Goal: Task Accomplishment & Management: Use online tool/utility

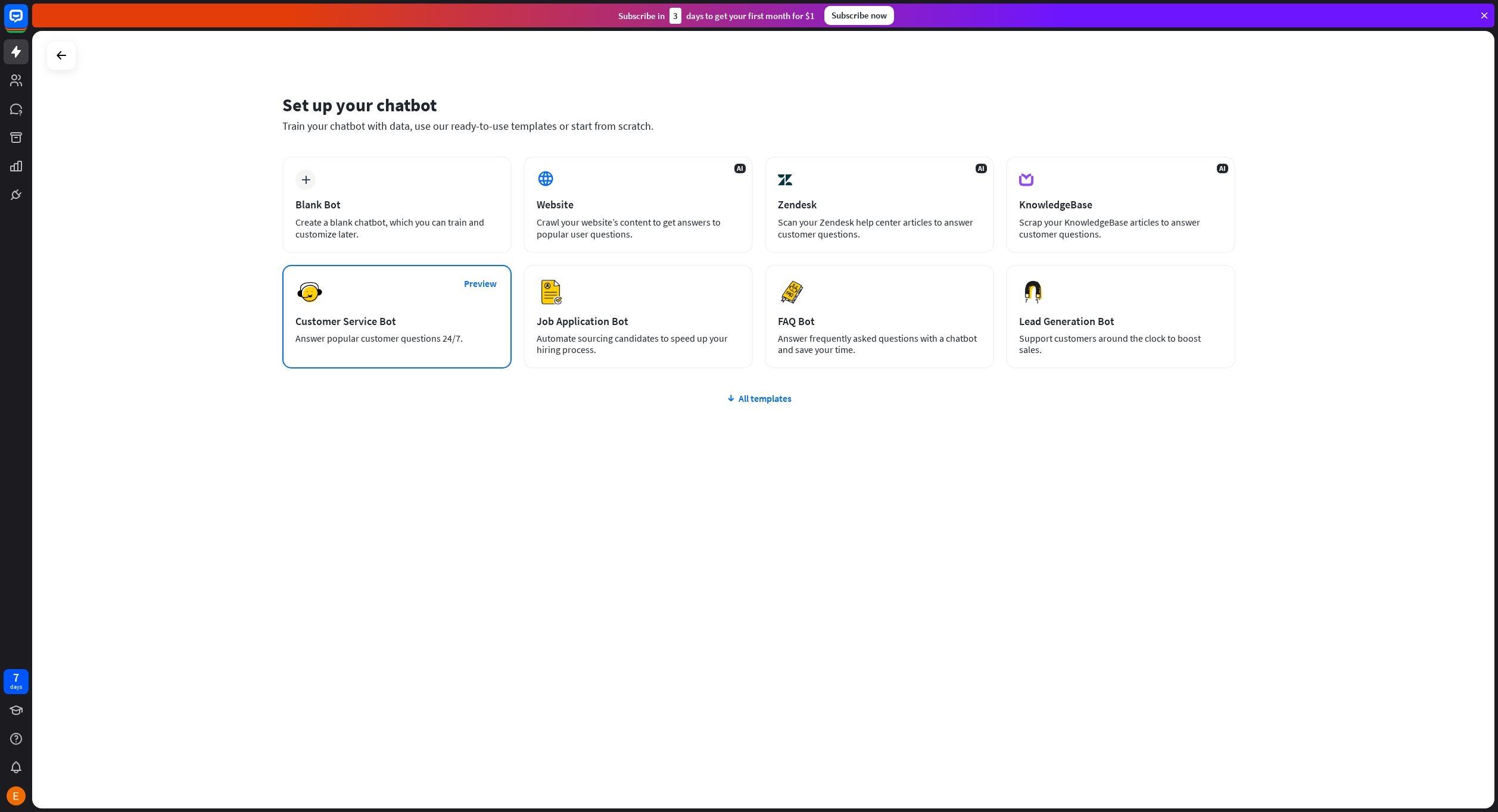
click at [421, 319] on div "Customer Service Bot" at bounding box center [397, 321] width 203 height 14
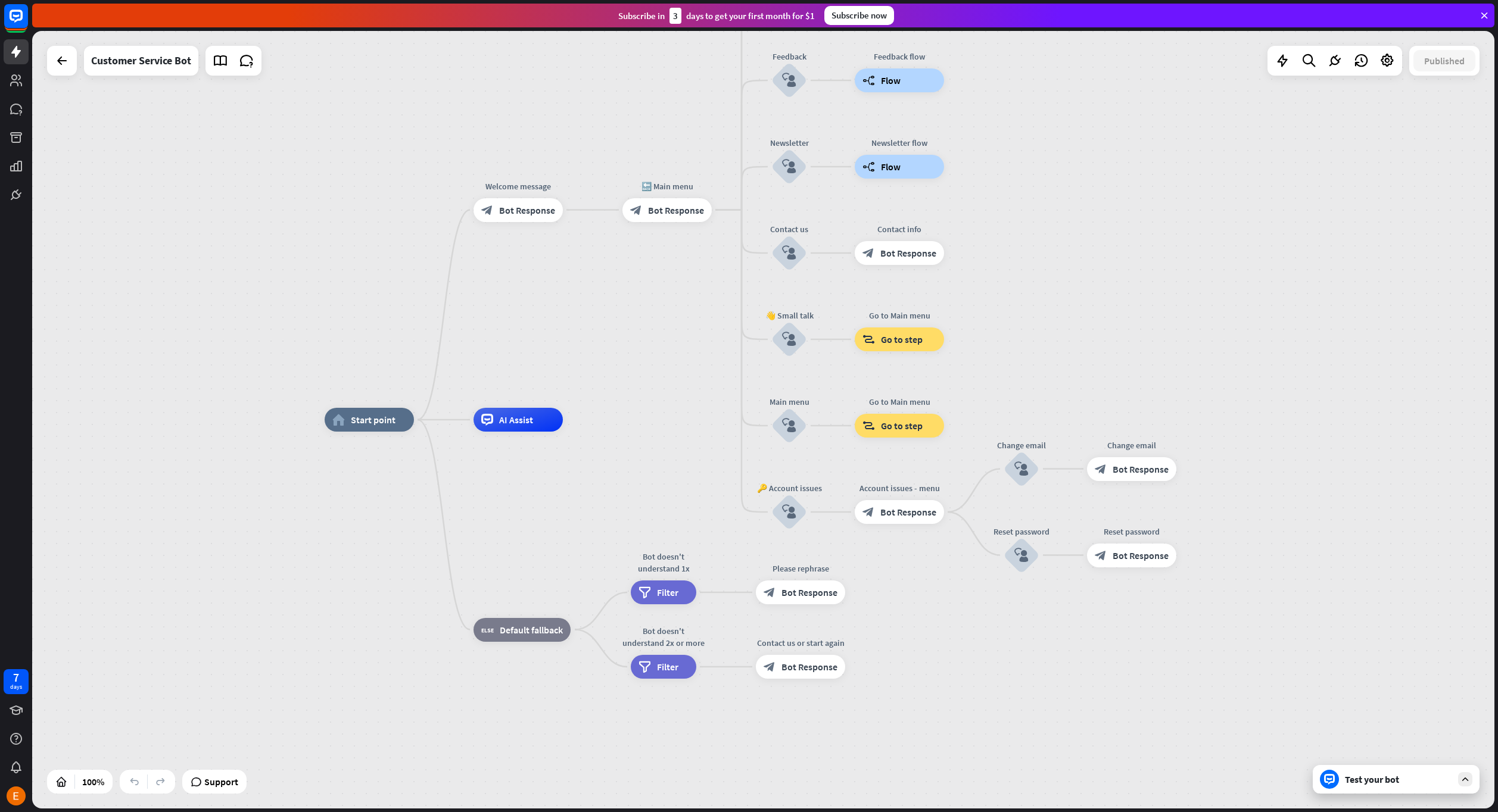
click at [1434, 790] on div "Test your bot" at bounding box center [1396, 779] width 167 height 28
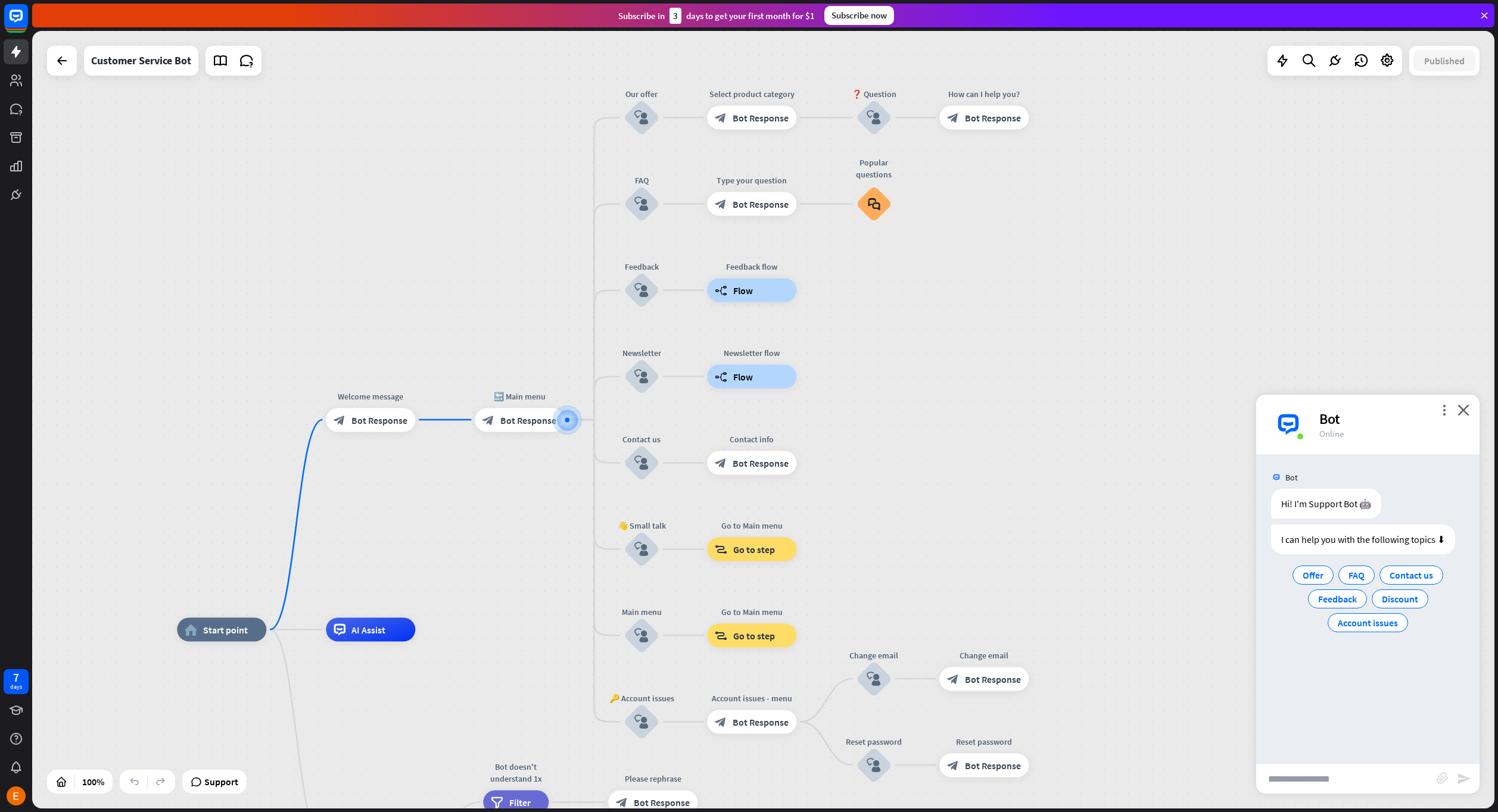
click at [1205, 282] on div "home_2 Start point Welcome message block_bot_response Bot Response 🔙 Main menu …" at bounding box center [763, 420] width 1462 height 778
click at [111, 61] on div "Customer Service Bot" at bounding box center [141, 61] width 100 height 30
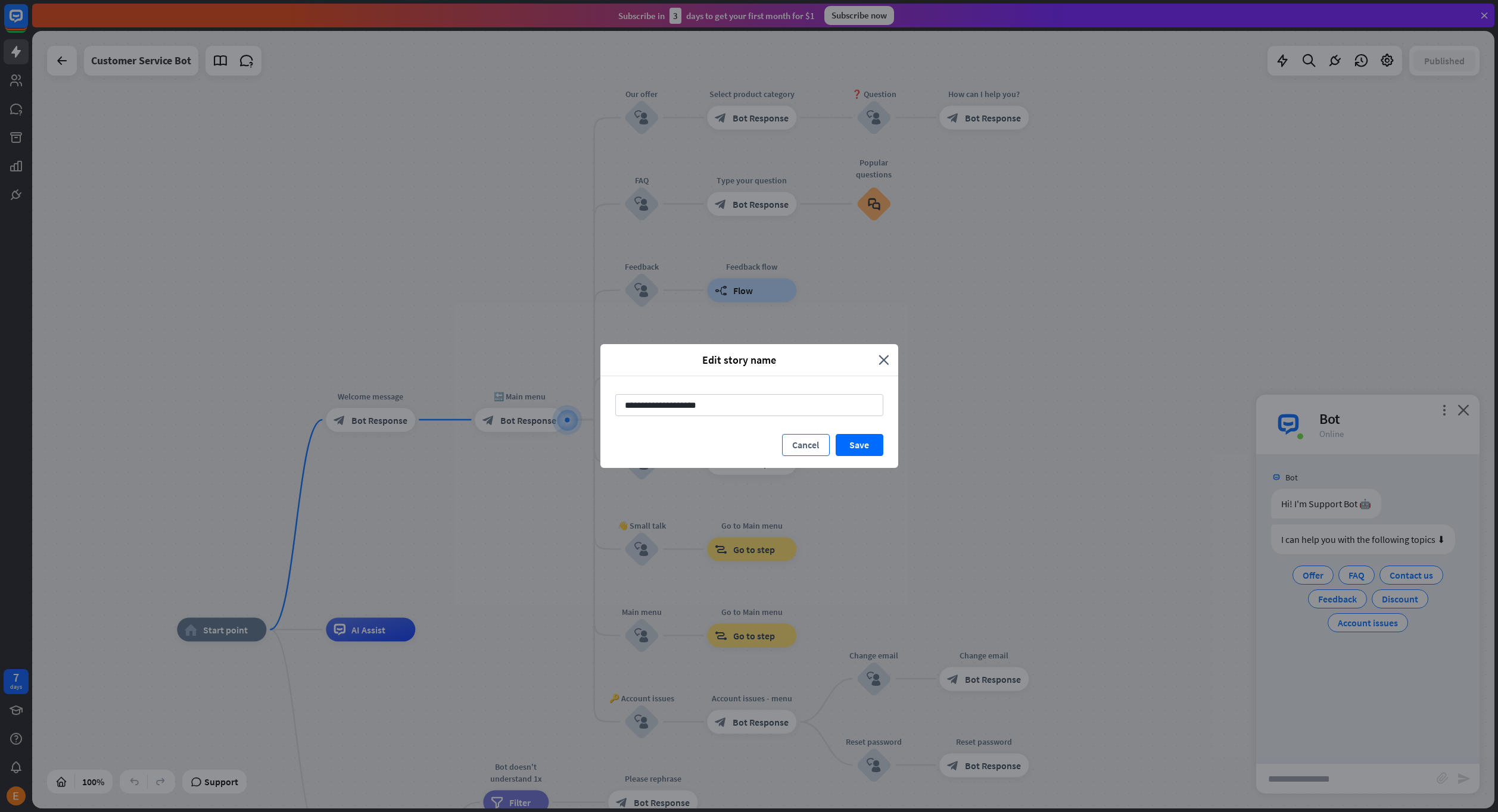
click at [807, 439] on button "Cancel" at bounding box center [805, 445] width 47 height 22
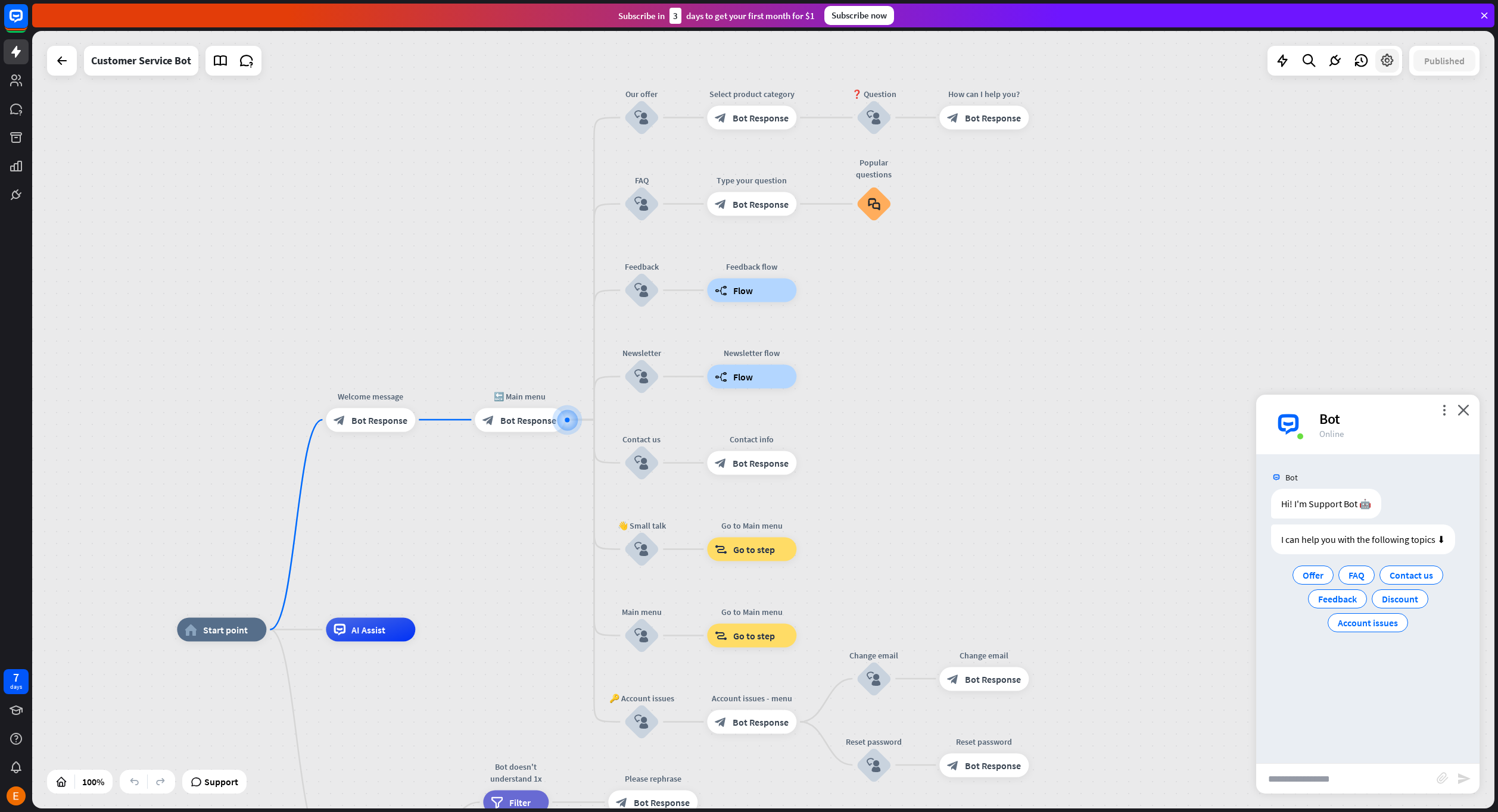
click at [1385, 56] on icon at bounding box center [1387, 61] width 16 height 16
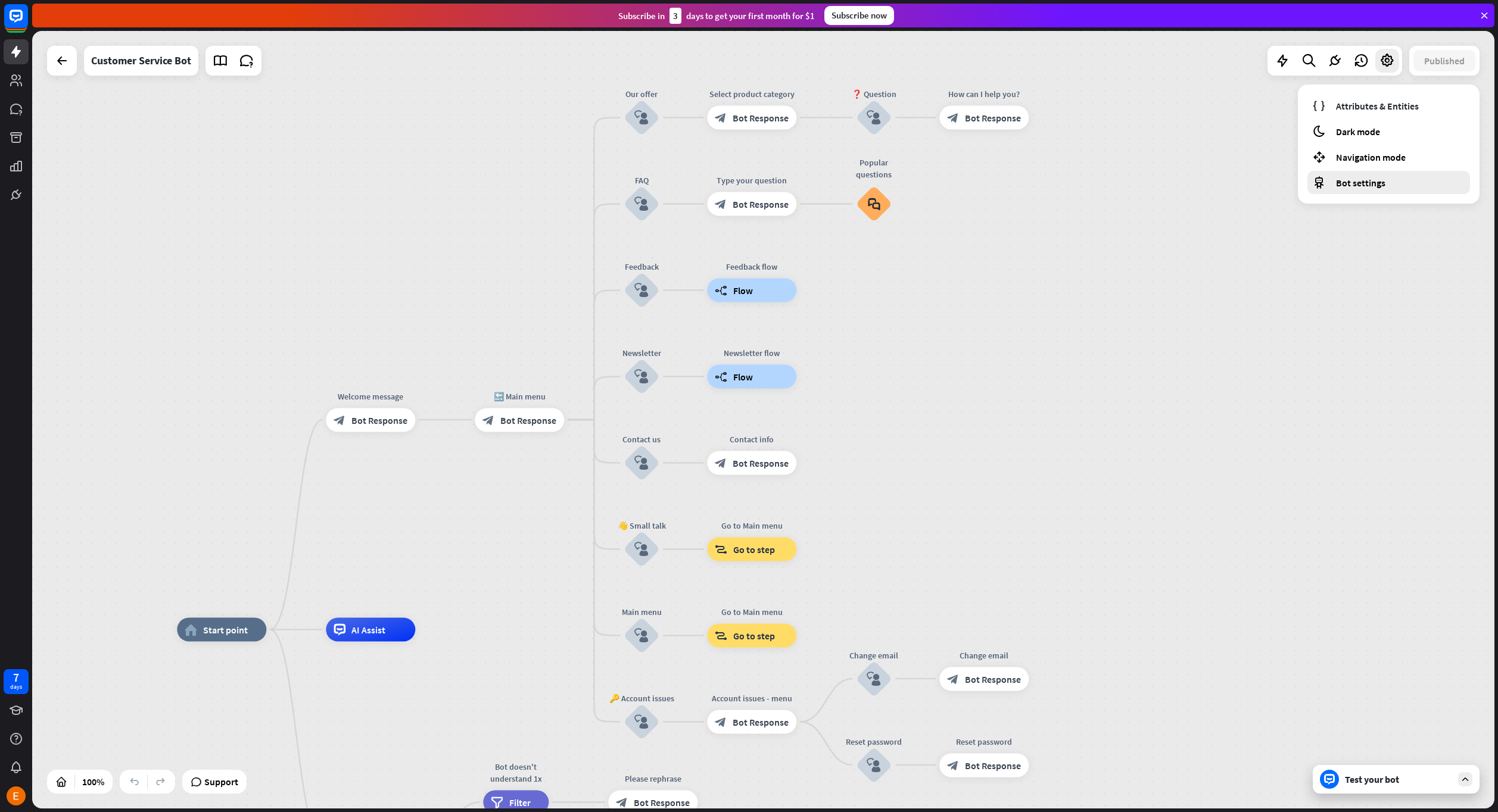
click at [1401, 180] on div "Bot settings" at bounding box center [1388, 182] width 162 height 23
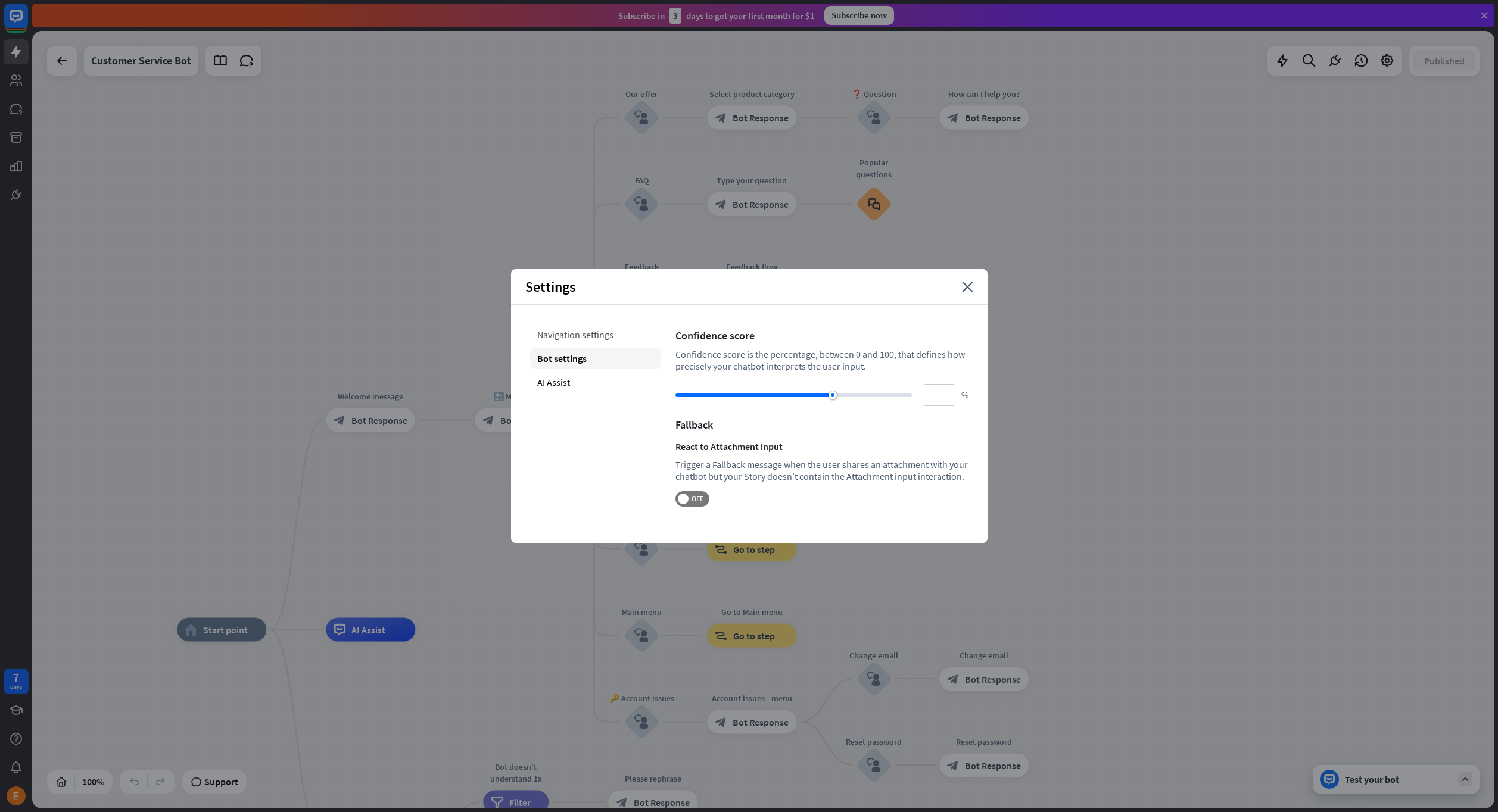
click at [566, 333] on div "Navigation settings" at bounding box center [595, 335] width 131 height 21
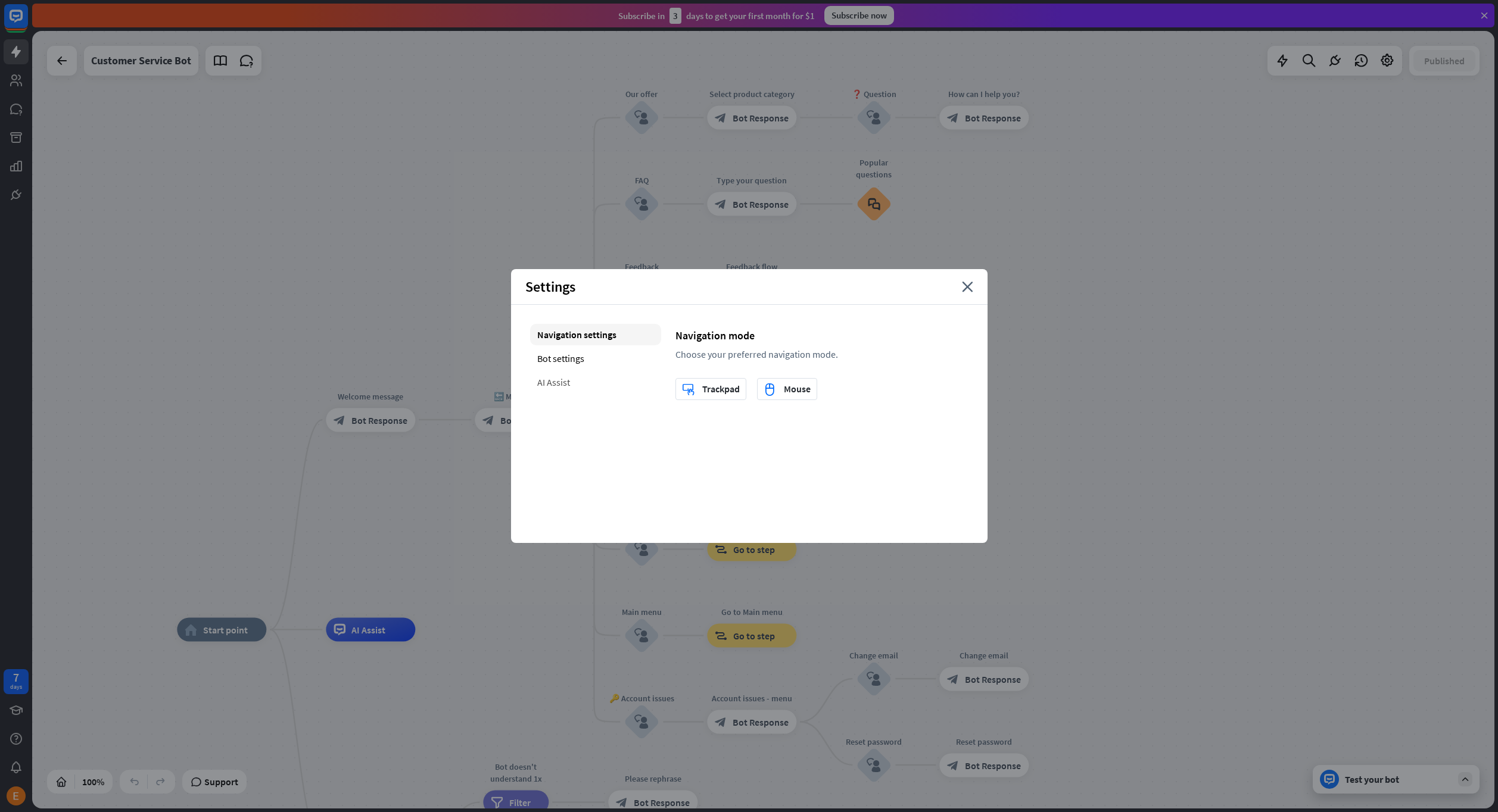
click at [577, 389] on div "AI Assist" at bounding box center [595, 382] width 131 height 21
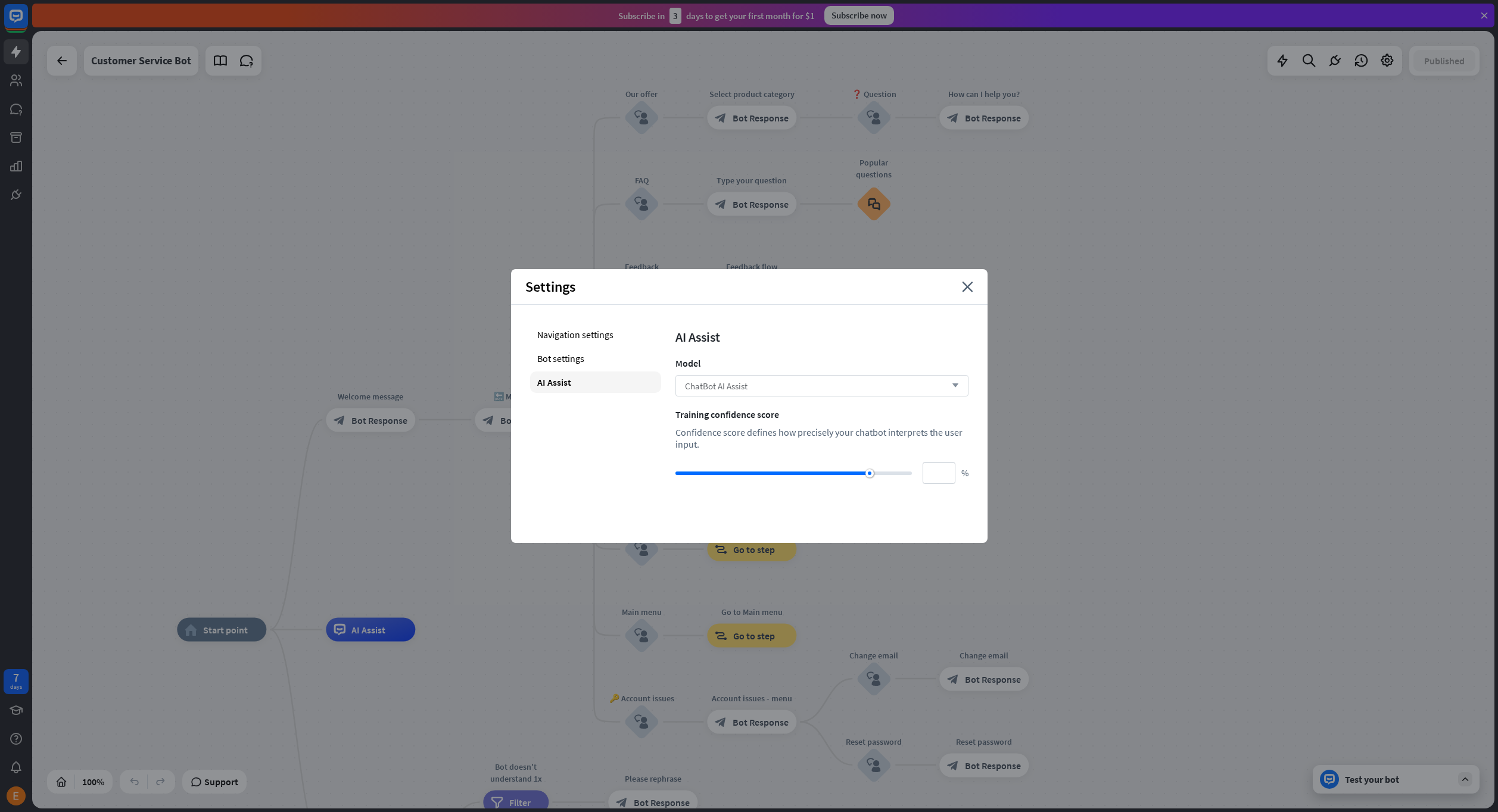
click at [796, 380] on div "ChatBot AI Assist arrow_down" at bounding box center [822, 386] width 293 height 21
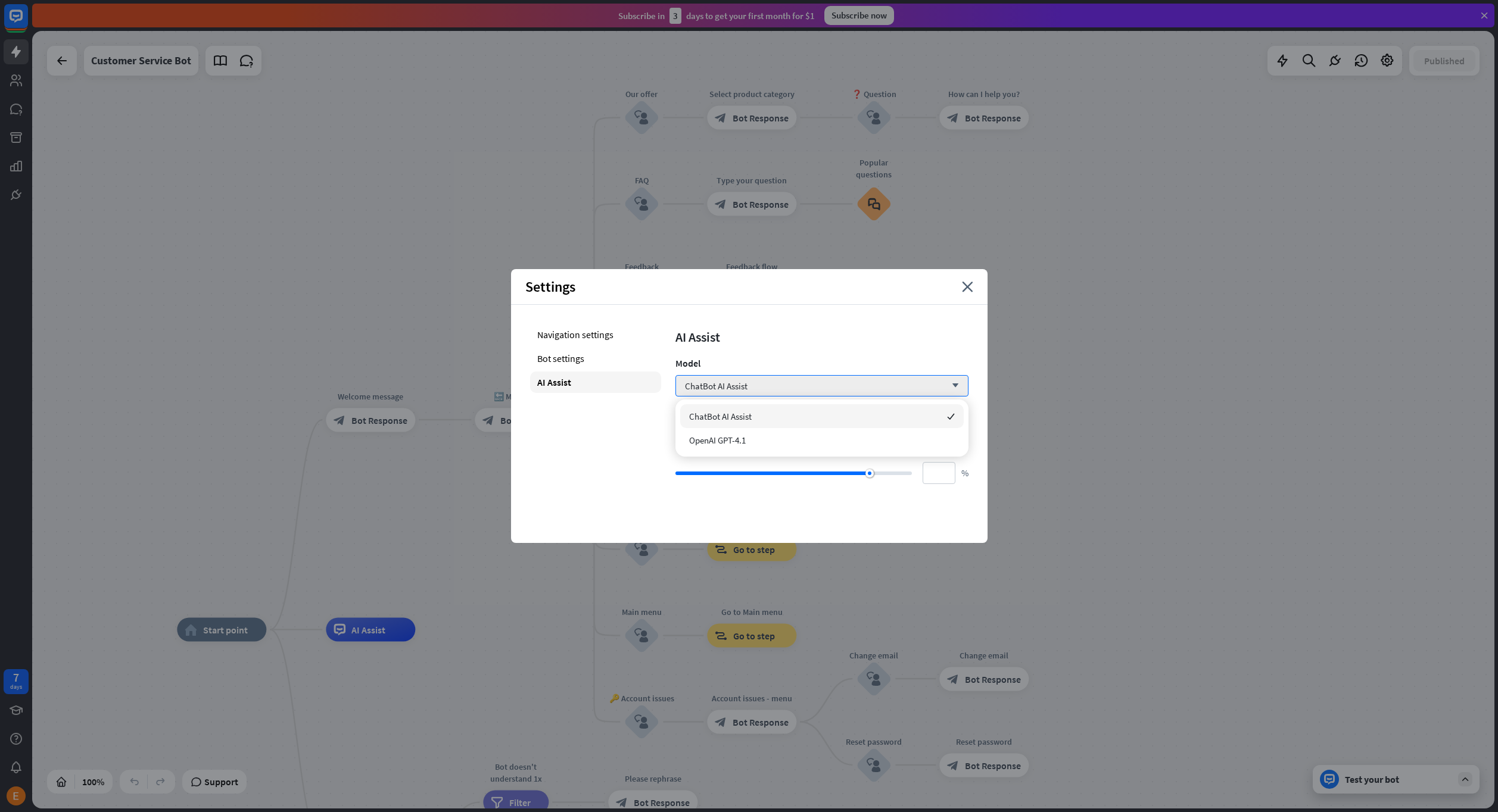
click at [818, 345] on div "AI Assist Model ChatBot AI Assist arrow_down Training confidence score Confiden…" at bounding box center [822, 404] width 293 height 160
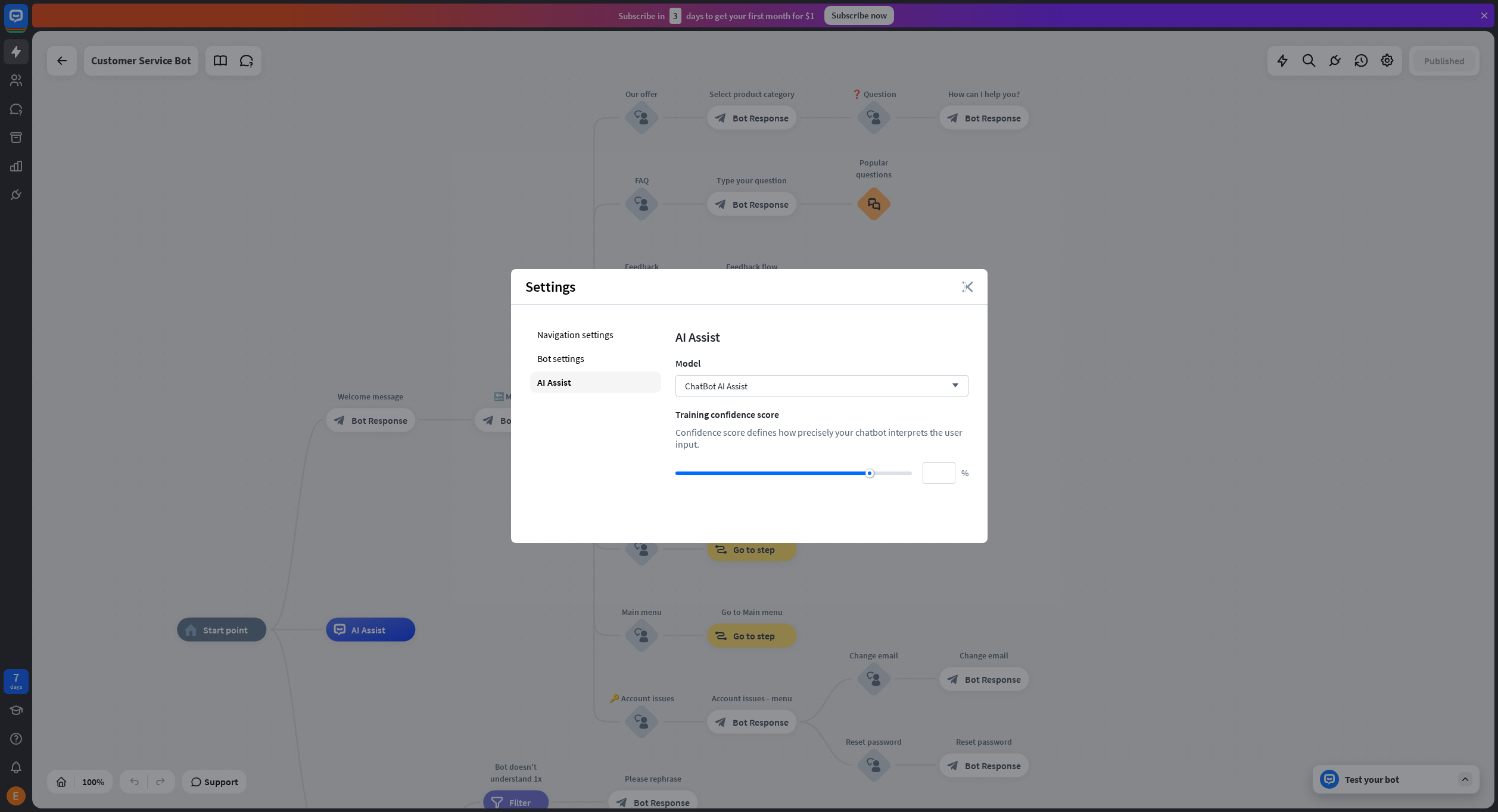
click at [966, 285] on icon "close" at bounding box center [968, 287] width 11 height 11
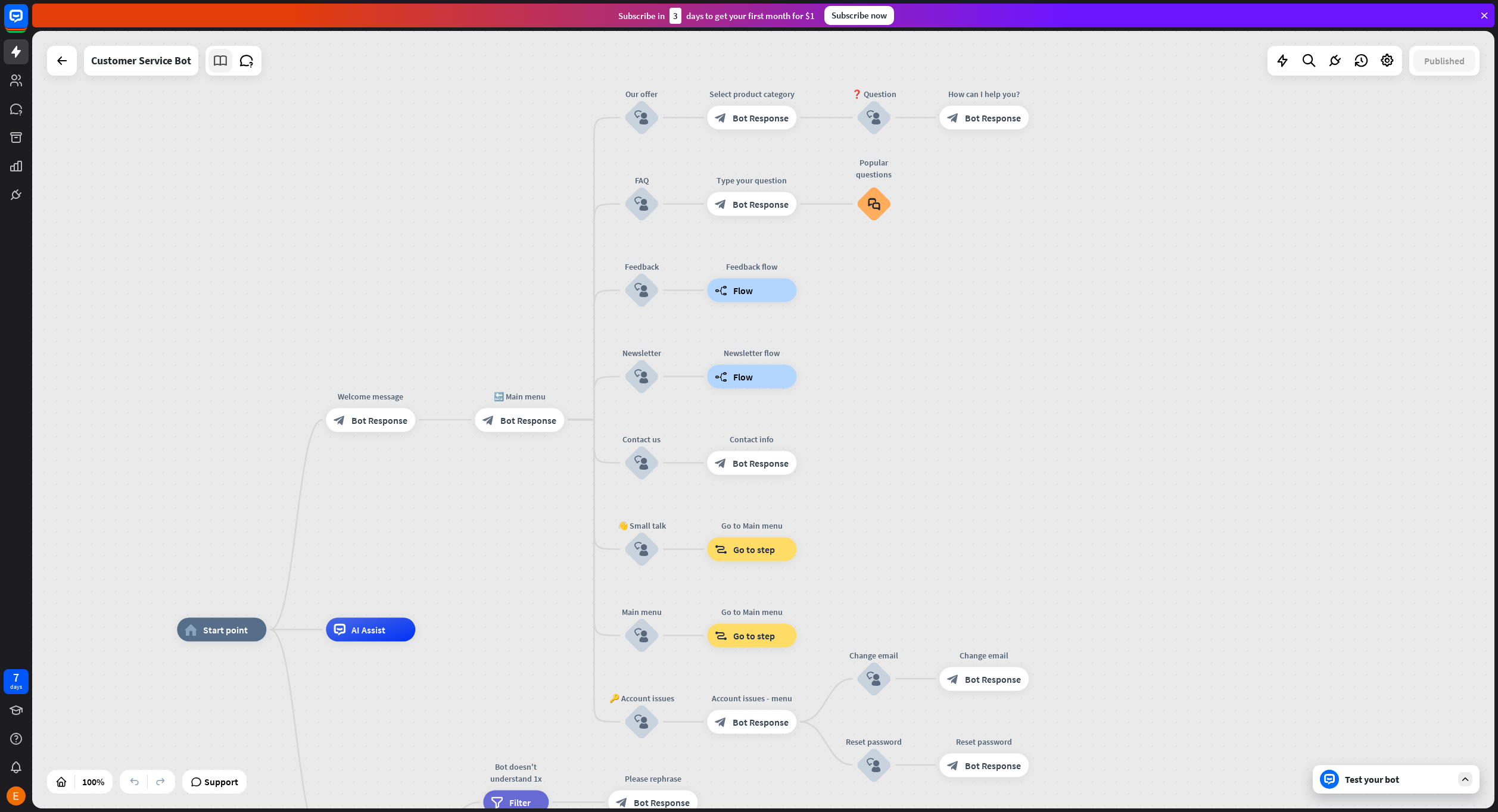
click at [224, 59] on icon at bounding box center [220, 61] width 16 height 16
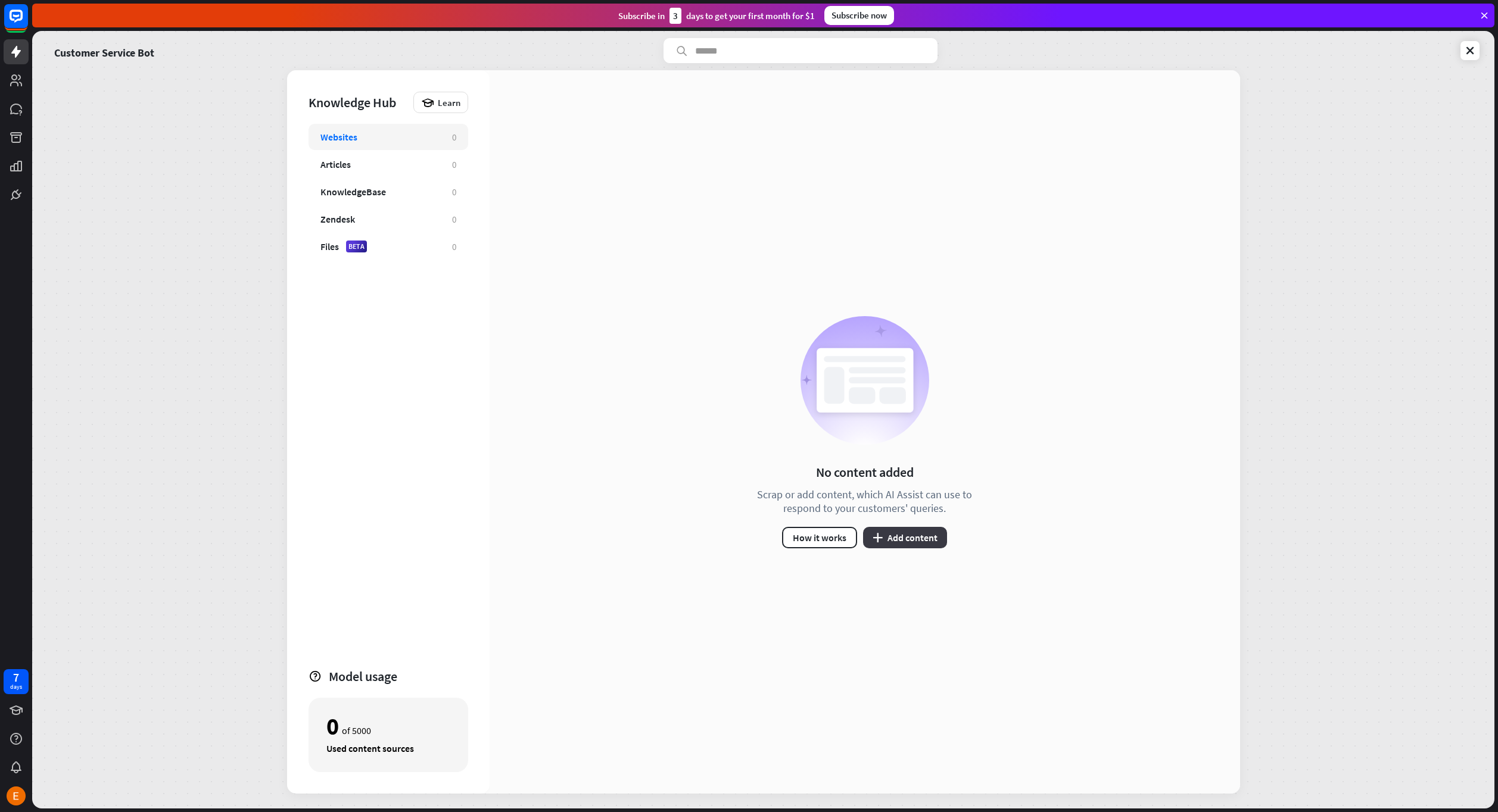
click at [921, 539] on button "plus Add content" at bounding box center [904, 538] width 84 height 21
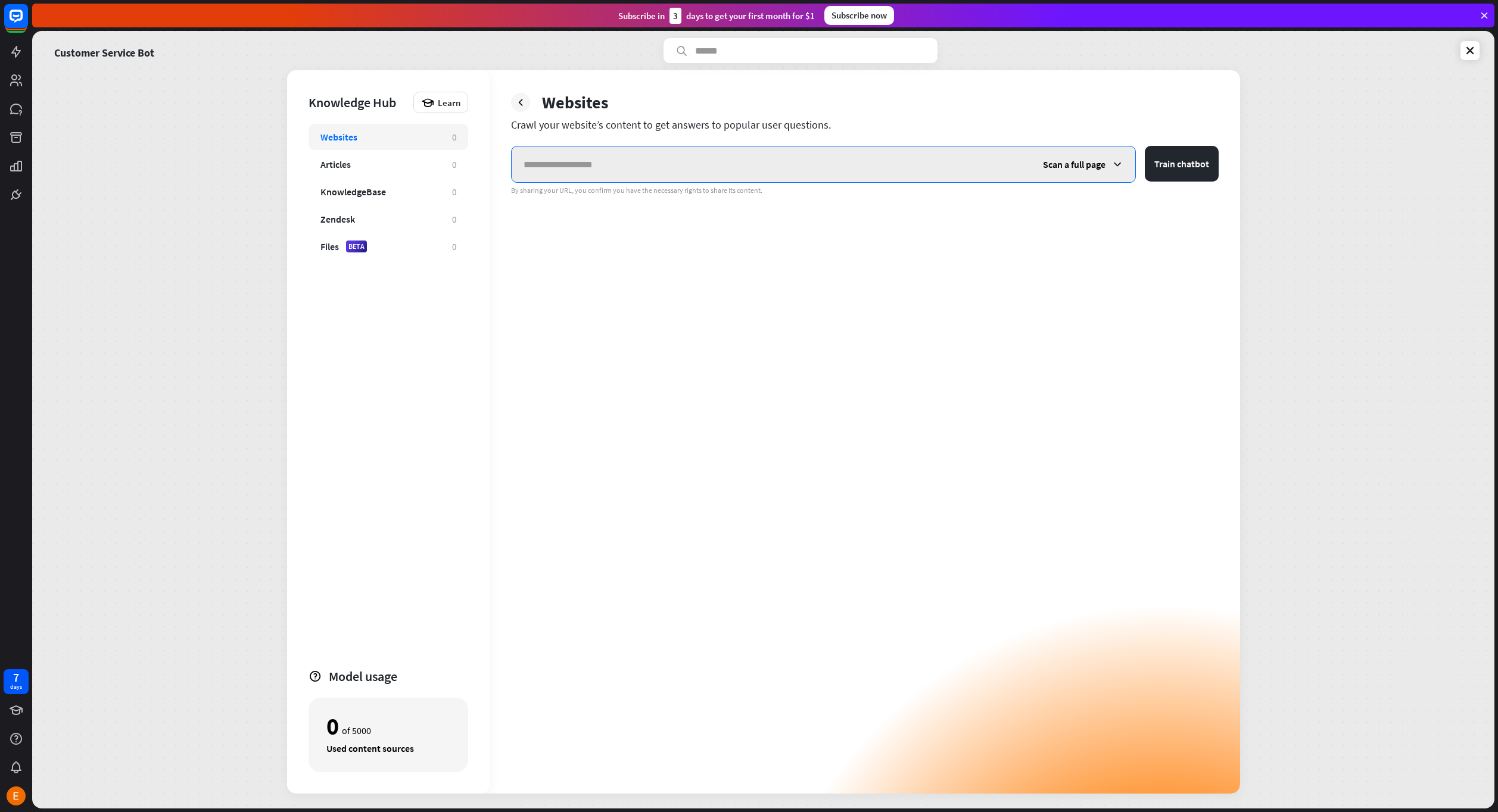
click at [651, 164] on input "text" at bounding box center [771, 164] width 519 height 36
paste input "**********"
type input "**********"
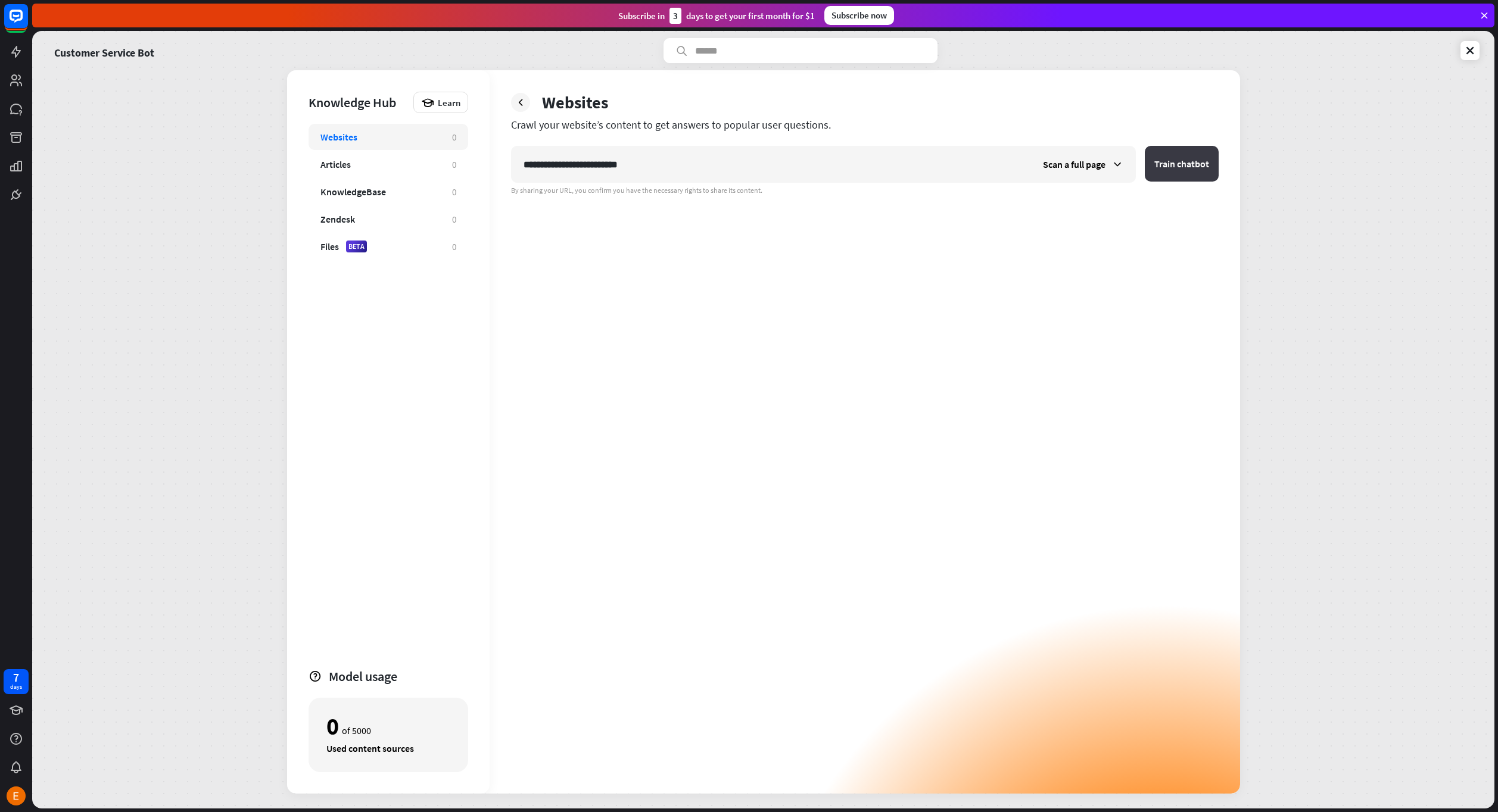
click at [1186, 162] on button "Train chatbot" at bounding box center [1182, 164] width 74 height 36
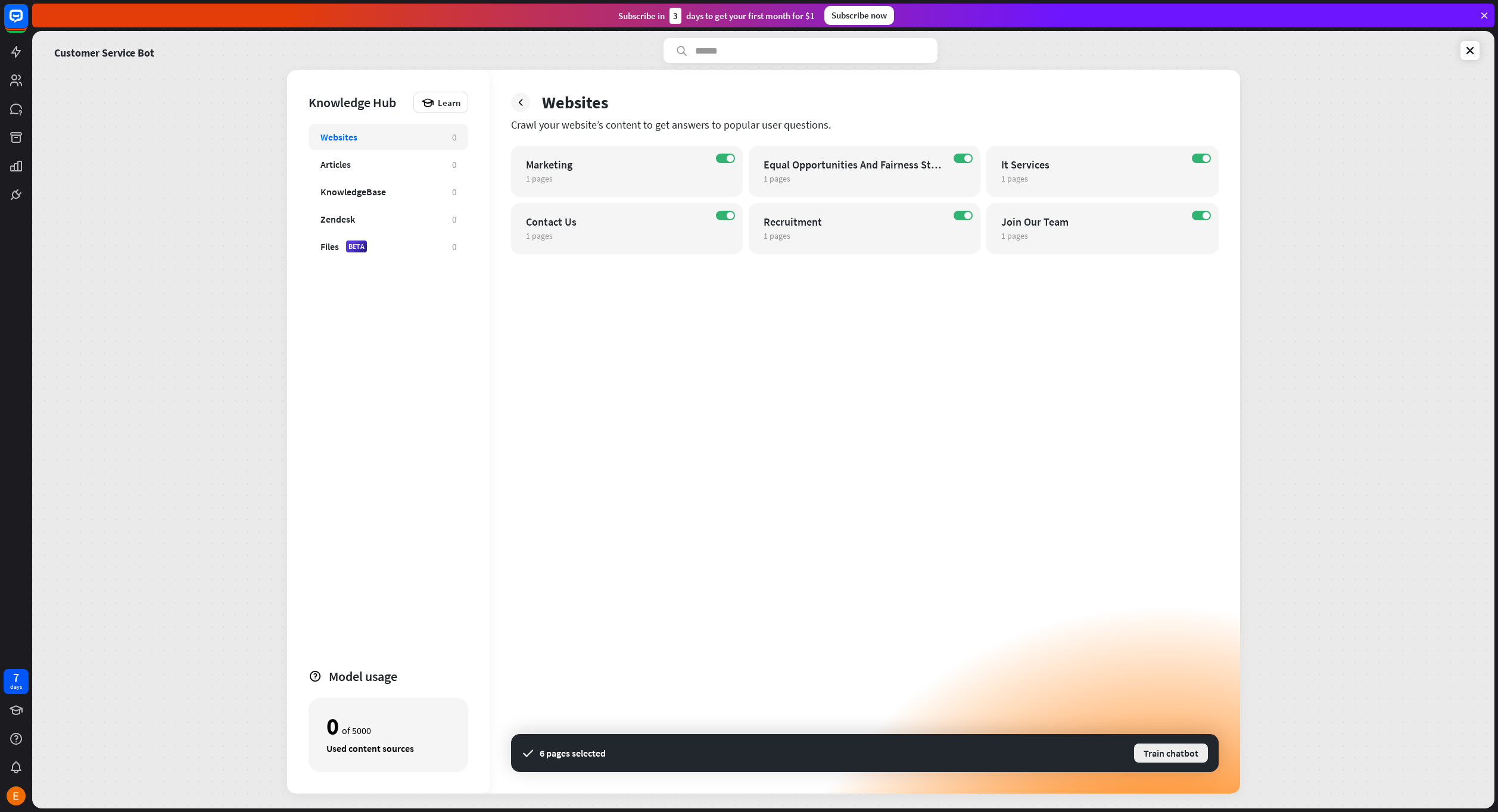
click at [1167, 748] on button "Train chatbot" at bounding box center [1171, 753] width 76 height 21
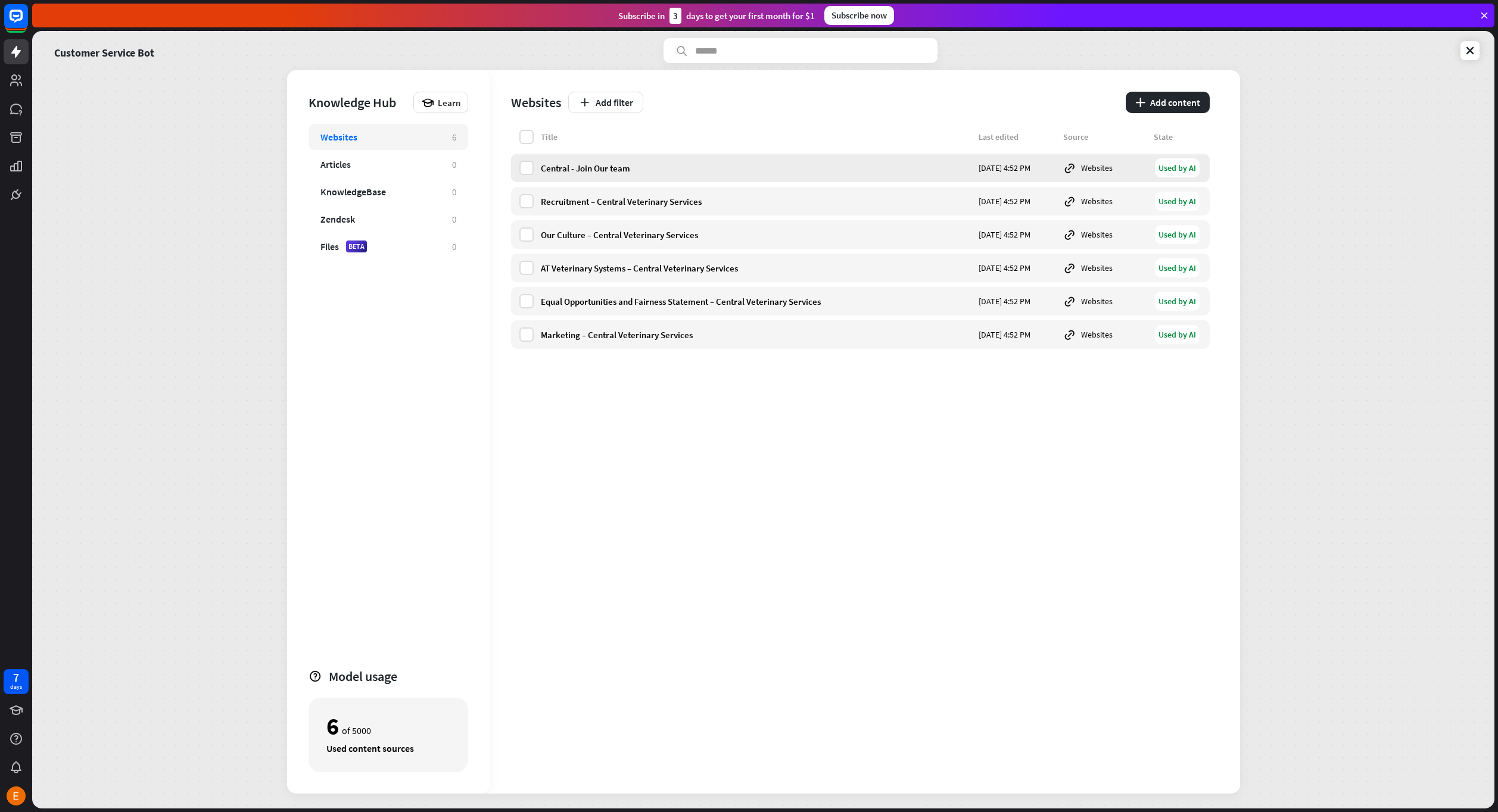
click at [519, 158] on div "Central - Join Our team [DATE] 4:52 PM Websites Used by AI" at bounding box center [860, 167] width 698 height 28
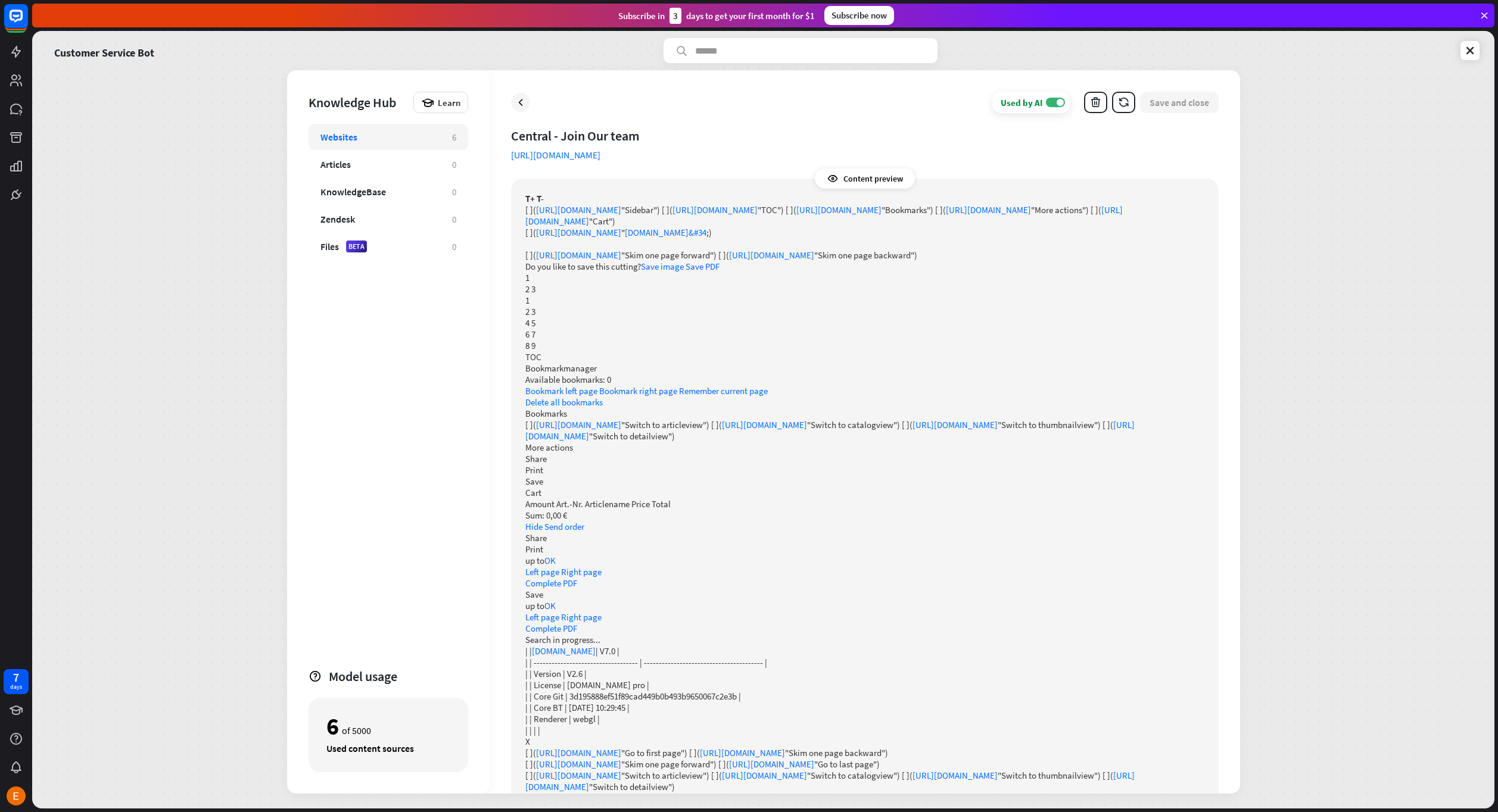
click at [526, 108] on div at bounding box center [520, 102] width 19 height 19
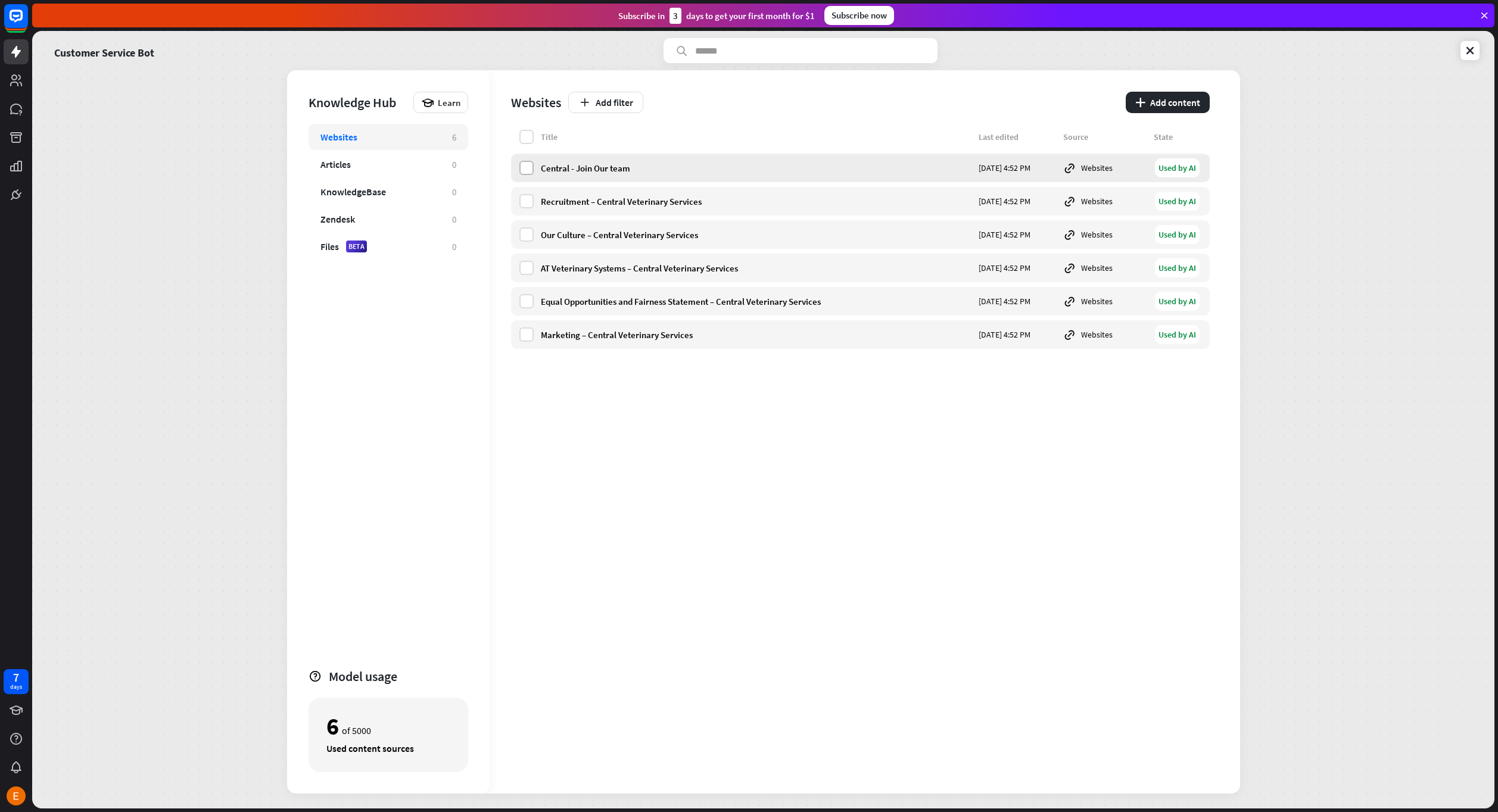
click at [527, 167] on label at bounding box center [526, 168] width 15 height 15
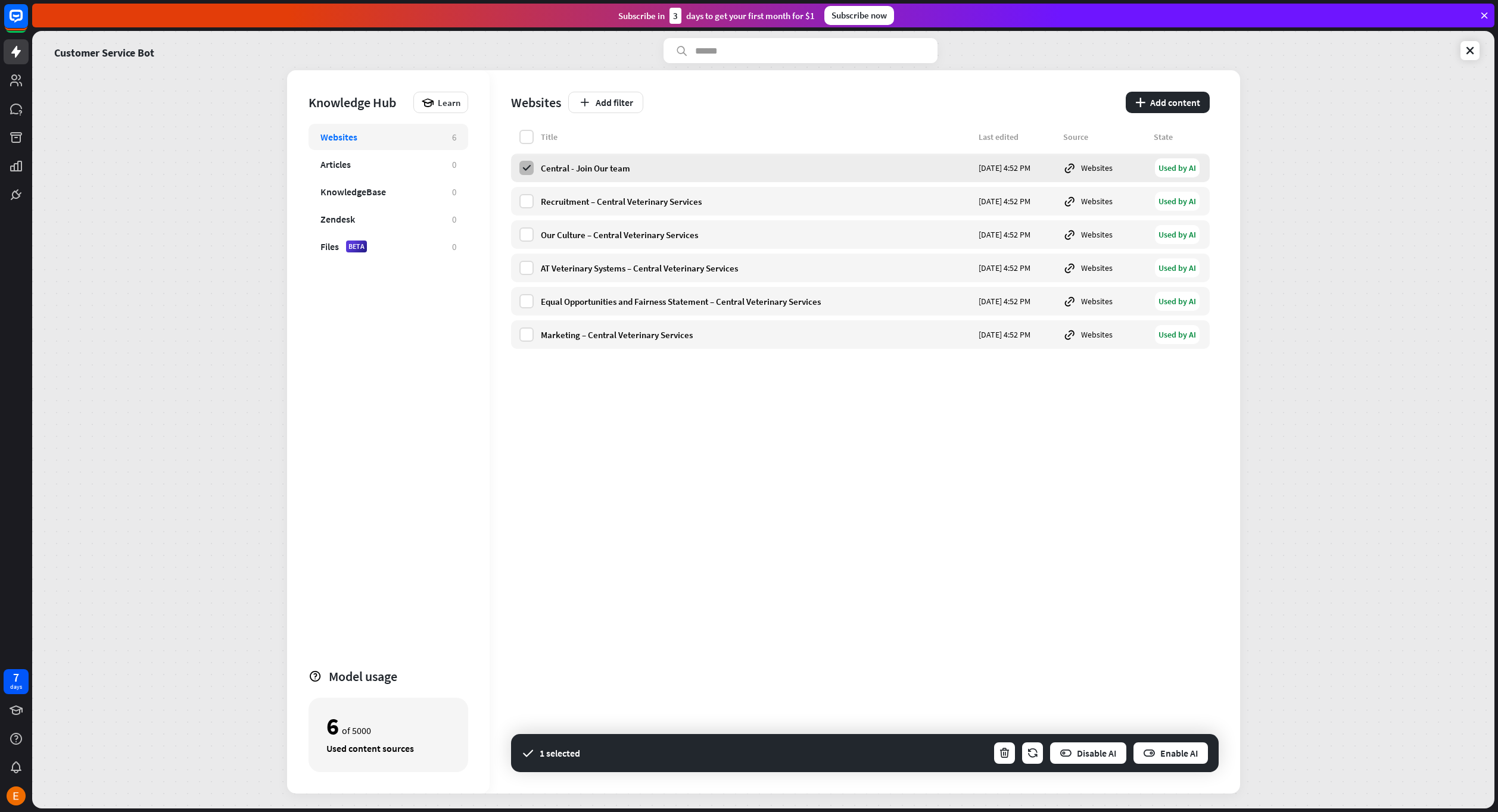
click at [527, 169] on icon at bounding box center [526, 167] width 11 height 11
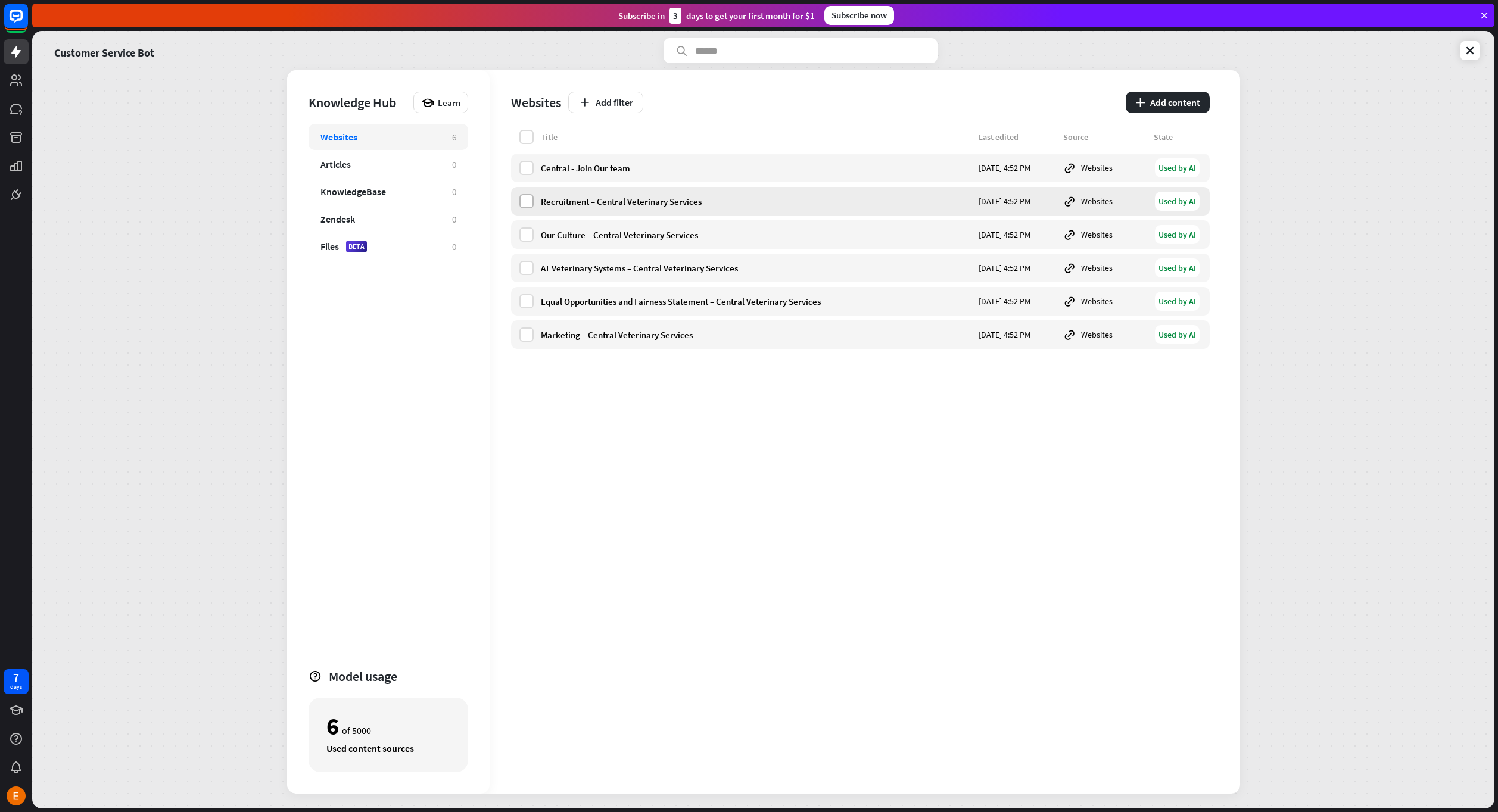
click at [528, 197] on label at bounding box center [526, 201] width 15 height 15
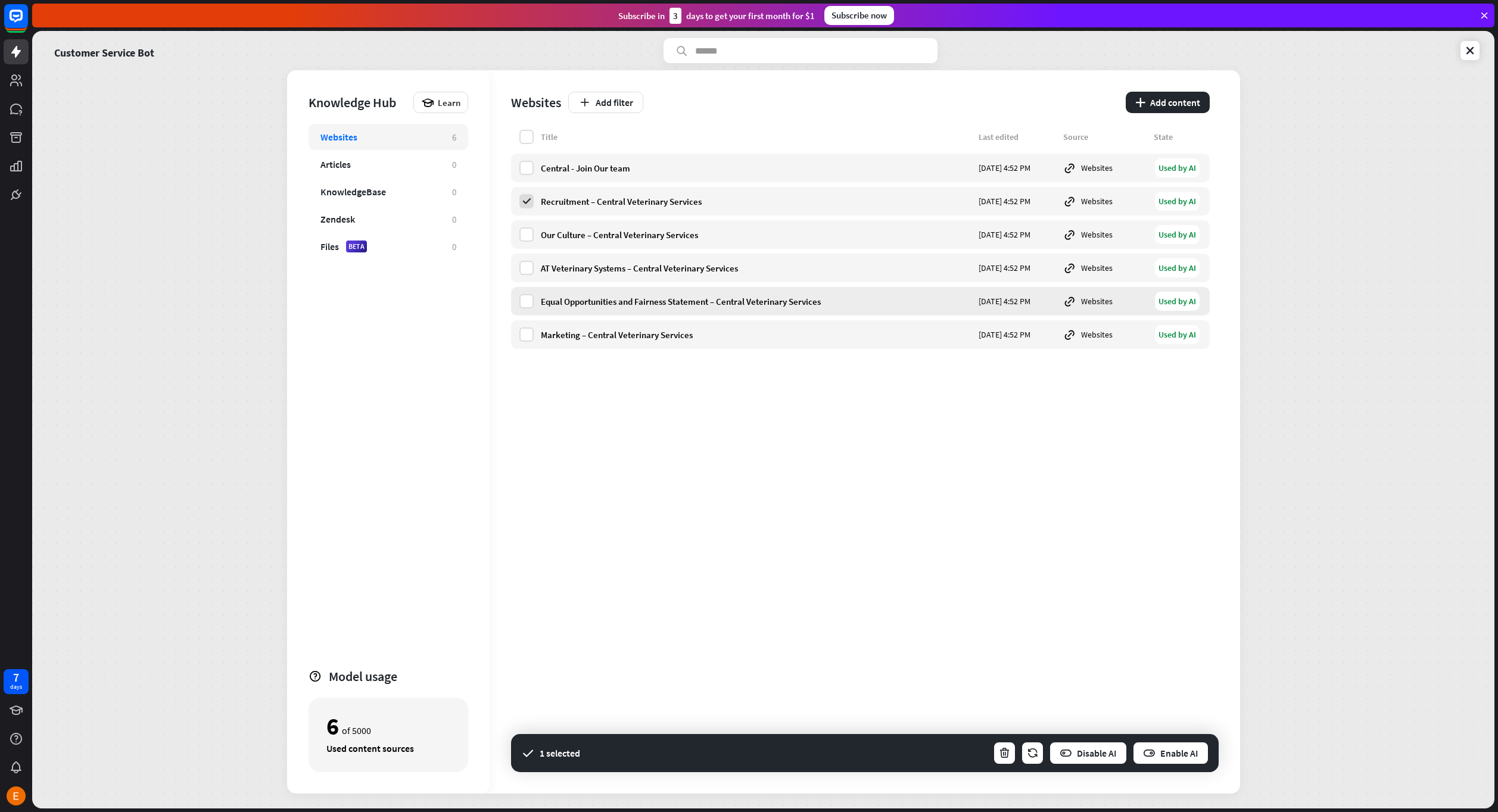
click at [529, 314] on div "Equal Opportunities and Fairness Statement – Central Veterinary Services [DATE]…" at bounding box center [860, 301] width 698 height 28
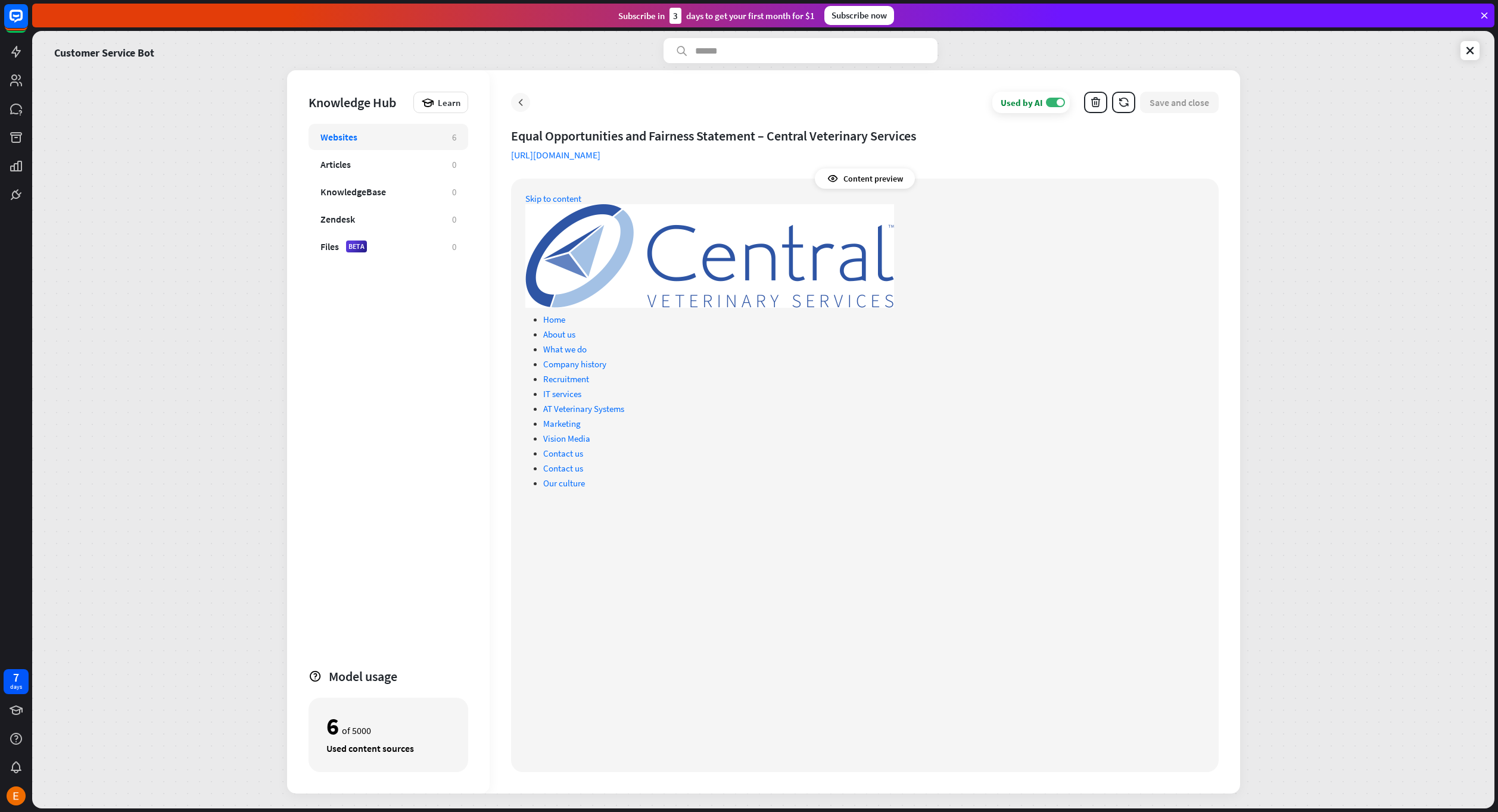
click at [522, 103] on icon at bounding box center [520, 102] width 12 height 12
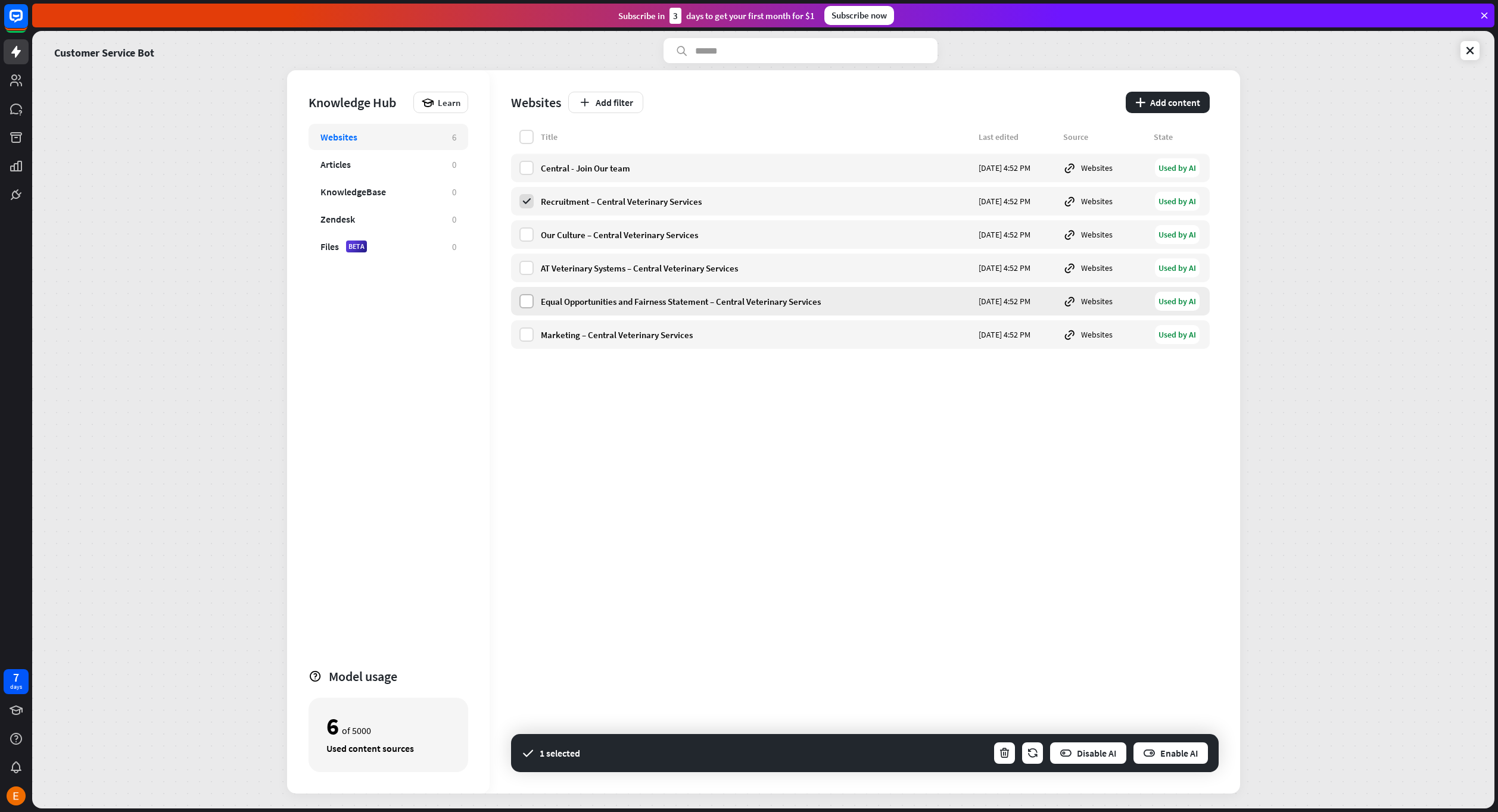
drag, startPoint x: 527, startPoint y: 306, endPoint x: 526, endPoint y: 284, distance: 22.0
click at [527, 305] on label at bounding box center [526, 301] width 15 height 15
drag, startPoint x: 523, startPoint y: 263, endPoint x: 532, endPoint y: 237, distance: 27.5
click at [524, 261] on label at bounding box center [526, 268] width 15 height 15
click at [530, 236] on label at bounding box center [526, 234] width 15 height 15
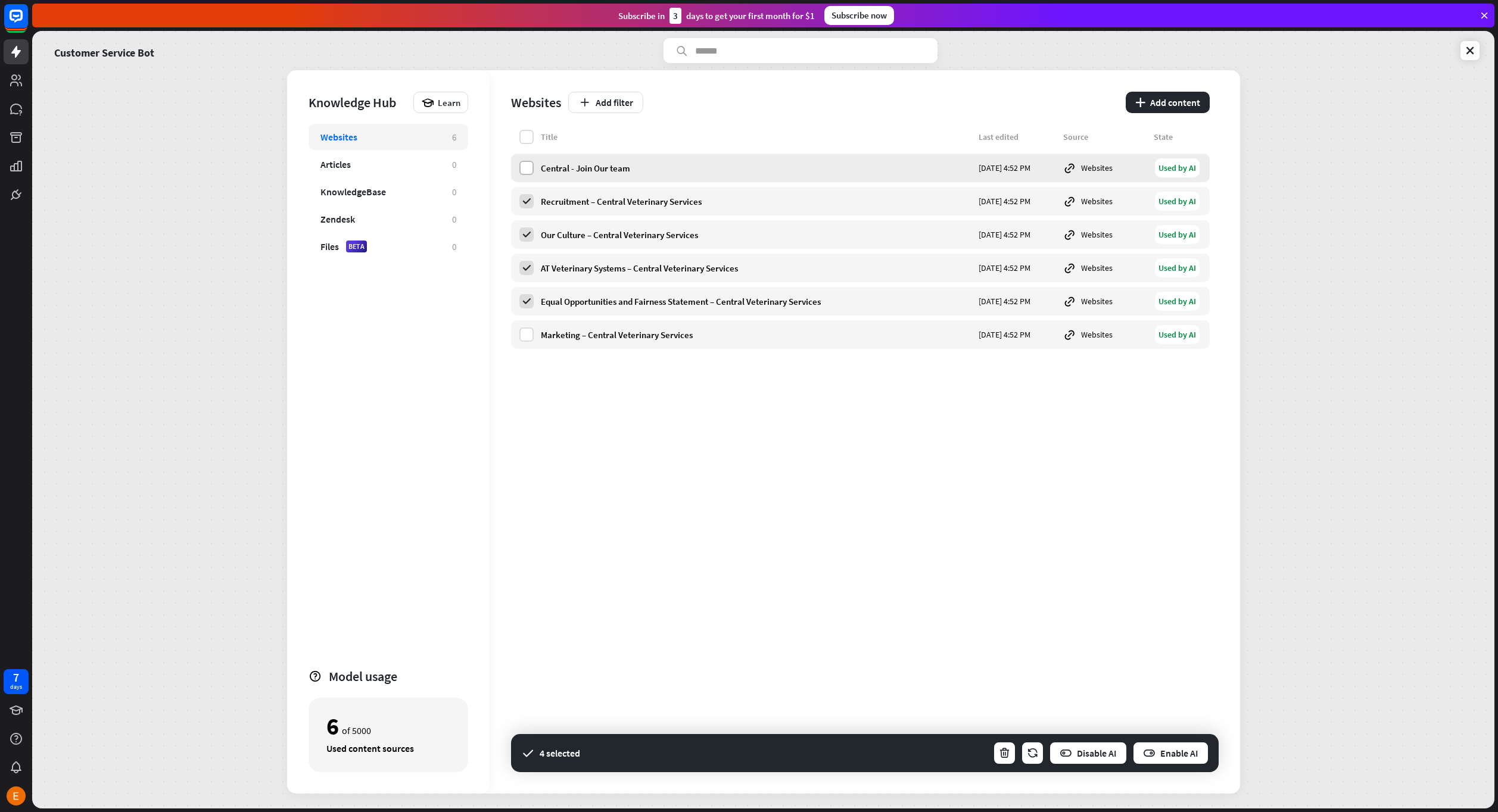
click at [528, 172] on label at bounding box center [526, 168] width 15 height 15
click at [523, 335] on label at bounding box center [526, 335] width 15 height 15
click at [1172, 751] on button "Enable AI" at bounding box center [1171, 753] width 77 height 24
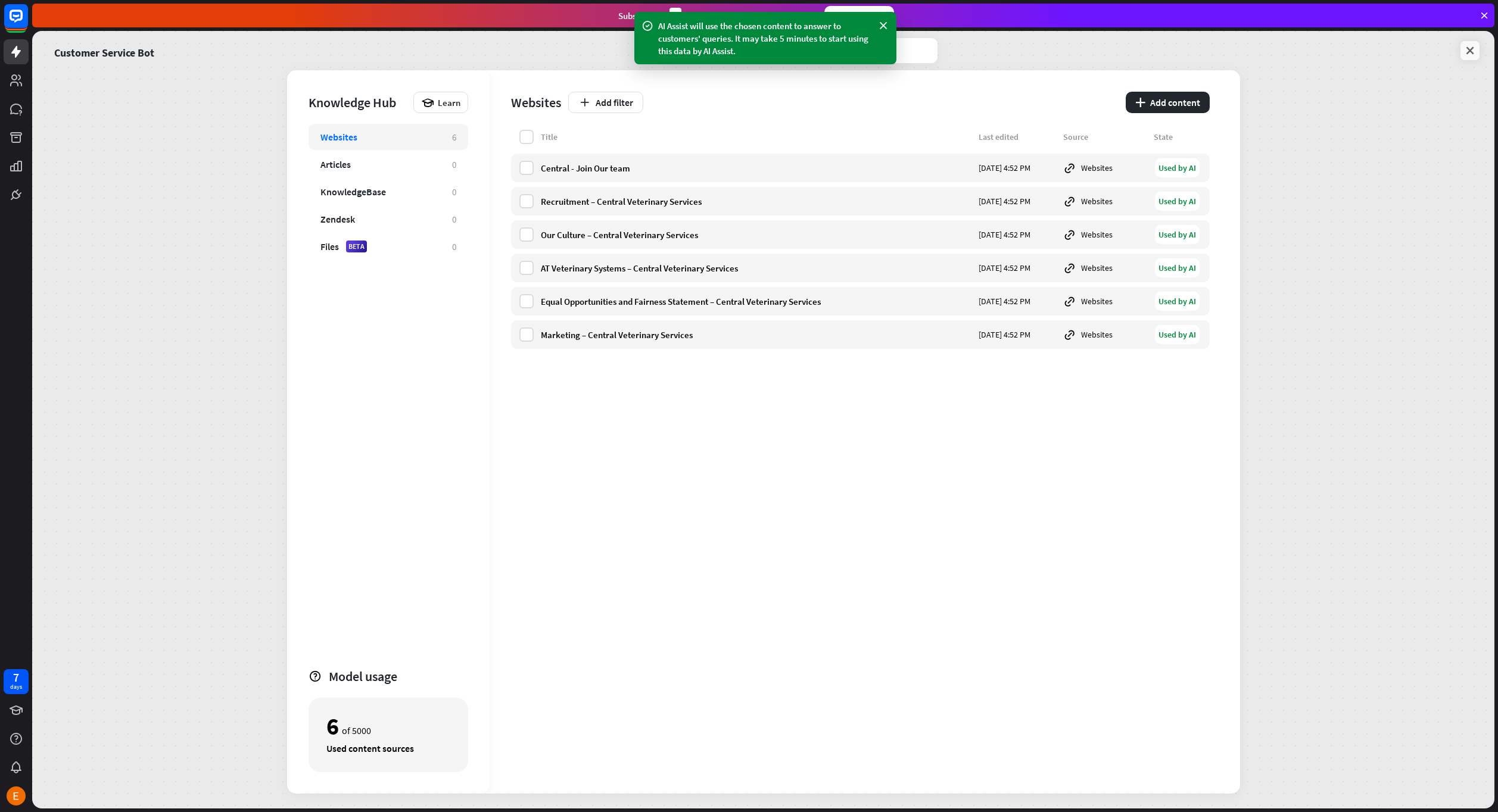
click at [1475, 51] on icon at bounding box center [1470, 51] width 12 height 12
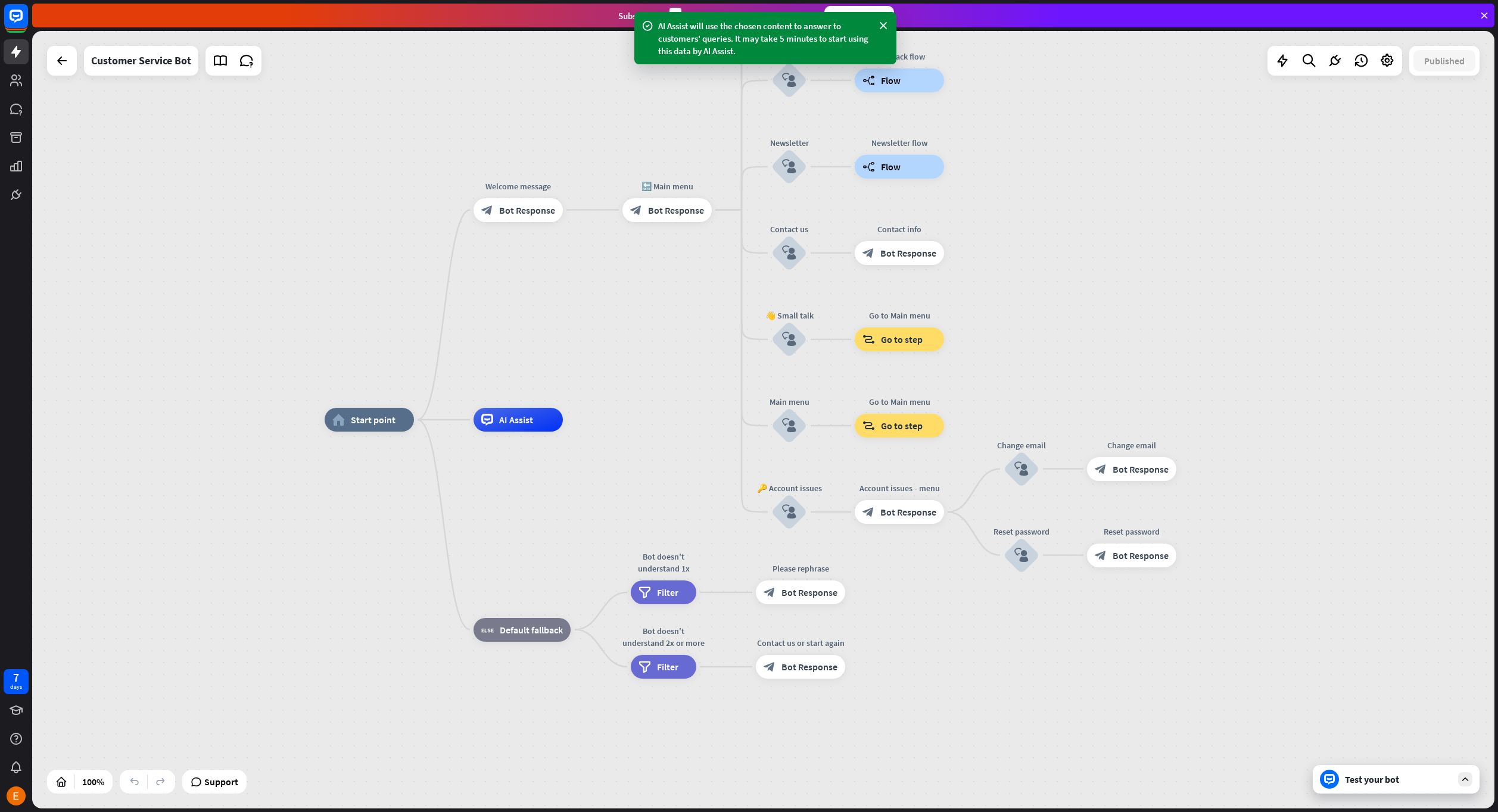
click at [1398, 784] on div "Test your bot" at bounding box center [1396, 779] width 167 height 28
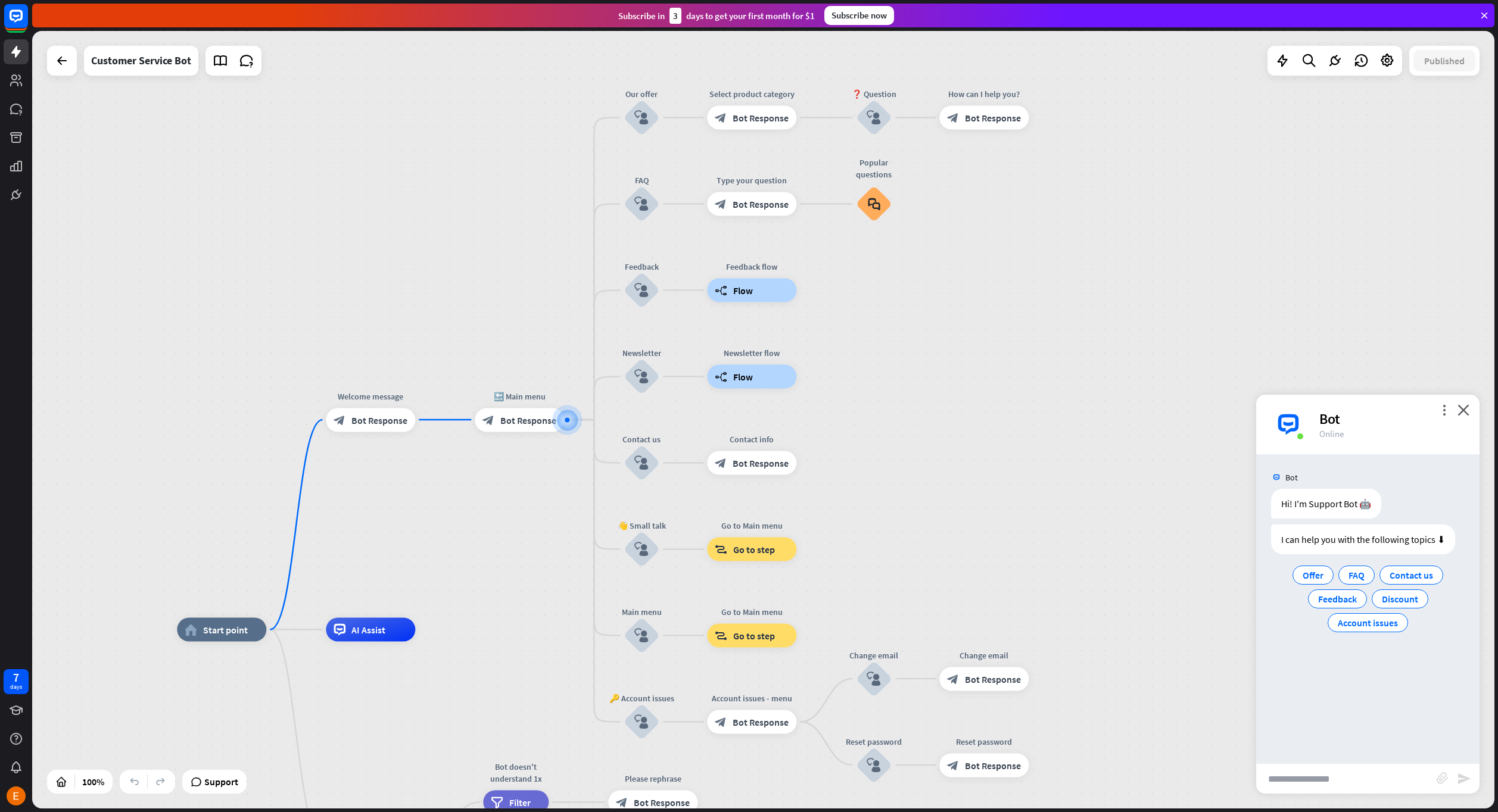
click at [1382, 782] on input "text" at bounding box center [1346, 779] width 181 height 30
type input "**********"
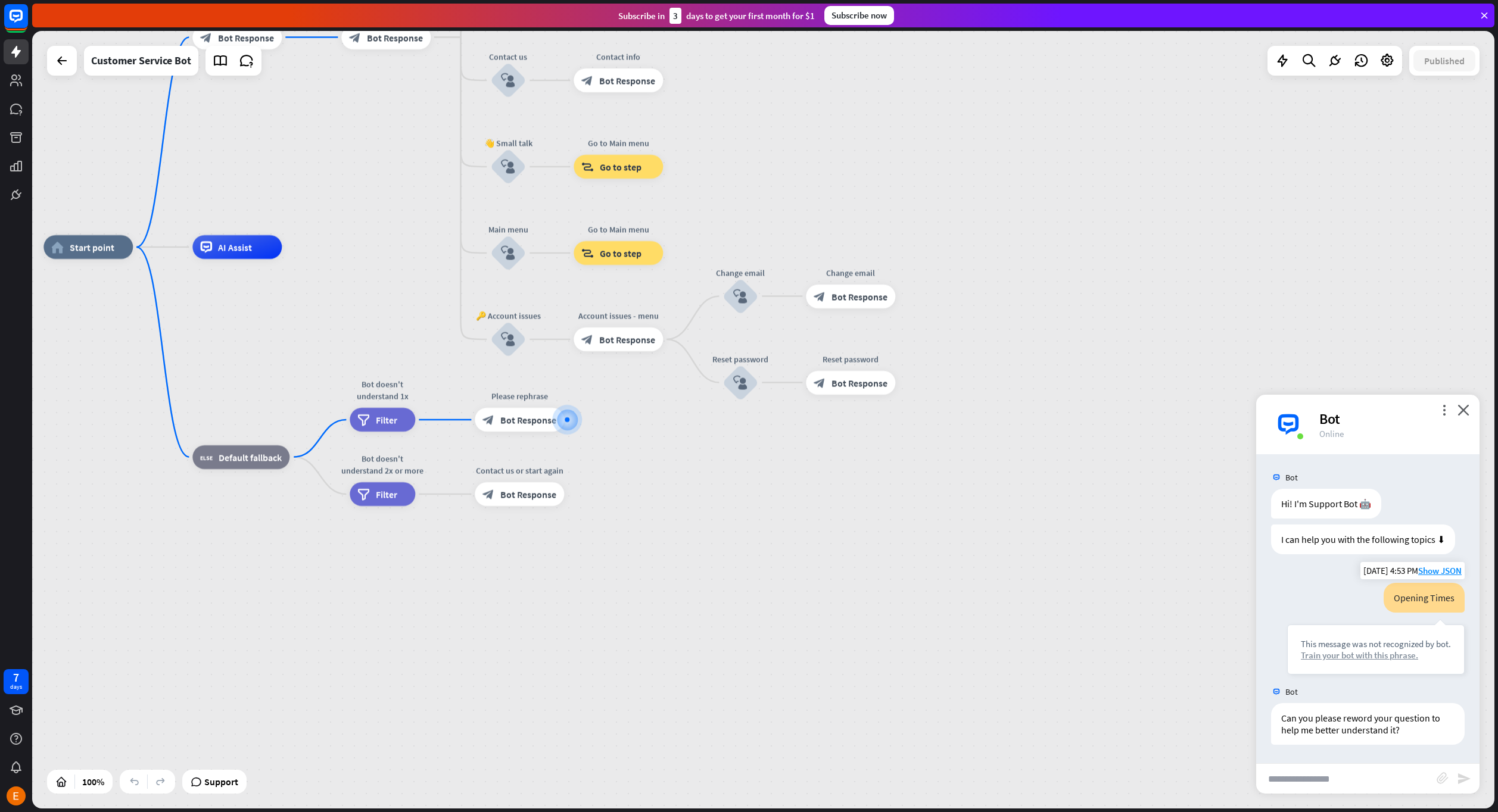
click at [1385, 654] on div "Train your bot with this phrase." at bounding box center [1376, 655] width 150 height 11
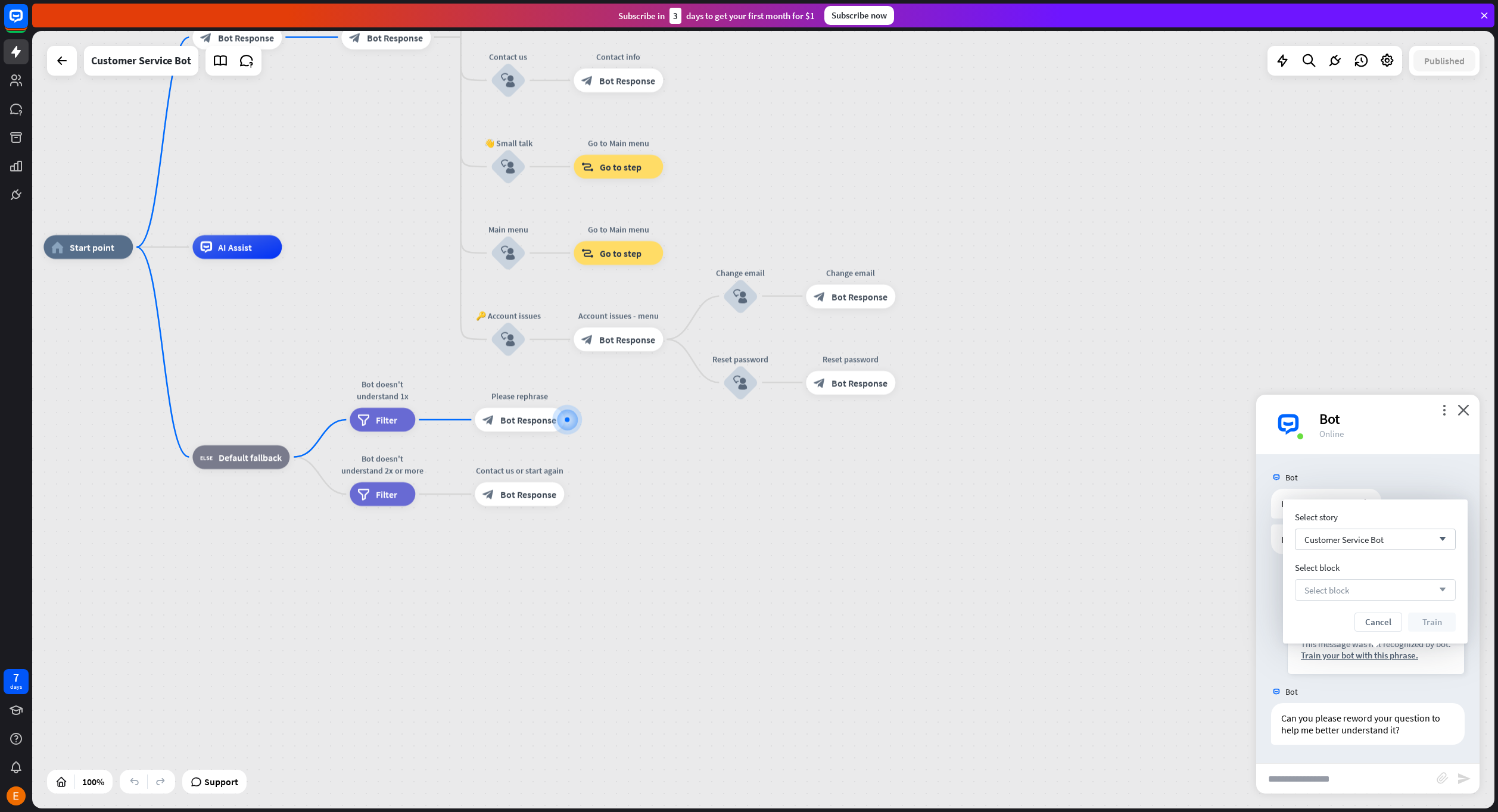
click at [1387, 595] on div "Select block arrow_down" at bounding box center [1375, 590] width 161 height 21
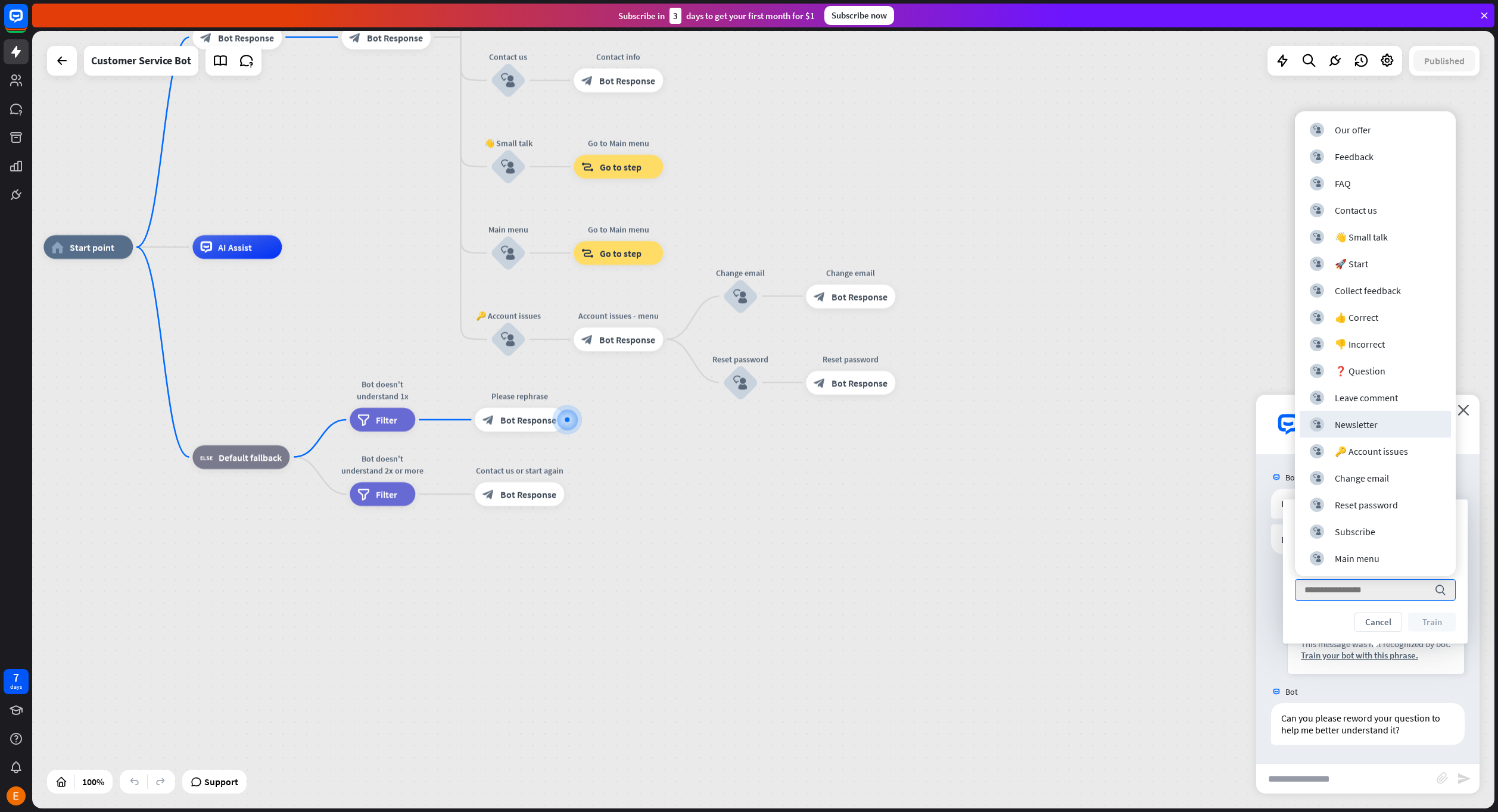
click at [1259, 410] on div "more_vert close Bot Online" at bounding box center [1368, 424] width 224 height 59
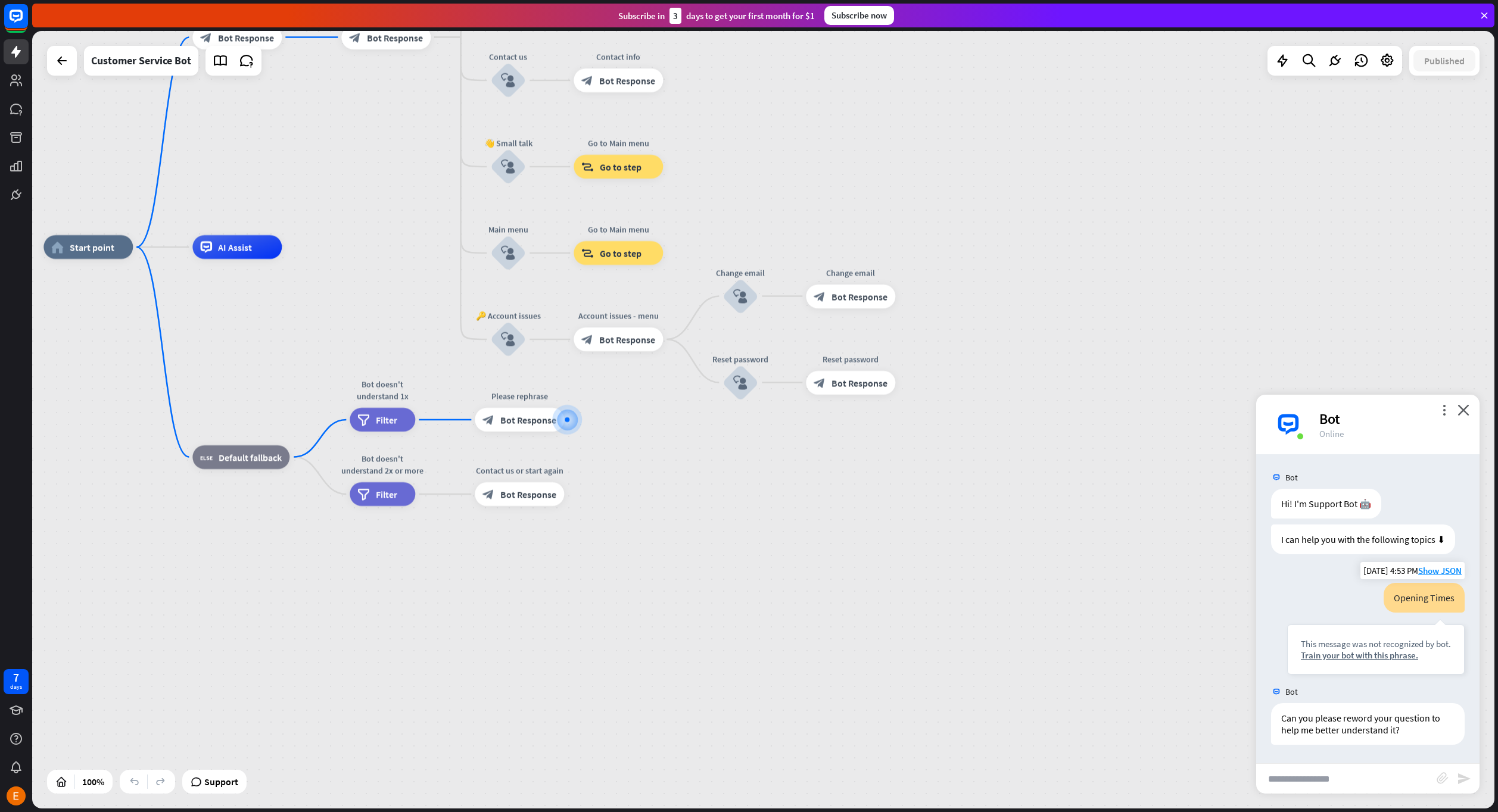
click at [1398, 661] on div "This message was not recognized by bot. Train your bot with this phrase." at bounding box center [1375, 649] width 177 height 50
click at [1394, 652] on div "Train your bot with this phrase." at bounding box center [1376, 655] width 150 height 11
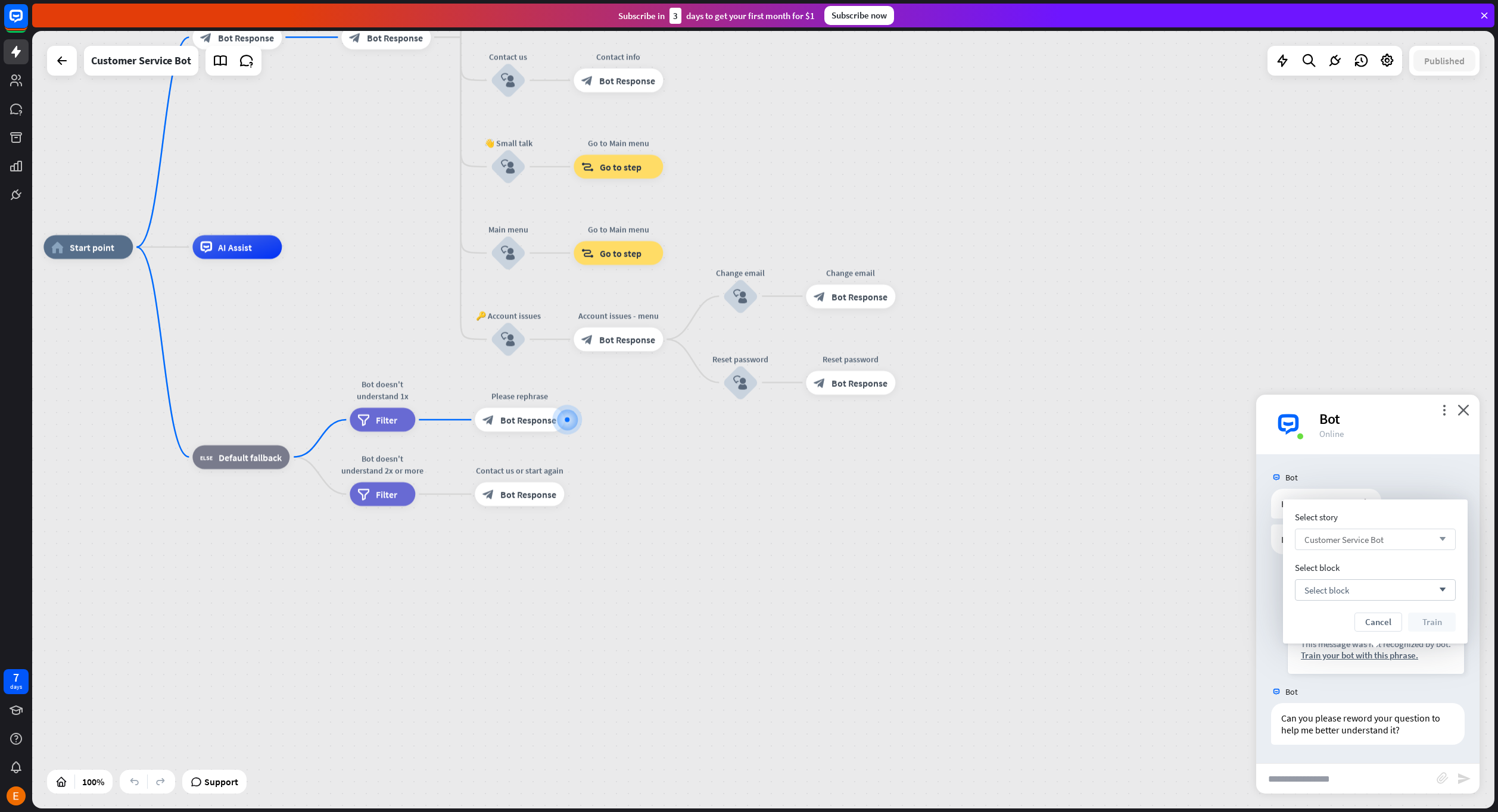
click at [1386, 546] on div "Customer Service Bot arrow_down" at bounding box center [1375, 539] width 161 height 21
click at [1406, 511] on div "Select story search Select block Select block arrow_down Cancel Train" at bounding box center [1375, 571] width 184 height 144
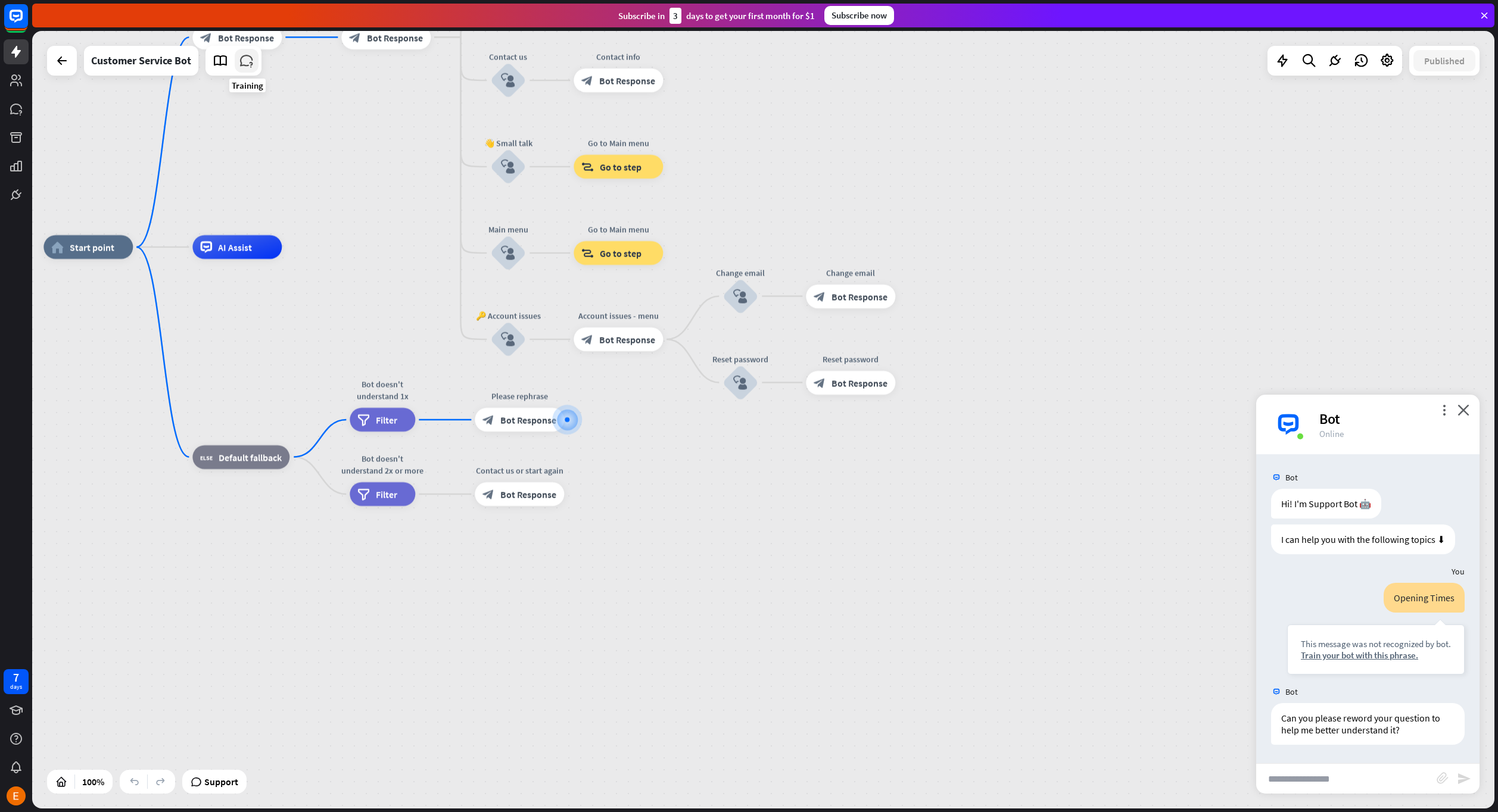
click at [252, 63] on icon at bounding box center [246, 61] width 16 height 16
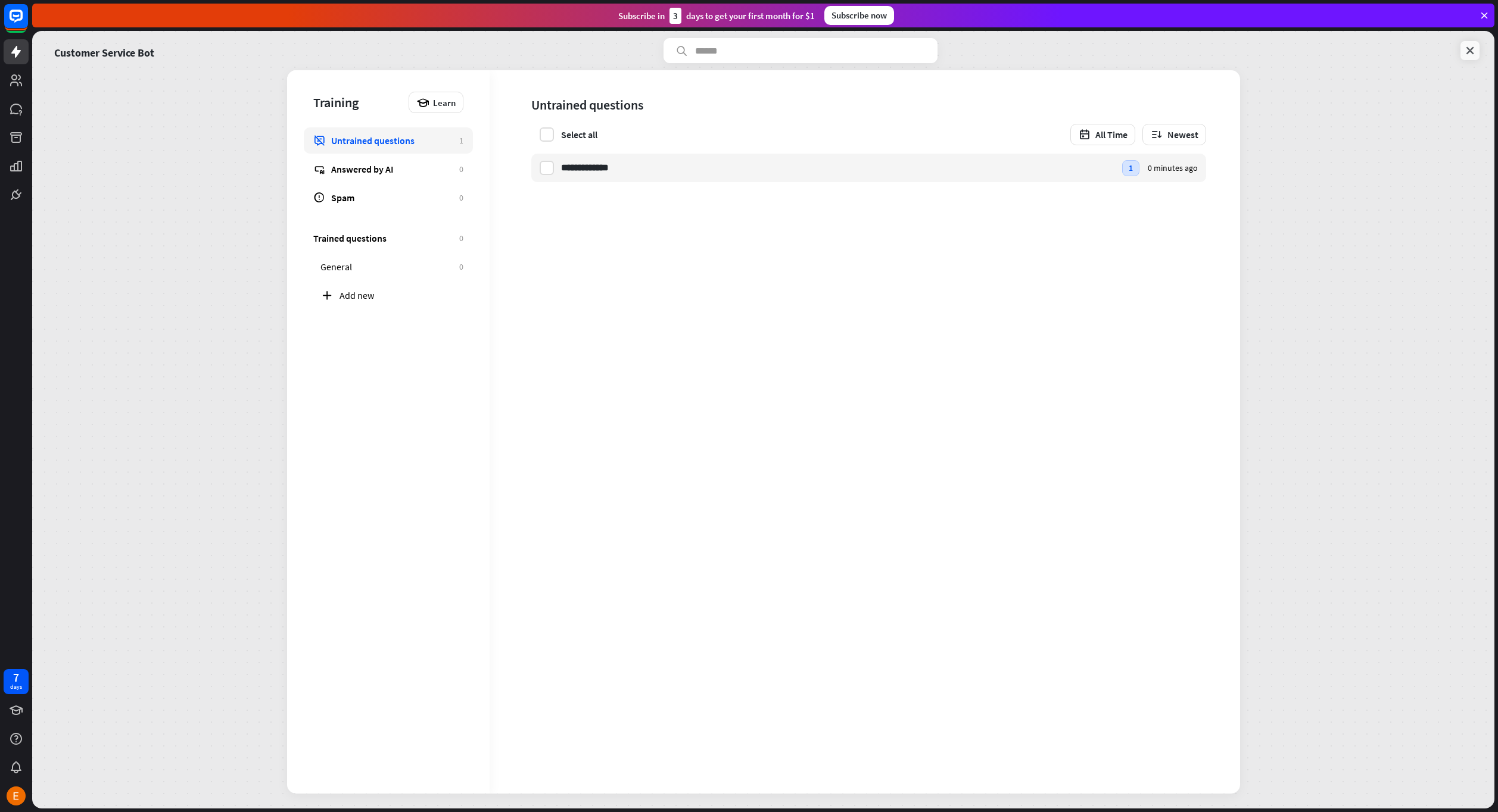
click at [1475, 49] on icon at bounding box center [1470, 51] width 12 height 12
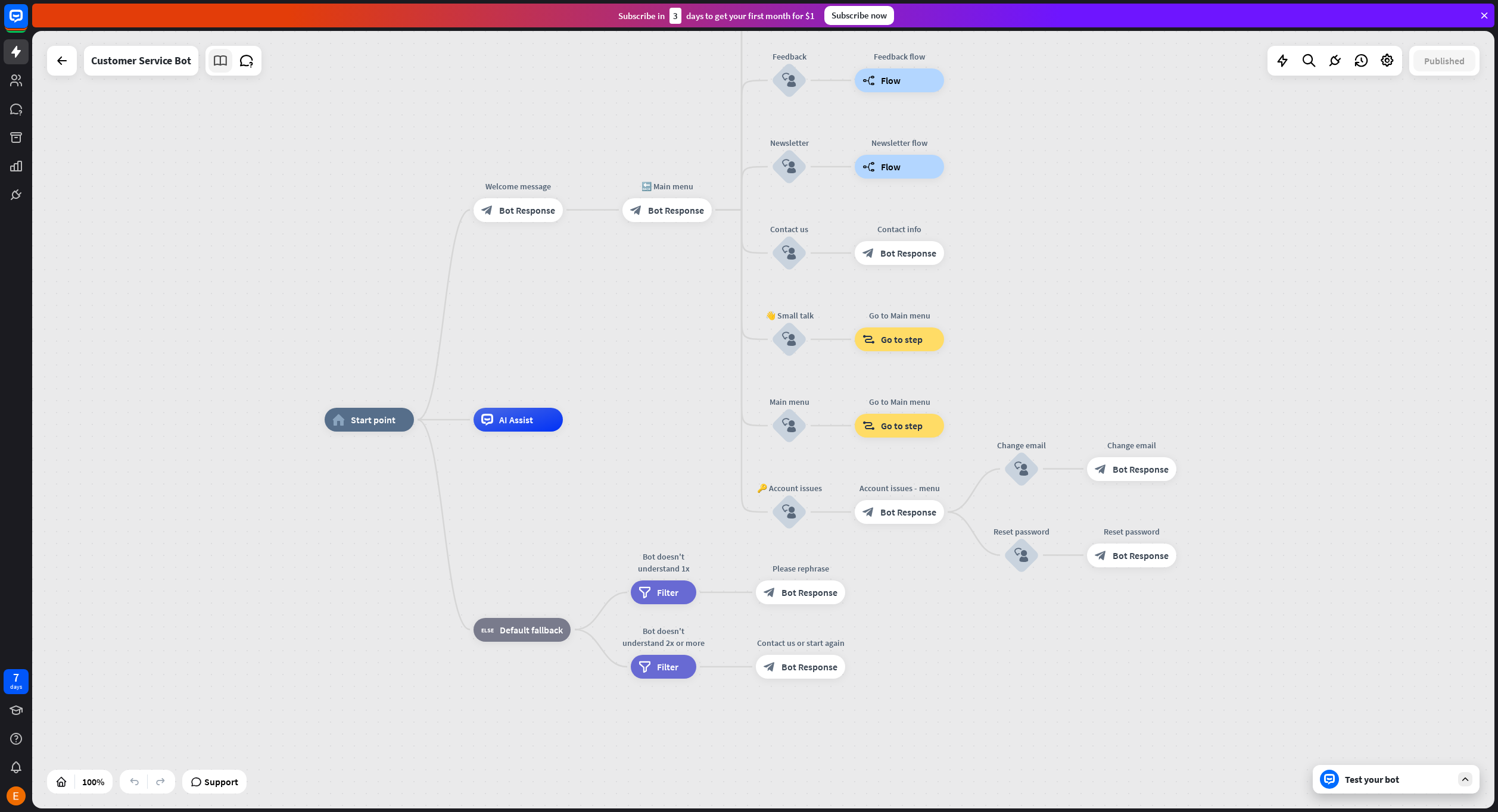
click at [227, 55] on icon at bounding box center [220, 61] width 16 height 16
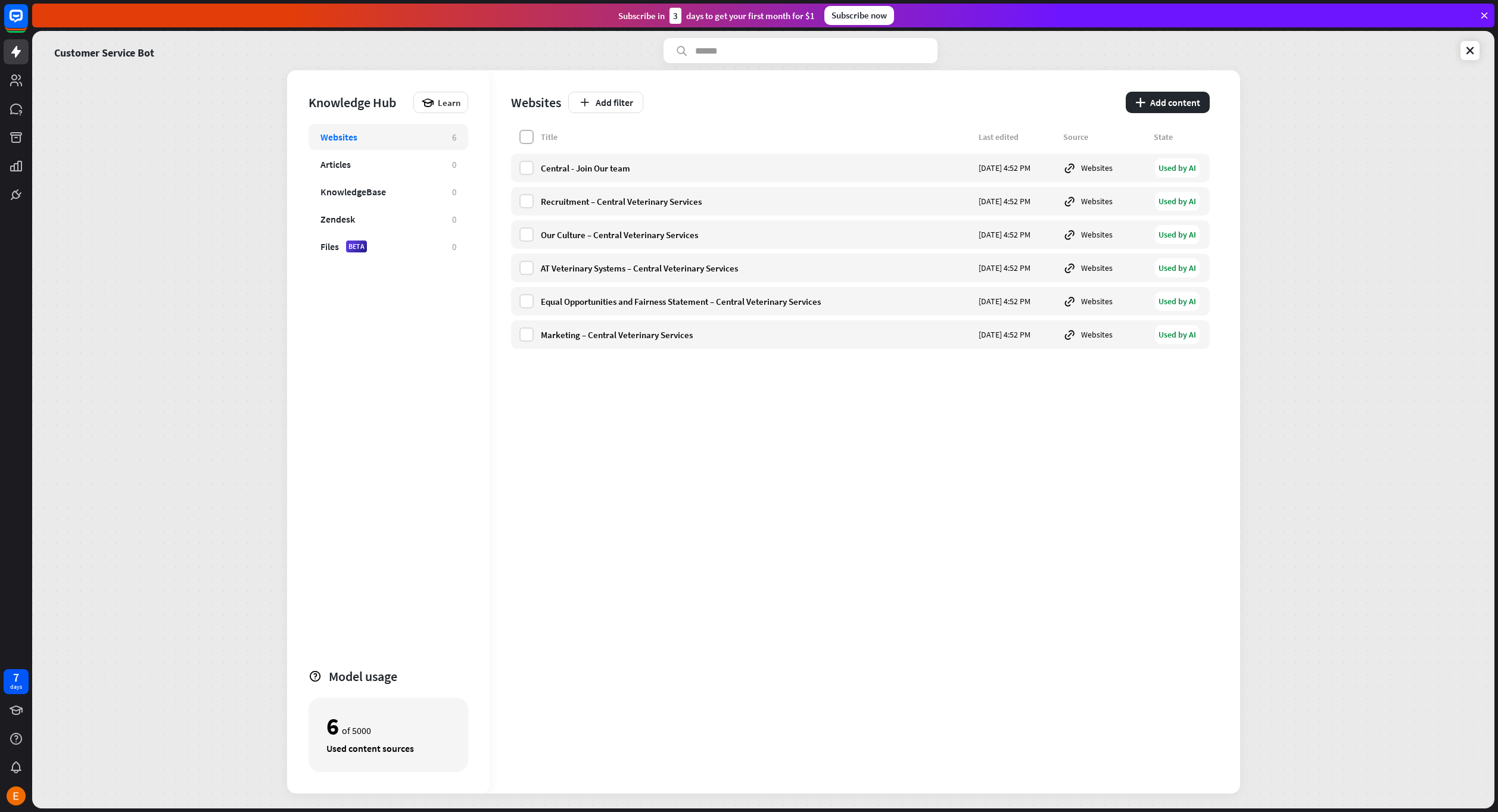
click at [522, 134] on label at bounding box center [526, 137] width 15 height 15
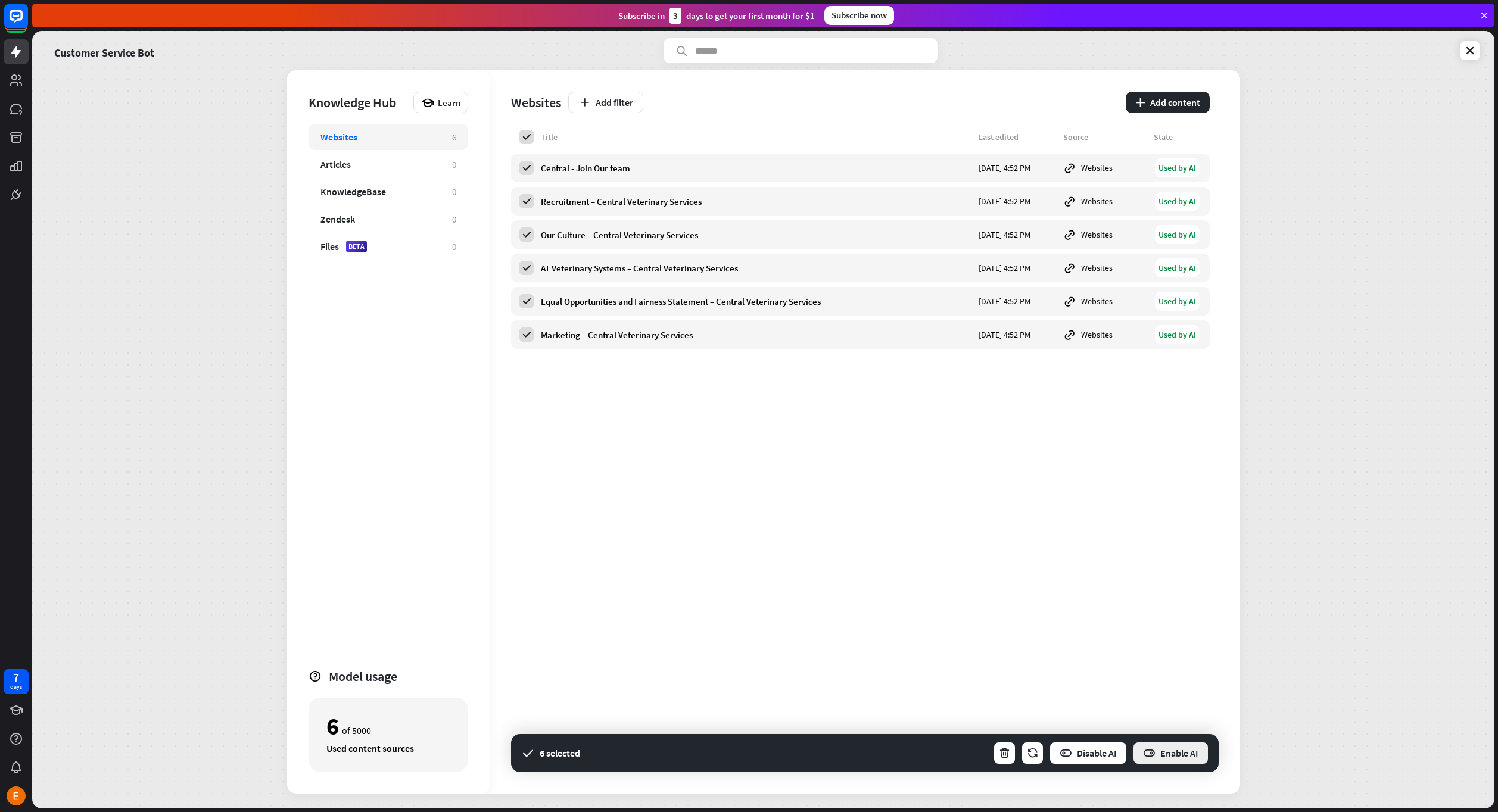
click at [1175, 756] on button "Enable AI" at bounding box center [1171, 753] width 77 height 24
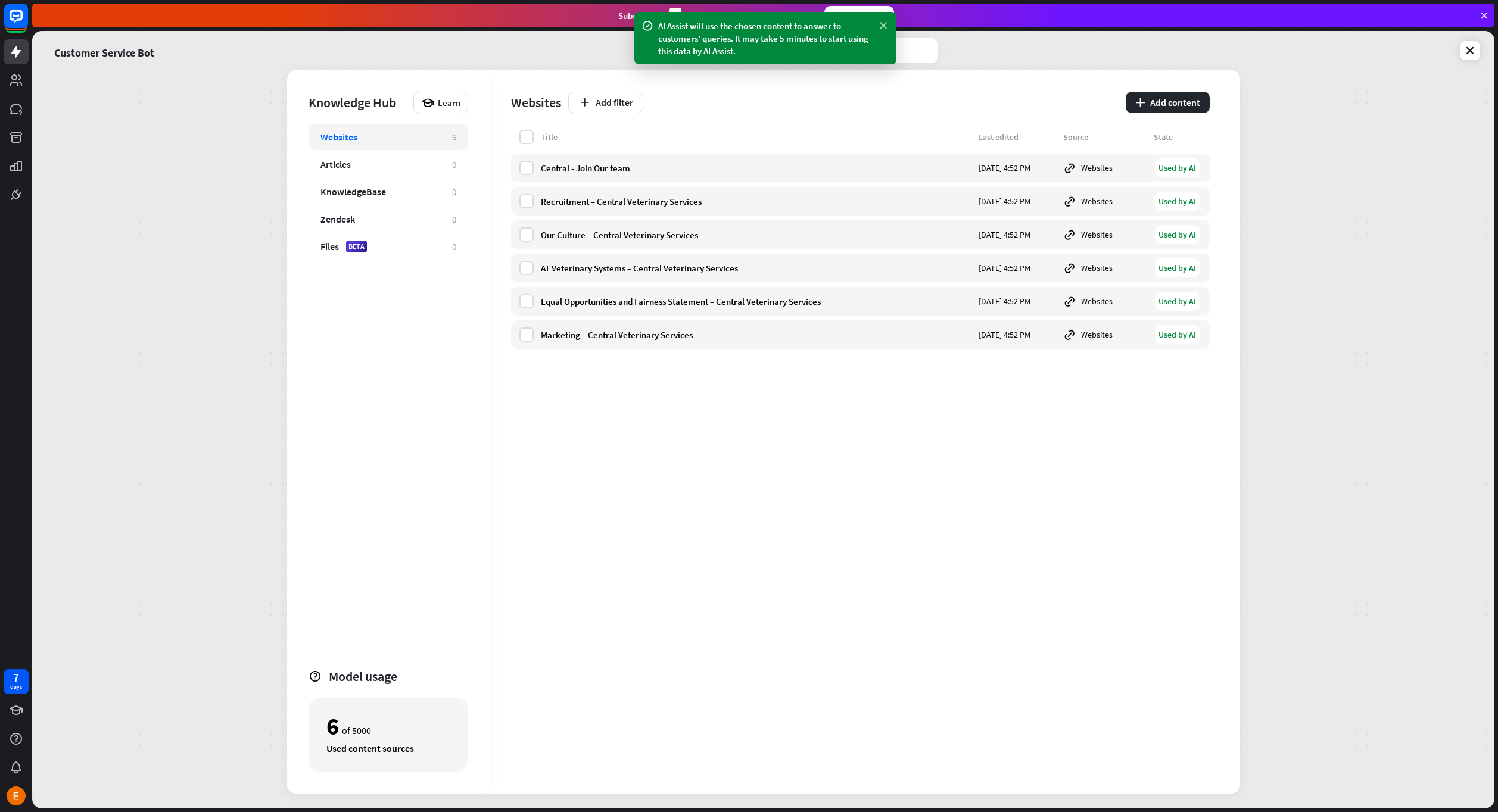
click at [885, 23] on icon at bounding box center [883, 26] width 12 height 13
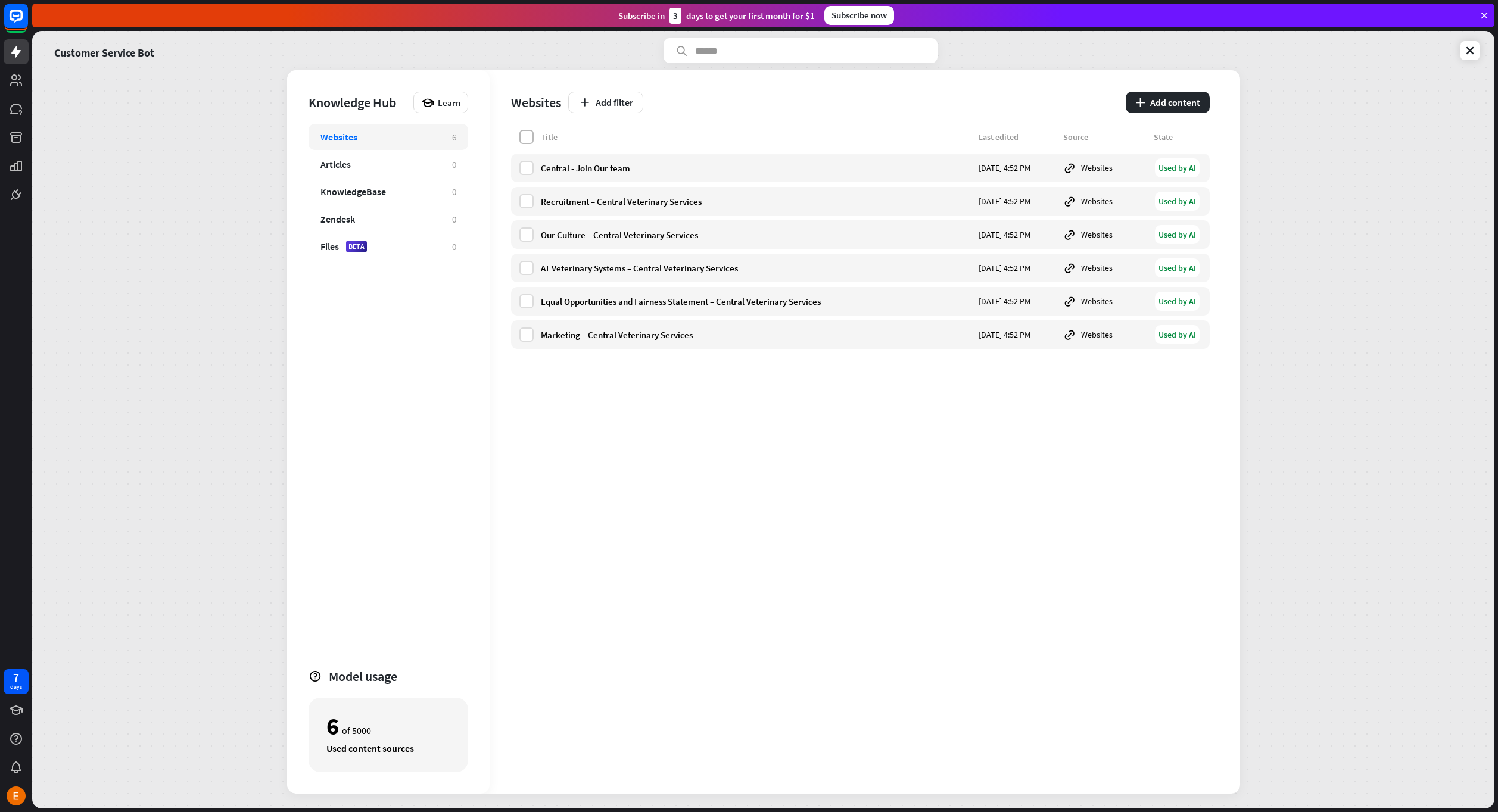
click at [525, 136] on label at bounding box center [526, 137] width 15 height 15
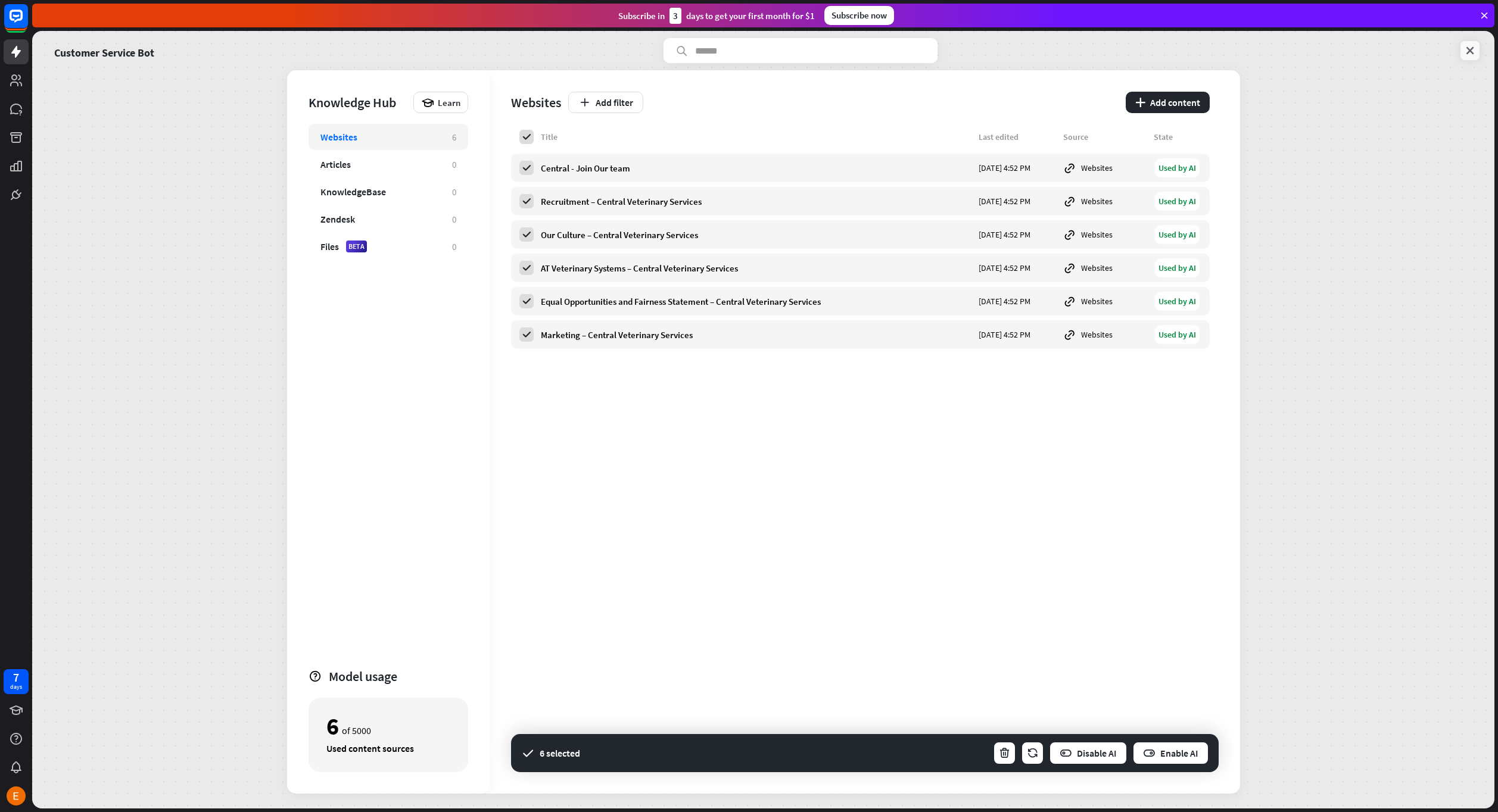
click at [1473, 56] on icon at bounding box center [1470, 51] width 12 height 12
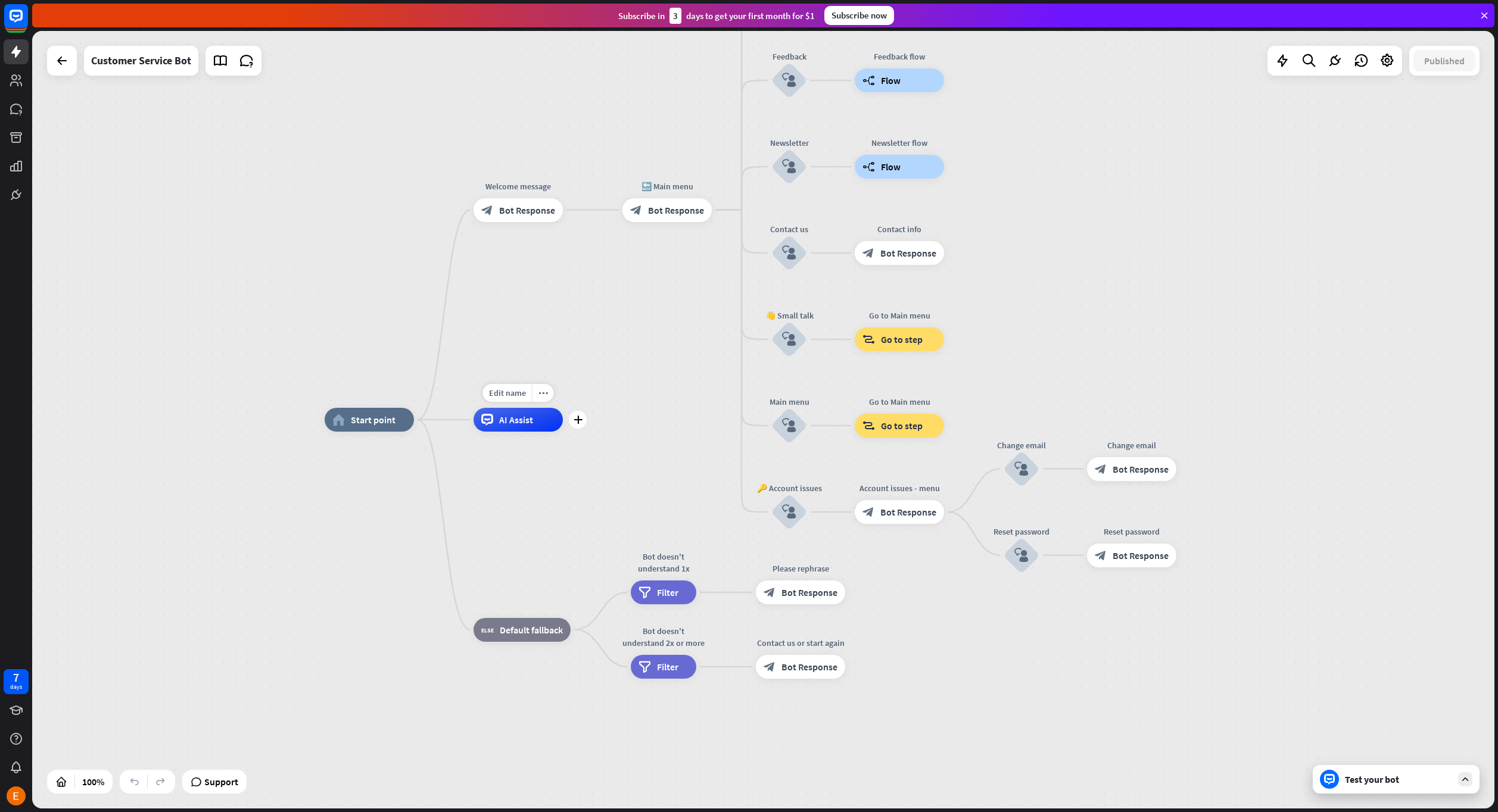
click at [511, 432] on div "Edit name more_horiz plus AI Assist" at bounding box center [518, 420] width 89 height 24
click at [529, 422] on span "AI Assist" at bounding box center [516, 419] width 34 height 12
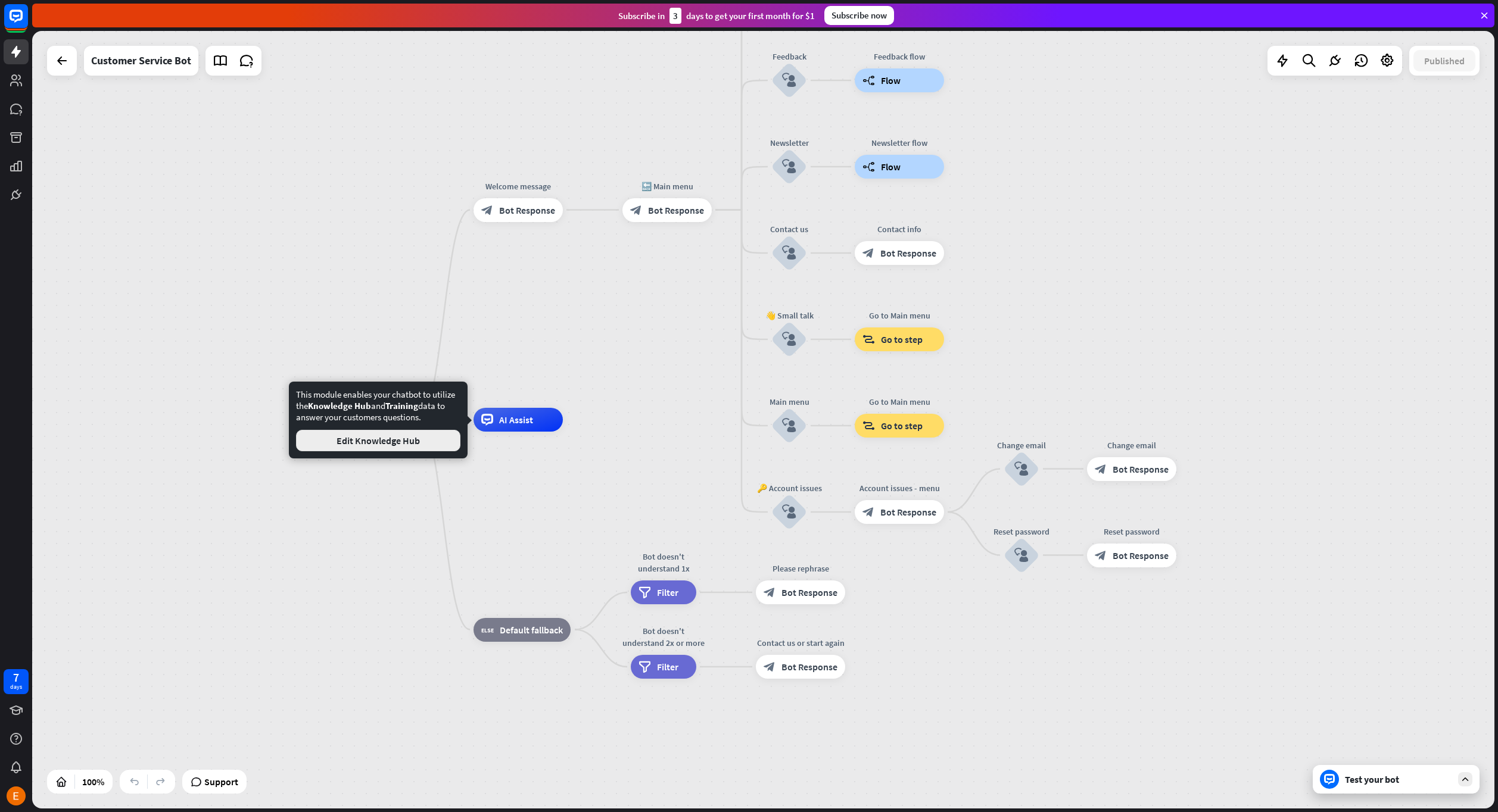
click at [425, 438] on button "Edit Knowledge Hub" at bounding box center [378, 441] width 164 height 21
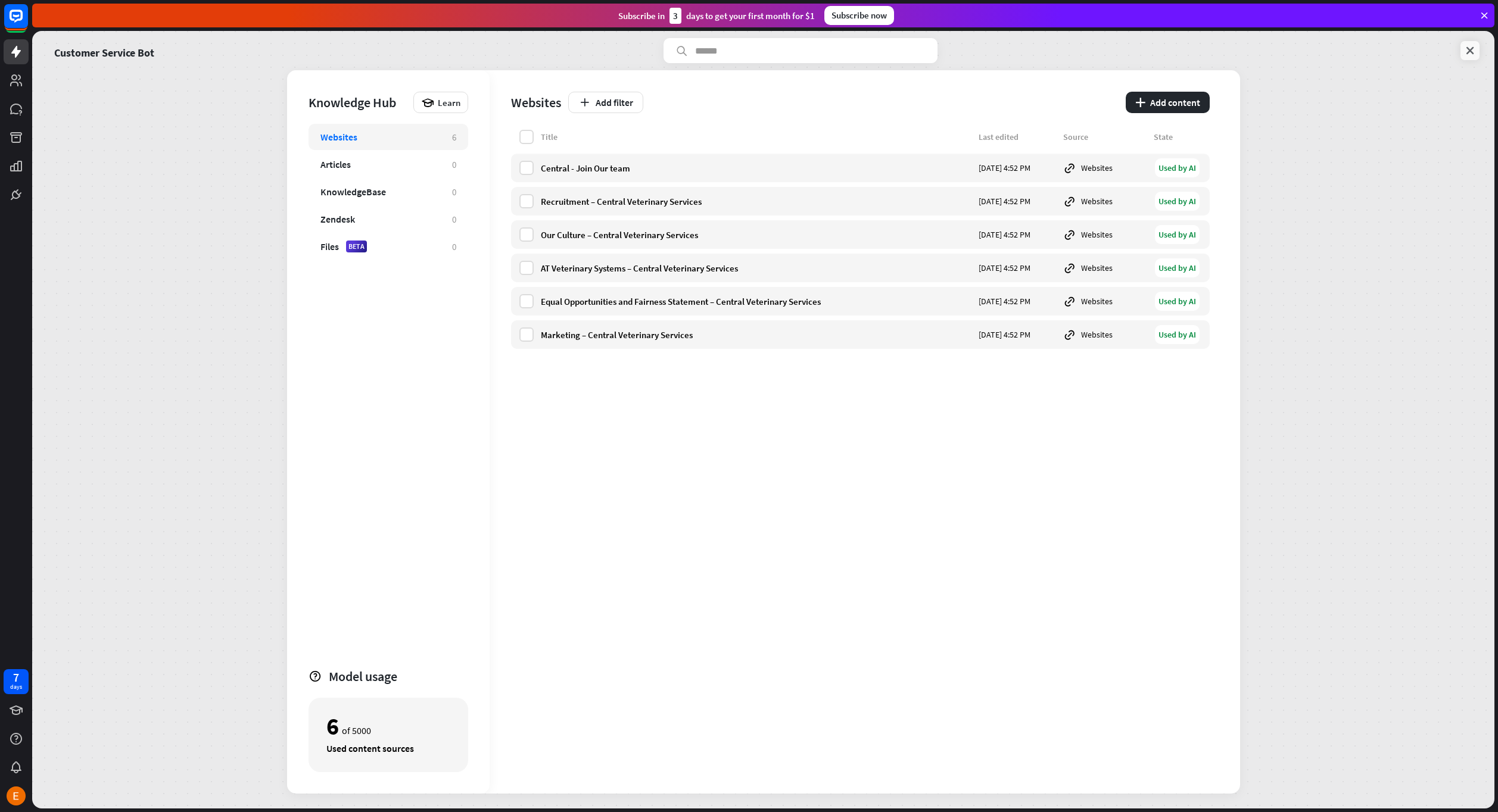
click at [1468, 51] on icon at bounding box center [1470, 51] width 12 height 12
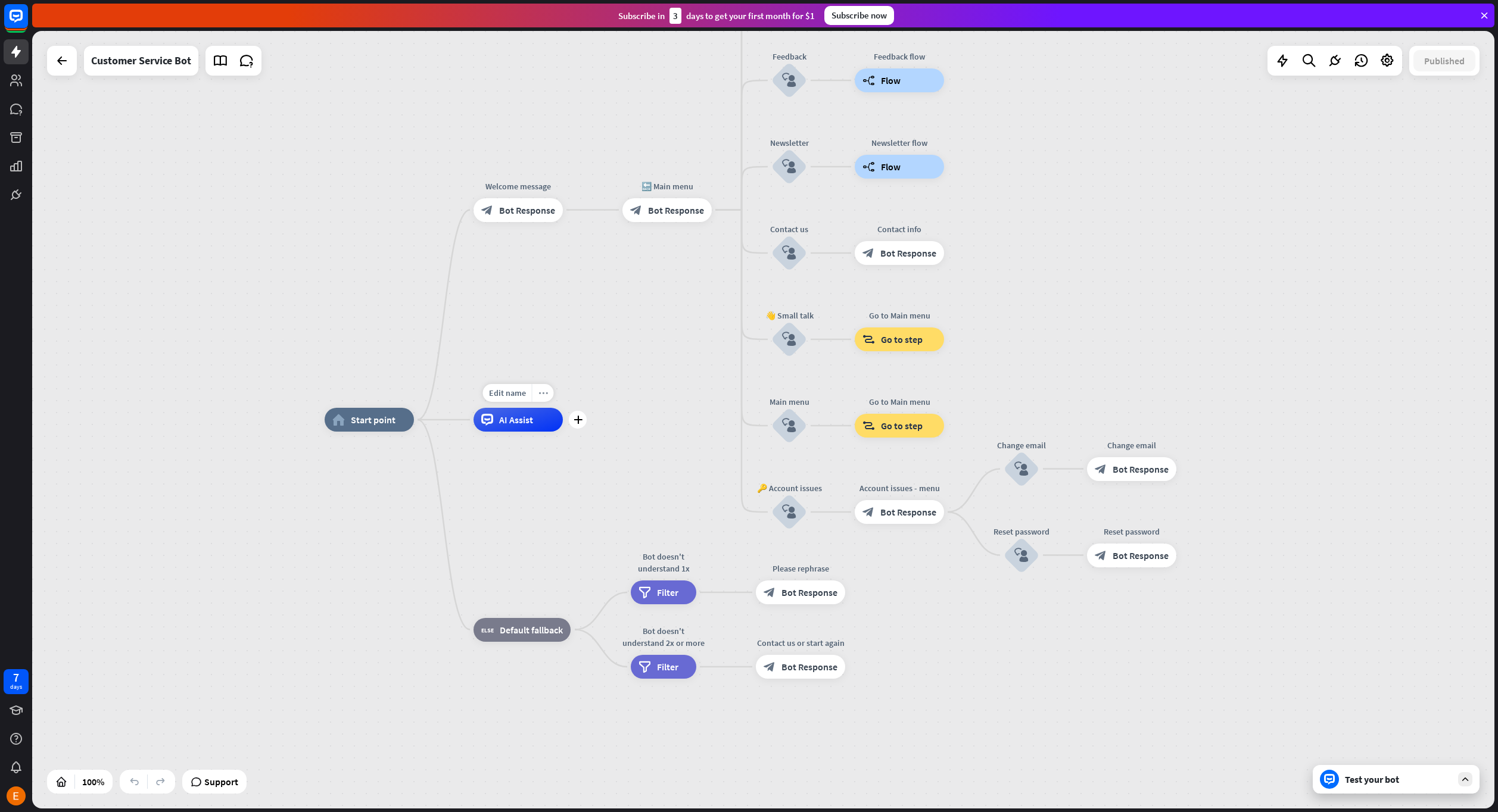
click at [541, 386] on div "more_horiz" at bounding box center [542, 393] width 22 height 18
click at [612, 401] on span "Start testing from here" at bounding box center [607, 398] width 83 height 11
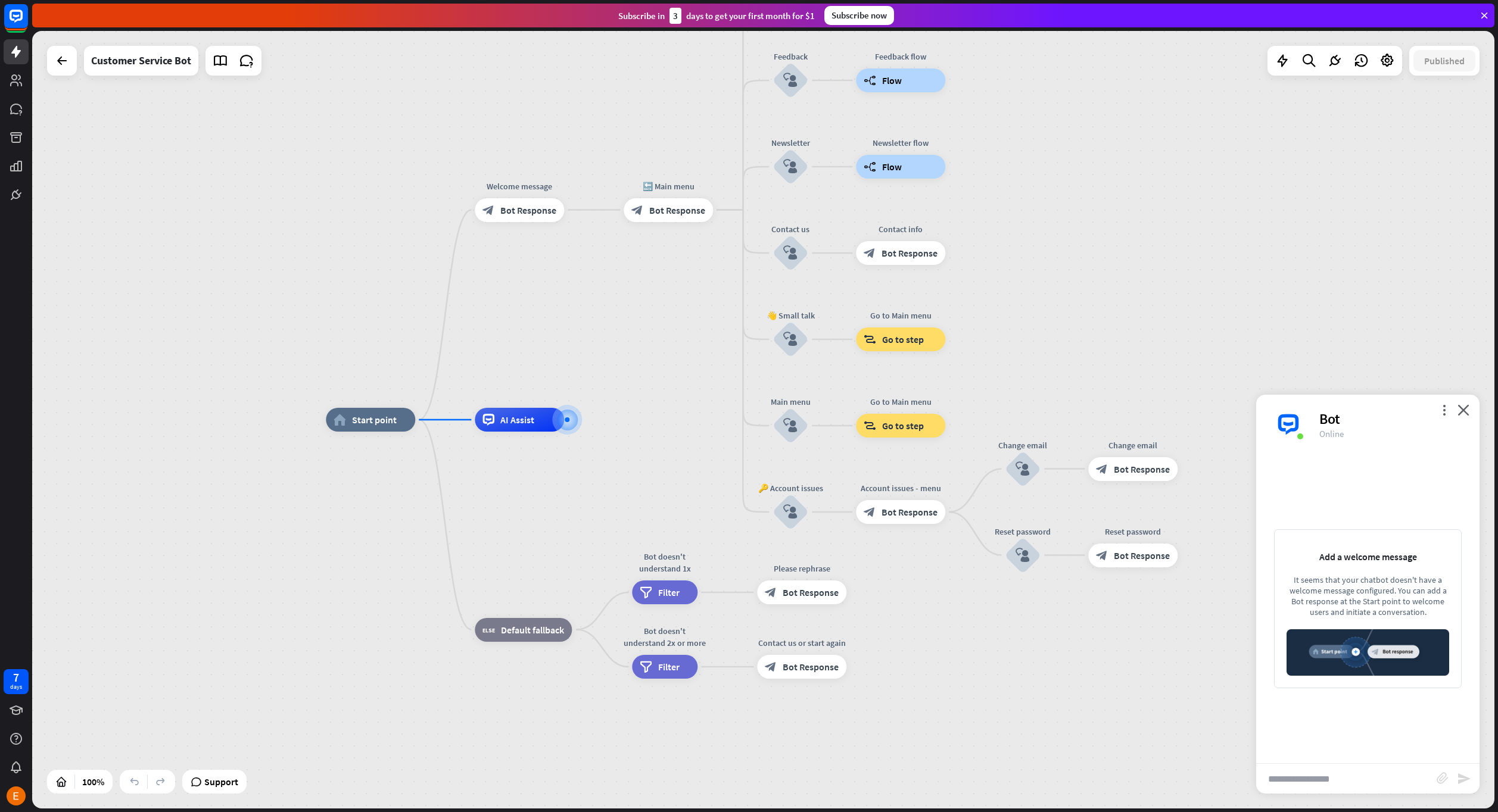
click at [1364, 775] on input "text" at bounding box center [1346, 779] width 181 height 30
type input "*"
type input "**"
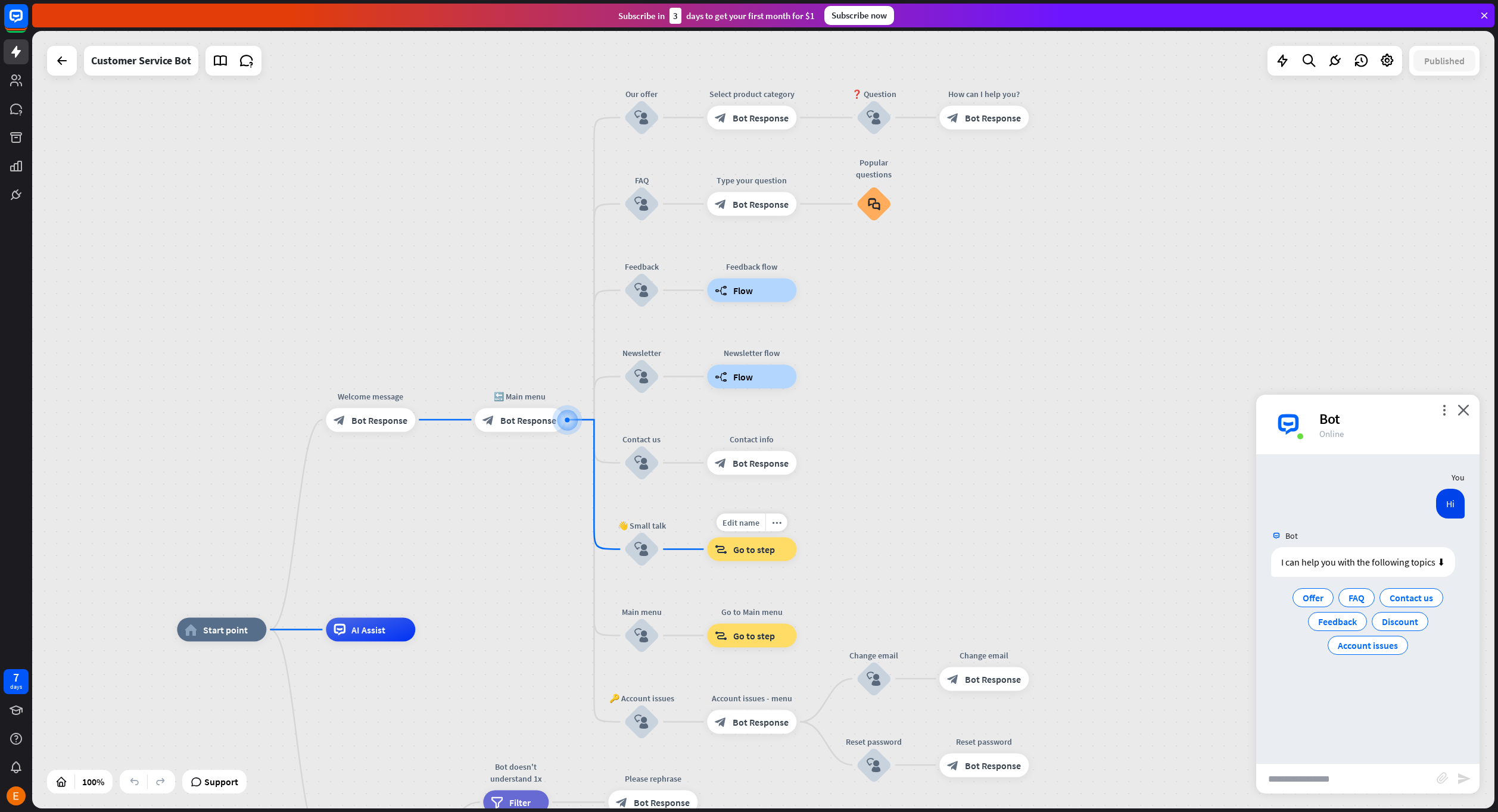
click at [776, 556] on div "block_goto Go to step" at bounding box center [751, 550] width 89 height 24
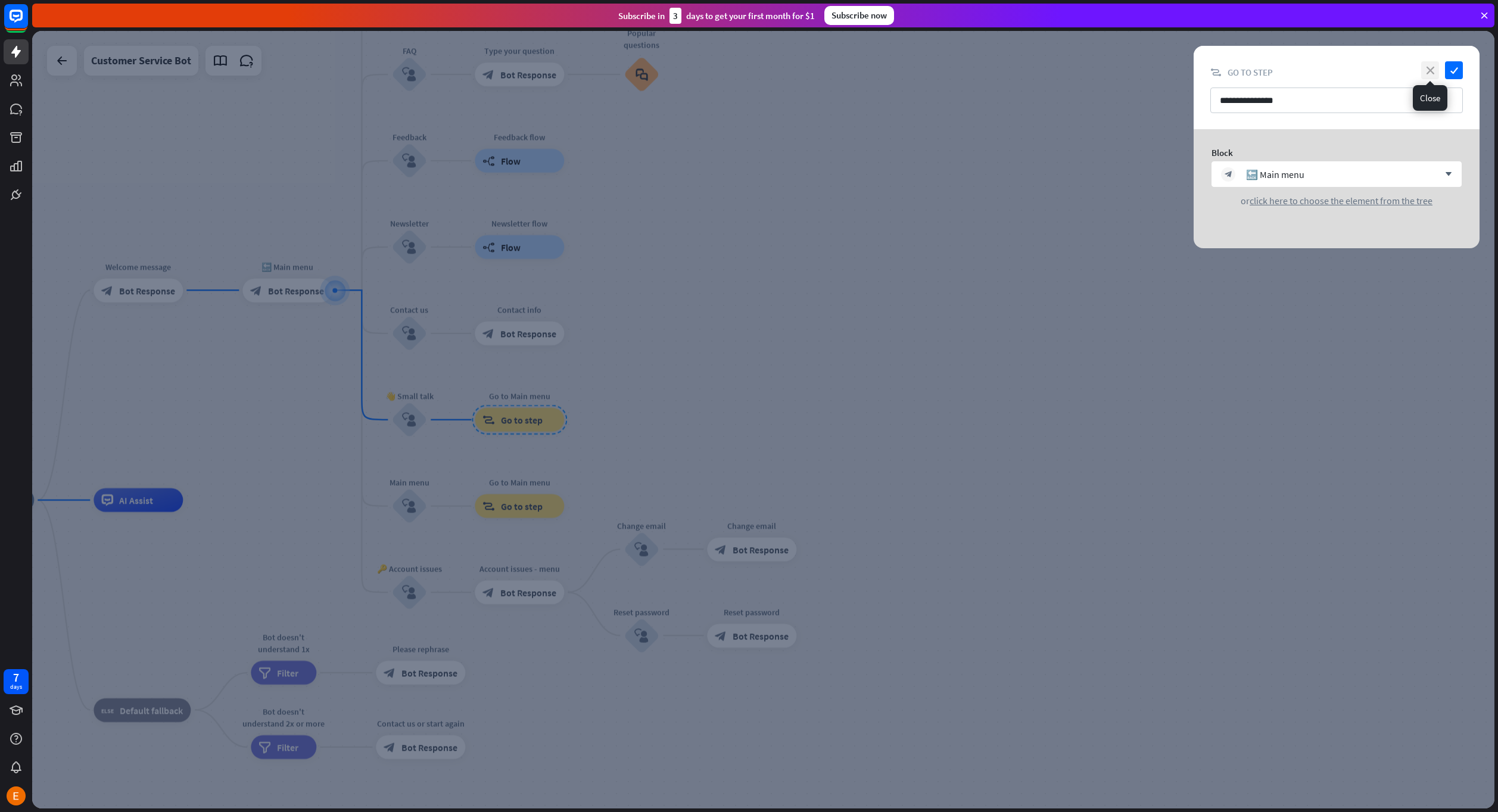
click at [1430, 74] on icon "close" at bounding box center [1430, 70] width 18 height 18
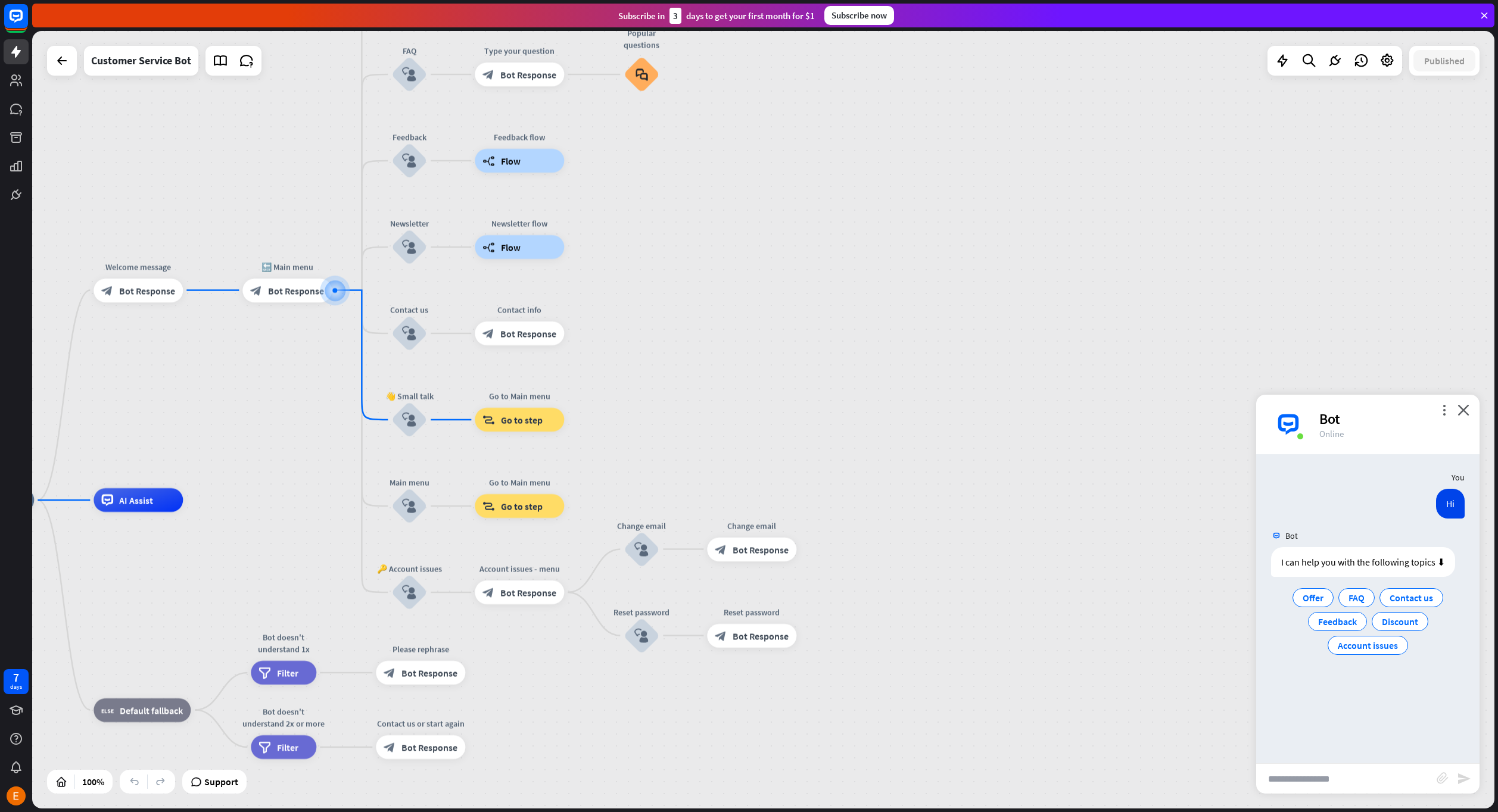
click at [1091, 329] on div "home_2 Start point Welcome message block_bot_response Bot Response 🔙 Main menu …" at bounding box center [763, 420] width 1462 height 778
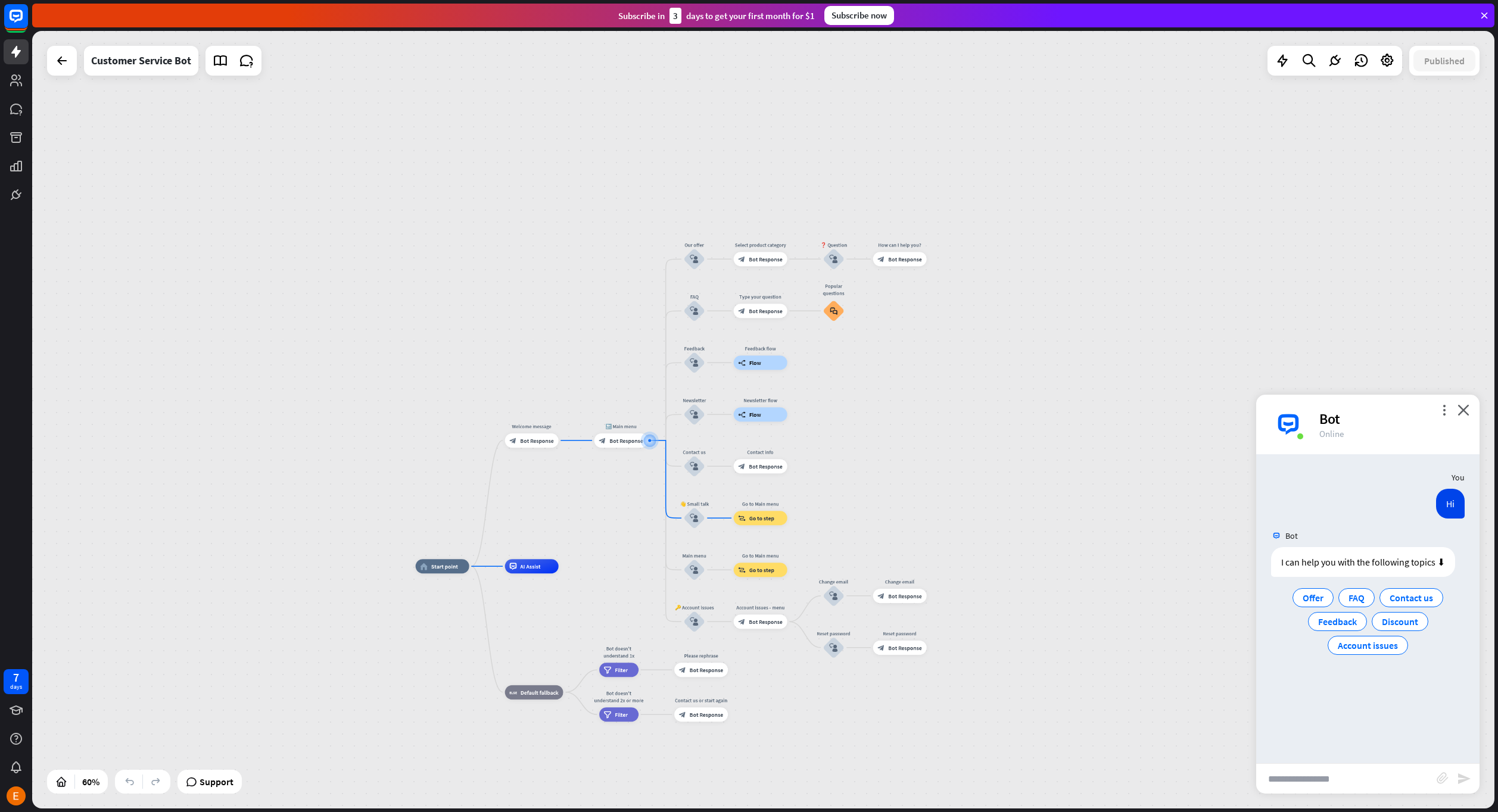
drag, startPoint x: 802, startPoint y: 354, endPoint x: 900, endPoint y: 452, distance: 138.6
click at [900, 453] on div "home_2 Start point Welcome message block_bot_response Bot Response 🔙 Main menu …" at bounding box center [763, 420] width 1462 height 778
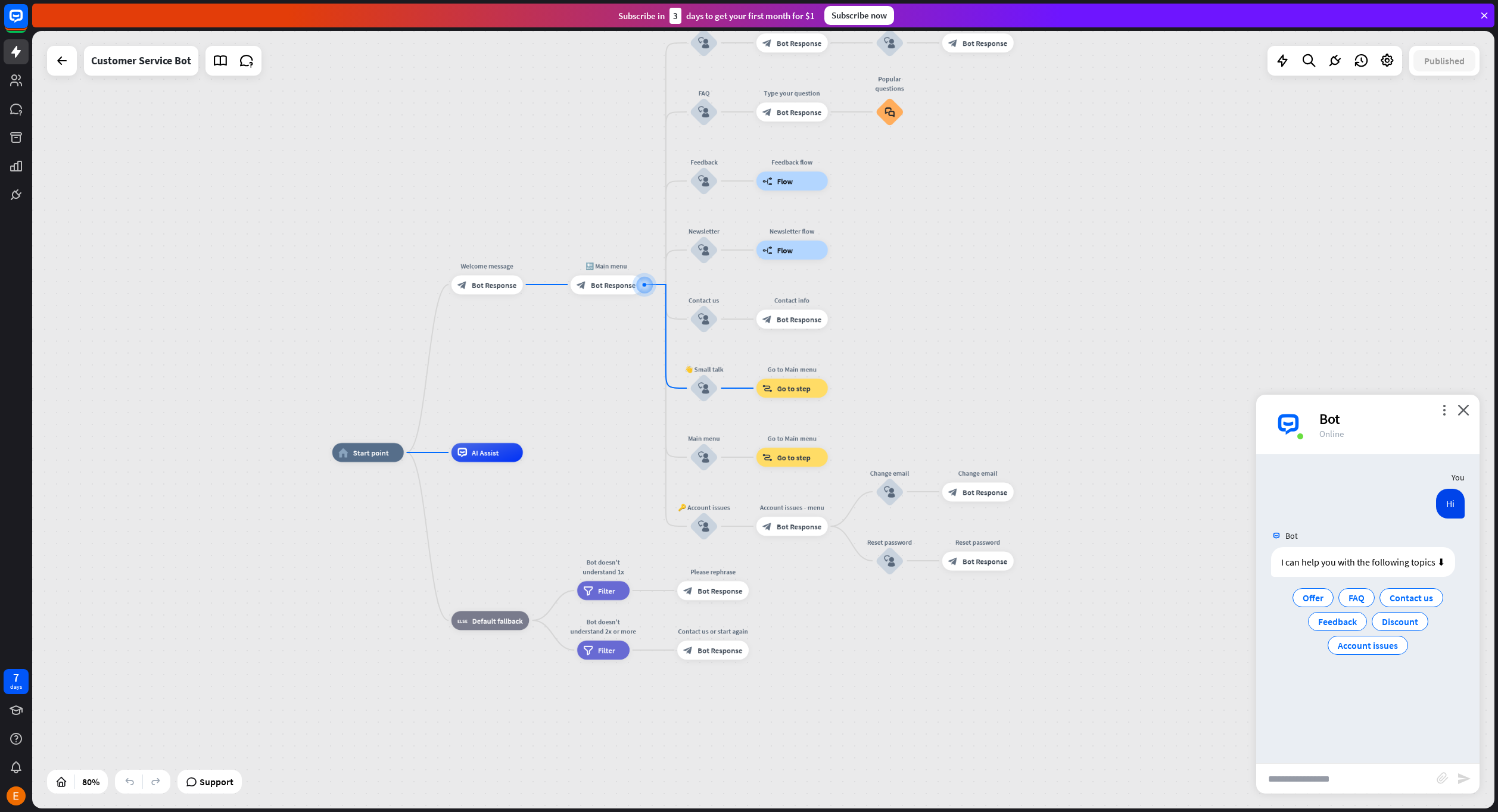
drag, startPoint x: 873, startPoint y: 450, endPoint x: 943, endPoint y: 281, distance: 182.9
click at [943, 282] on div "home_2 Start point Welcome message block_bot_response Bot Response 🔙 Main menu …" at bounding box center [763, 420] width 1462 height 778
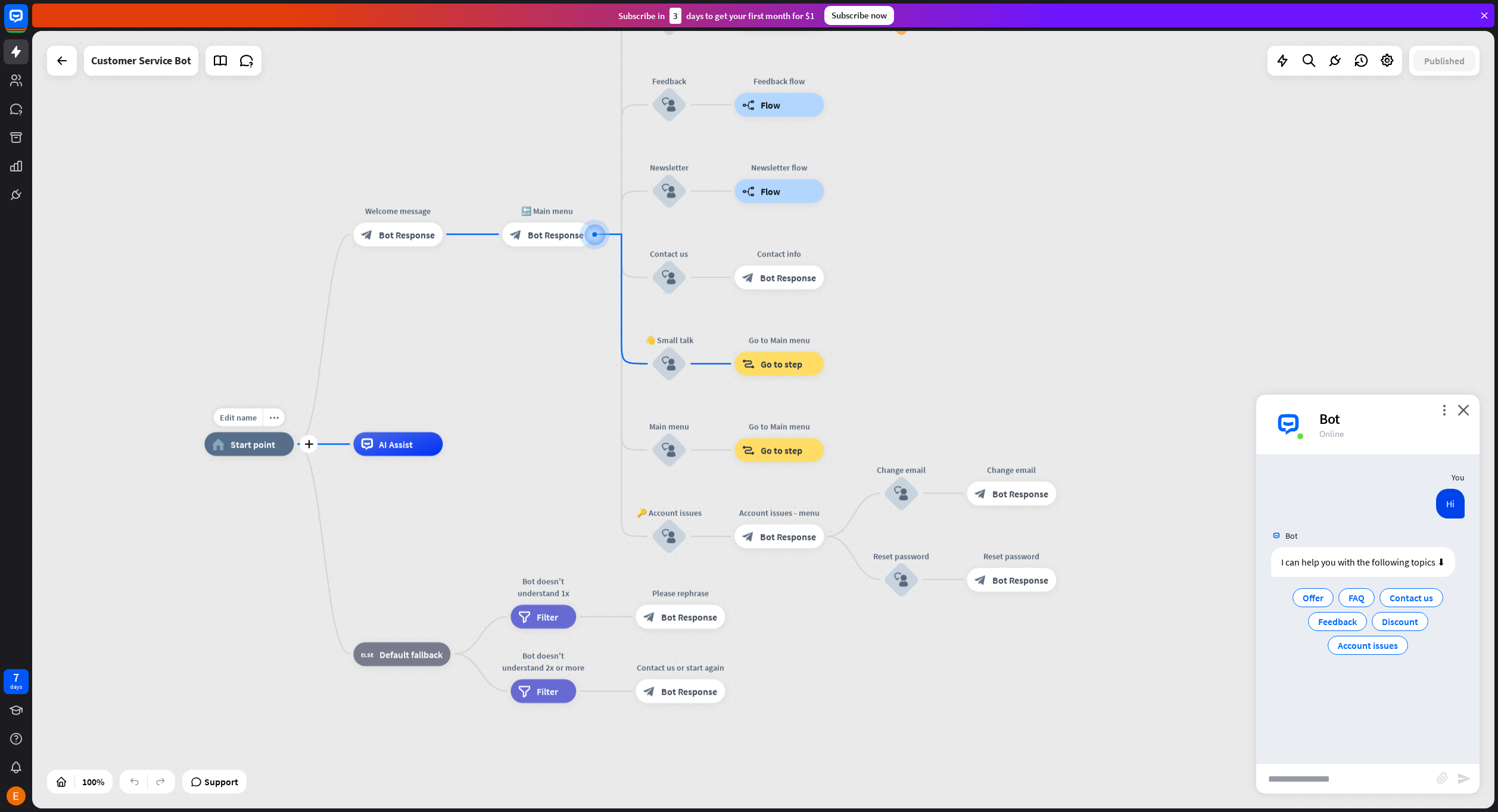
click at [251, 450] on div "home_2 Start point" at bounding box center [248, 445] width 89 height 24
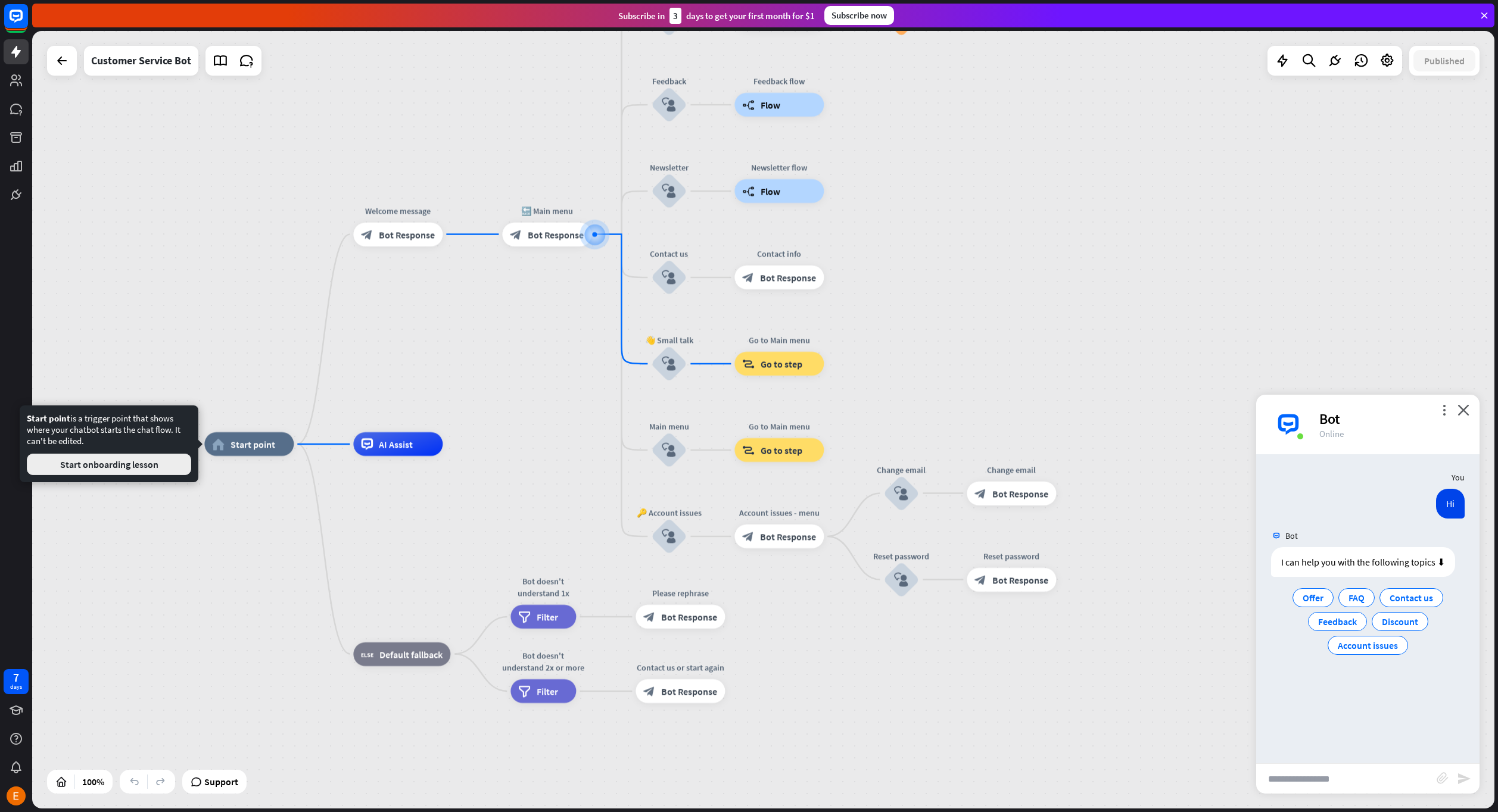
click at [170, 470] on button "Start onboarding lesson" at bounding box center [109, 465] width 164 height 21
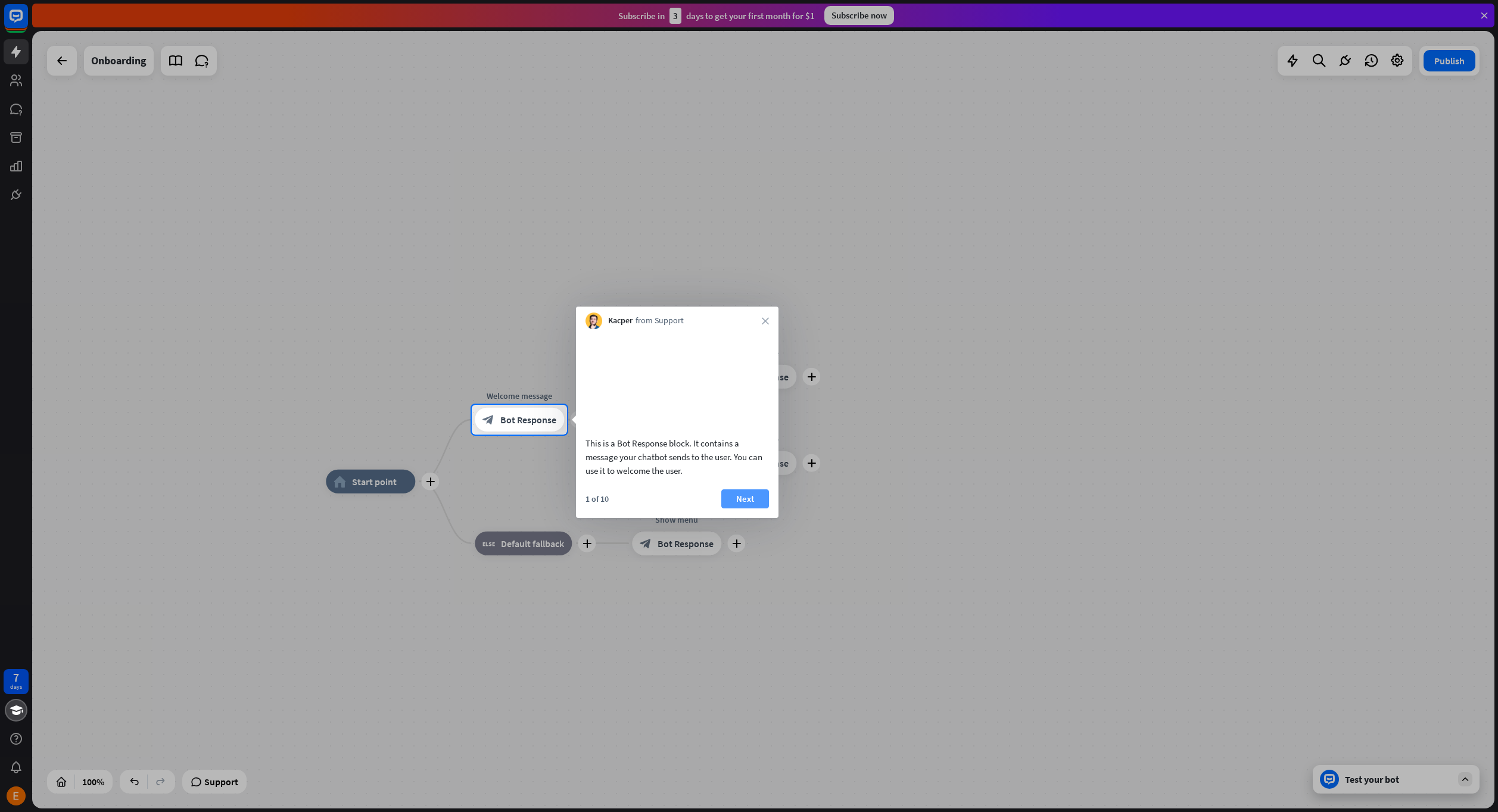
click at [729, 508] on button "Next" at bounding box center [745, 499] width 47 height 19
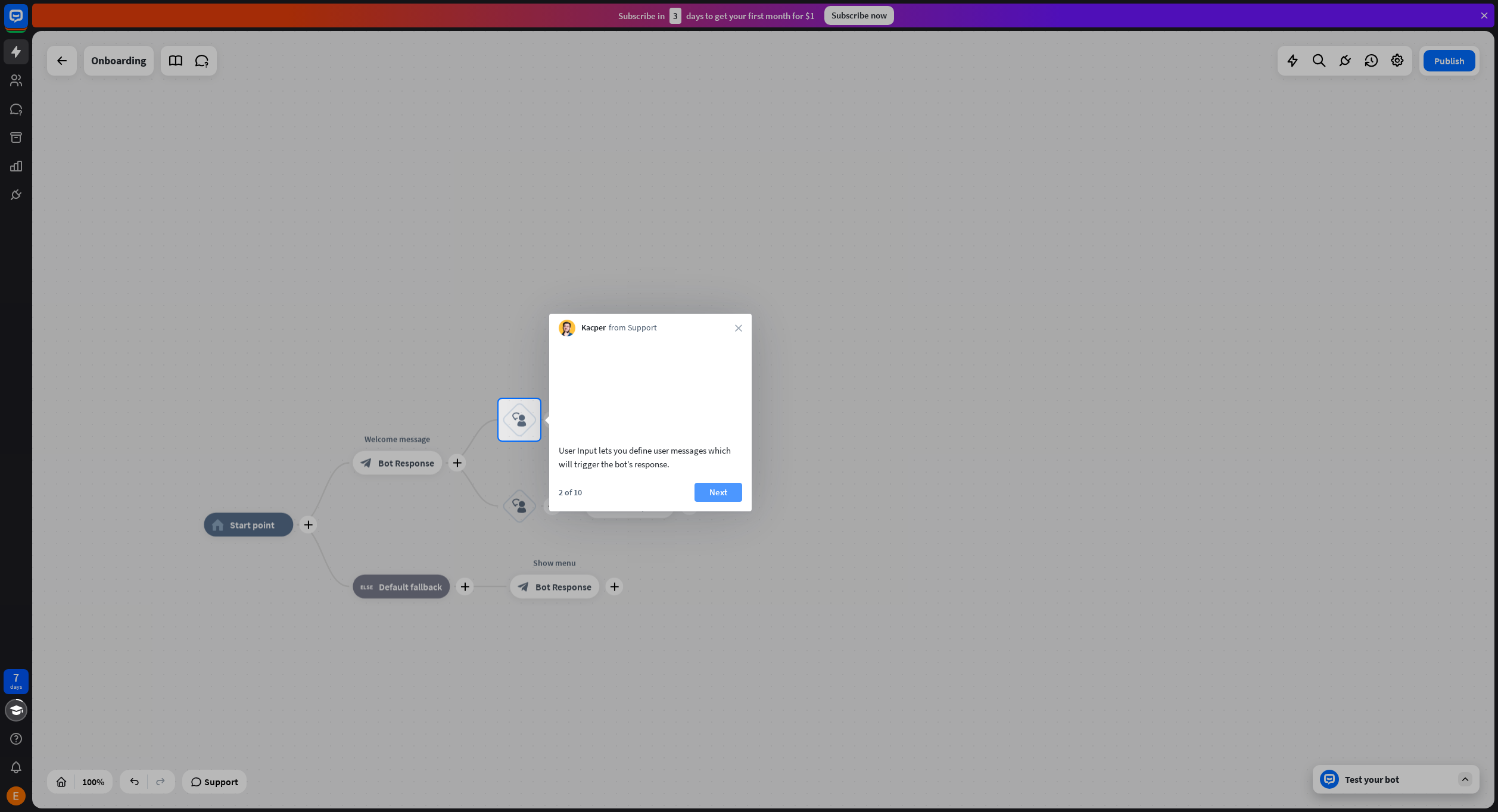
click at [723, 502] on button "Next" at bounding box center [718, 493] width 47 height 19
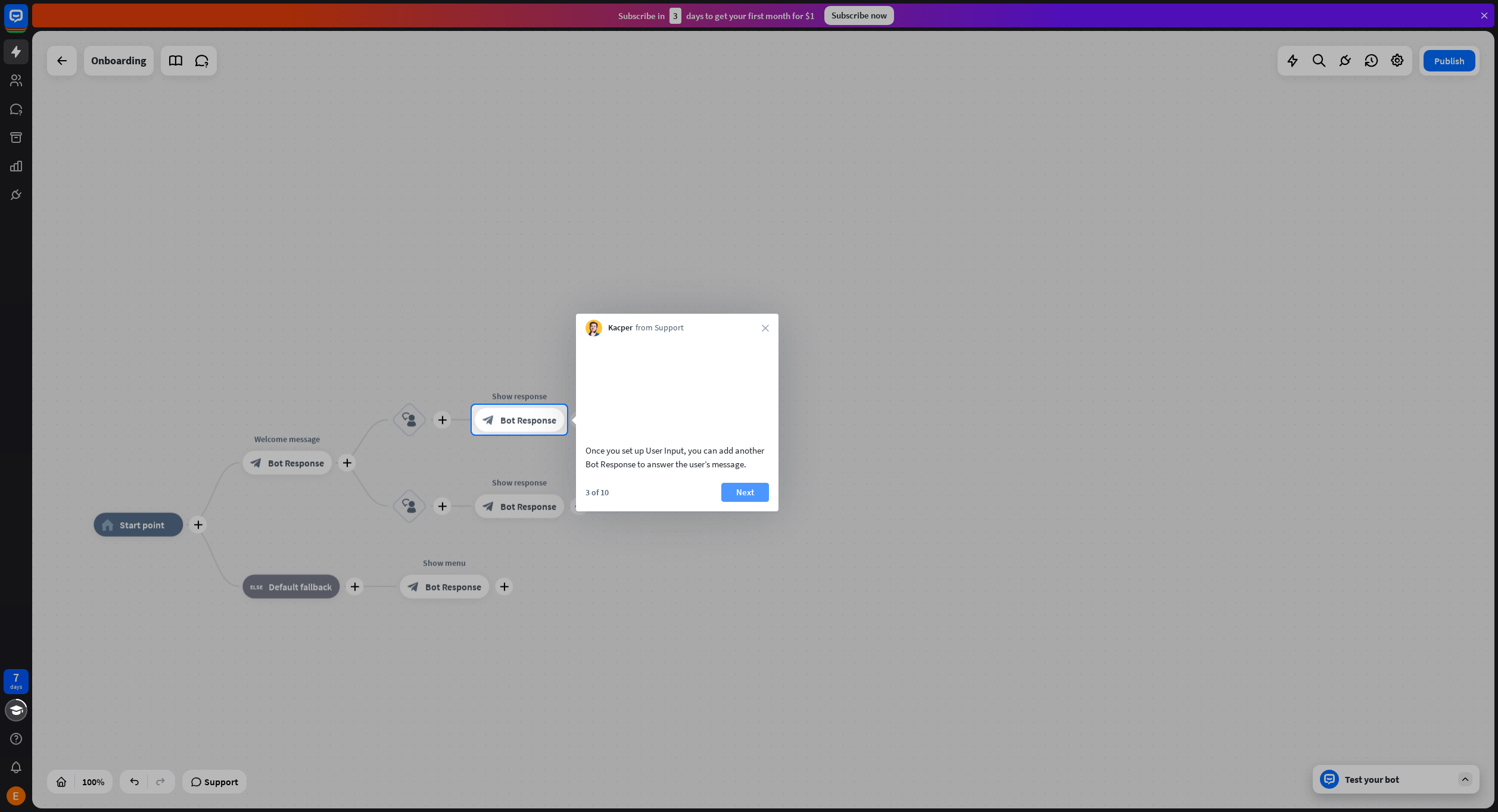
click at [738, 502] on button "Next" at bounding box center [745, 493] width 47 height 19
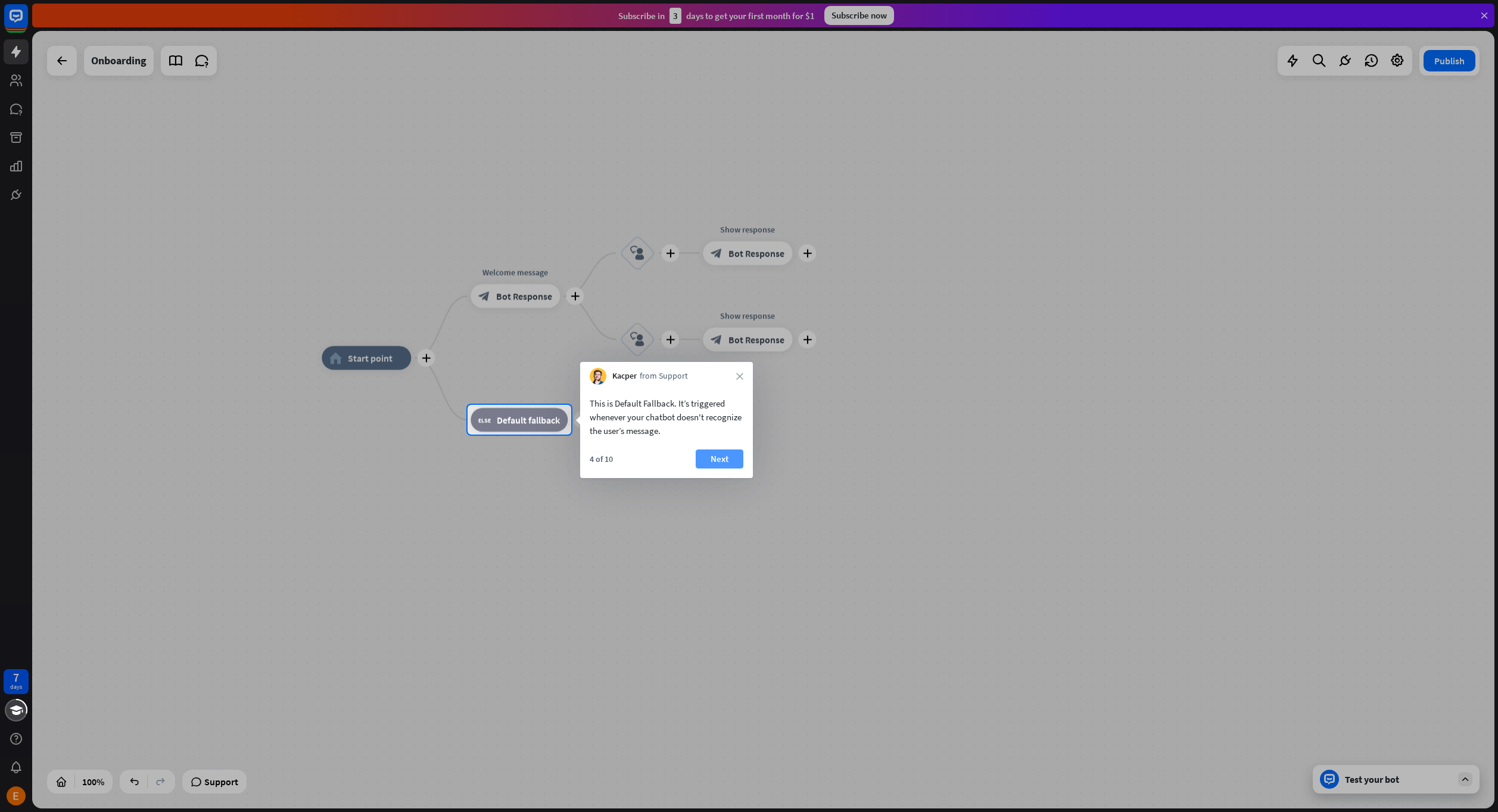
click at [727, 465] on button "Next" at bounding box center [719, 459] width 47 height 19
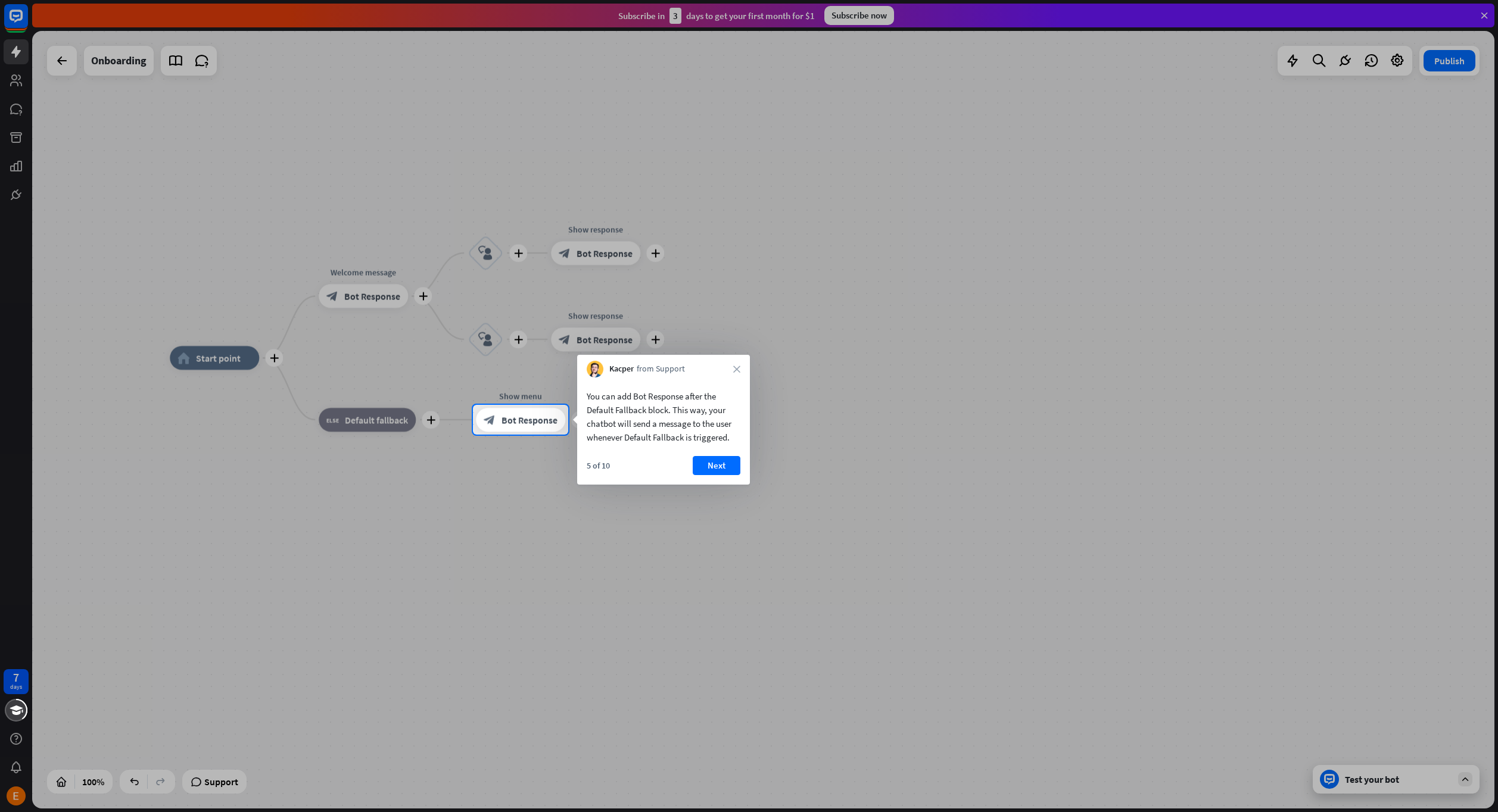
click at [725, 466] on button "Next" at bounding box center [716, 465] width 47 height 19
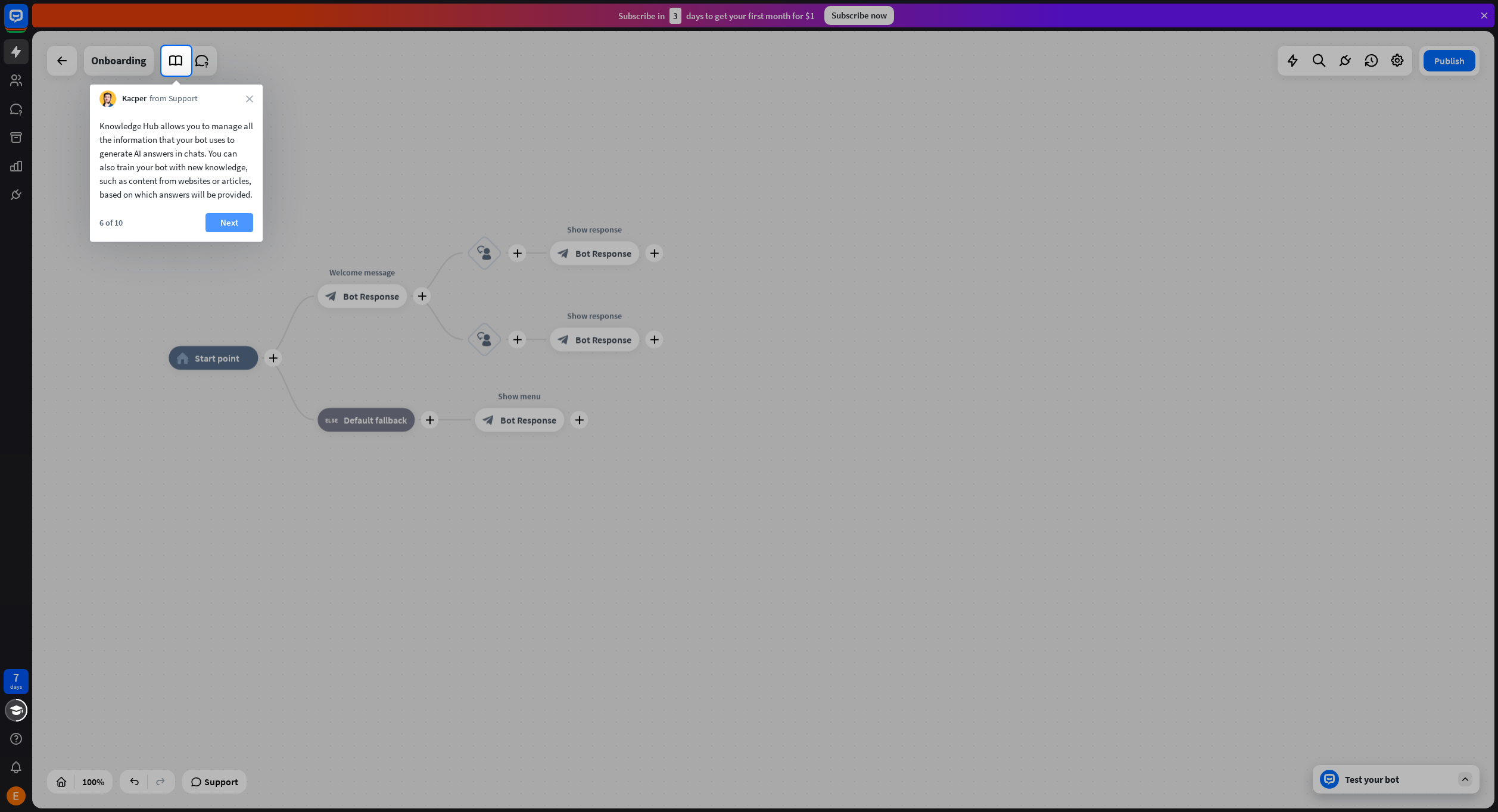
click at [231, 230] on button "Next" at bounding box center [229, 223] width 47 height 19
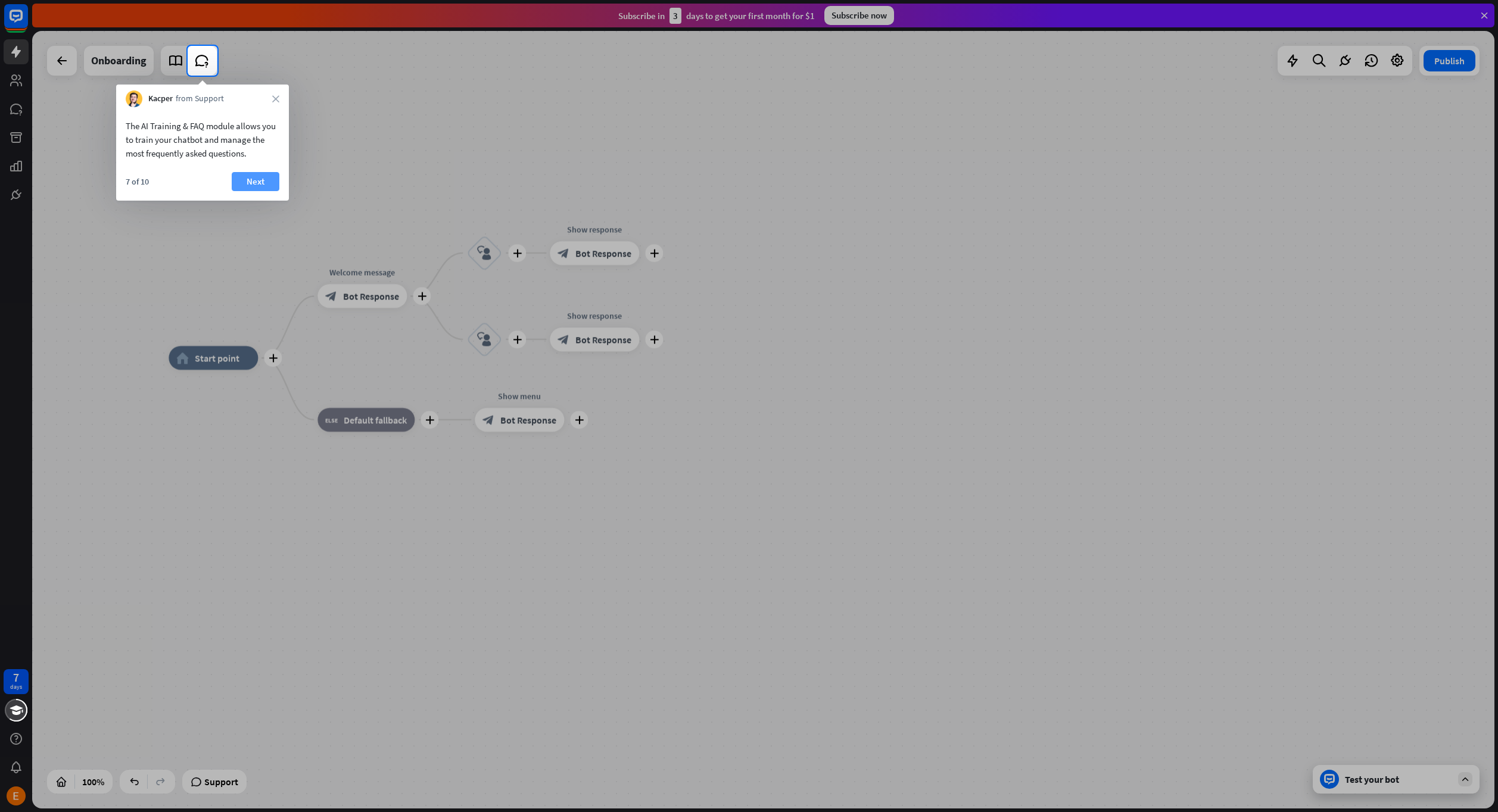
click at [253, 178] on button "Next" at bounding box center [255, 182] width 47 height 19
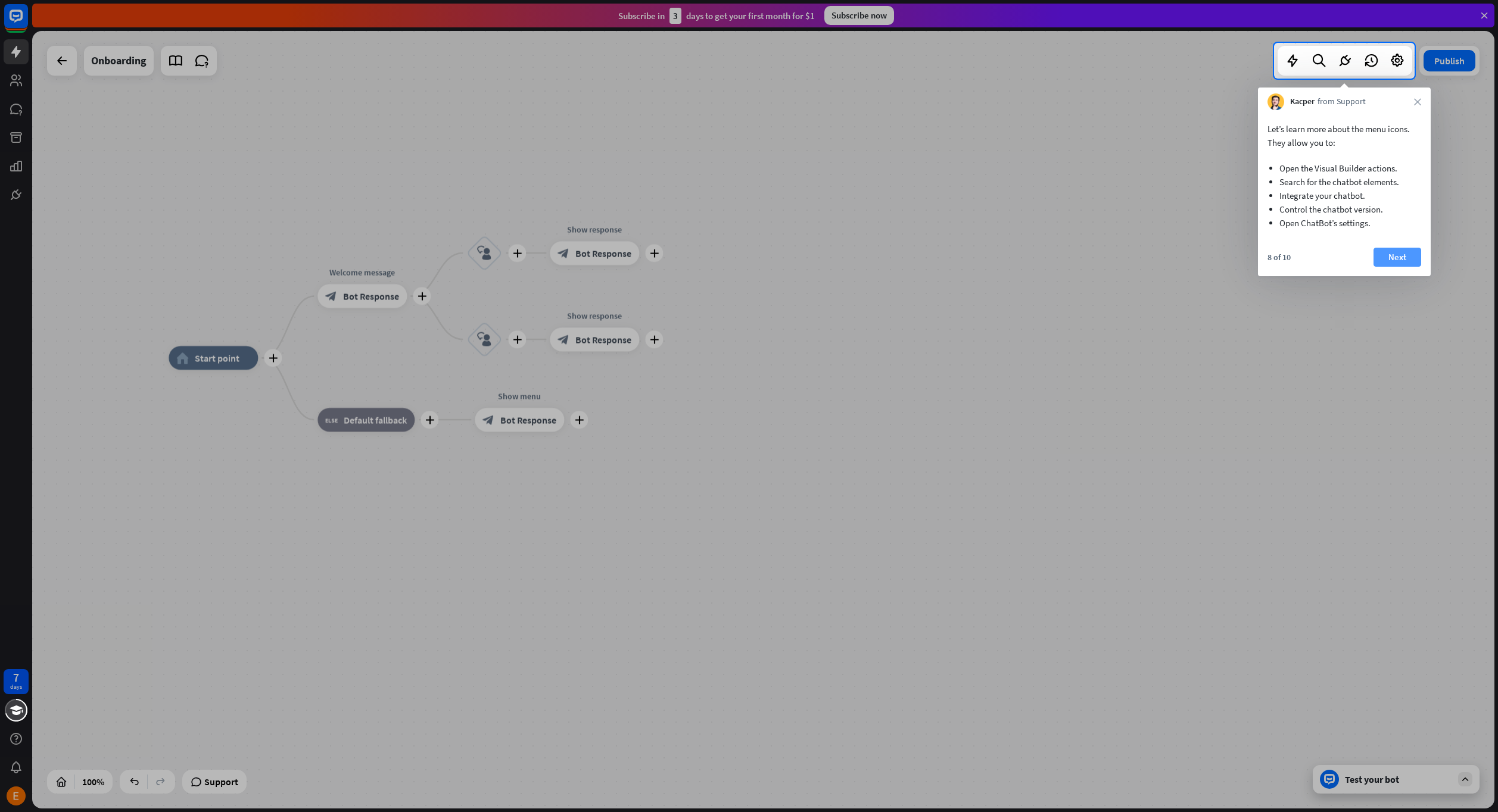
click at [1396, 254] on button "Next" at bounding box center [1397, 257] width 47 height 19
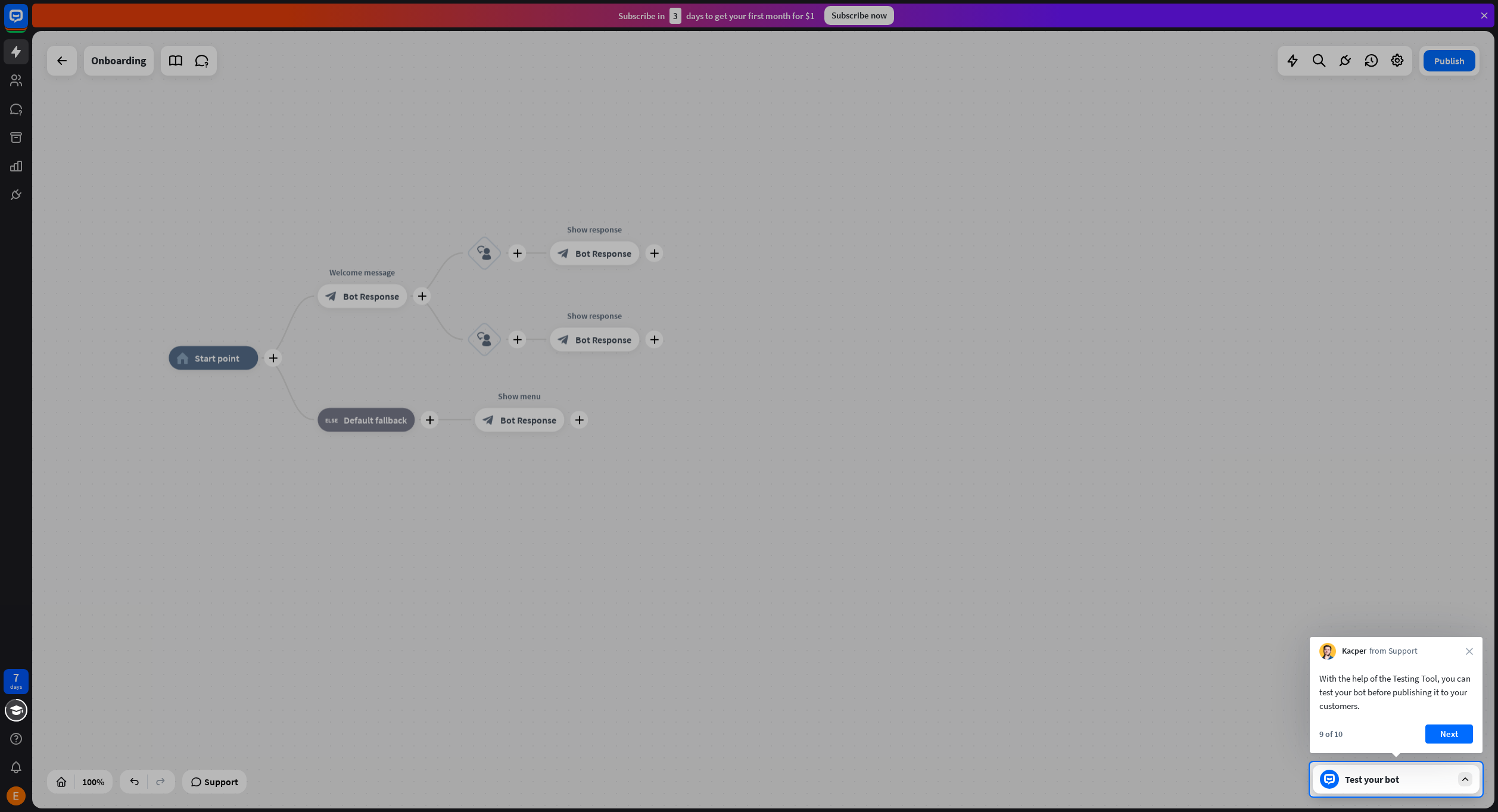
click at [1444, 739] on button "Next" at bounding box center [1449, 734] width 47 height 19
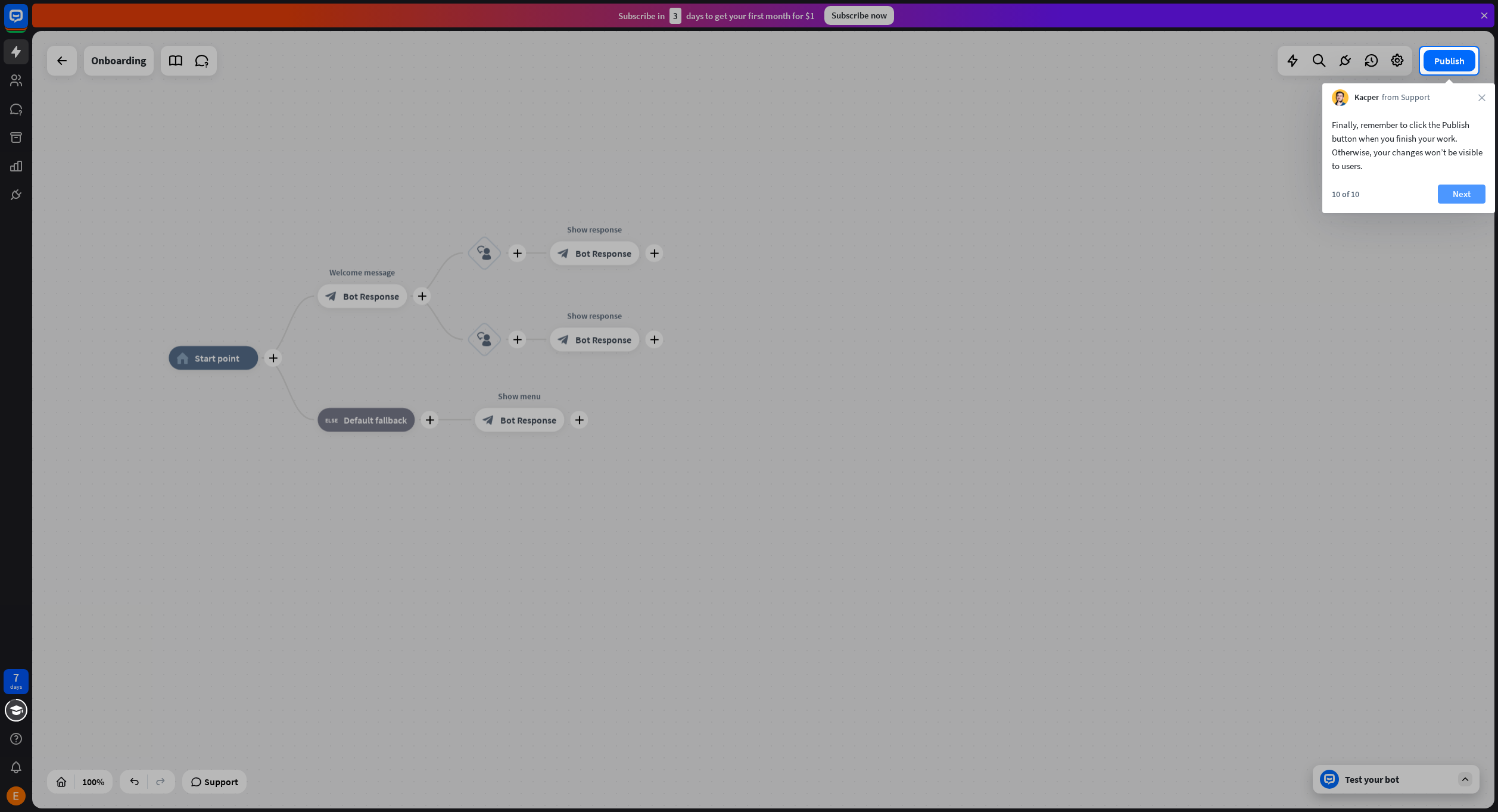
click at [1469, 191] on button "Next" at bounding box center [1461, 194] width 47 height 19
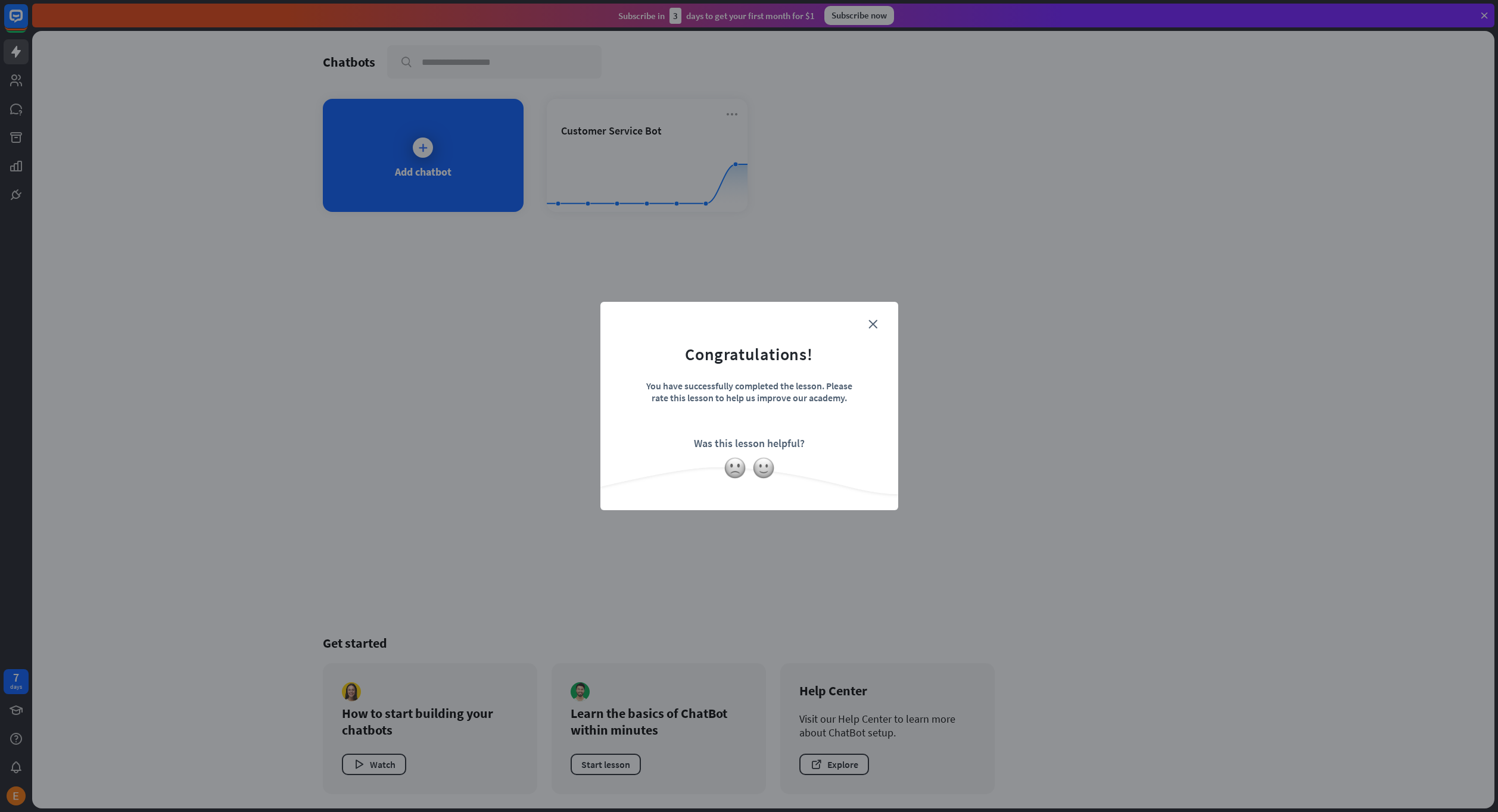
drag, startPoint x: 888, startPoint y: 318, endPoint x: 884, endPoint y: 321, distance: 5.0
click at [884, 321] on div "close Congratulations! You have successfully completed the lesson. Please rate …" at bounding box center [750, 406] width 298 height 208
drag, startPoint x: 877, startPoint y: 317, endPoint x: 873, endPoint y: 326, distance: 9.8
click at [876, 319] on div "close Congratulations! You have successfully completed the lesson. Please rate …" at bounding box center [750, 406] width 298 height 208
click at [872, 328] on icon "close" at bounding box center [873, 324] width 9 height 9
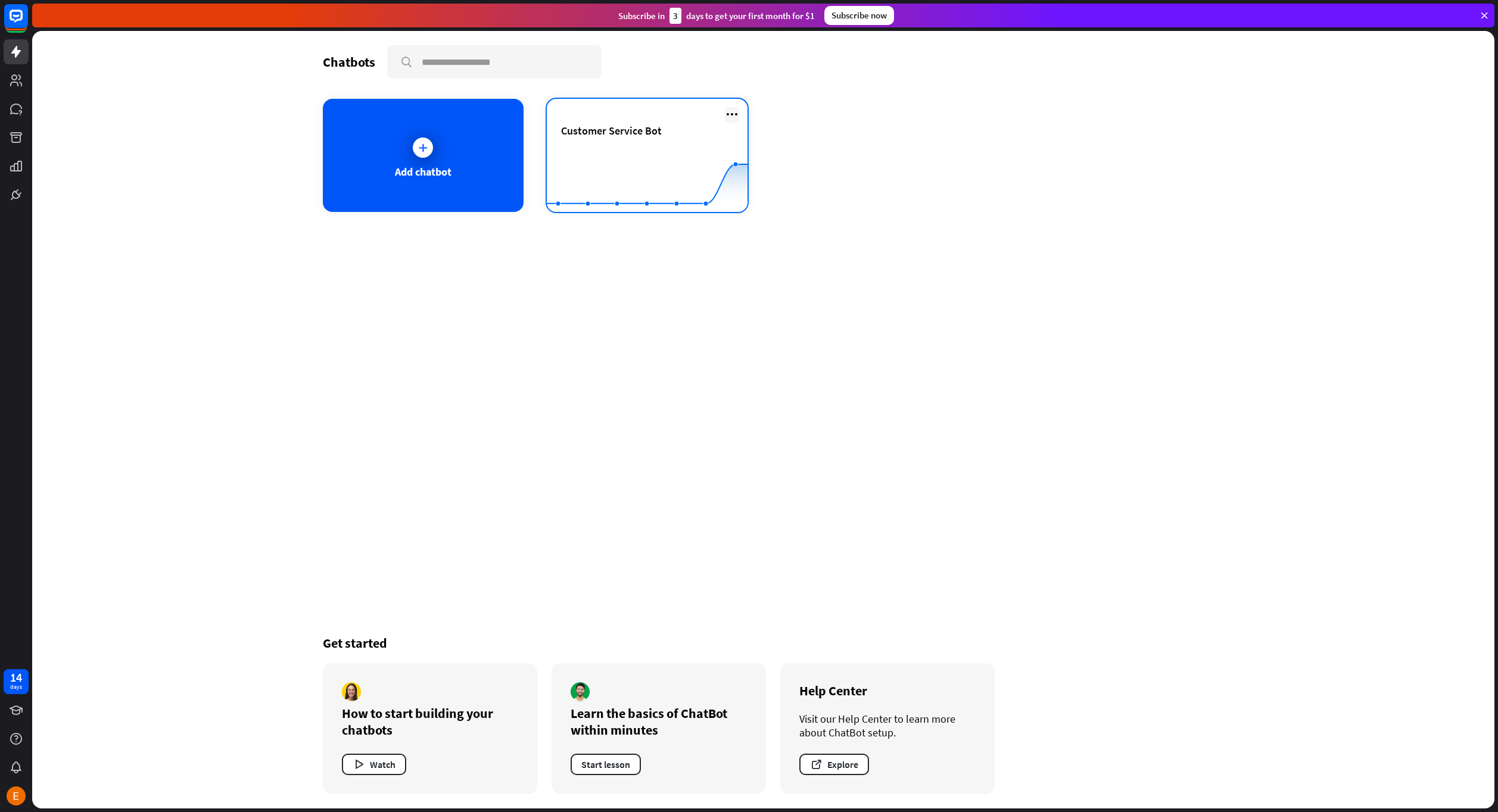
click at [727, 116] on icon at bounding box center [732, 114] width 15 height 15
click at [657, 148] on rect at bounding box center [647, 182] width 201 height 75
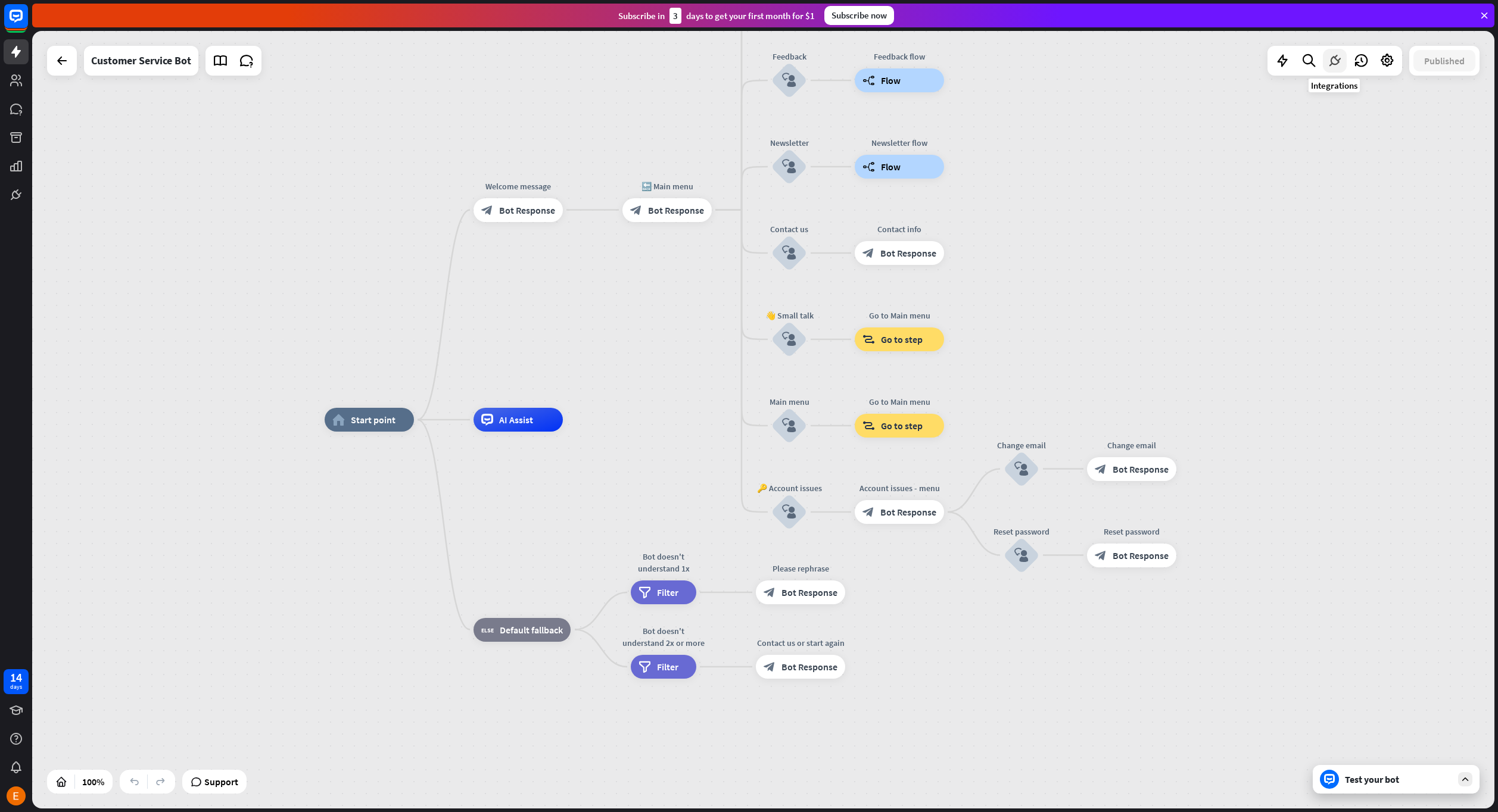
click at [1343, 61] on div at bounding box center [1334, 61] width 24 height 24
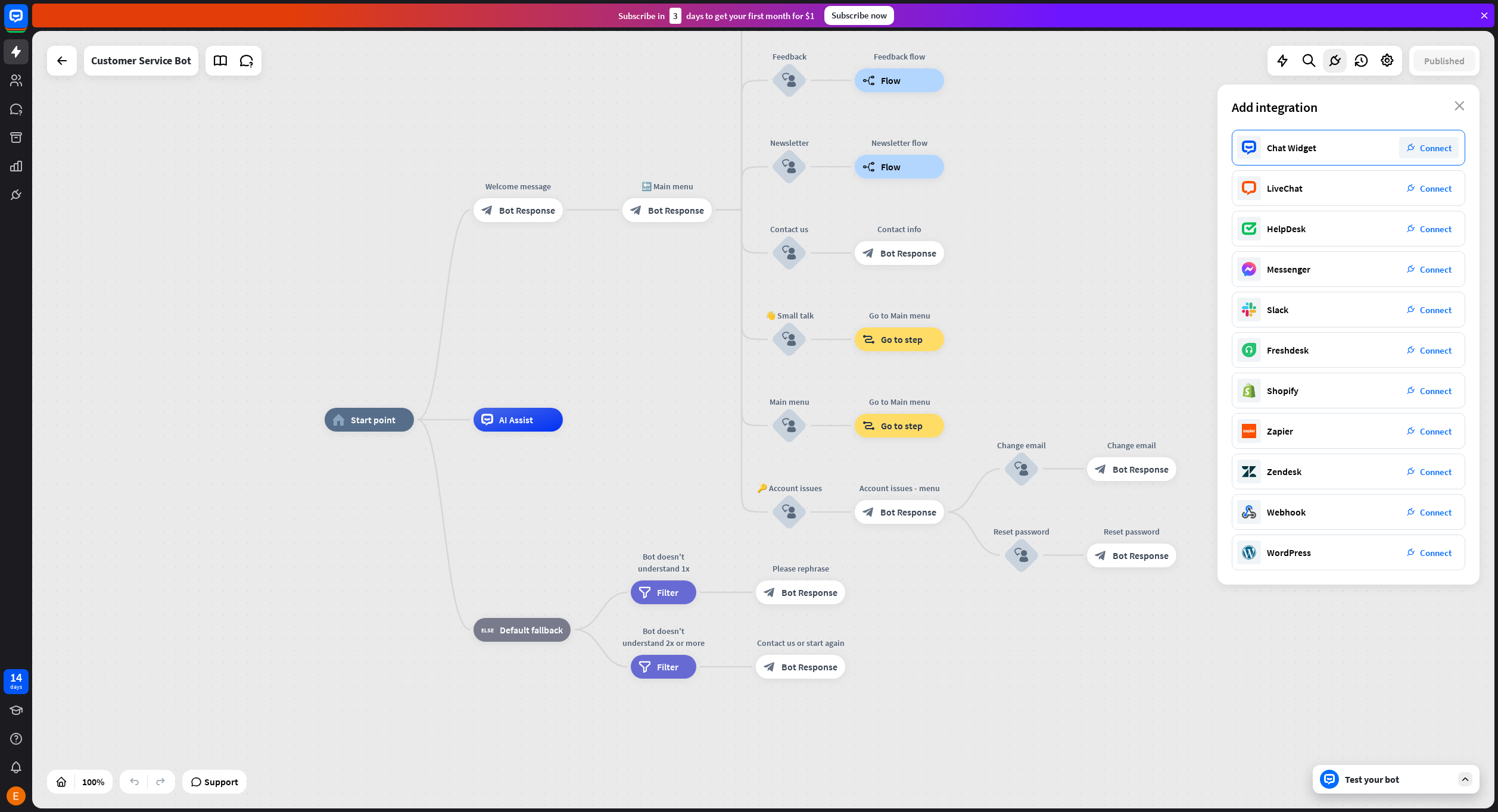
click at [1431, 145] on span "Connect" at bounding box center [1435, 148] width 32 height 11
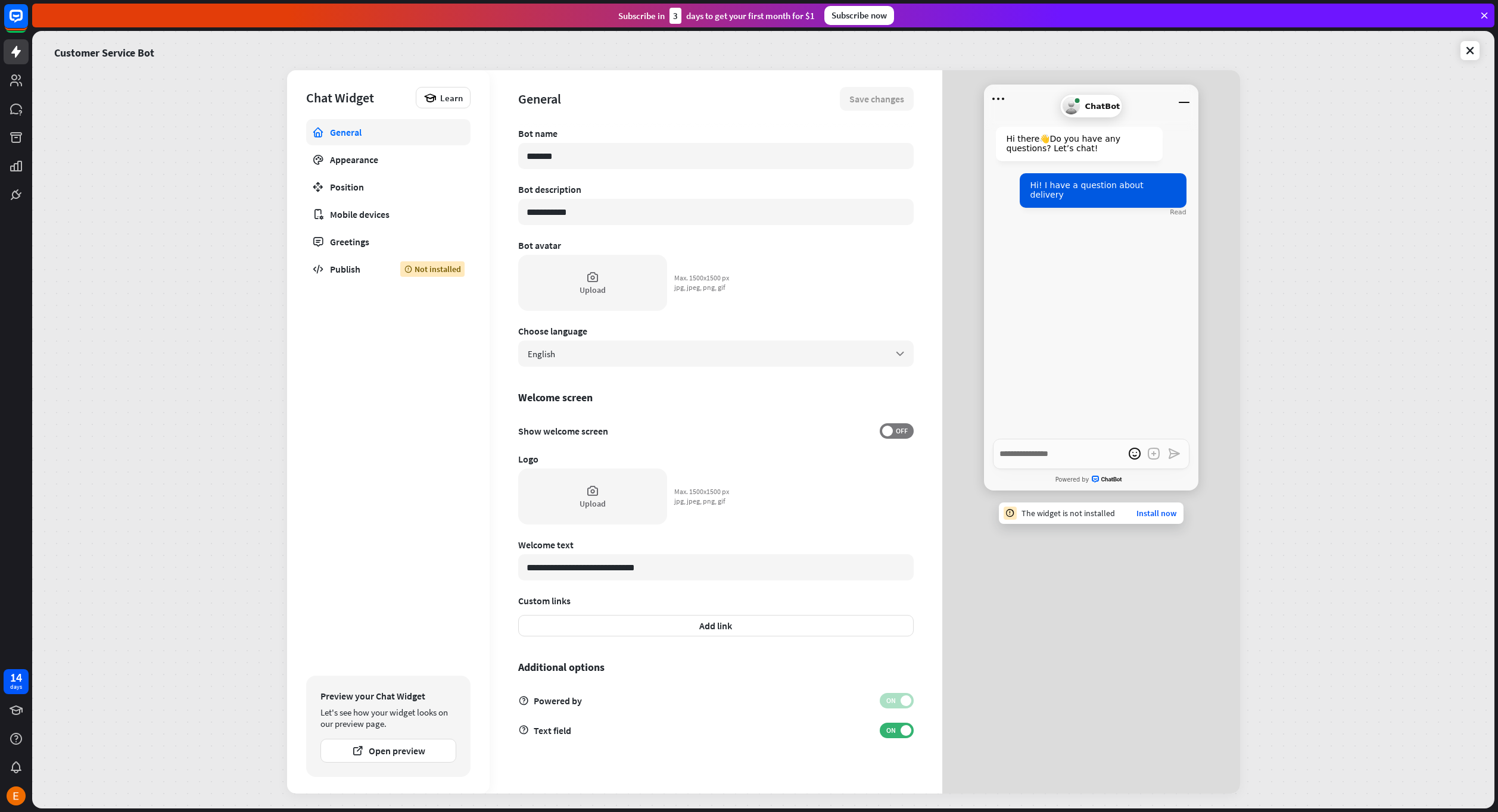
type textarea "*"
click at [392, 157] on div "Appearance" at bounding box center [388, 159] width 117 height 12
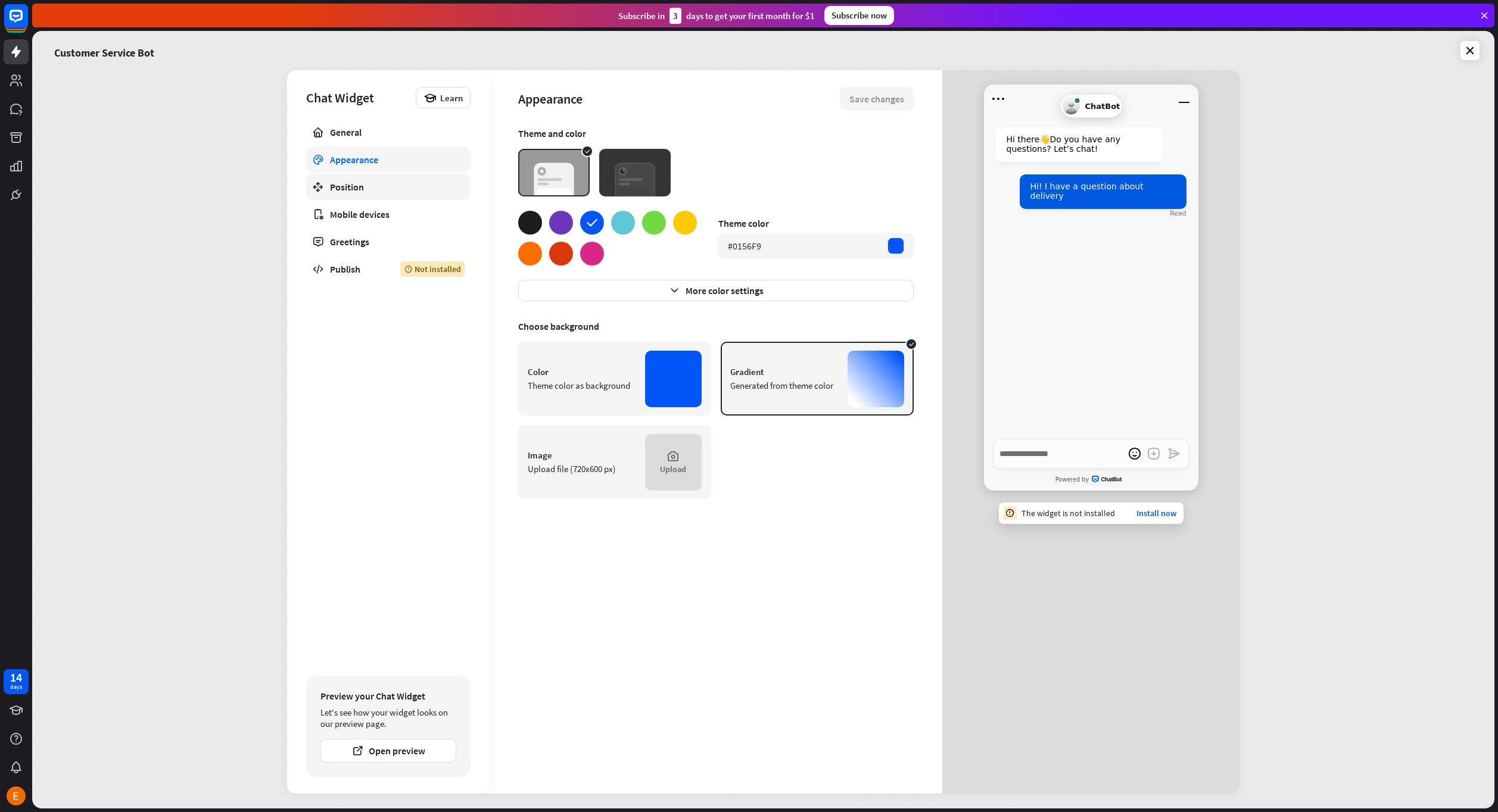
click at [377, 183] on div "Position" at bounding box center [388, 187] width 117 height 12
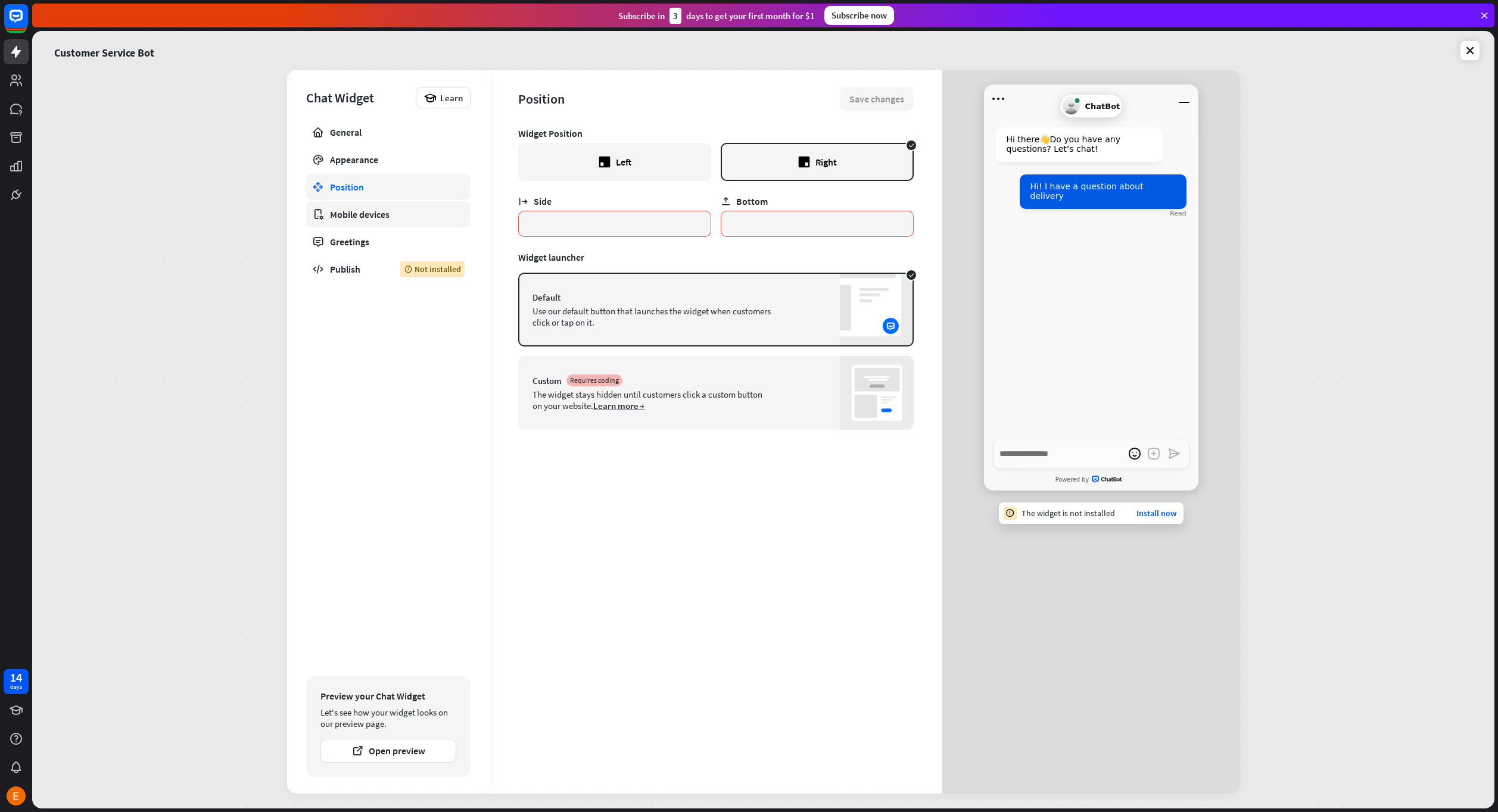
click at [378, 202] on link "Mobile devices" at bounding box center [388, 214] width 164 height 26
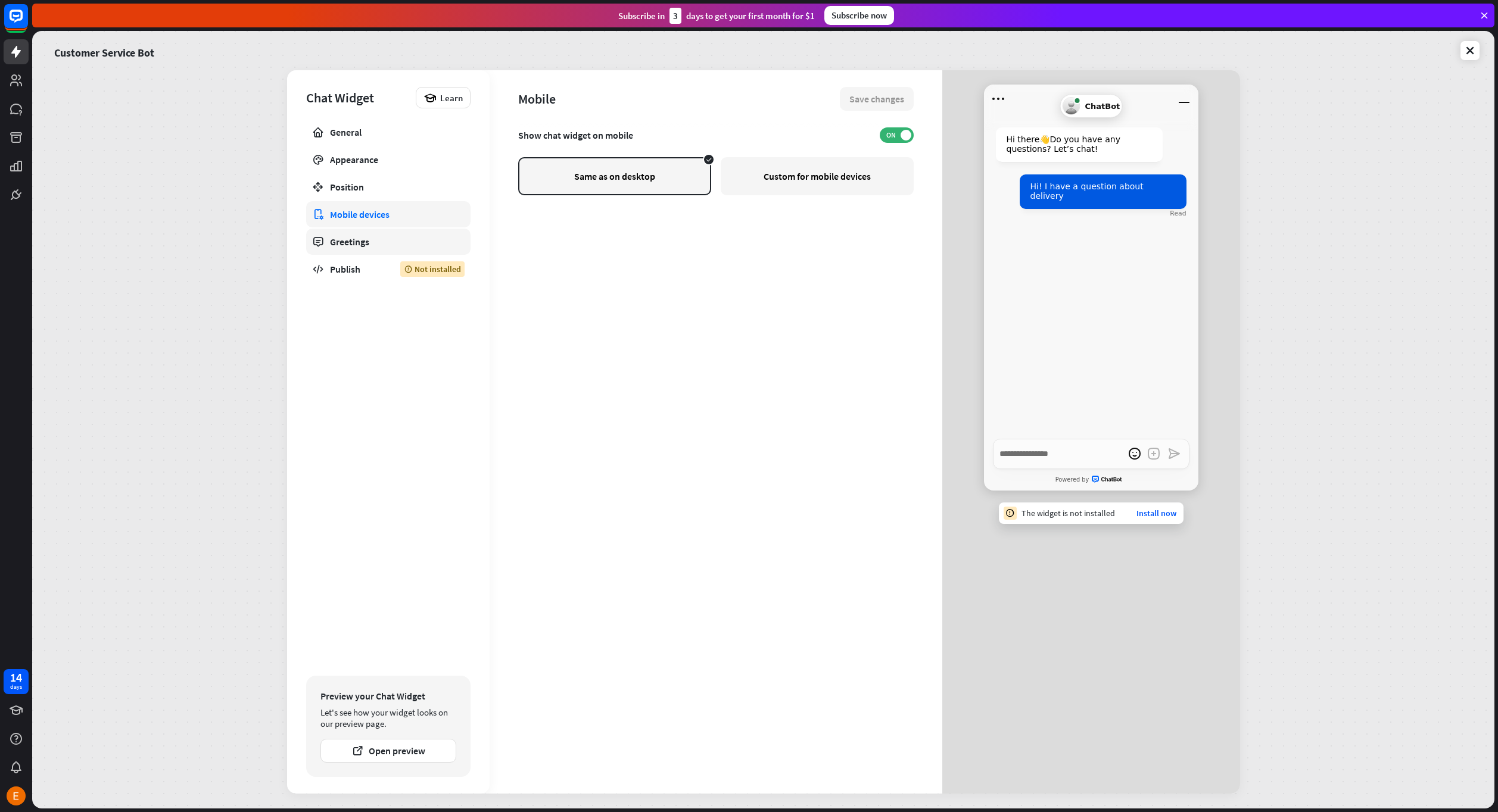
click at [373, 240] on div "Greetings" at bounding box center [388, 241] width 117 height 12
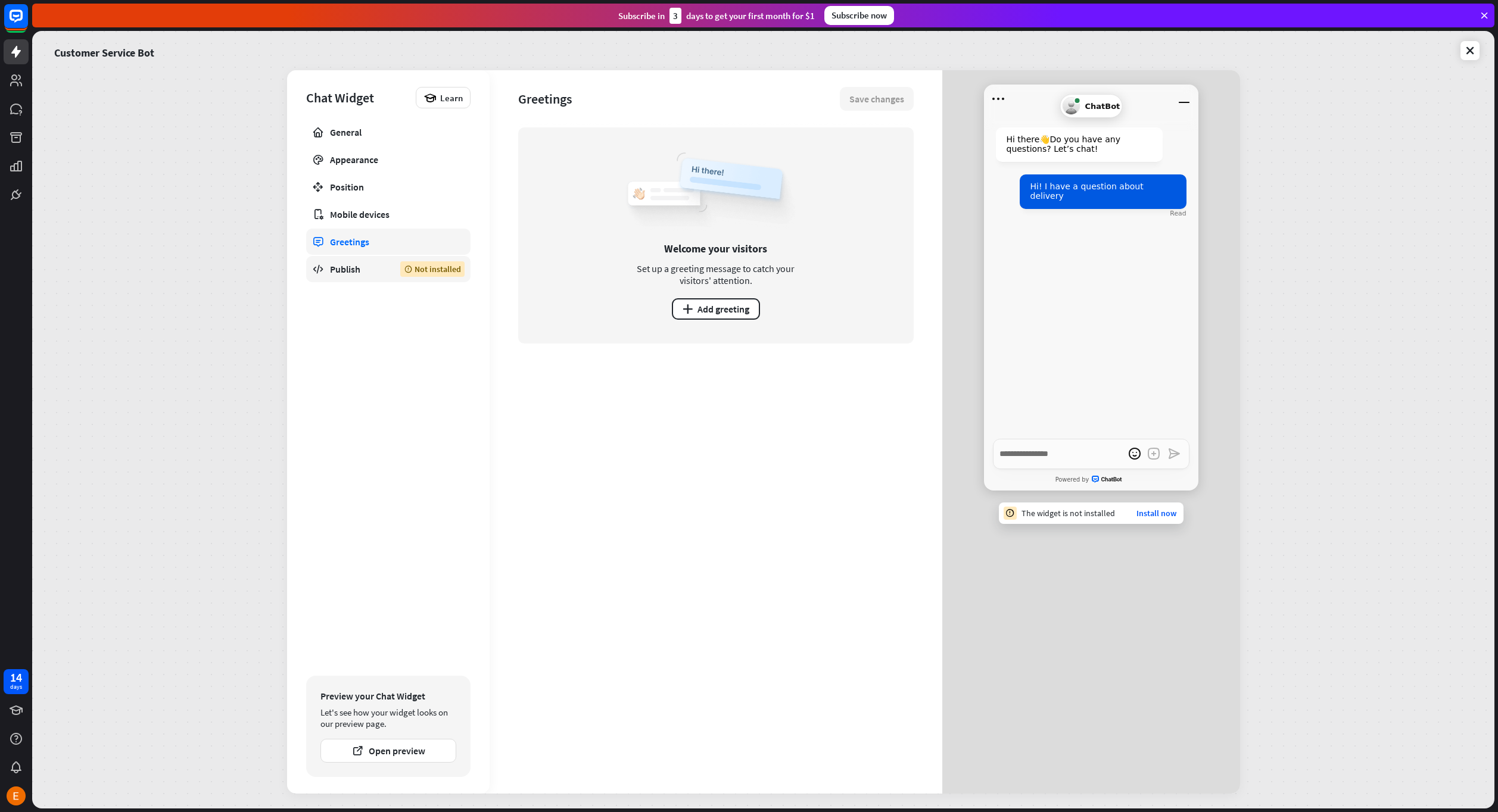
click at [360, 263] on div "Publish" at bounding box center [356, 269] width 52 height 12
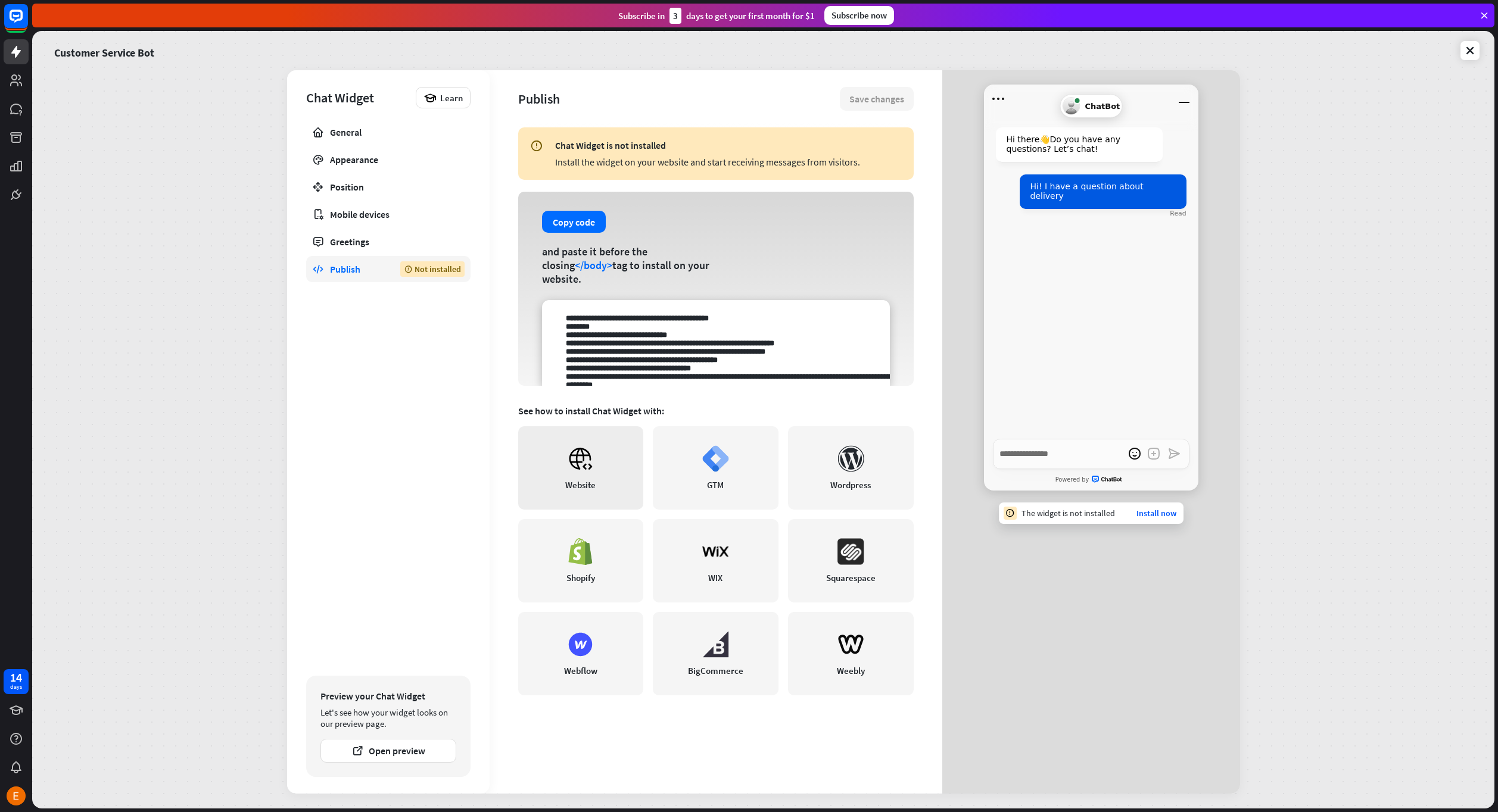
click at [572, 461] on icon at bounding box center [580, 458] width 27 height 27
click at [376, 128] on div "General" at bounding box center [388, 132] width 117 height 12
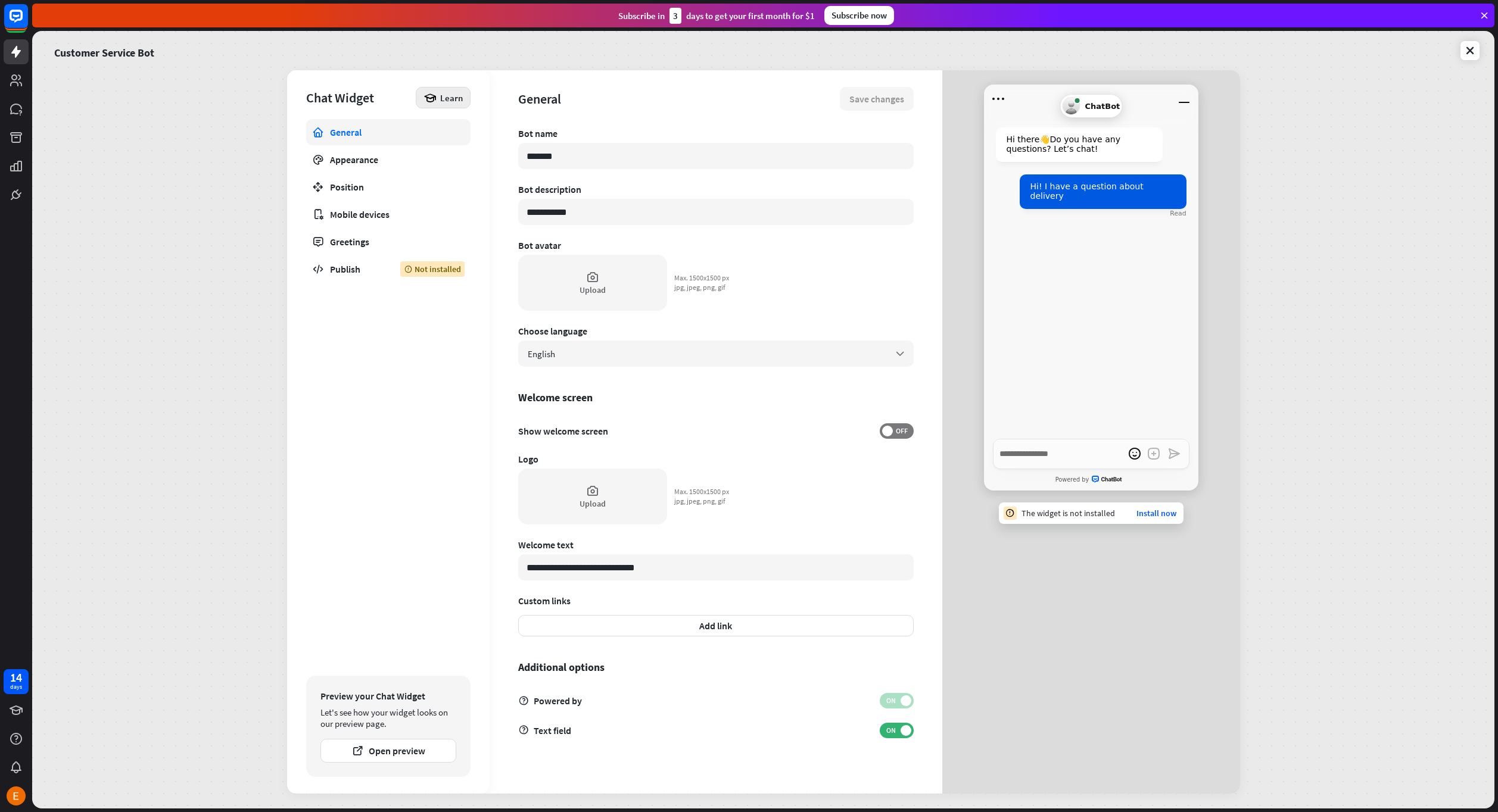
click at [445, 93] on span "Learn" at bounding box center [452, 98] width 23 height 11
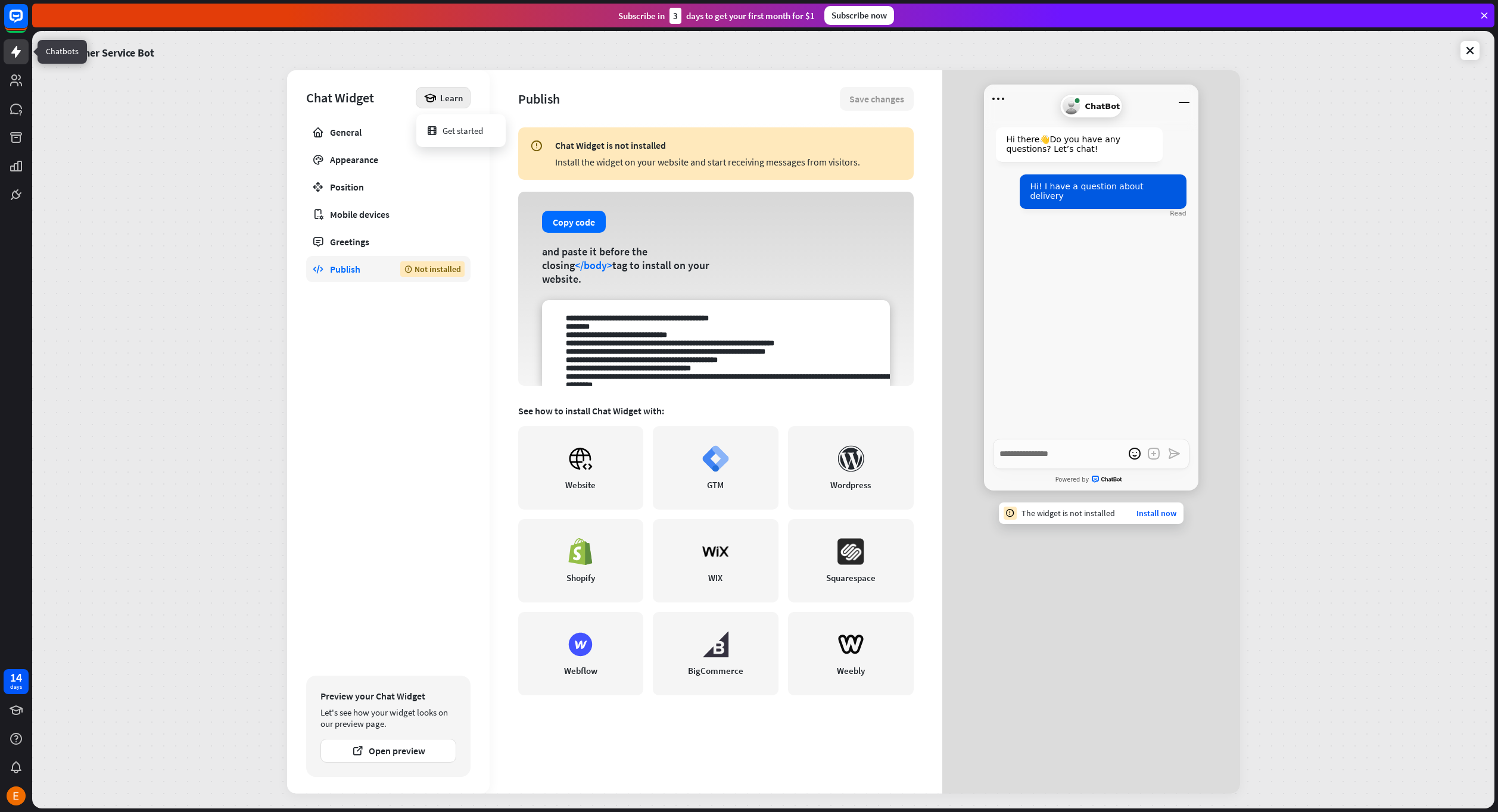
click at [11, 56] on icon at bounding box center [16, 52] width 15 height 15
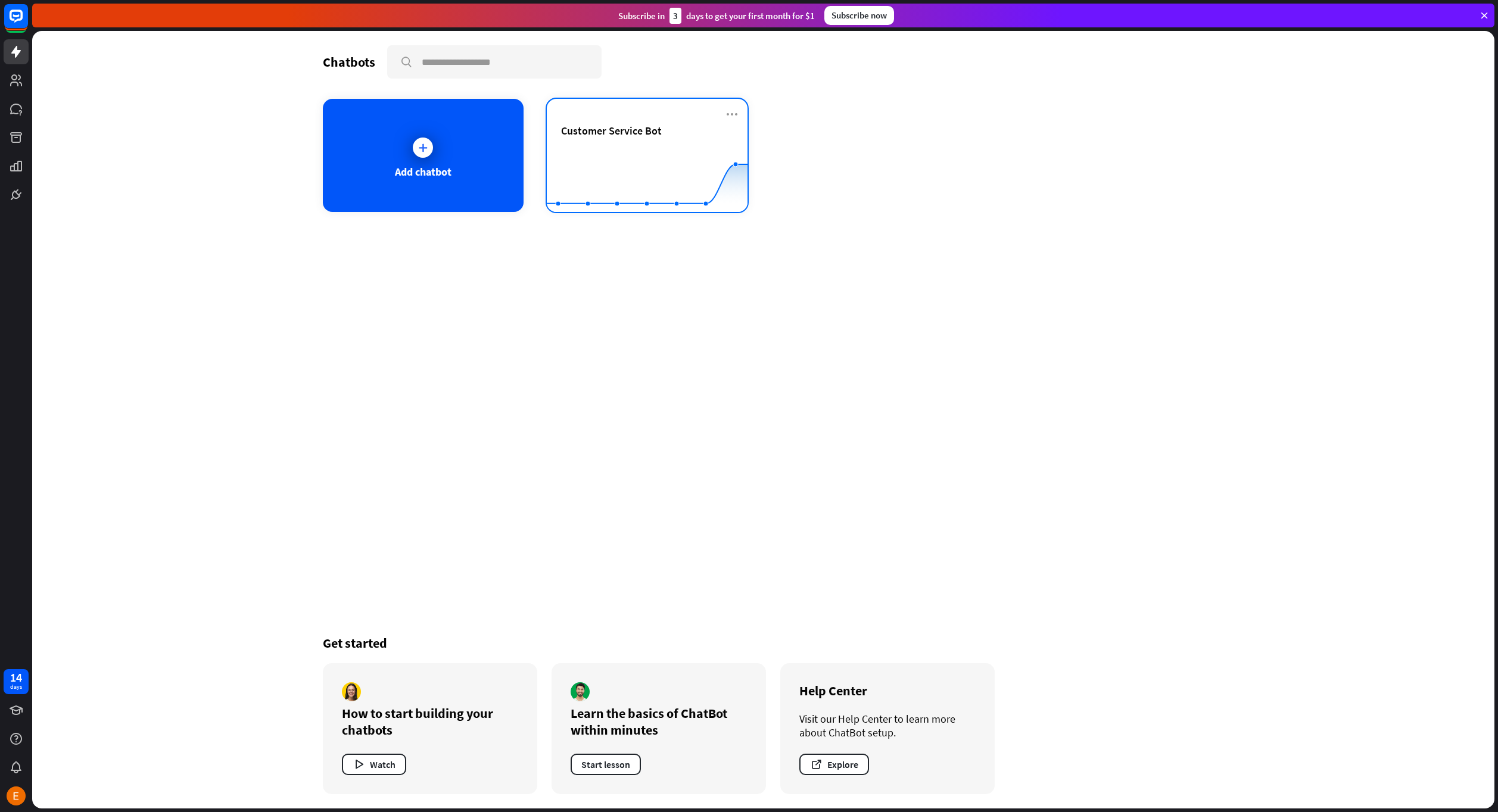
click at [613, 150] on rect at bounding box center [647, 182] width 201 height 75
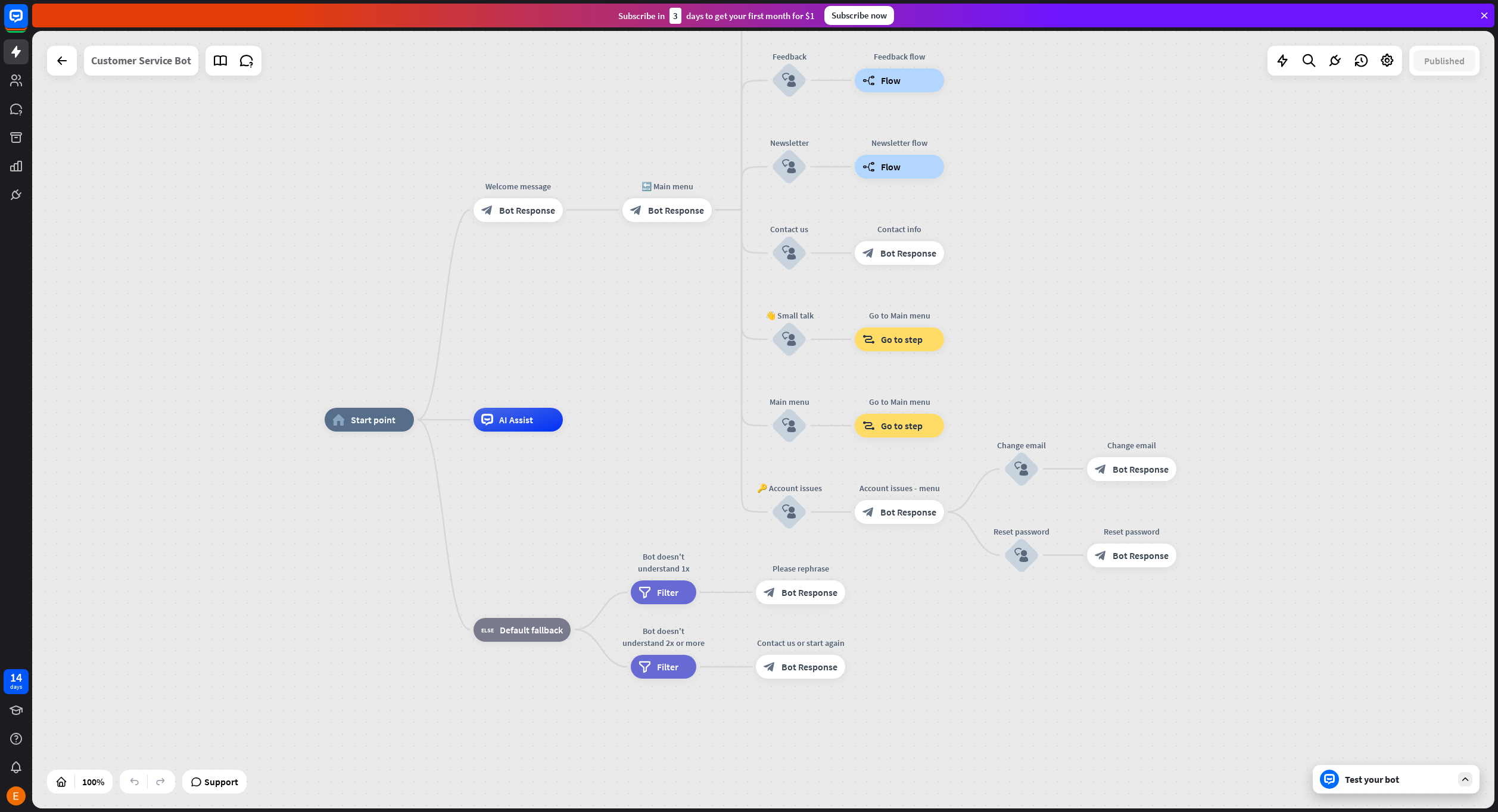
click at [153, 72] on div "Customer Service Bot" at bounding box center [141, 61] width 100 height 30
click at [155, 54] on div "**********" at bounding box center [749, 406] width 1498 height 812
click at [218, 63] on icon at bounding box center [220, 61] width 16 height 16
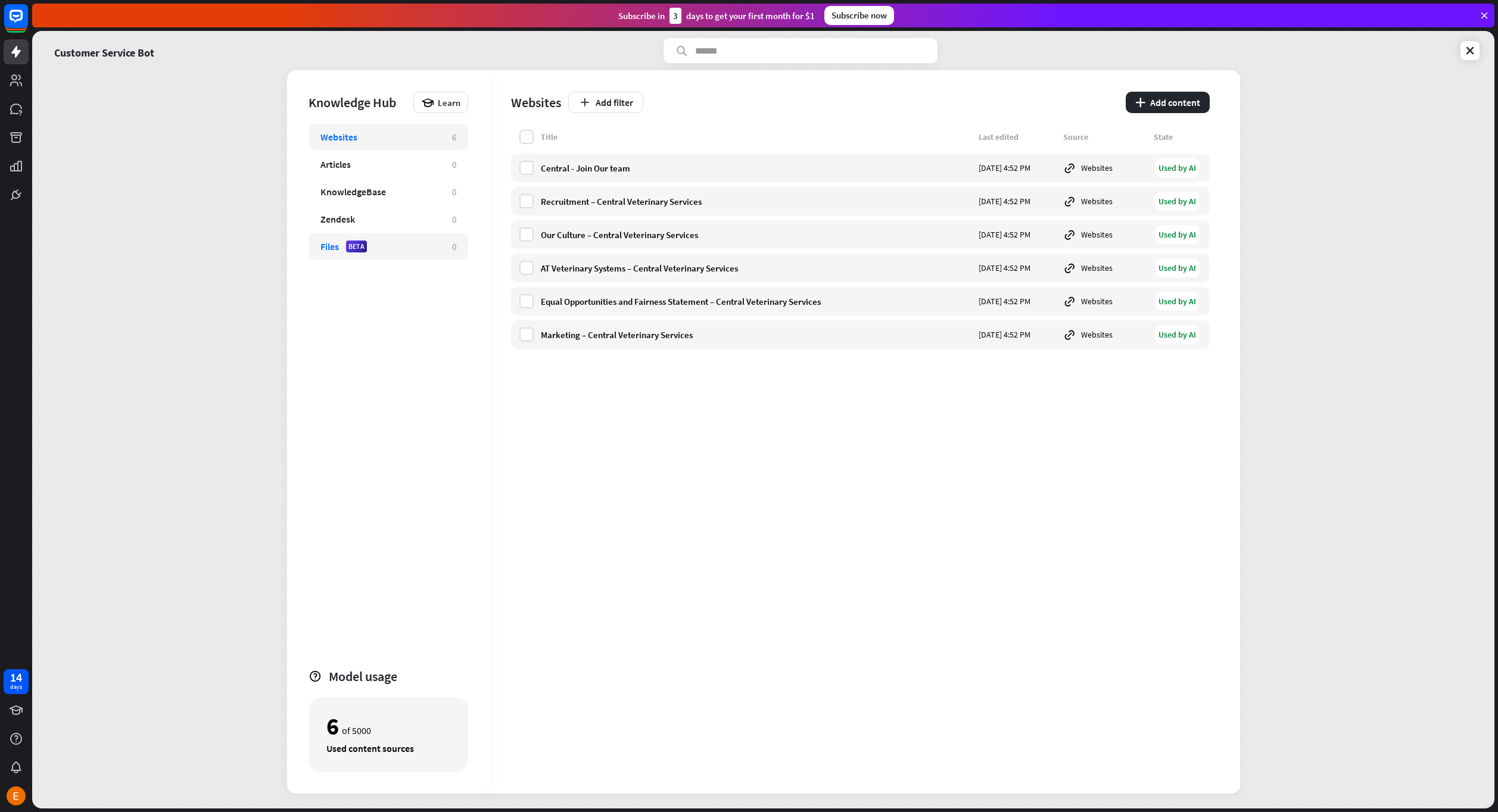
click at [396, 253] on div "Files BETA 0" at bounding box center [388, 246] width 160 height 26
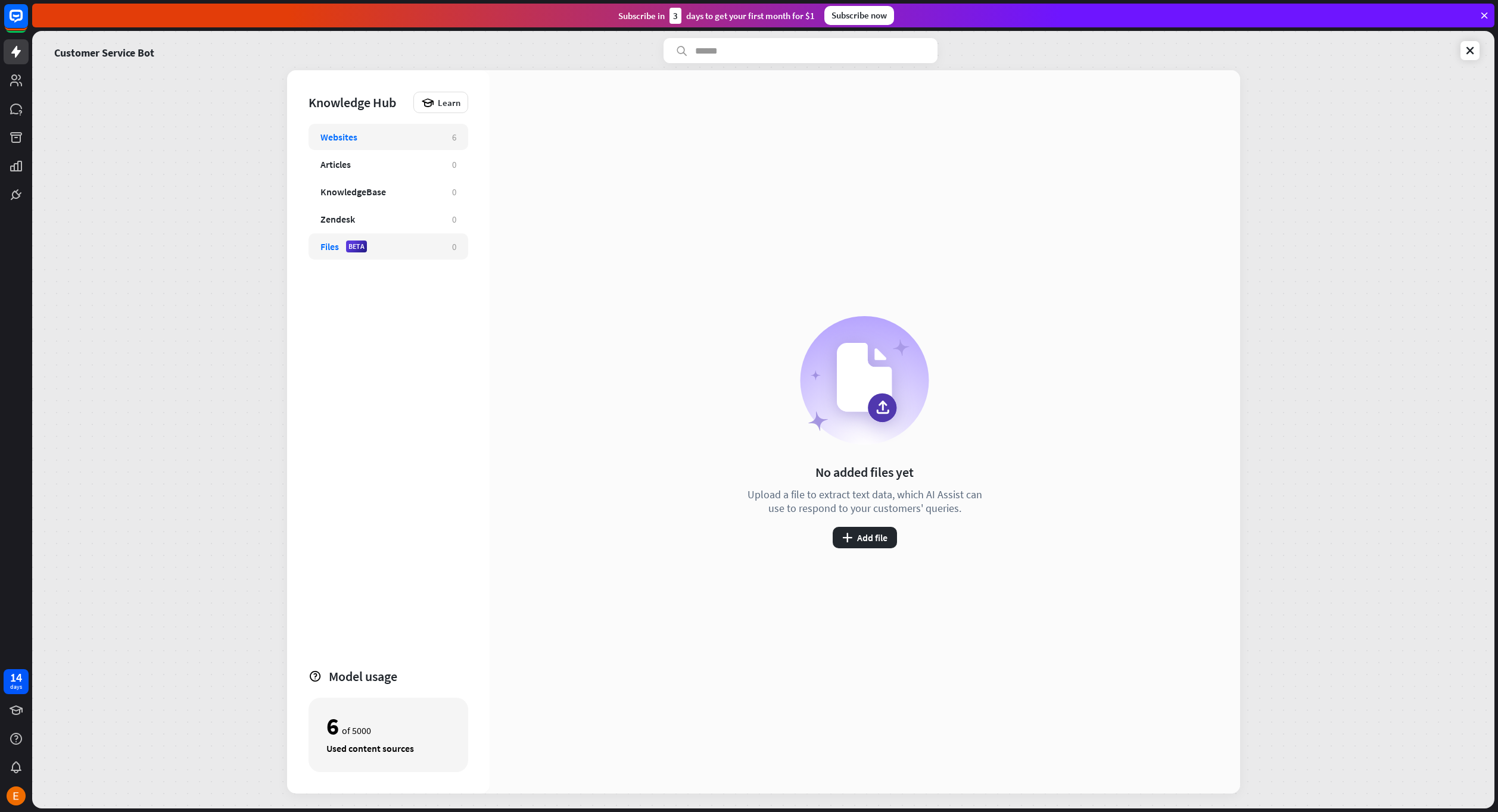
click at [391, 127] on div "Websites 6" at bounding box center [388, 136] width 160 height 26
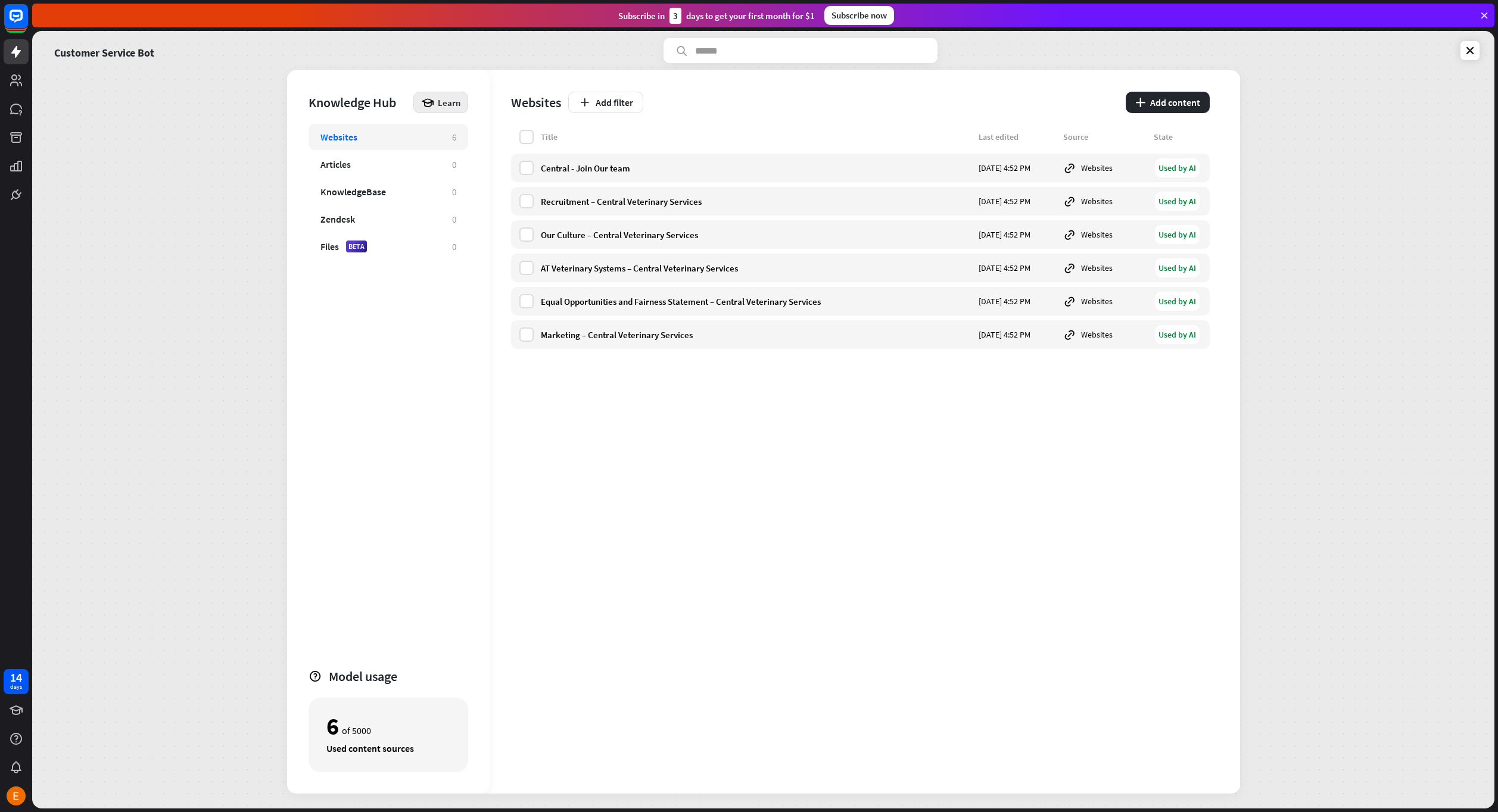
click at [423, 100] on div "Learn" at bounding box center [440, 102] width 55 height 21
click at [466, 127] on div "Get started with Knowledge Hub" at bounding box center [491, 135] width 136 height 23
drag, startPoint x: 432, startPoint y: 102, endPoint x: 208, endPoint y: 92, distance: 224.2
click at [426, 100] on div "close" at bounding box center [749, 406] width 1498 height 812
drag, startPoint x: 507, startPoint y: 136, endPoint x: 516, endPoint y: 137, distance: 9.1
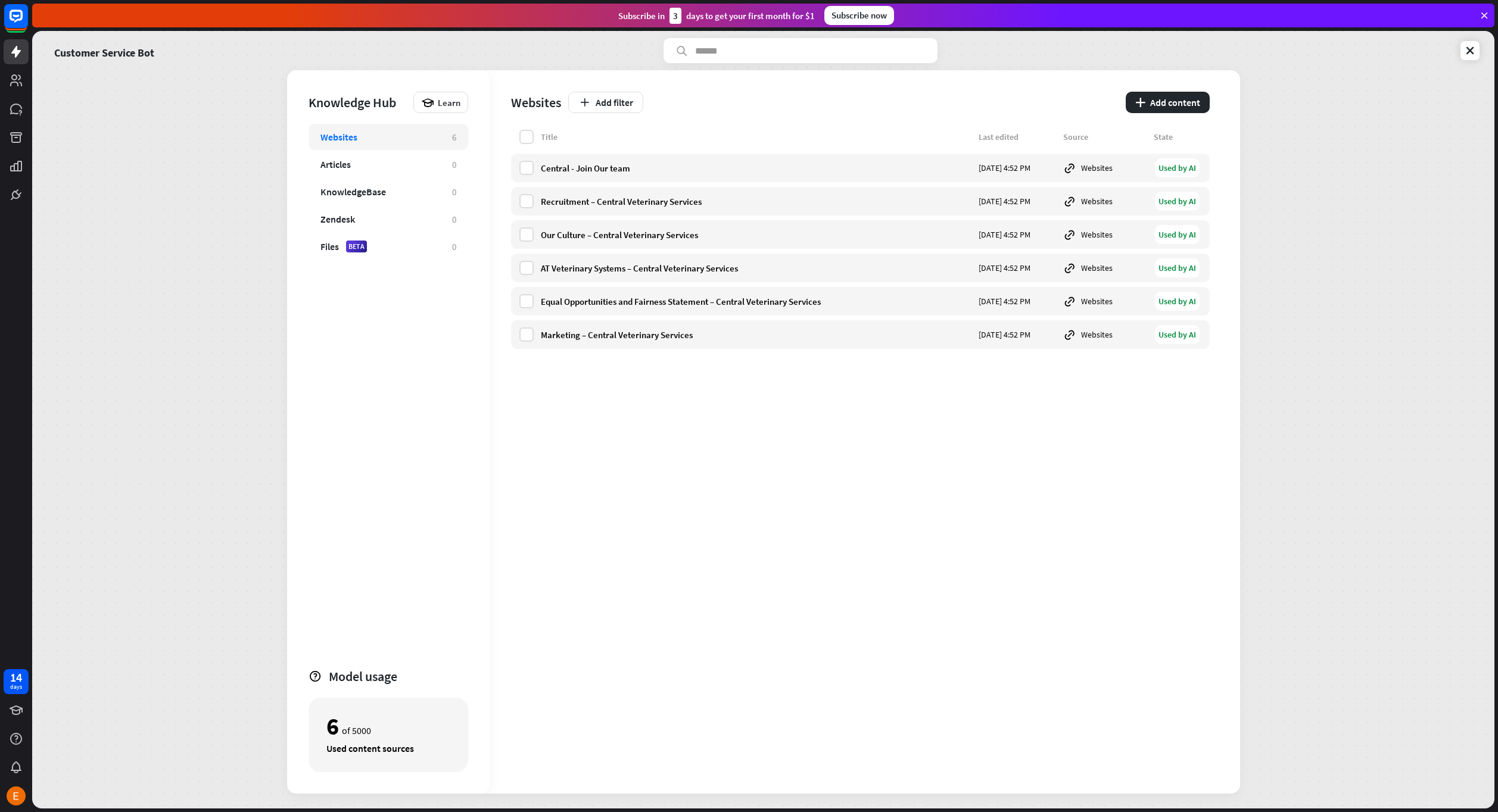
click at [510, 136] on div "Websites Add filter plus Add content Title Last edited Source State Central - J…" at bounding box center [865, 432] width 750 height 724
click at [522, 136] on label at bounding box center [526, 137] width 15 height 15
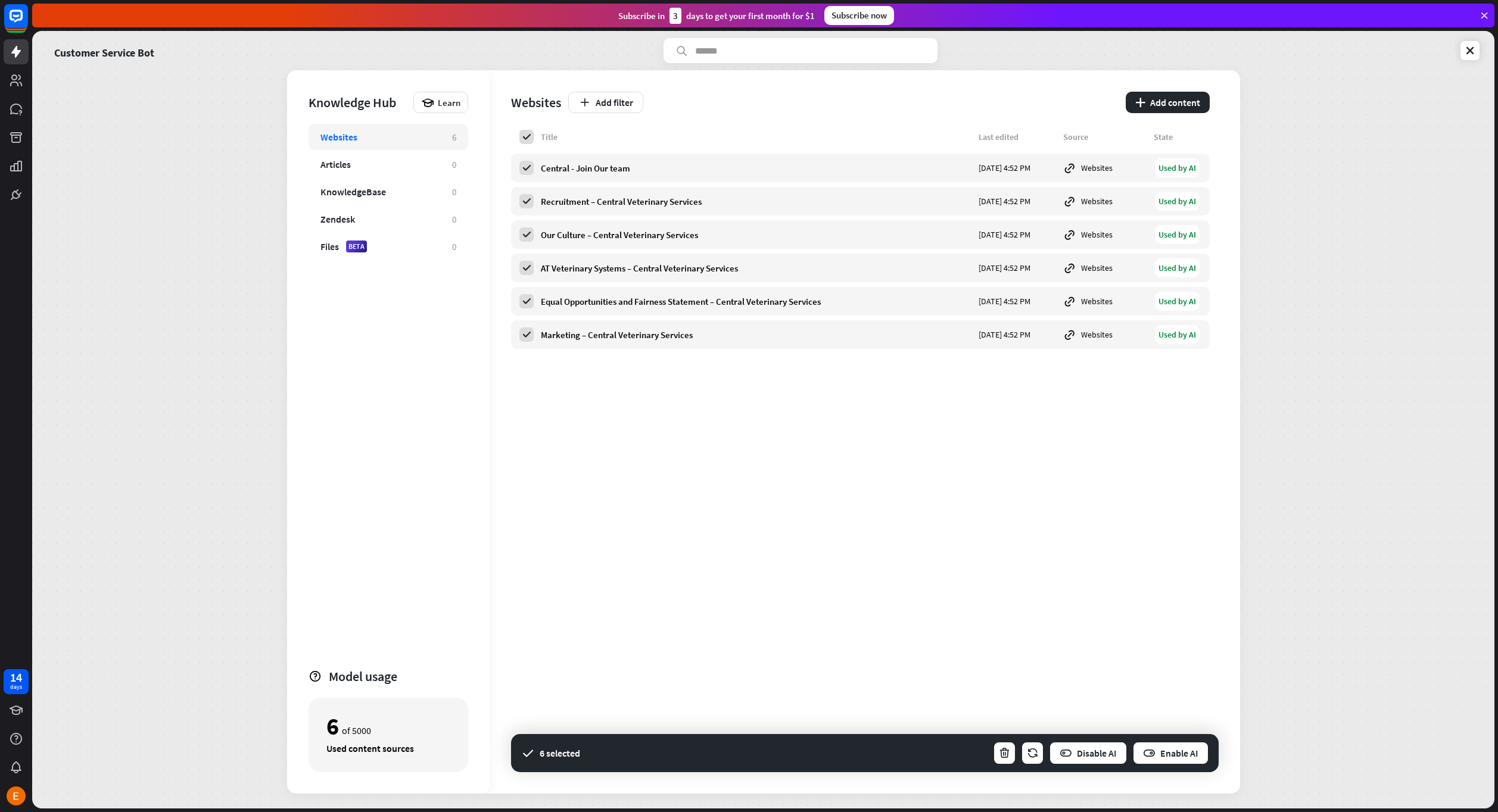
click at [678, 89] on div "Websites Add filter plus Add content" at bounding box center [860, 100] width 698 height 59
click at [717, 170] on div "Central - Join Our team" at bounding box center [756, 168] width 431 height 11
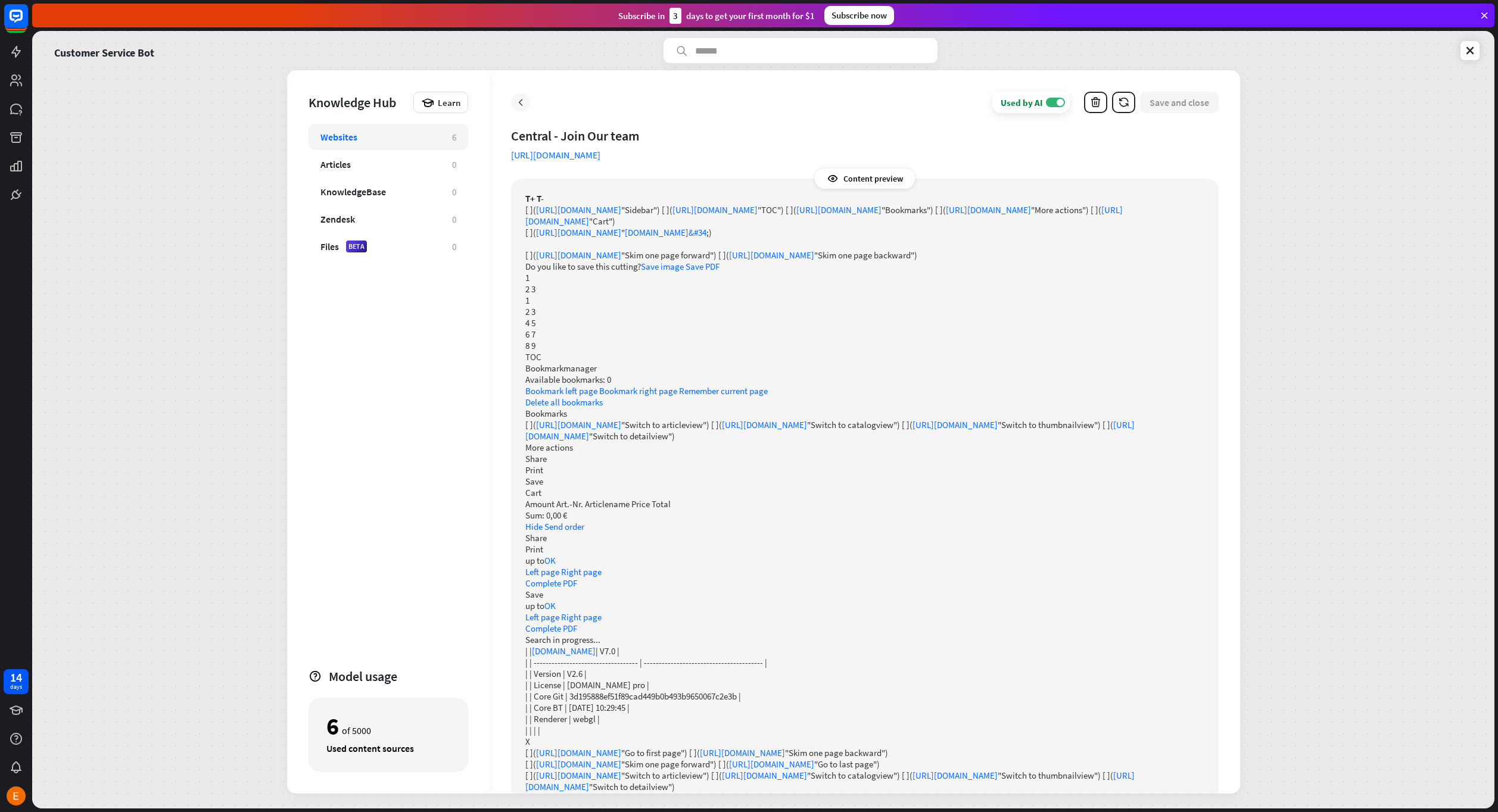
click at [522, 99] on icon at bounding box center [520, 102] width 12 height 12
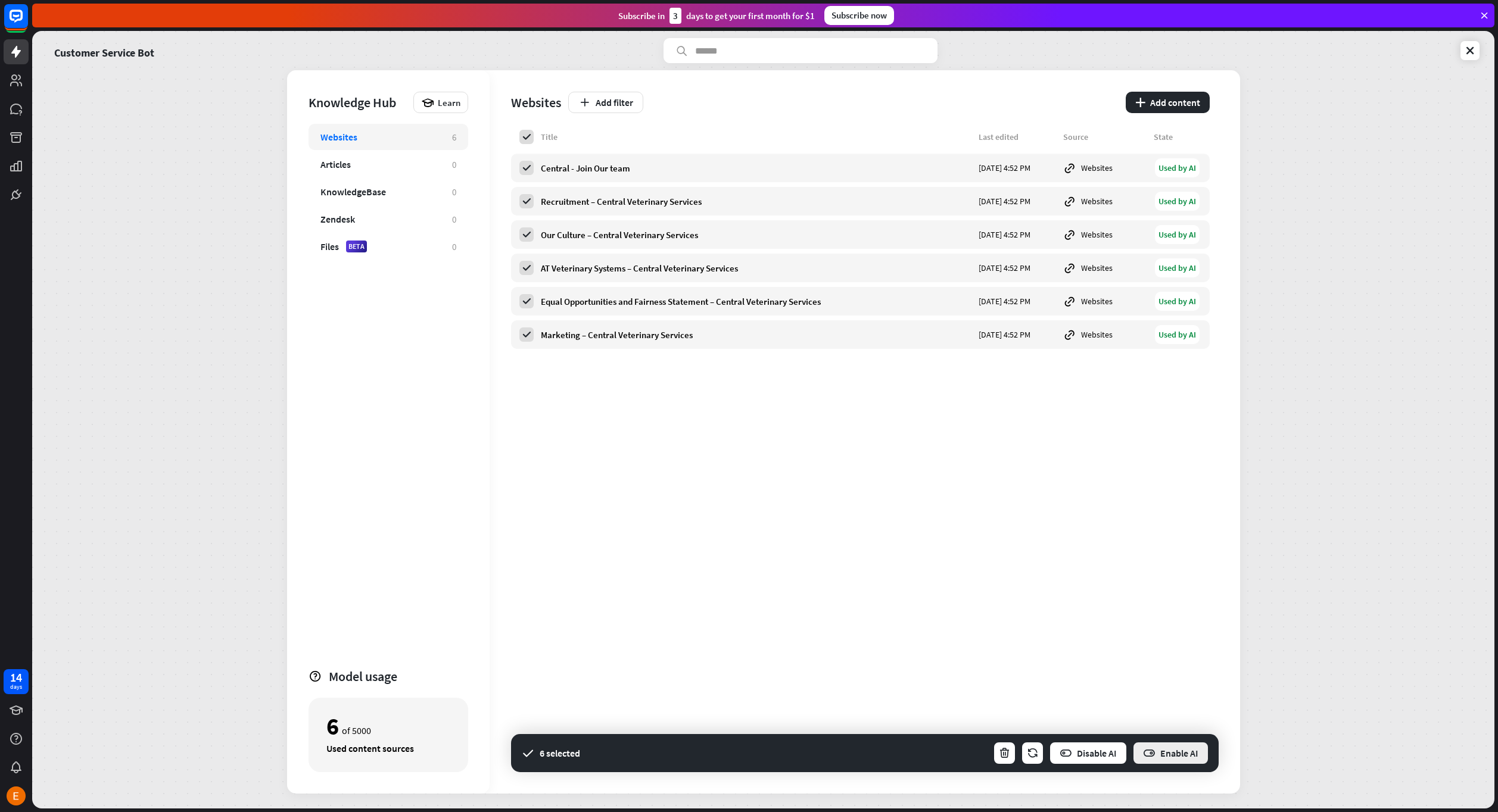
click at [1153, 759] on icon "button" at bounding box center [1149, 754] width 13 height 13
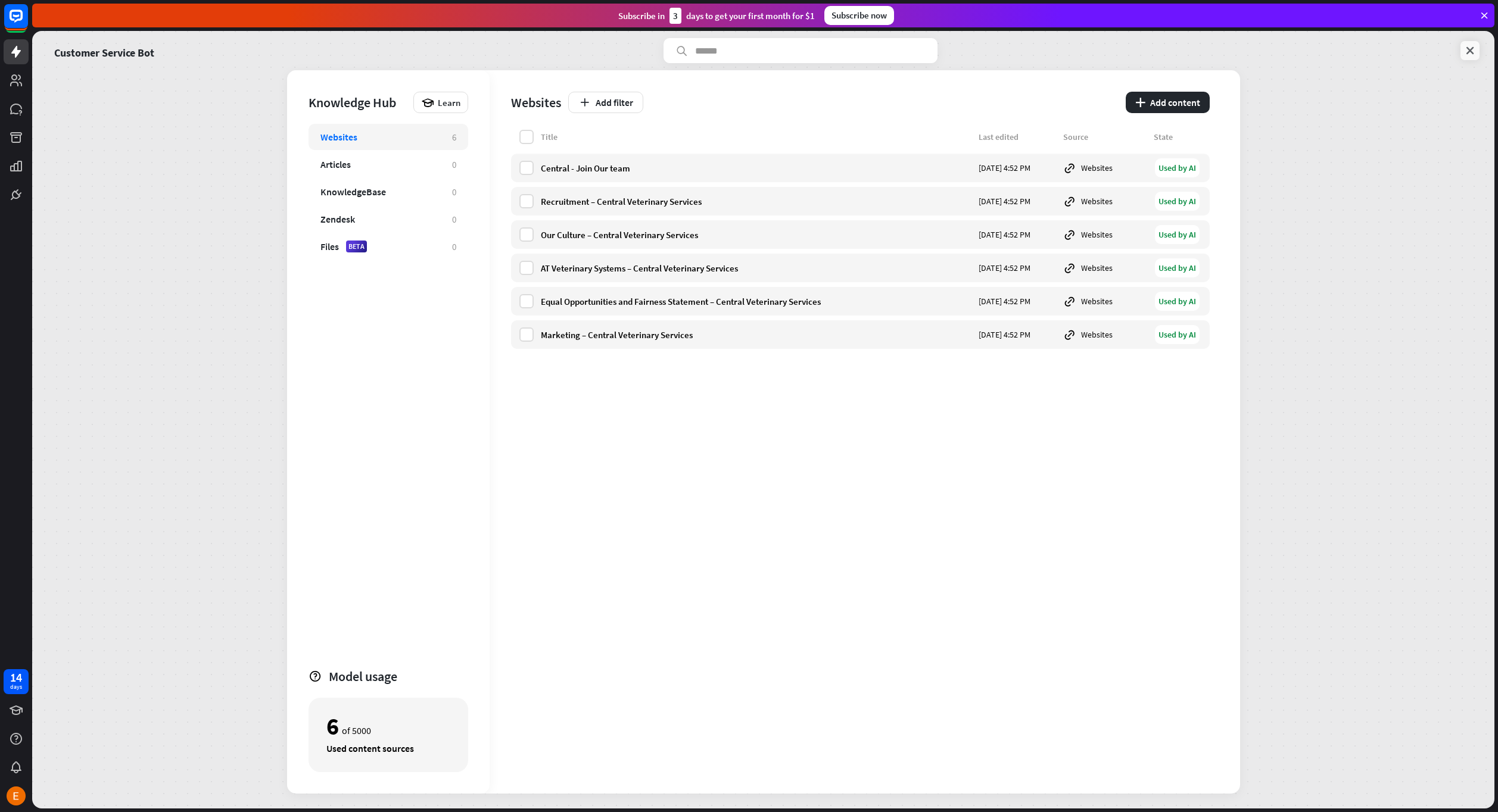
click at [1464, 55] on icon at bounding box center [1470, 51] width 12 height 12
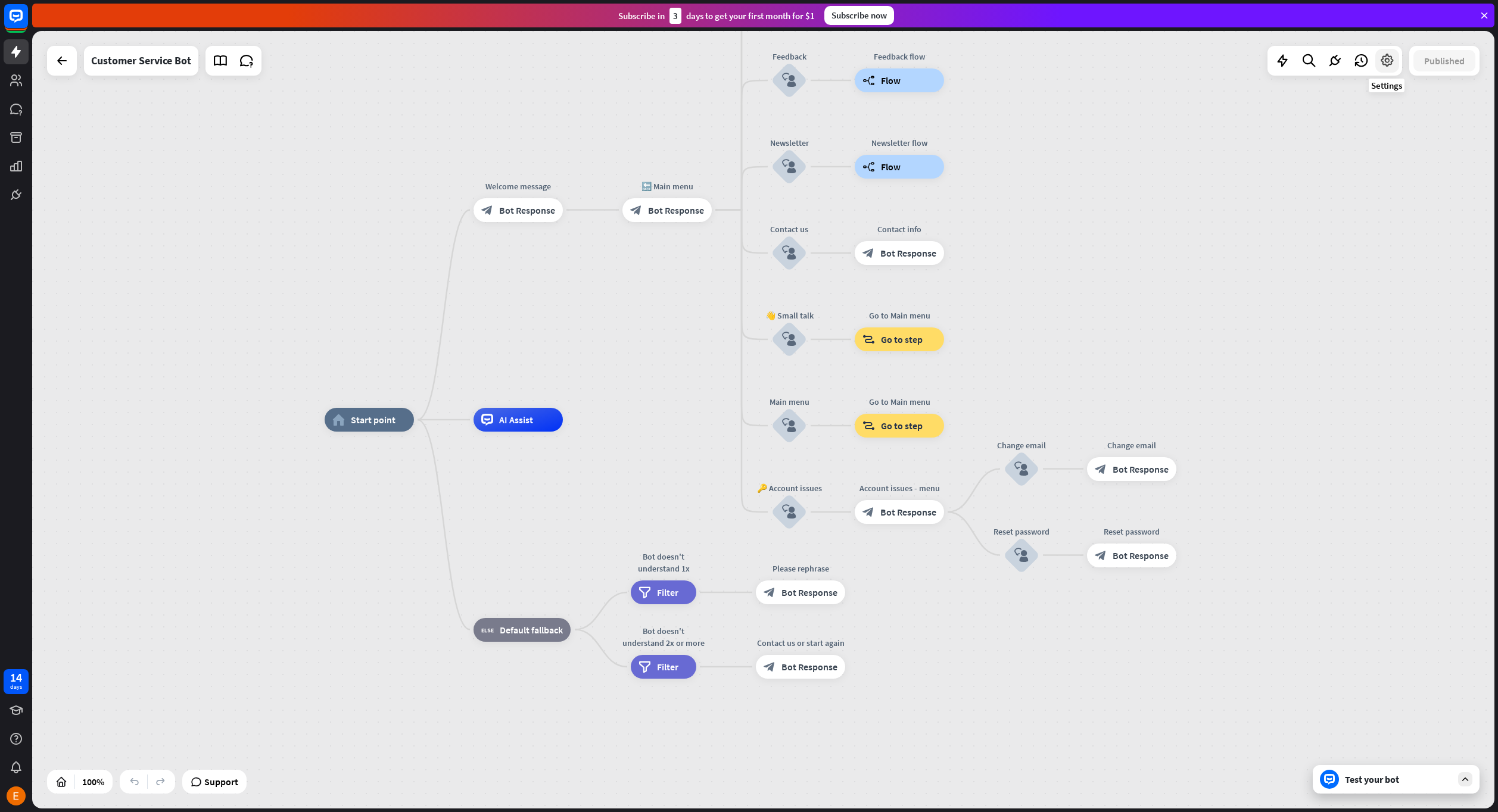
click at [1393, 61] on icon at bounding box center [1387, 61] width 16 height 16
drag, startPoint x: 1392, startPoint y: 61, endPoint x: 1362, endPoint y: 58, distance: 30.1
click at [1391, 60] on icon at bounding box center [1387, 61] width 16 height 16
click at [1283, 54] on icon at bounding box center [1282, 61] width 16 height 16
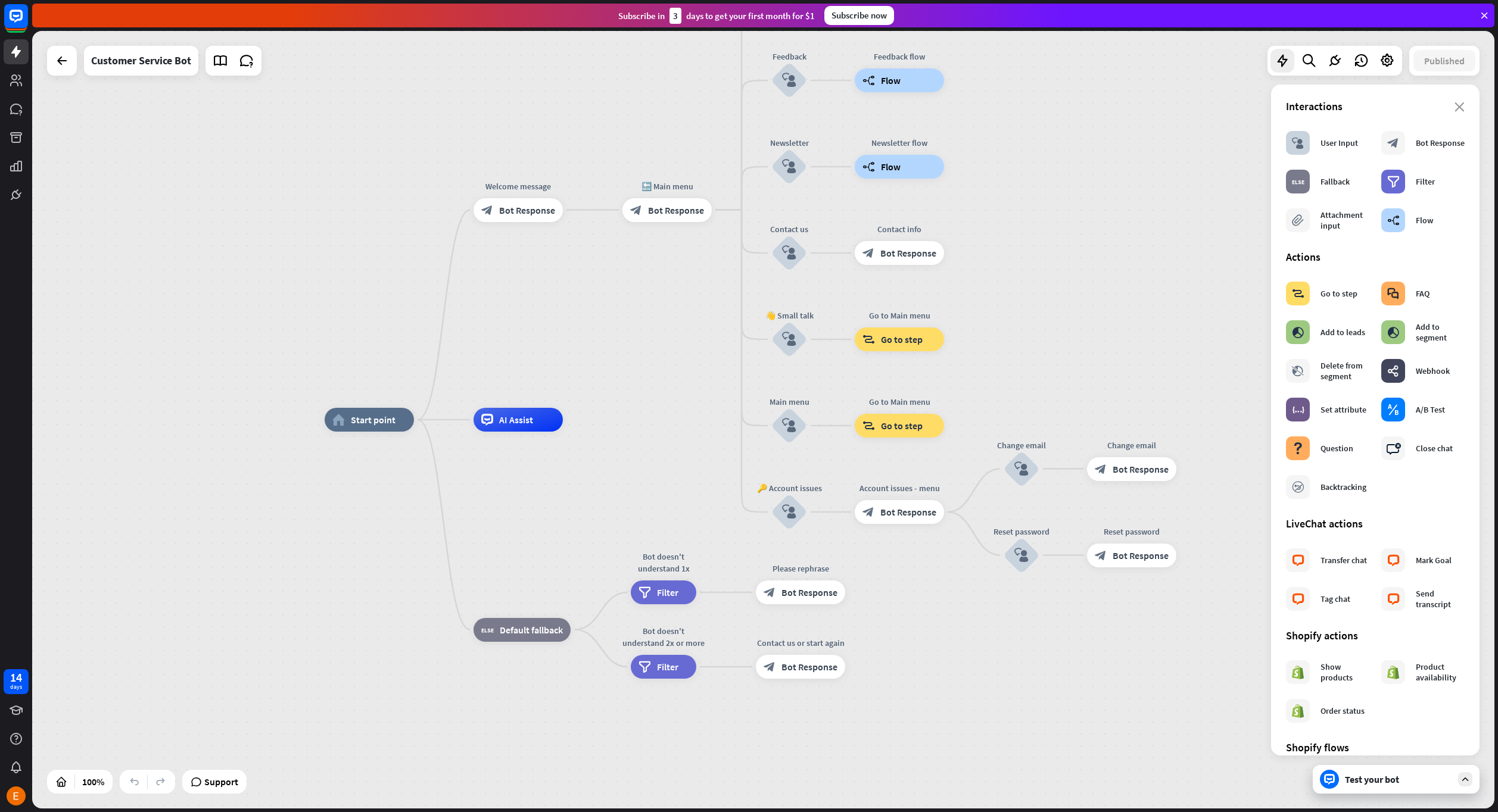
click at [1449, 112] on div "Interactions" at bounding box center [1375, 106] width 179 height 14
click at [1454, 108] on icon "close" at bounding box center [1459, 107] width 10 height 9
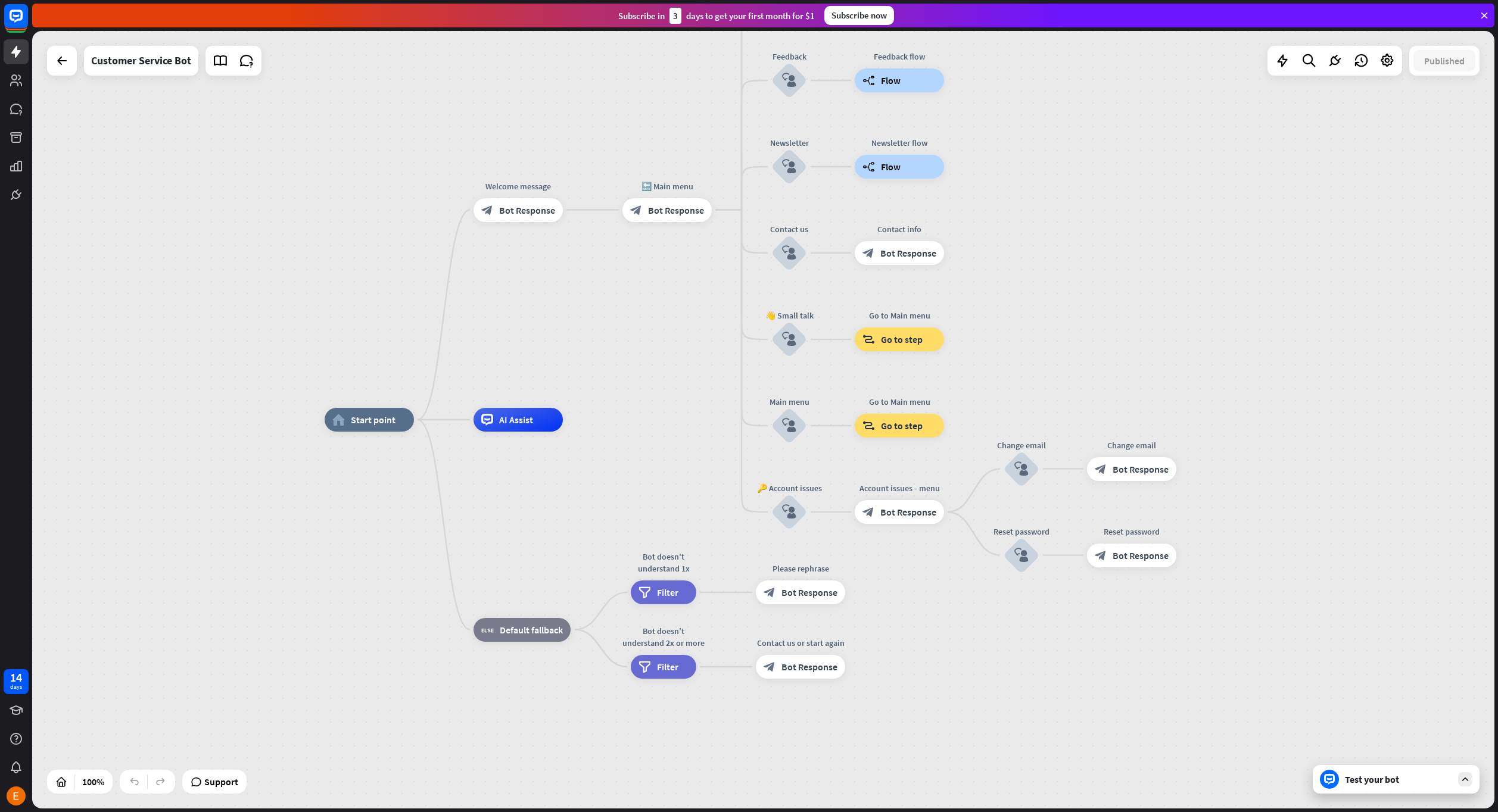
click at [1395, 781] on div "Test your bot" at bounding box center [1398, 779] width 107 height 12
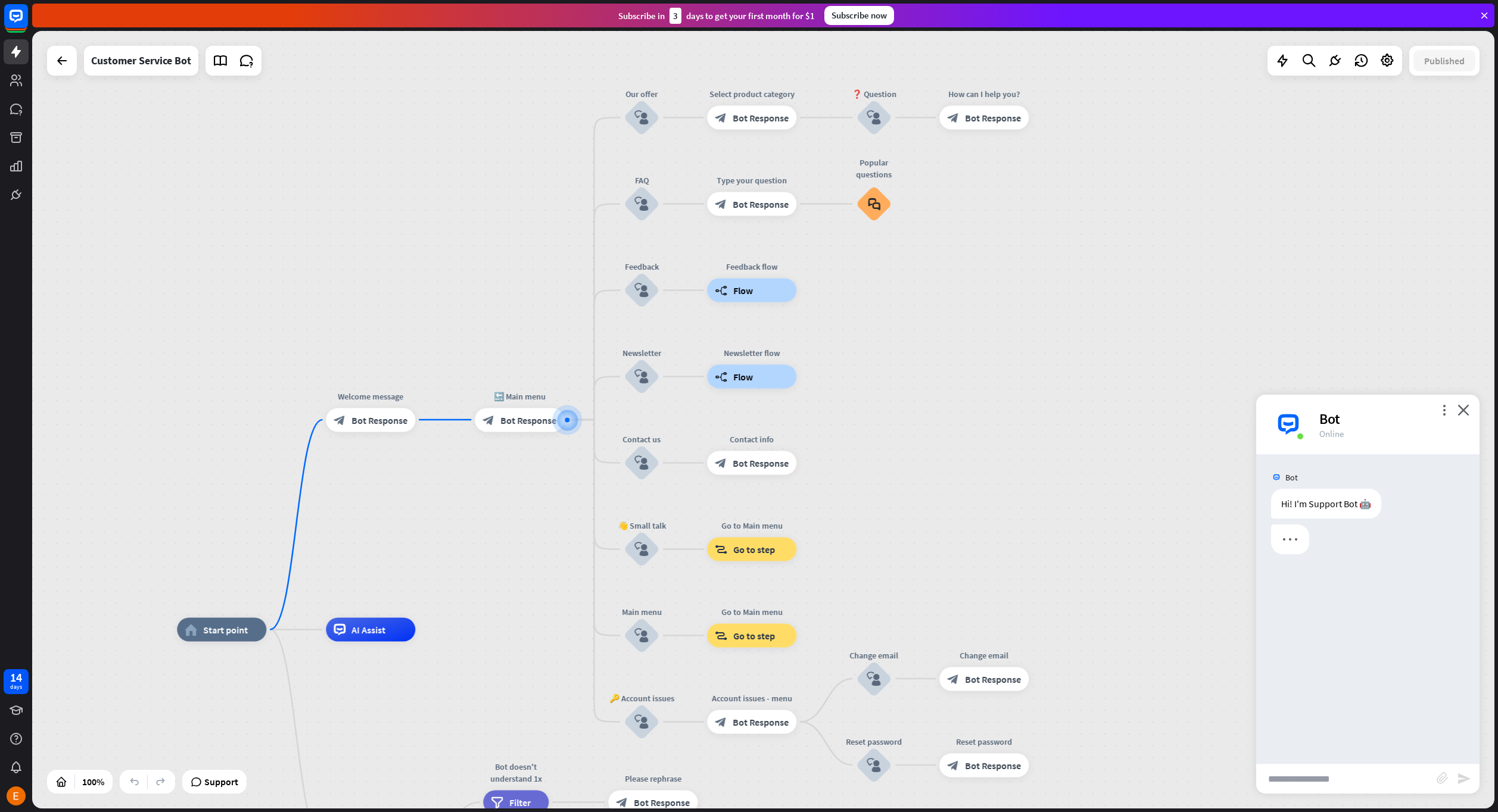
click at [1348, 772] on input "text" at bounding box center [1346, 779] width 181 height 30
type input "**********"
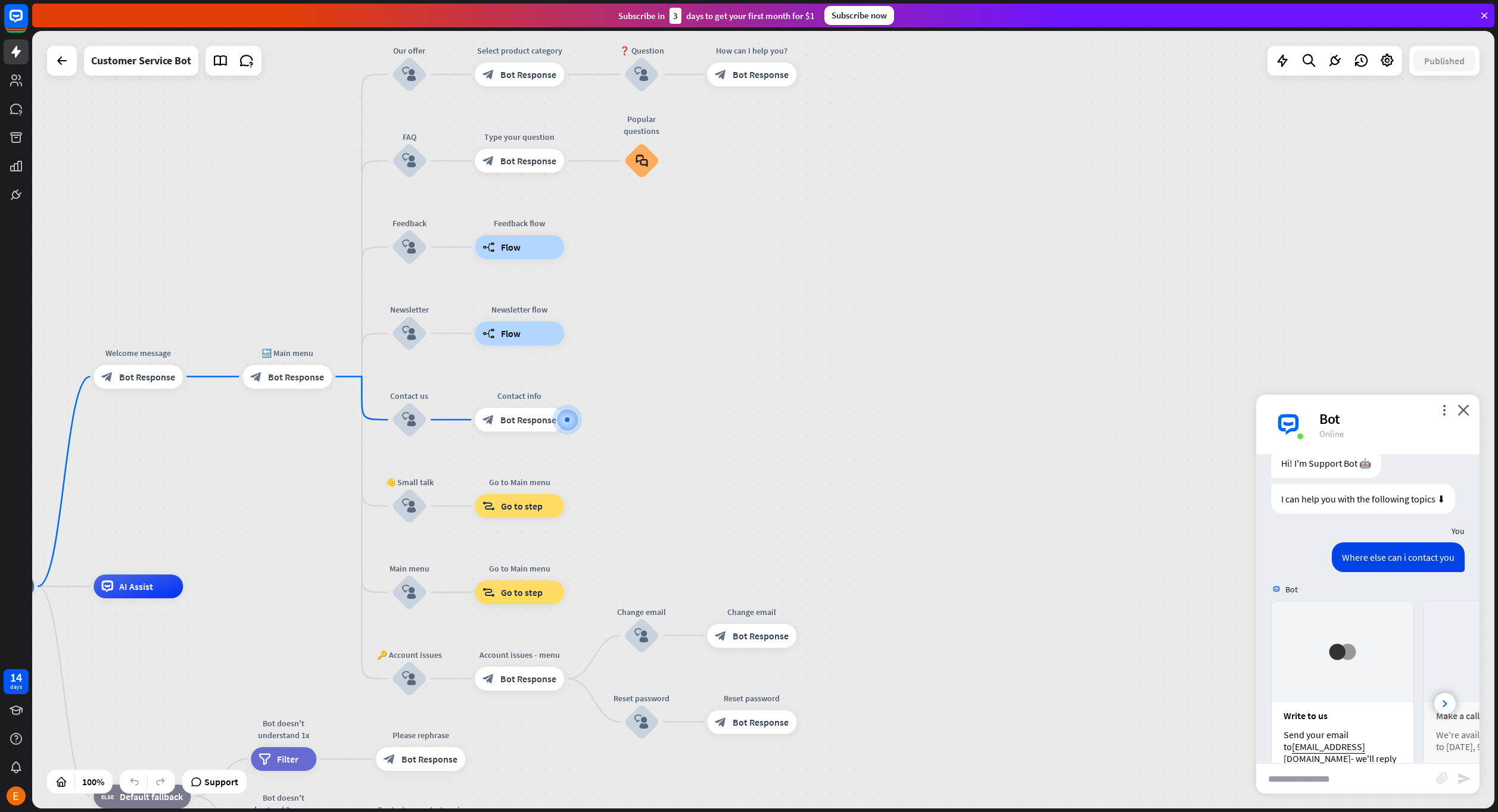
scroll to position [131, 0]
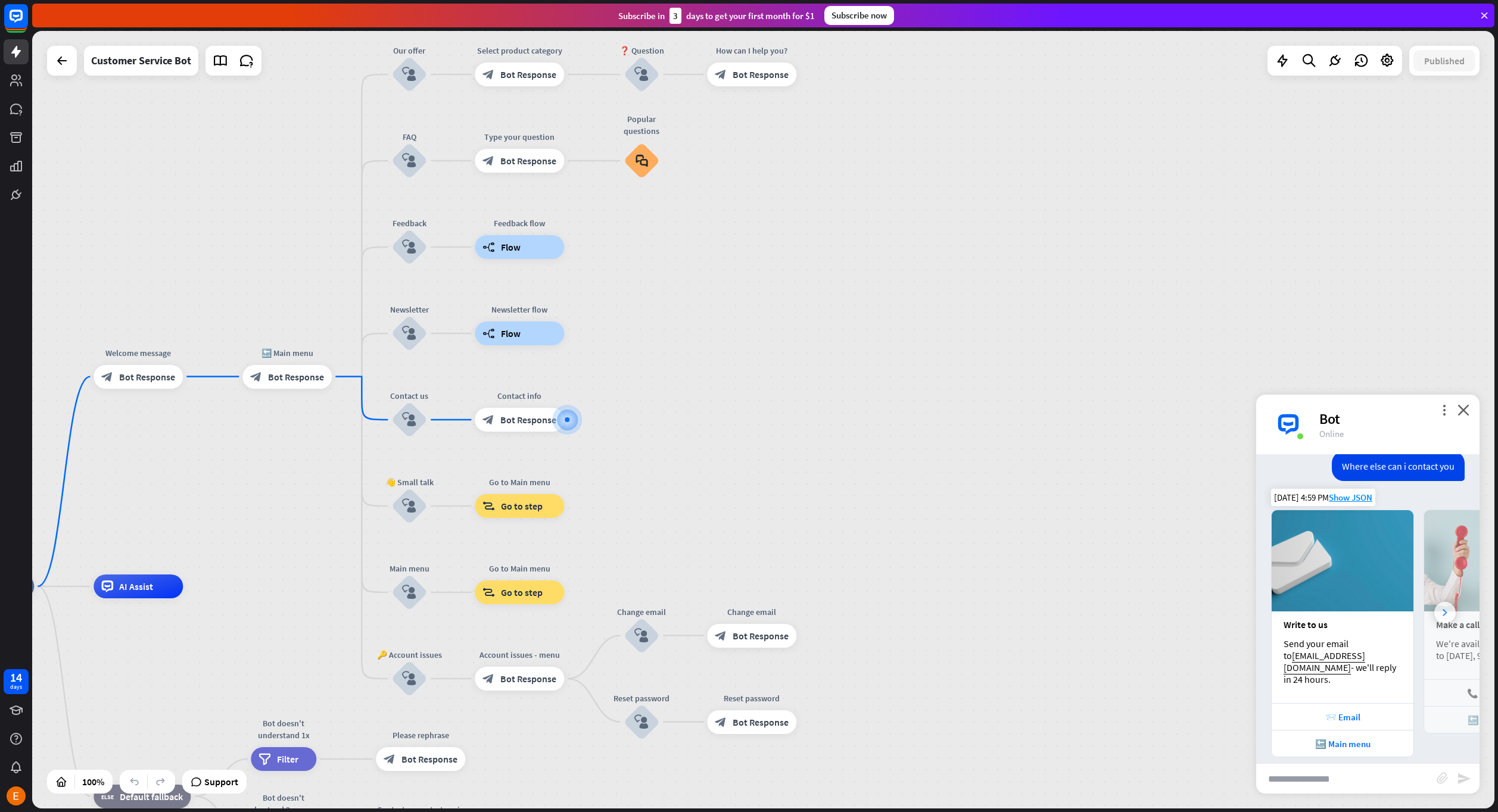
click at [1442, 609] on icon at bounding box center [1445, 612] width 5 height 7
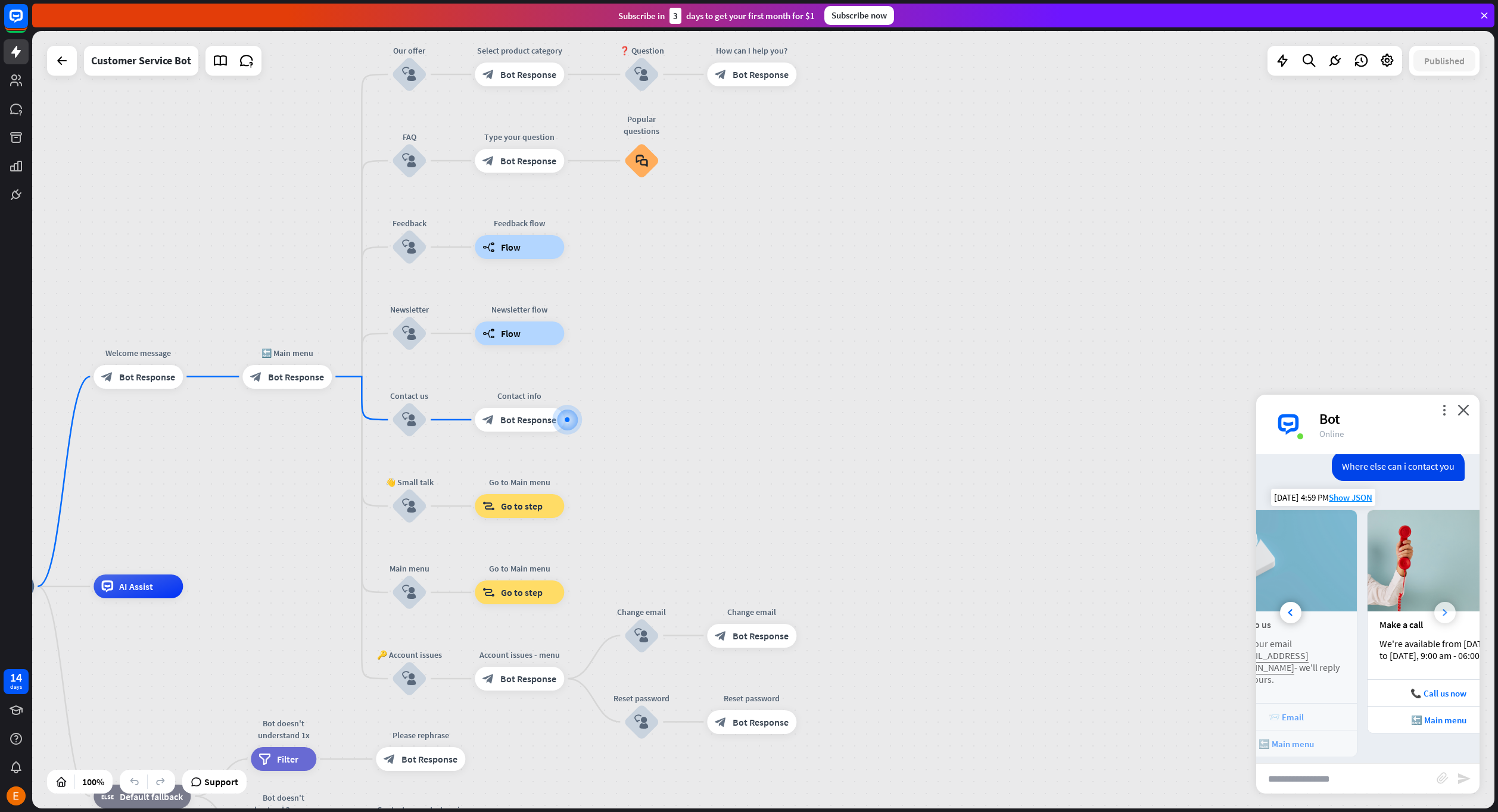
scroll to position [0, 131]
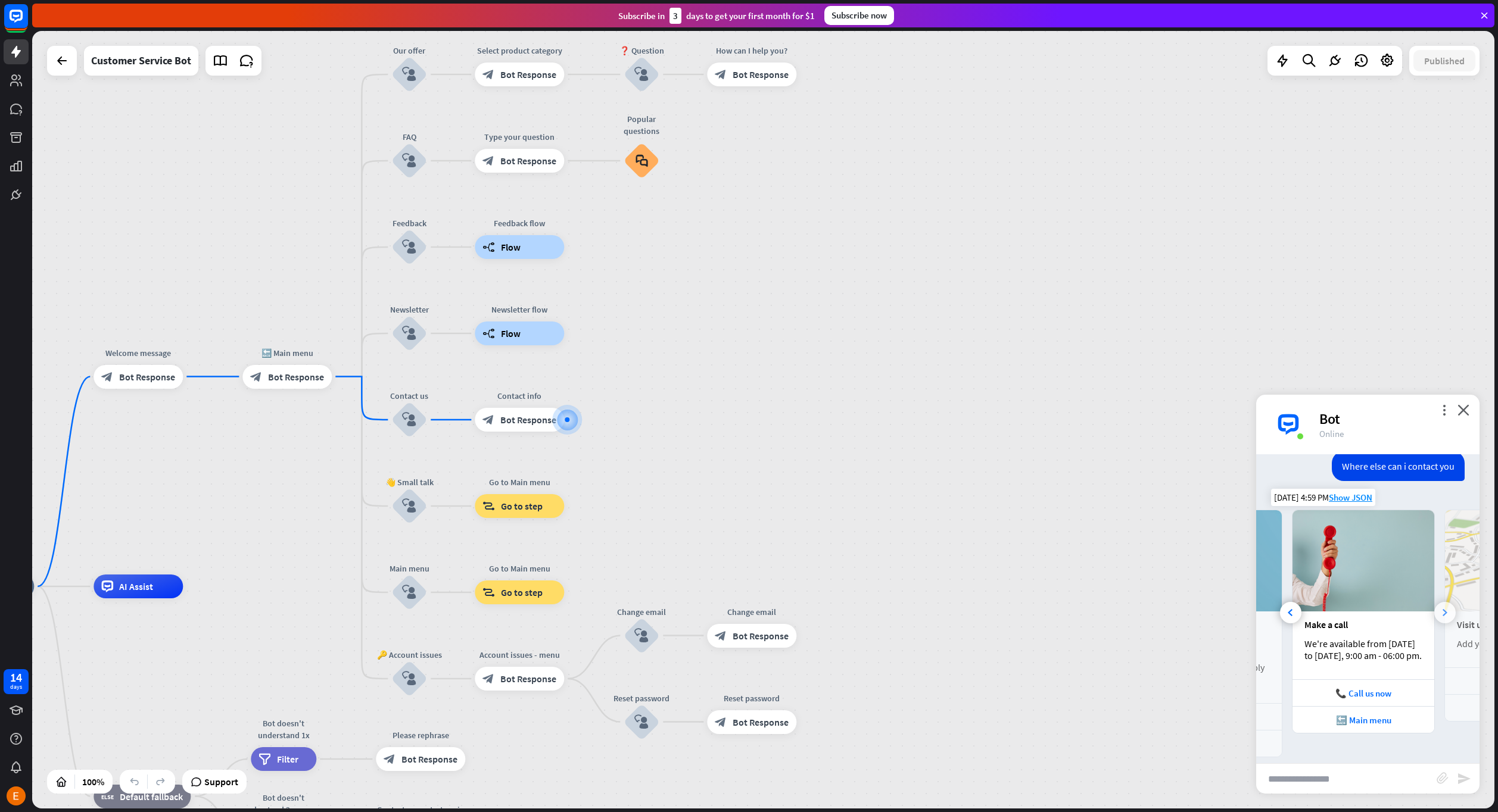
click at [1442, 609] on icon at bounding box center [1445, 612] width 5 height 7
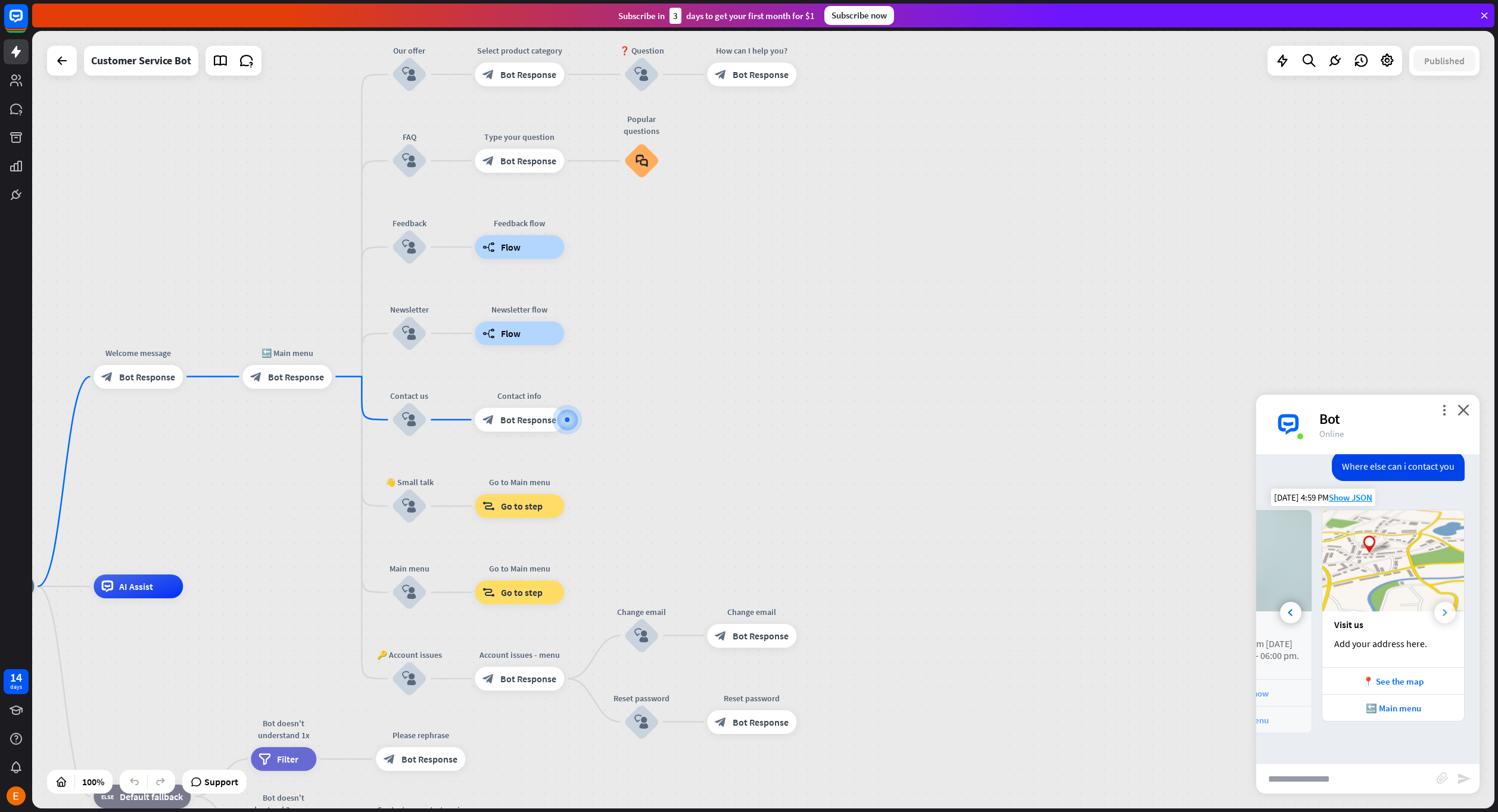
scroll to position [0, 263]
click at [1292, 604] on div at bounding box center [1291, 612] width 21 height 21
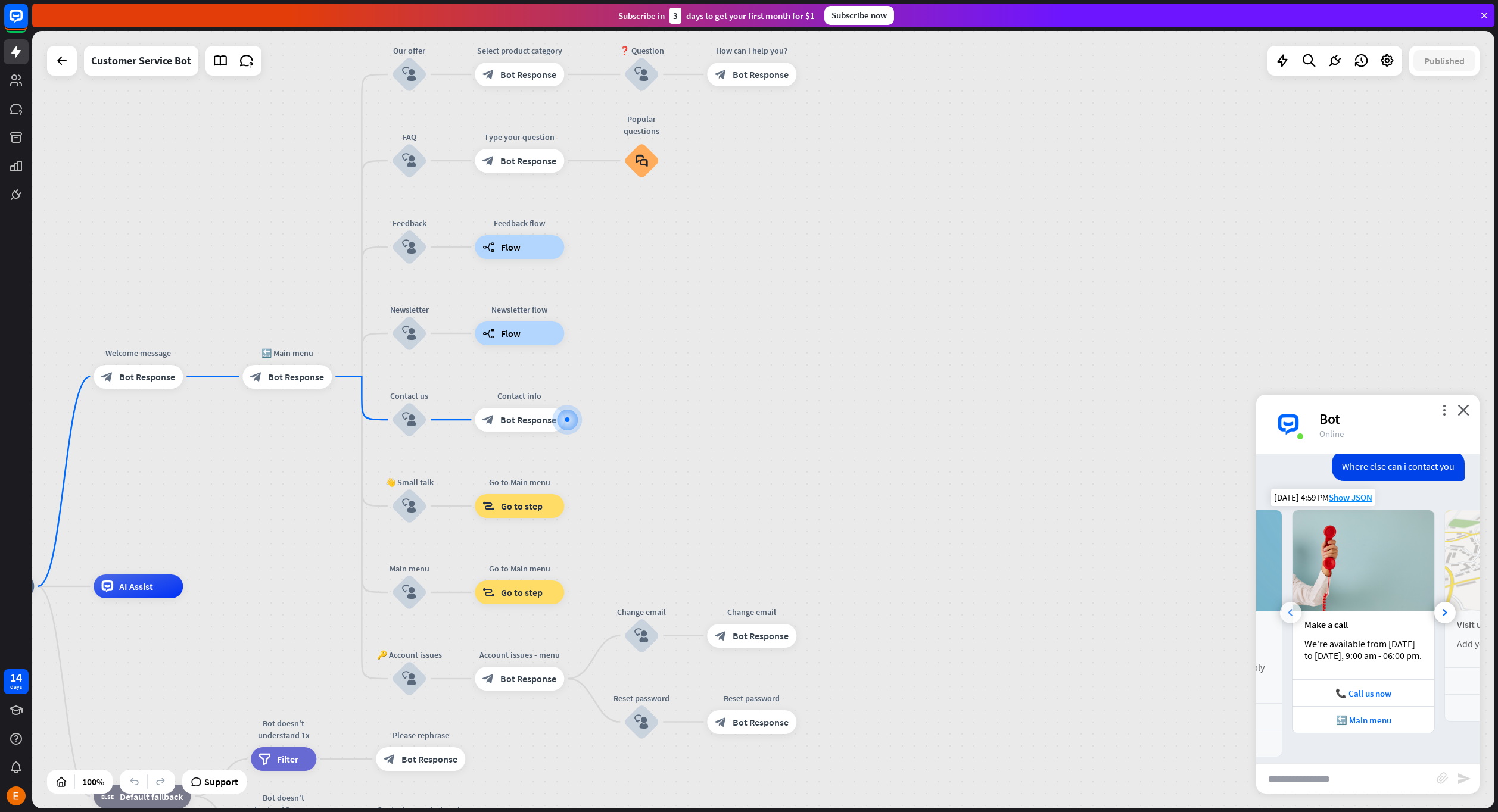
click at [1292, 604] on div at bounding box center [1291, 612] width 21 height 21
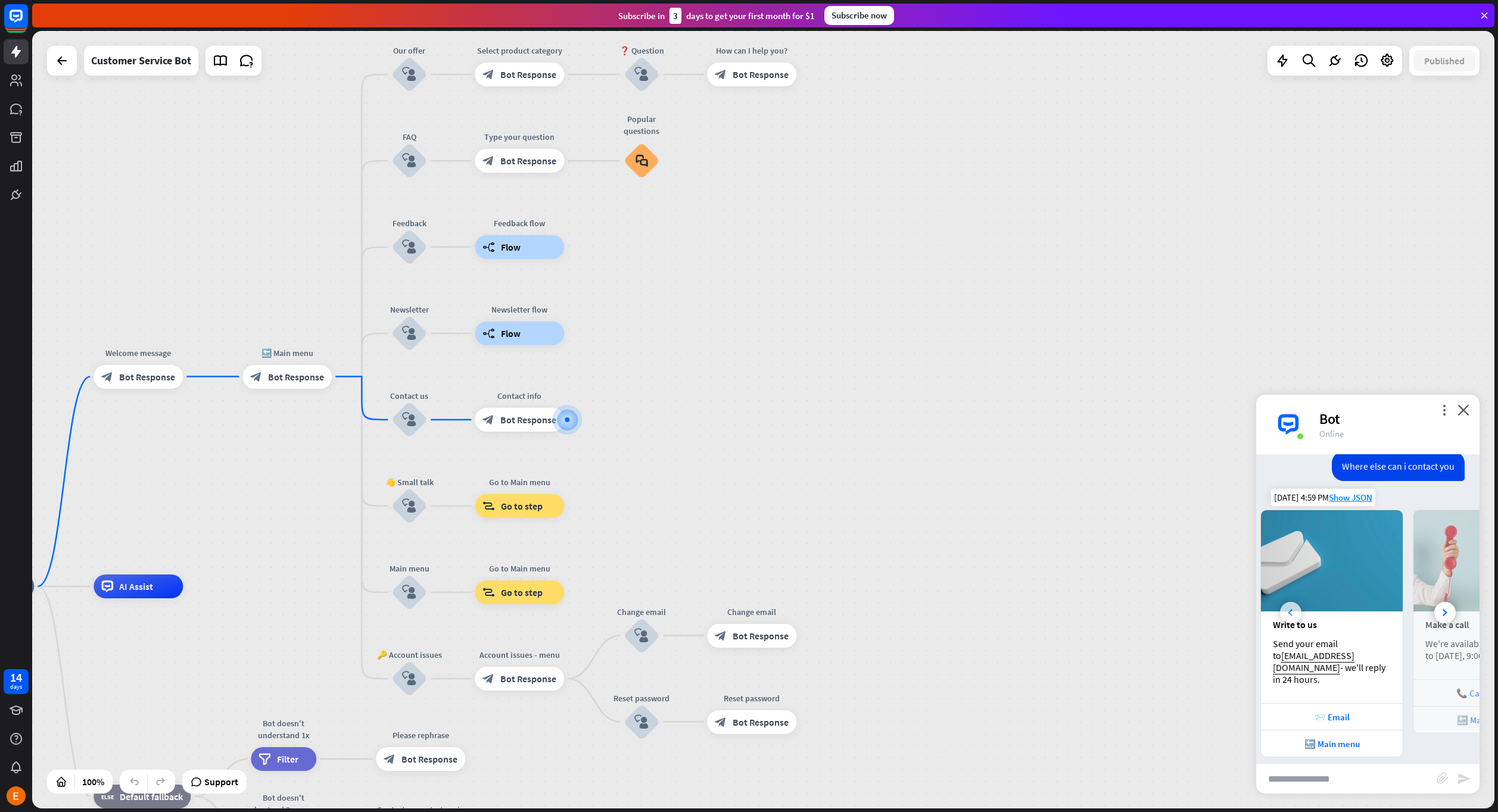
scroll to position [0, 0]
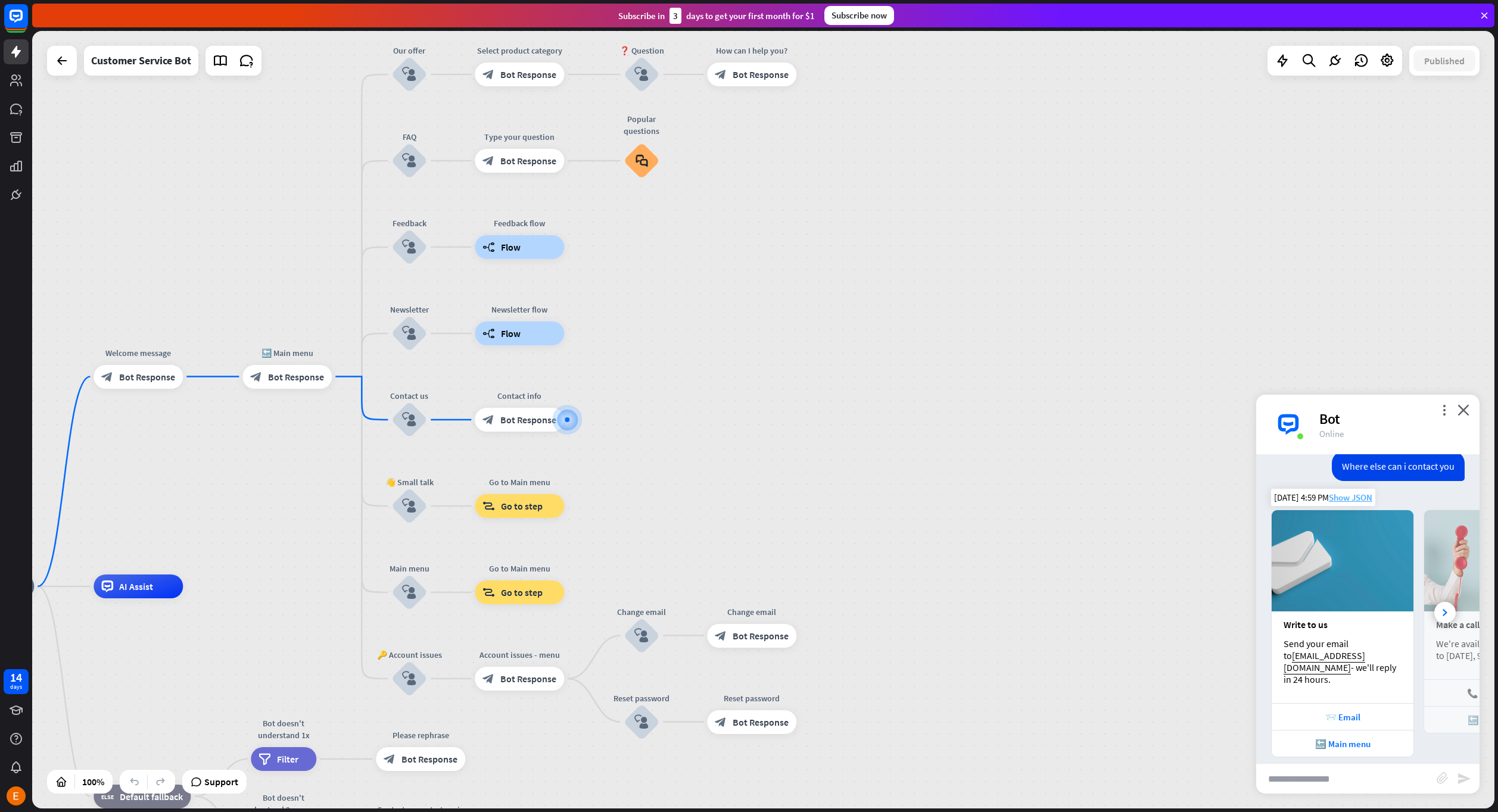
click at [1353, 494] on span "Show JSON" at bounding box center [1350, 498] width 44 height 11
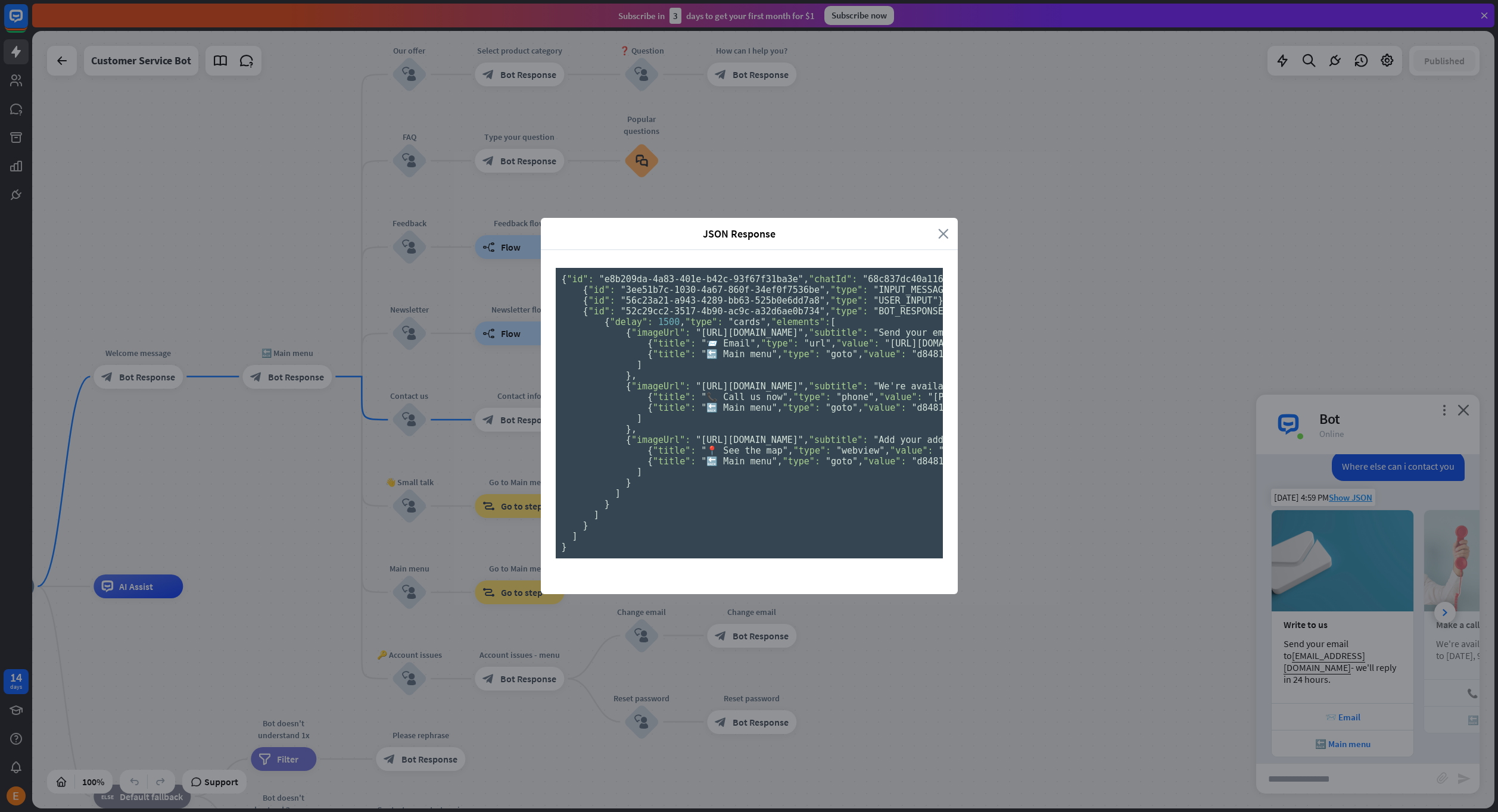
click at [938, 218] on div "JSON Response close" at bounding box center [749, 234] width 417 height 32
click at [942, 227] on icon "close" at bounding box center [943, 234] width 11 height 14
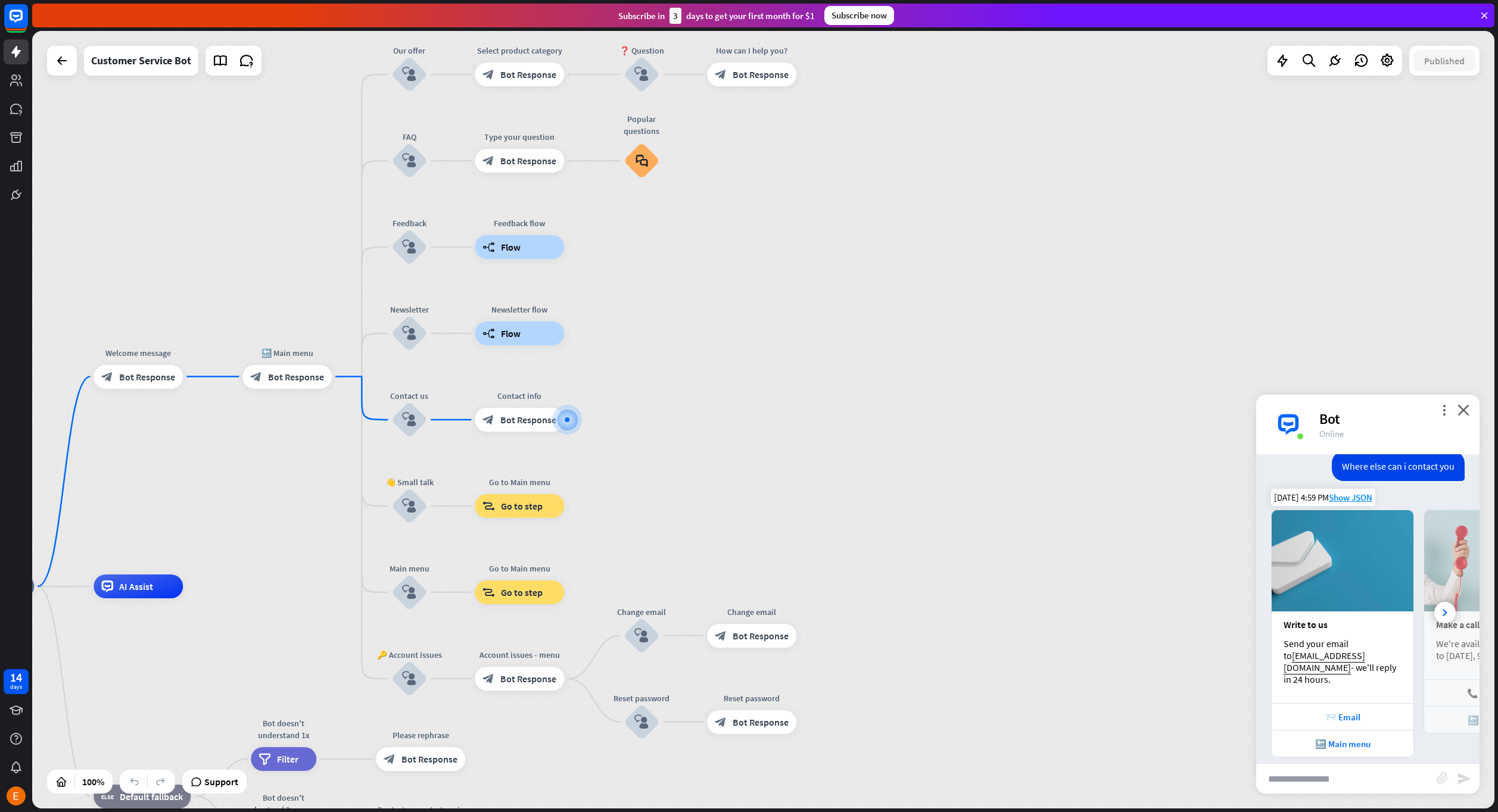
click at [1090, 490] on div "home_2 Start point Welcome message block_bot_response Bot Response 🔙 Main menu …" at bounding box center [763, 420] width 1462 height 778
click at [140, 586] on span "AI Assist" at bounding box center [138, 585] width 34 height 12
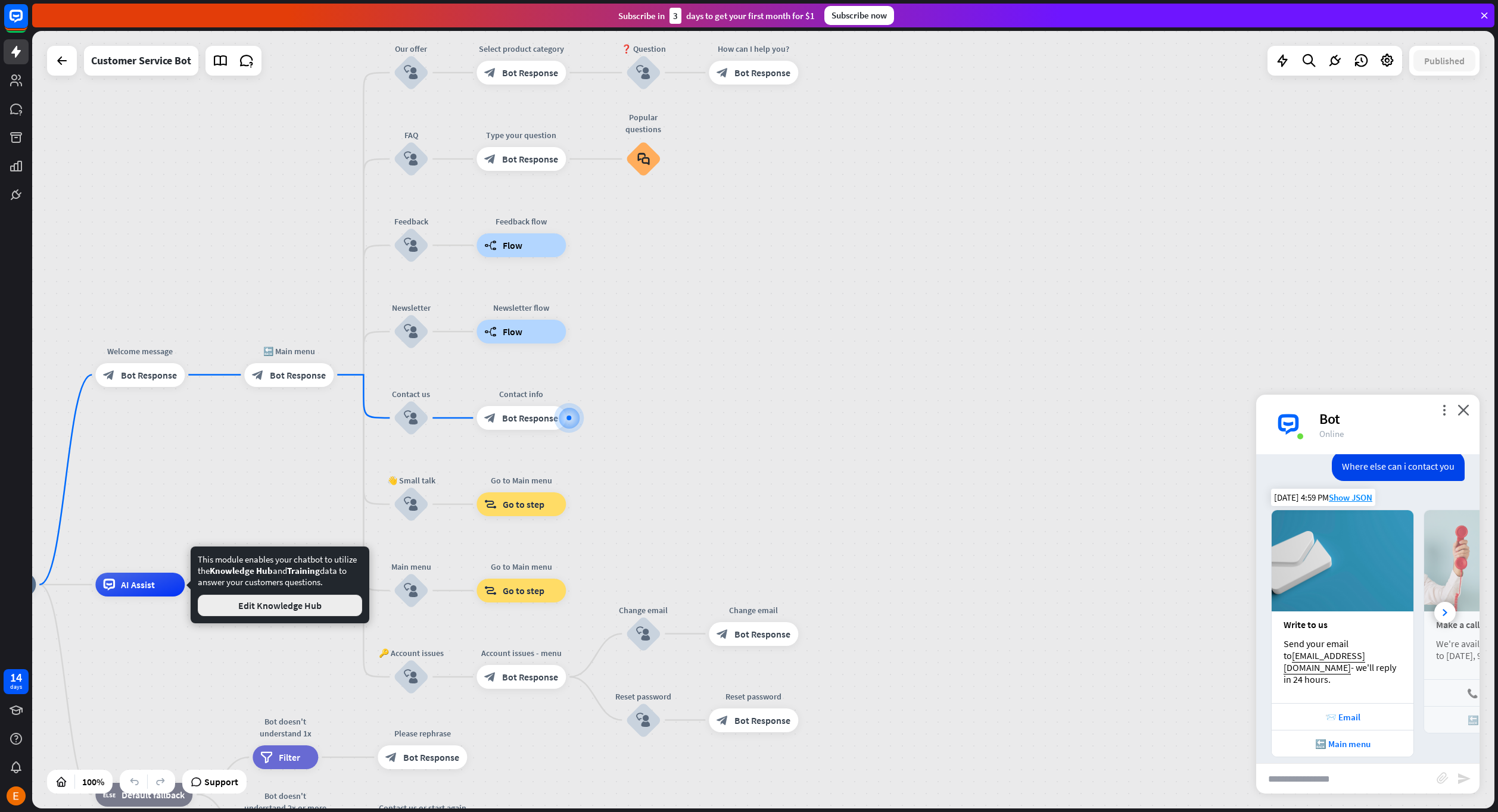
click at [247, 606] on button "Edit Knowledge Hub" at bounding box center [280, 606] width 164 height 21
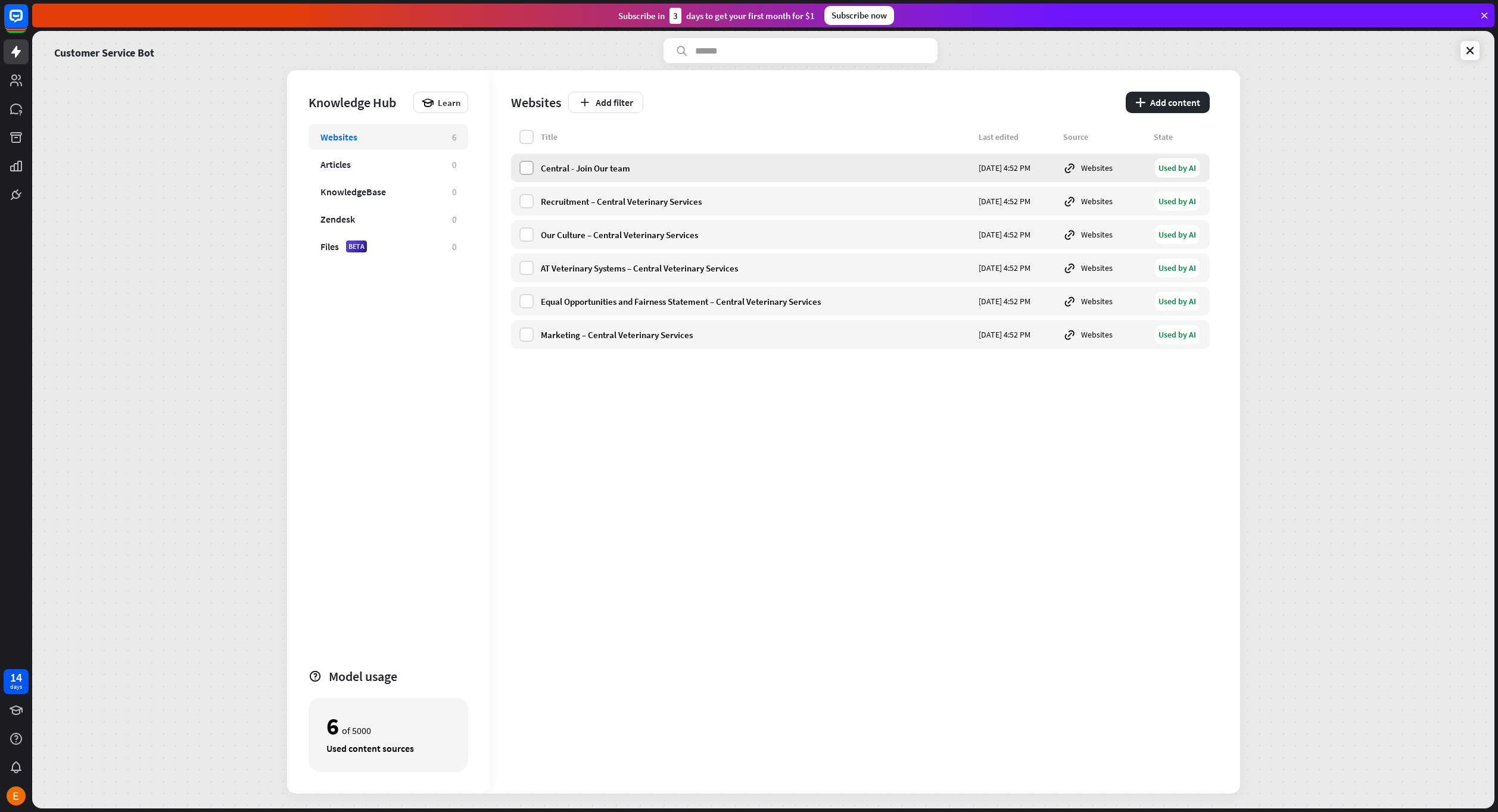
click at [528, 172] on label at bounding box center [526, 168] width 15 height 15
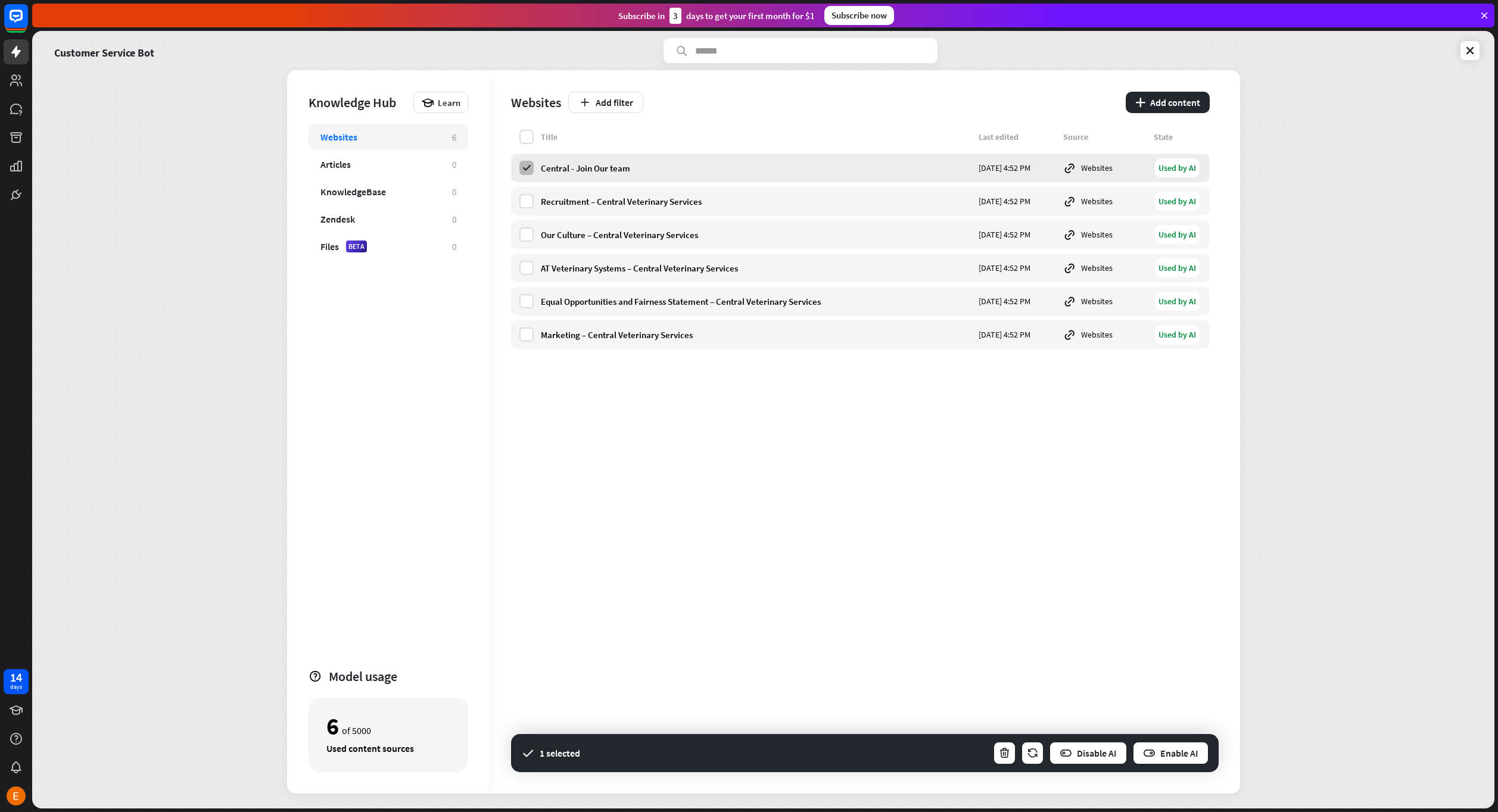
click at [528, 169] on icon at bounding box center [526, 167] width 11 height 11
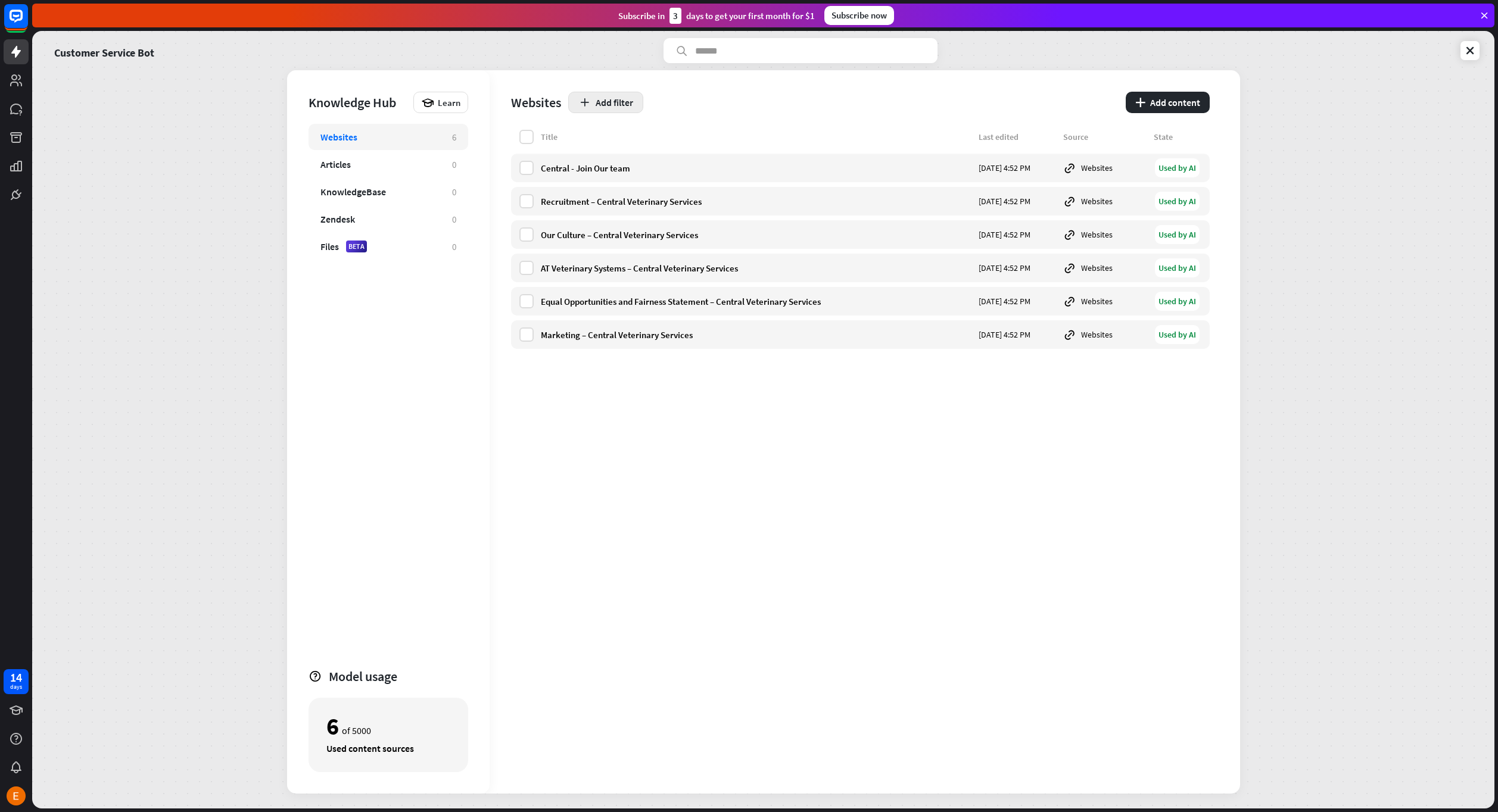
click at [613, 102] on button "Add filter" at bounding box center [606, 102] width 75 height 21
click at [674, 129] on div "Websites Add filter plus Add content" at bounding box center [860, 100] width 698 height 59
click at [1075, 335] on icon at bounding box center [1069, 335] width 13 height 13
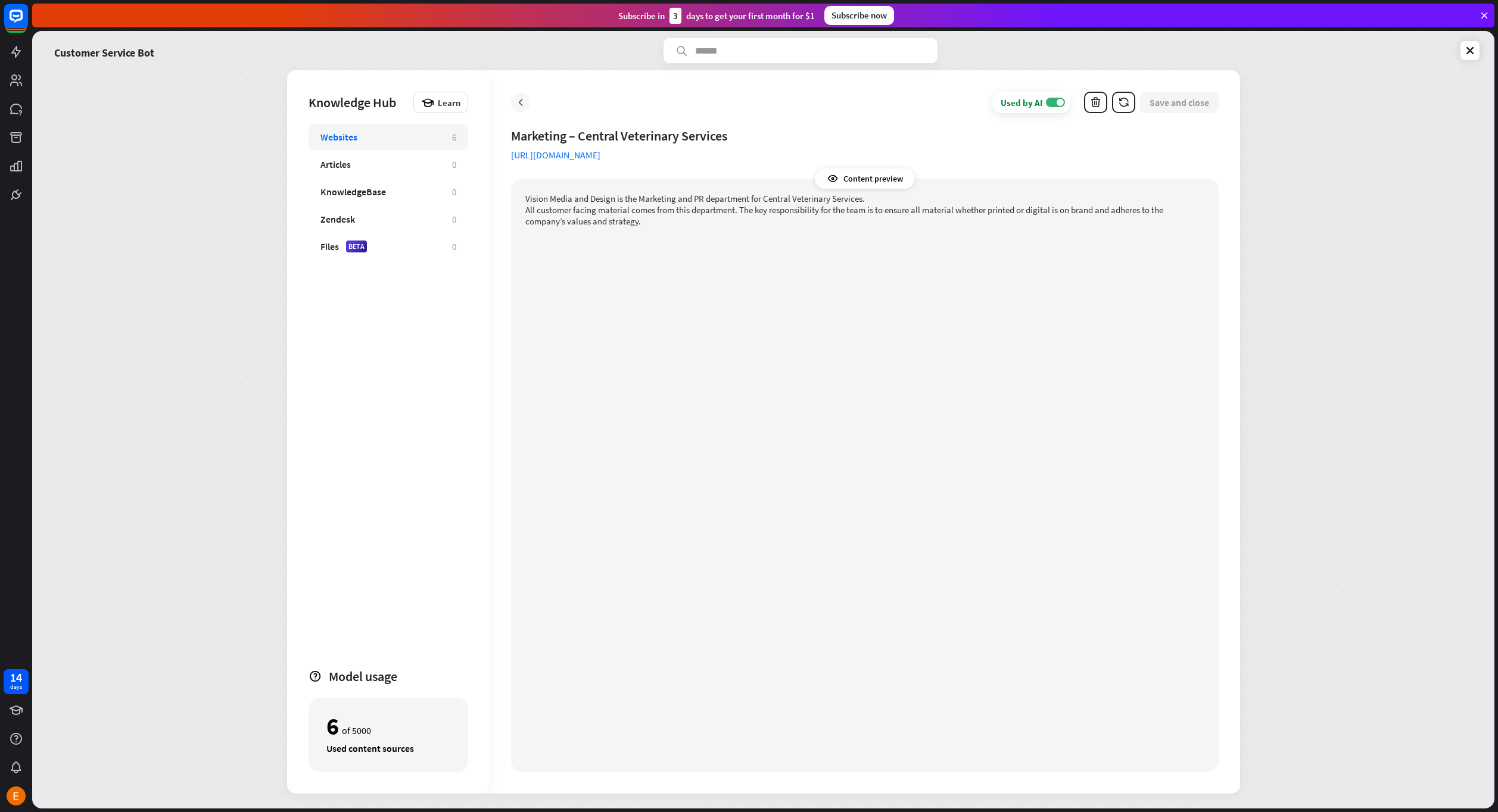
click at [520, 95] on div at bounding box center [520, 102] width 19 height 19
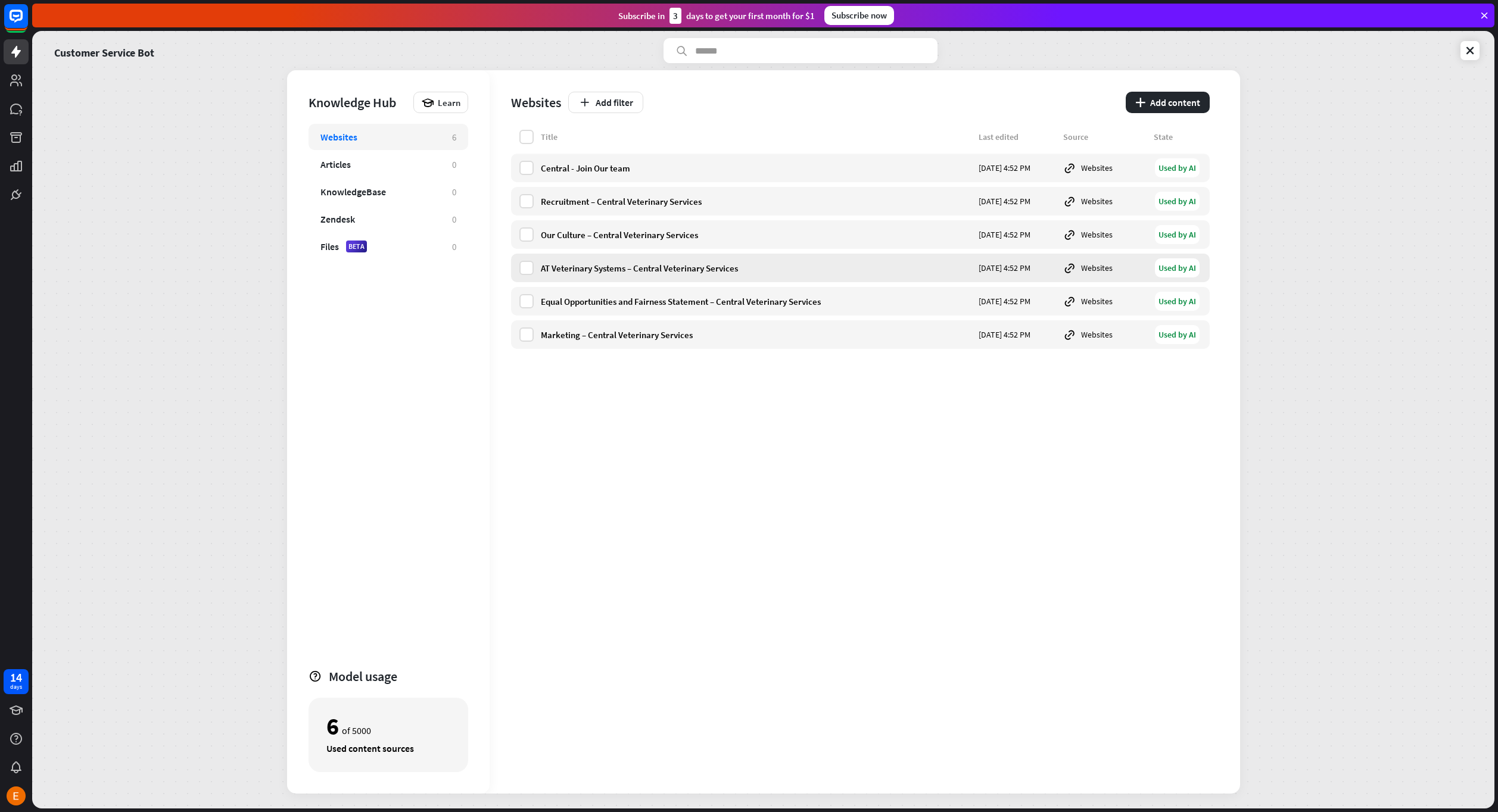
click at [517, 262] on div "AT Veterinary Systems – Central Veterinary Services [DATE] 4:52 PM Websites Use…" at bounding box center [860, 268] width 698 height 28
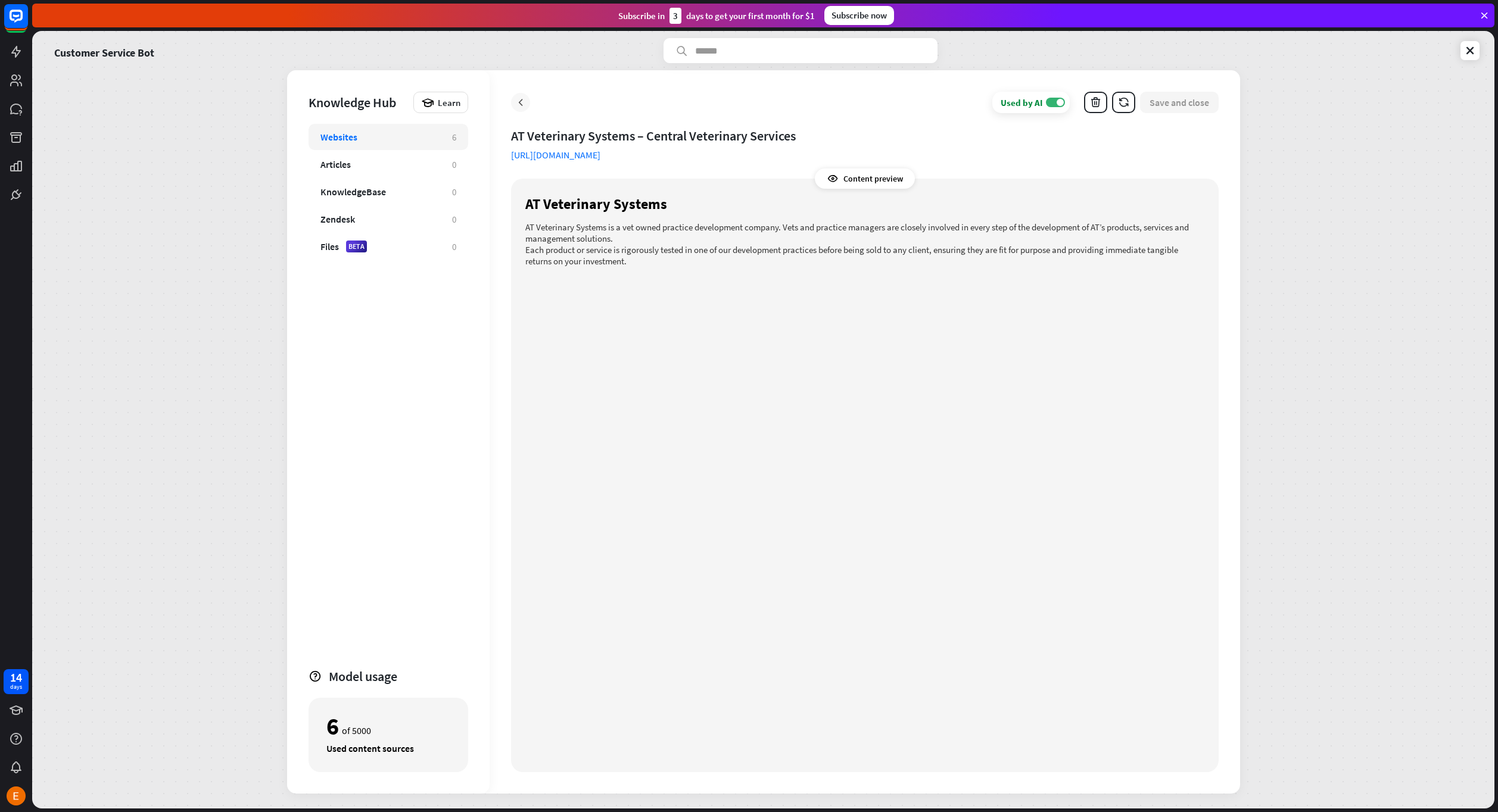
click at [518, 104] on icon at bounding box center [520, 102] width 12 height 12
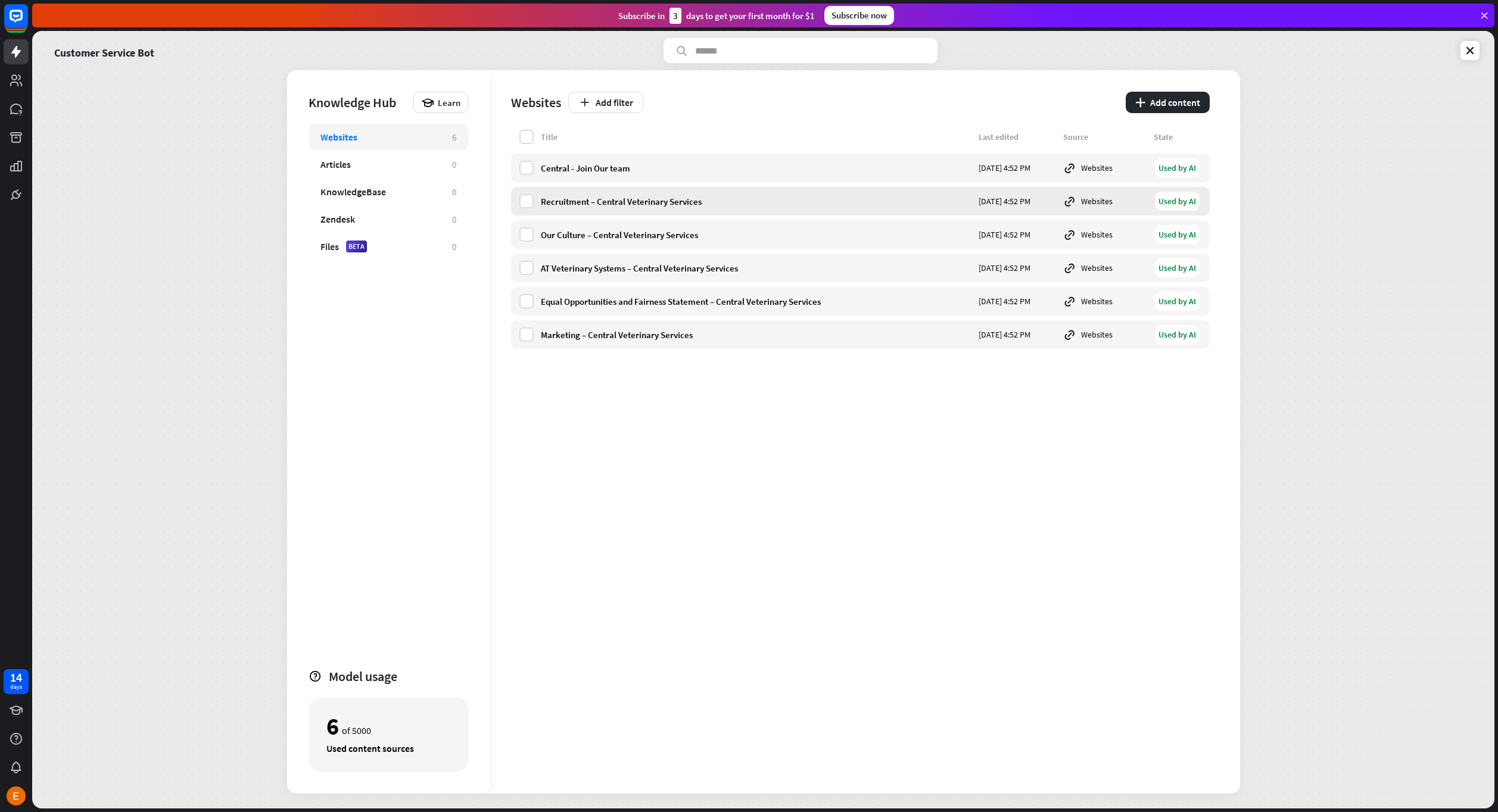
click at [664, 196] on div "Recruitment – Central Veterinary Services" at bounding box center [756, 201] width 431 height 11
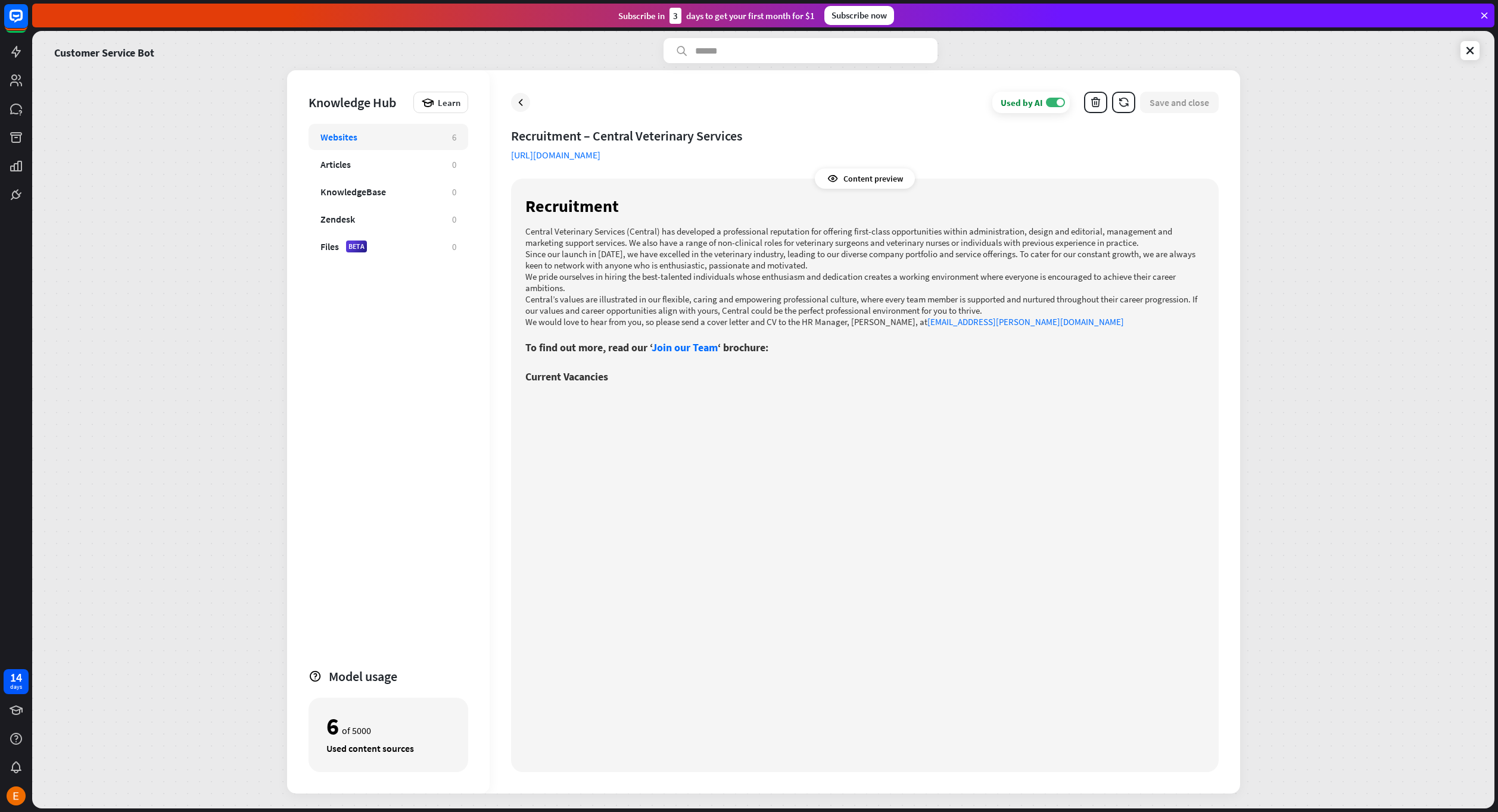
click at [525, 108] on icon at bounding box center [520, 102] width 12 height 12
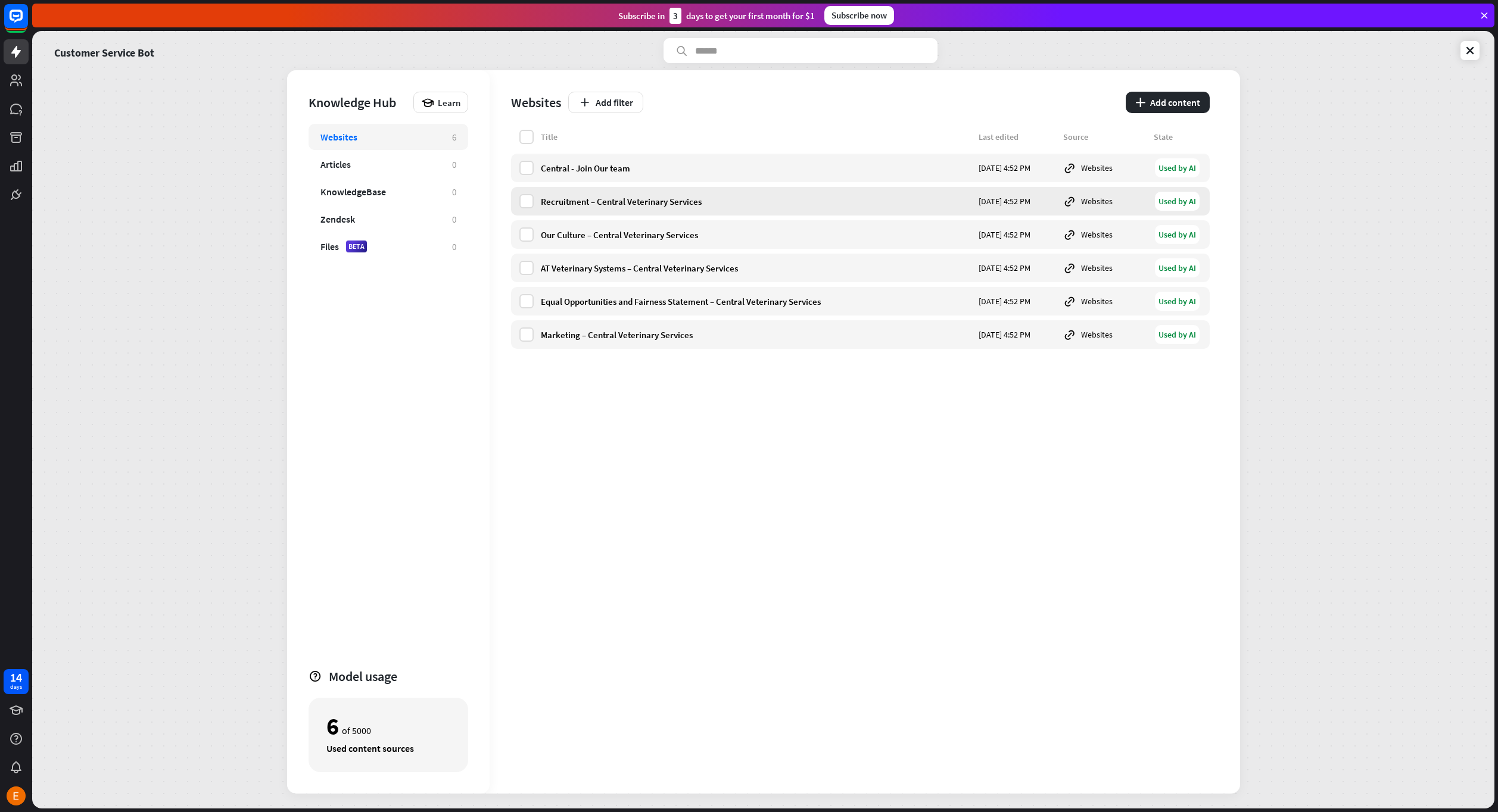
click at [613, 187] on div "Recruitment – Central Veterinary Services [DATE] 4:52 PM Websites Used by AI" at bounding box center [860, 201] width 698 height 28
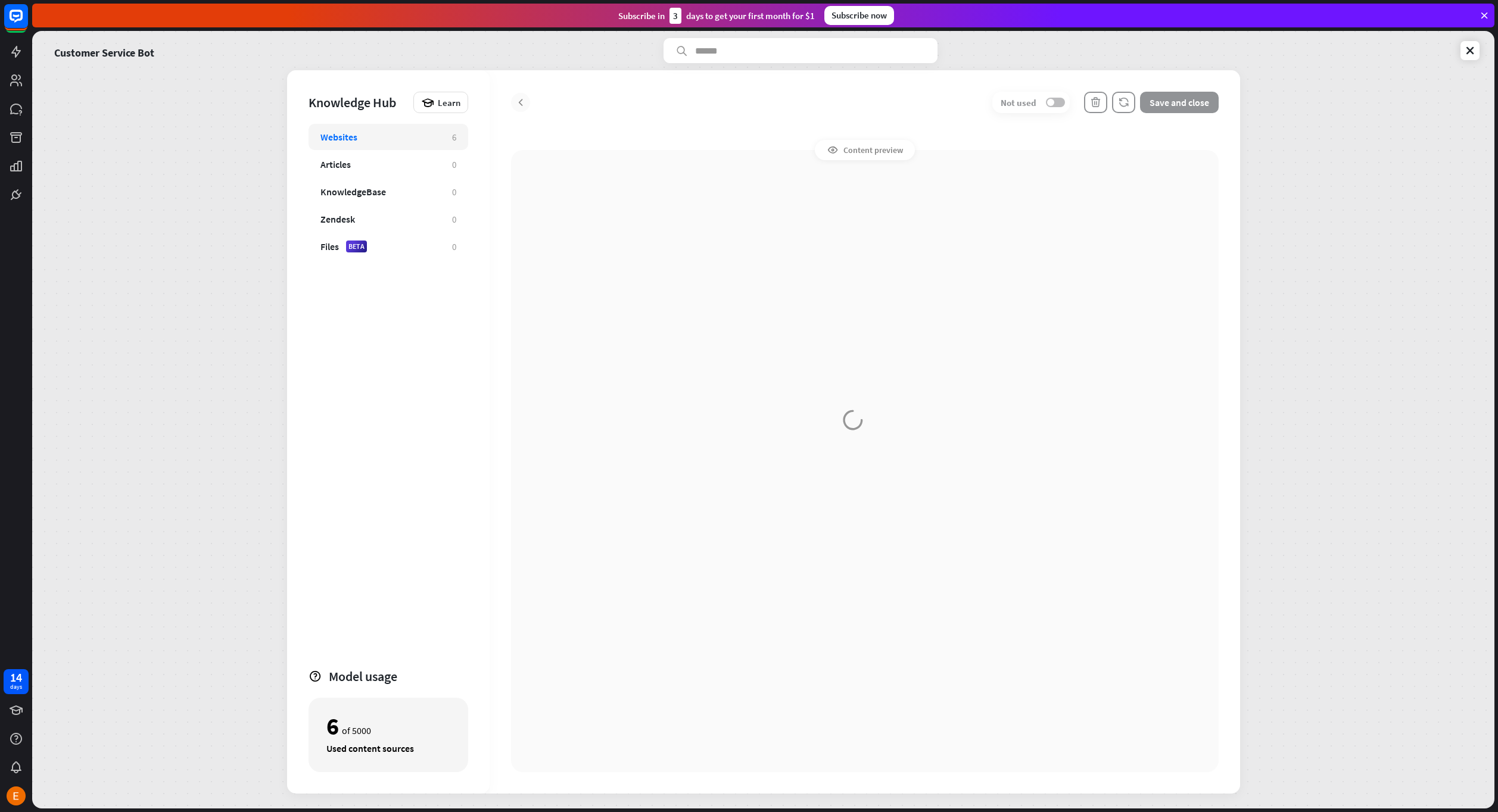
click at [525, 102] on div at bounding box center [865, 432] width 750 height 724
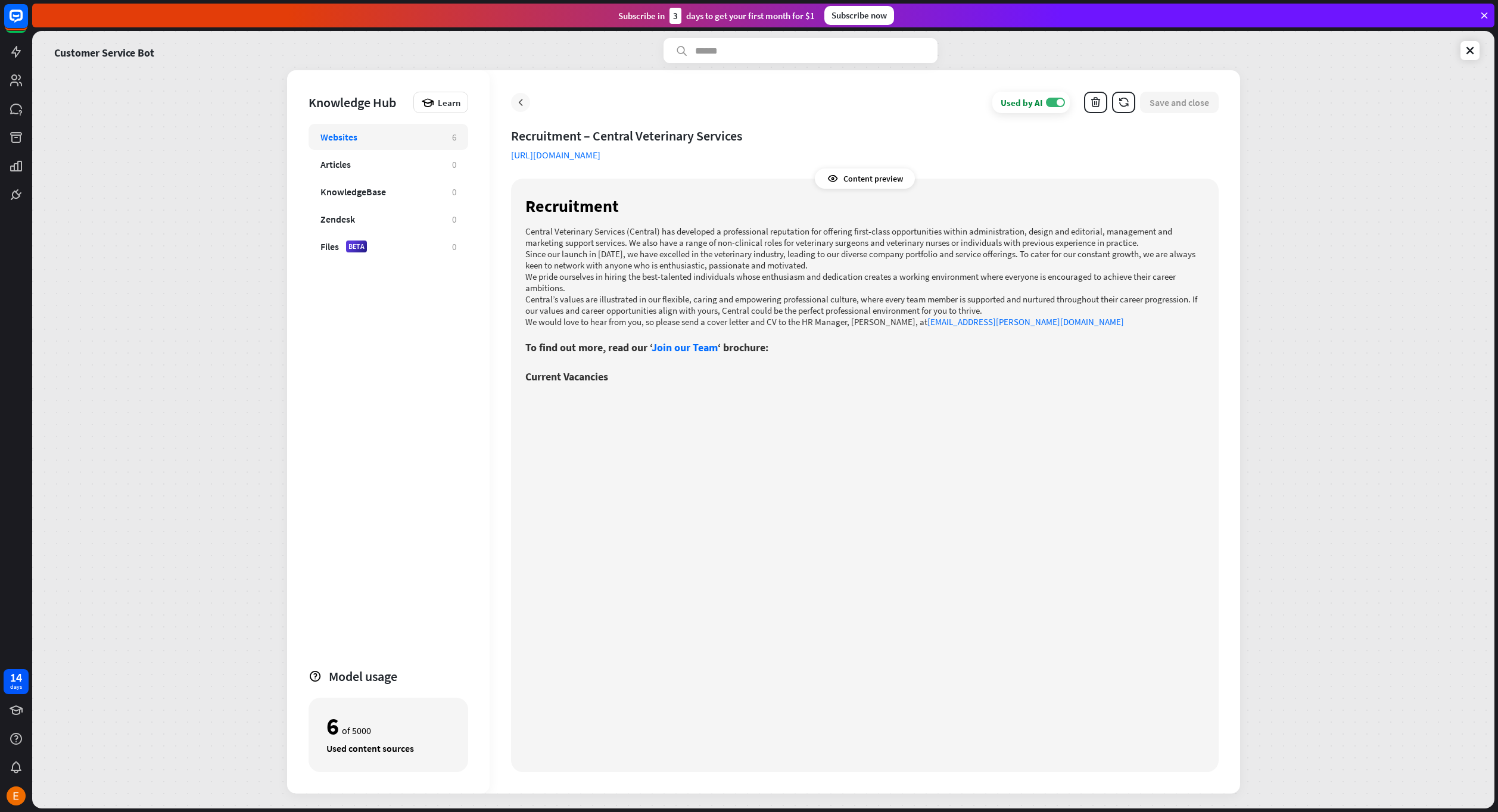
click at [520, 110] on div at bounding box center [520, 102] width 19 height 19
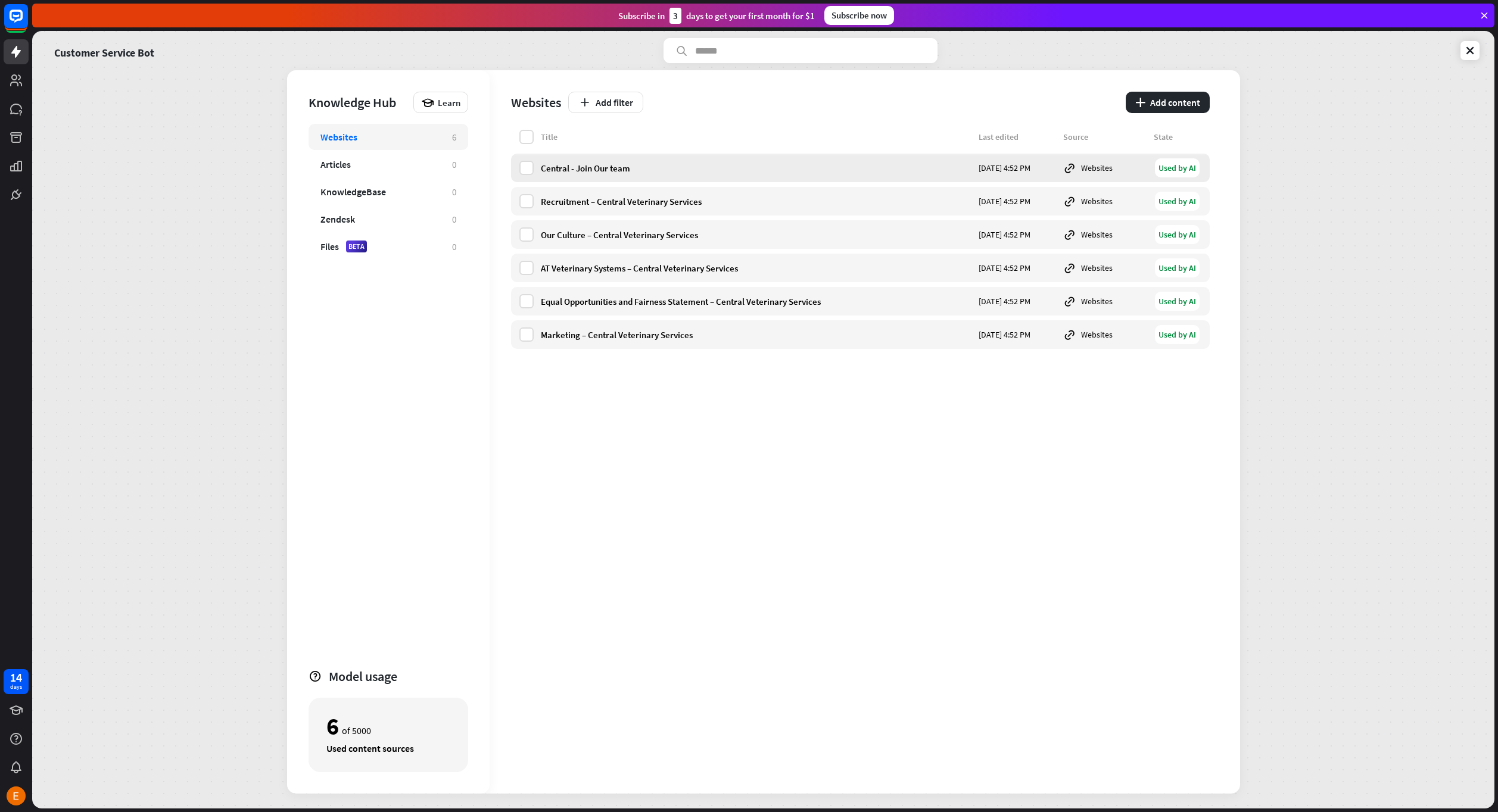
click at [575, 164] on div "Central - Join Our team" at bounding box center [756, 168] width 431 height 11
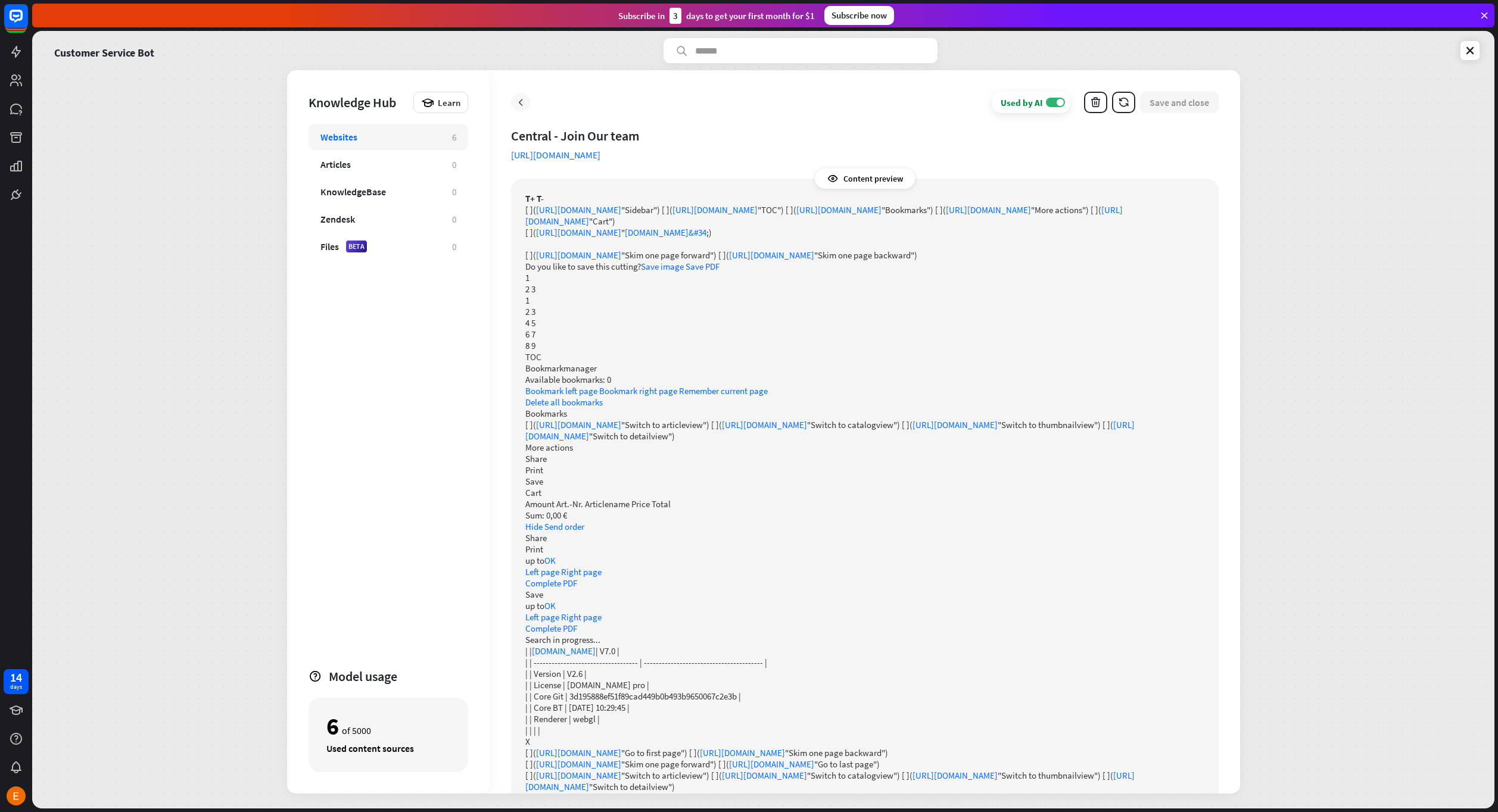
click at [526, 110] on div at bounding box center [520, 102] width 19 height 19
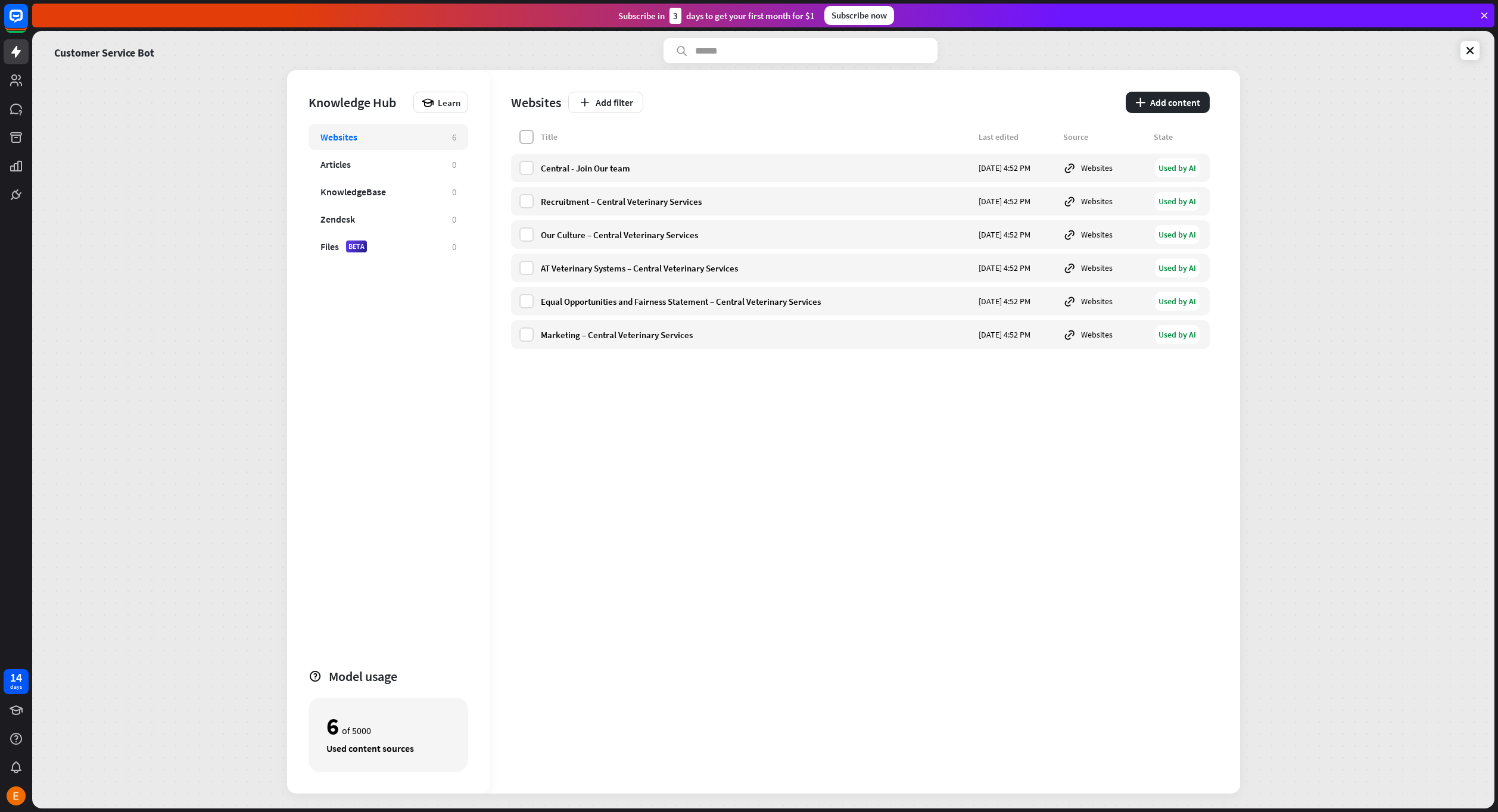
click at [524, 136] on label at bounding box center [526, 137] width 15 height 15
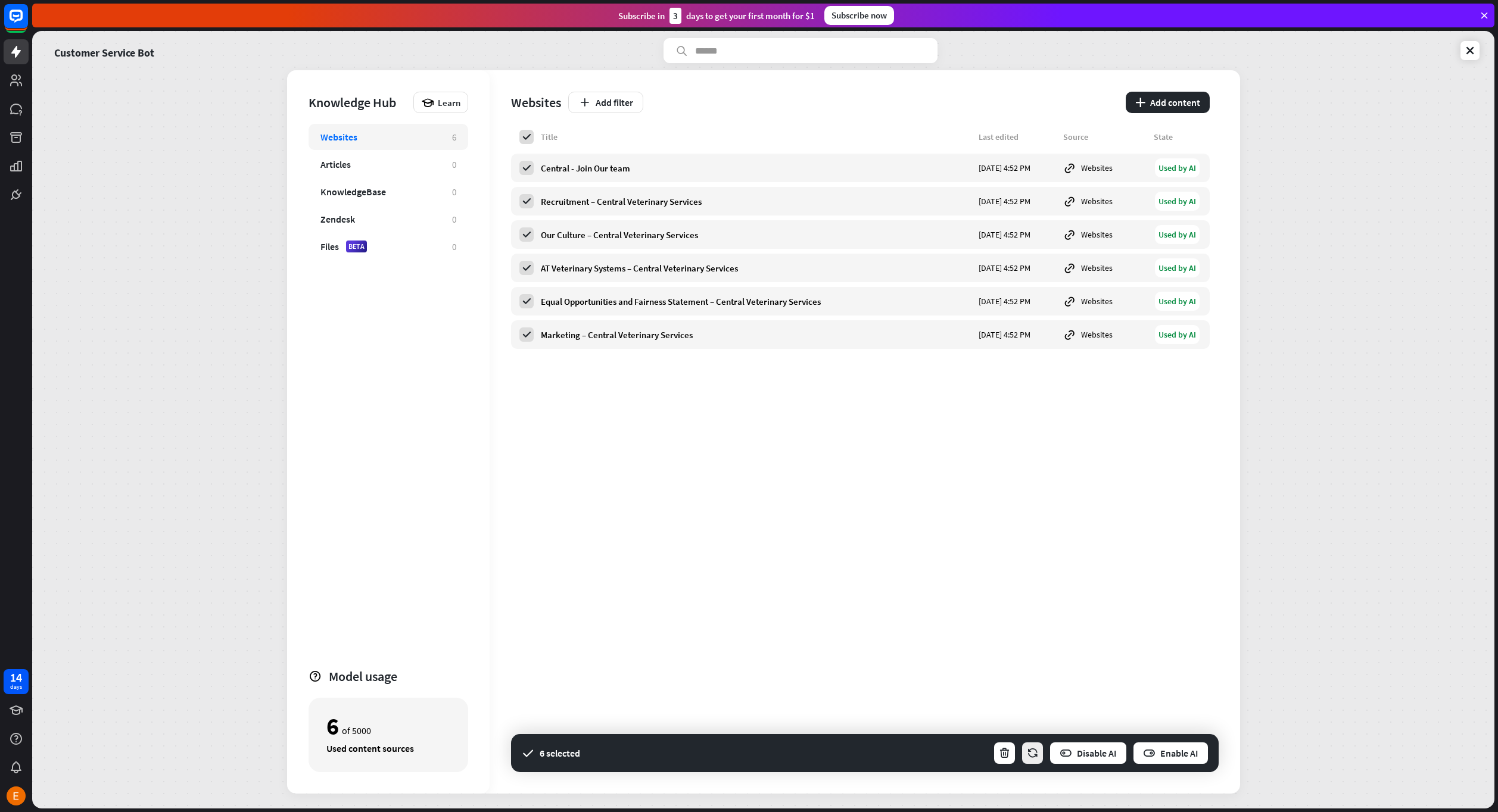
click at [1027, 753] on icon "button" at bounding box center [1033, 754] width 13 height 13
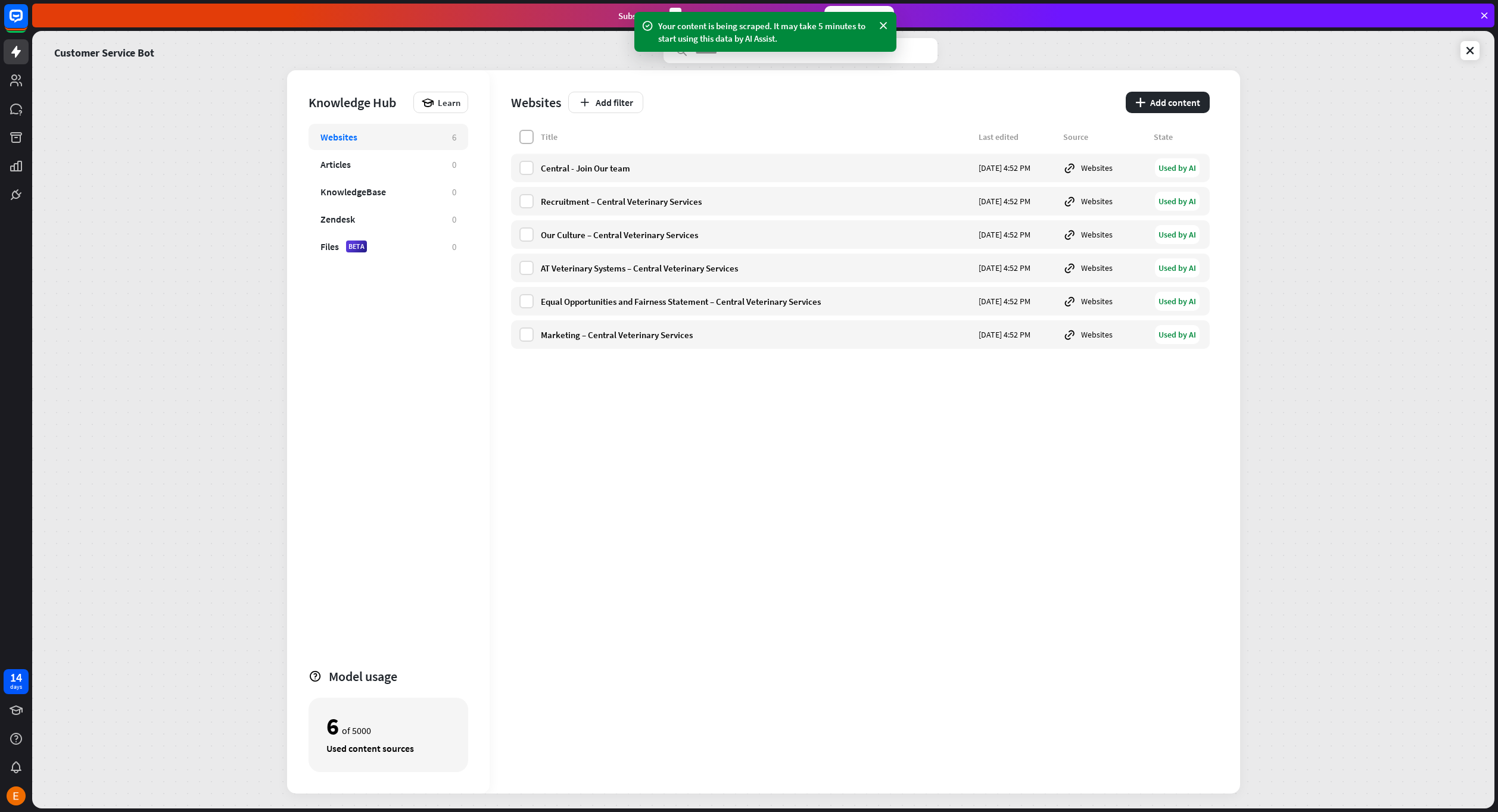
click at [527, 138] on label at bounding box center [526, 137] width 15 height 15
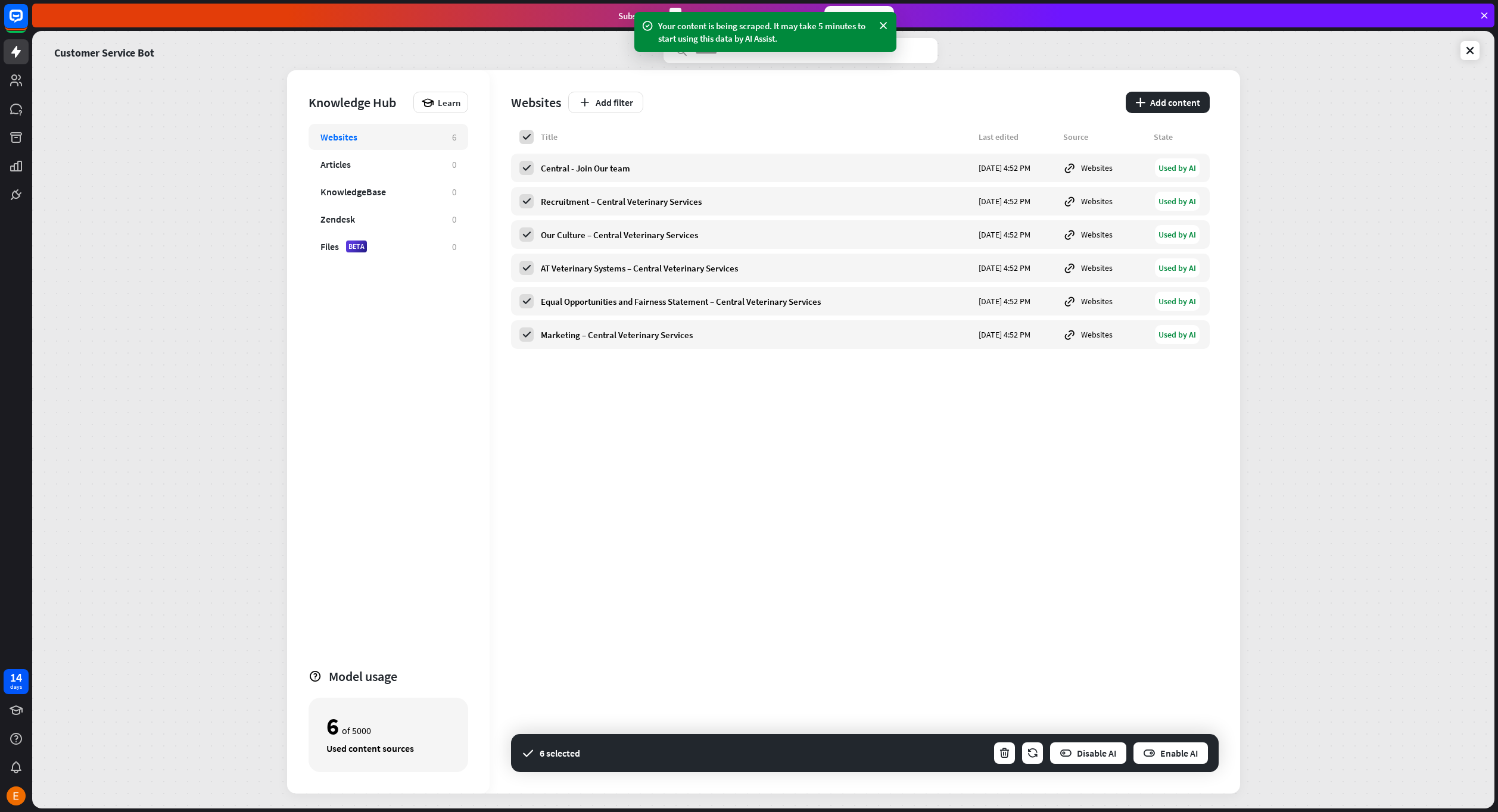
click at [1047, 570] on div "Title Last edited Source State Central - Join Our team [DATE] 4:52 PM Websites …" at bounding box center [860, 462] width 698 height 664
click at [1470, 56] on icon at bounding box center [1470, 51] width 12 height 12
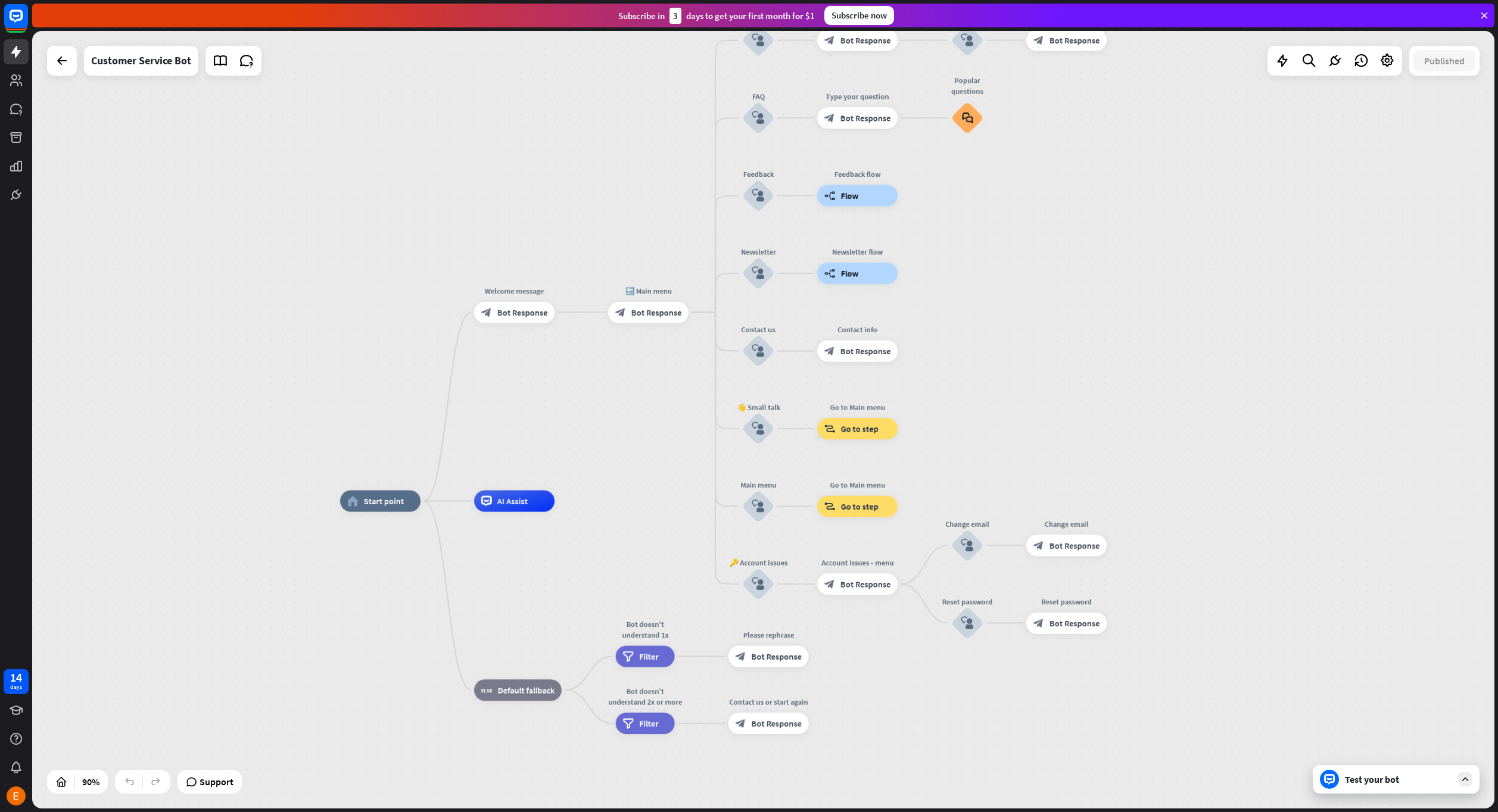
drag, startPoint x: 1259, startPoint y: 583, endPoint x: 1191, endPoint y: 513, distance: 97.6
click at [1406, 779] on div "Test your bot" at bounding box center [1398, 779] width 107 height 12
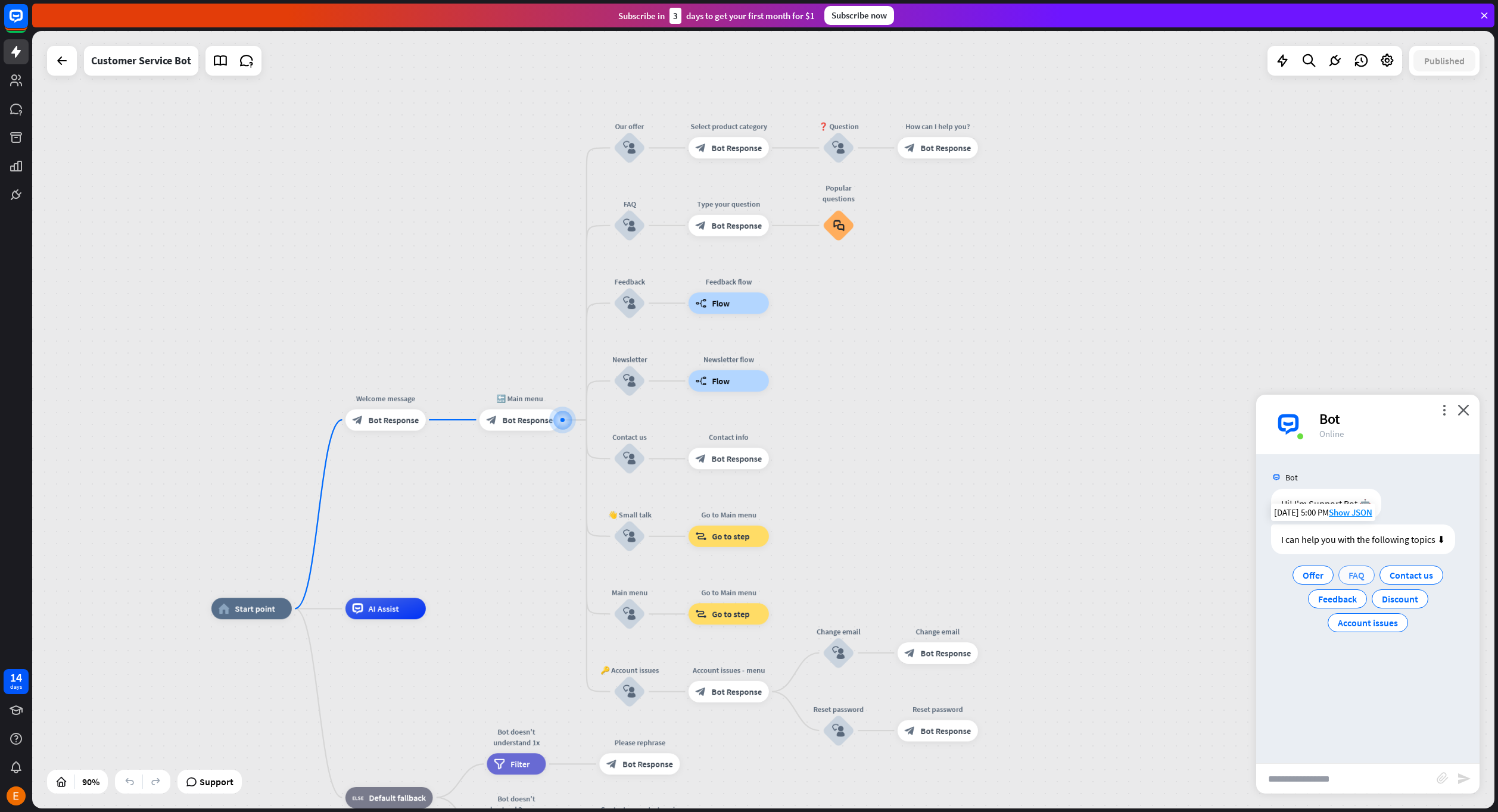
click at [1367, 572] on div "FAQ" at bounding box center [1357, 575] width 37 height 19
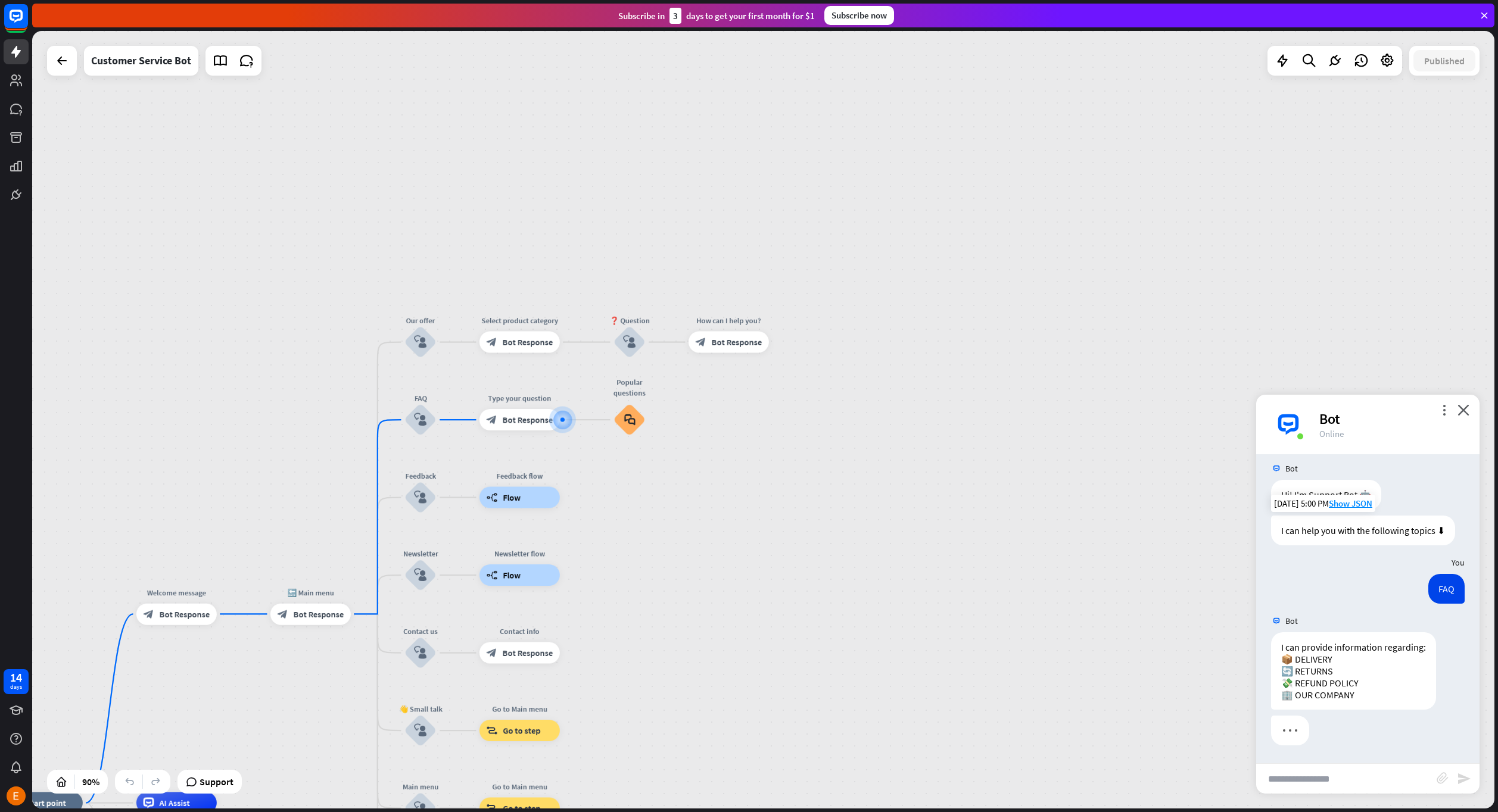
scroll to position [9, 0]
click at [1463, 415] on icon "close" at bounding box center [1463, 410] width 12 height 11
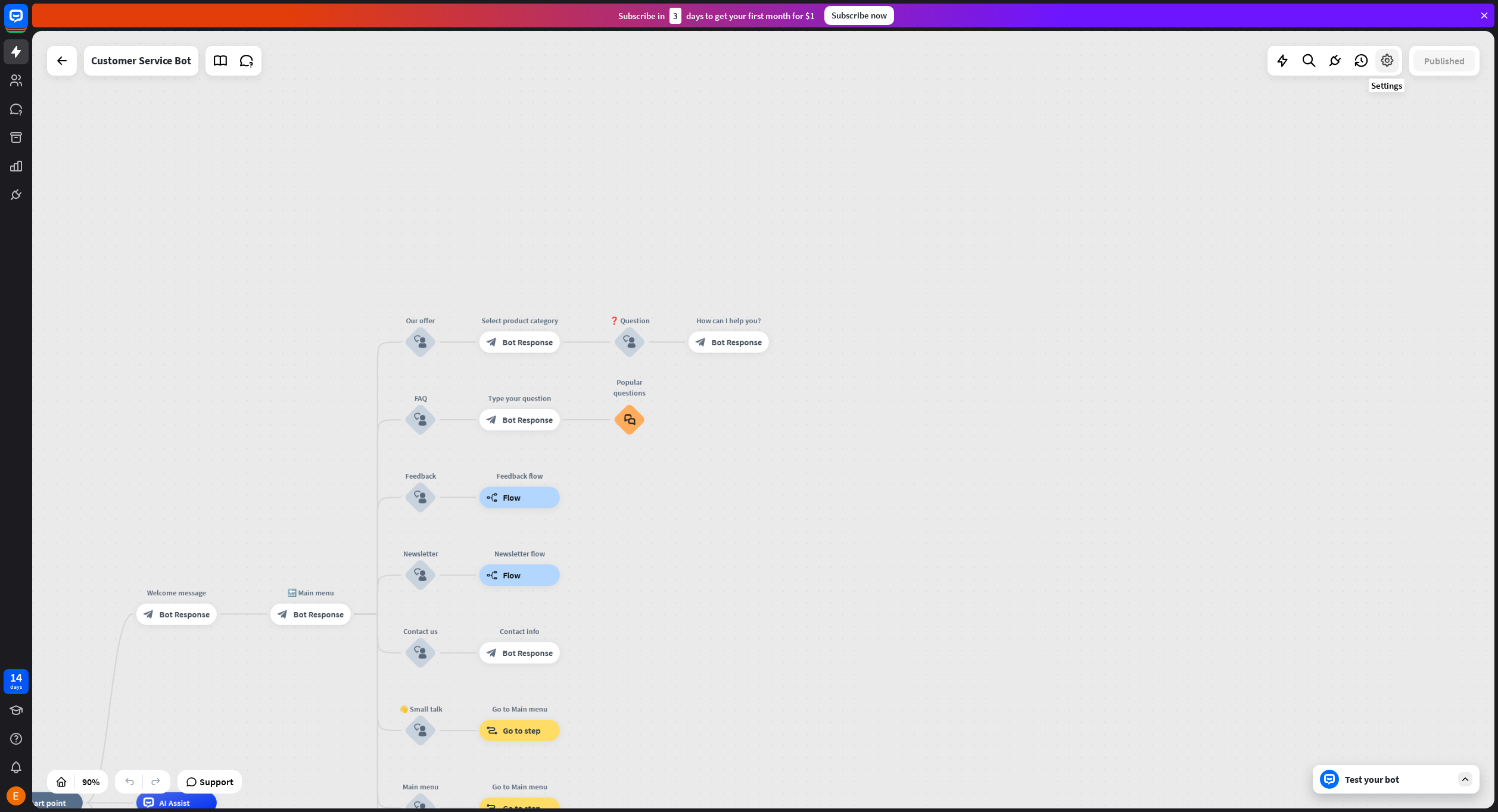
click at [1377, 61] on div at bounding box center [1387, 61] width 24 height 24
click at [1417, 153] on div "Navigation mode" at bounding box center [1388, 157] width 162 height 23
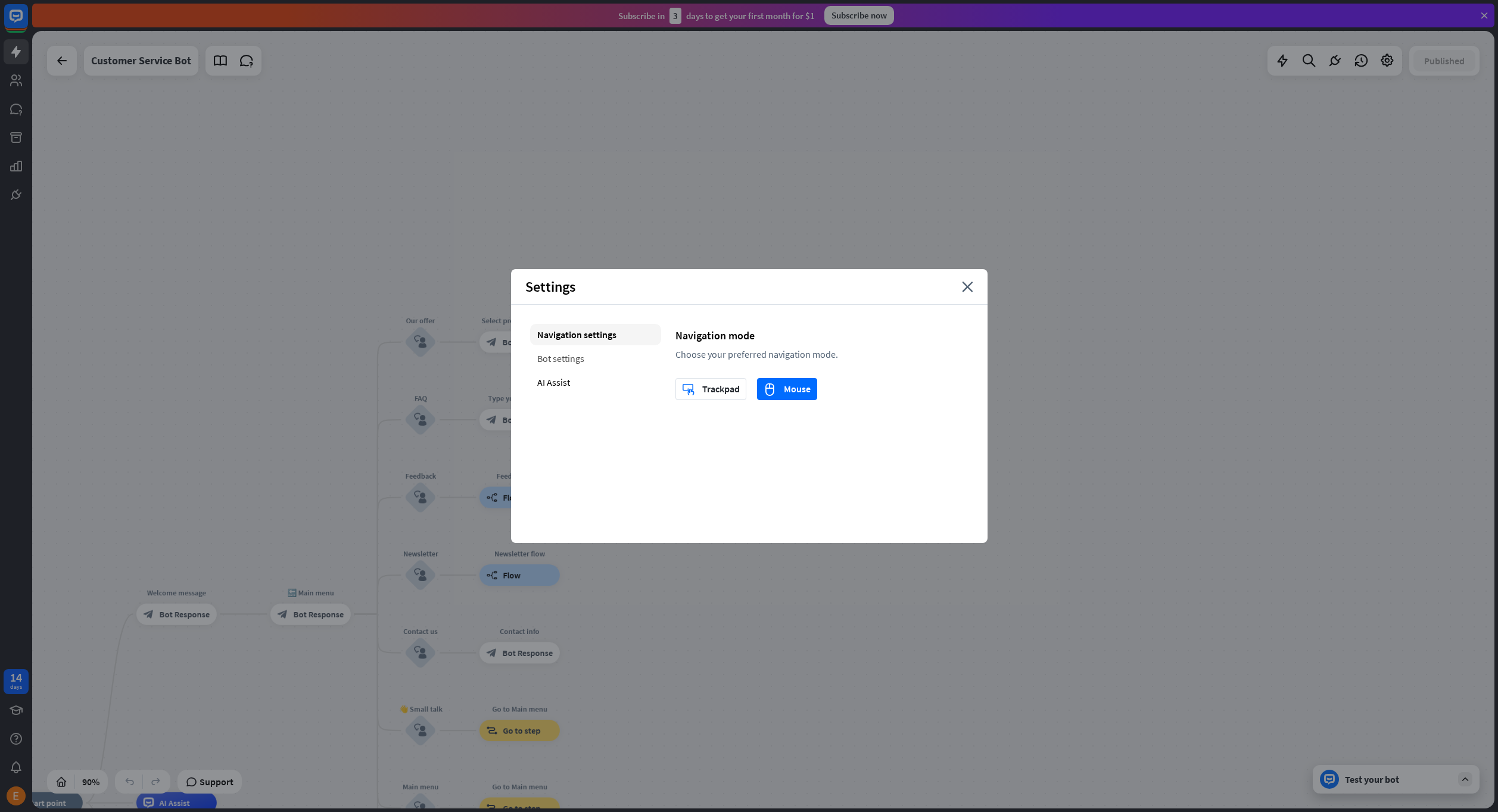
click at [596, 352] on div "Bot settings" at bounding box center [595, 359] width 131 height 21
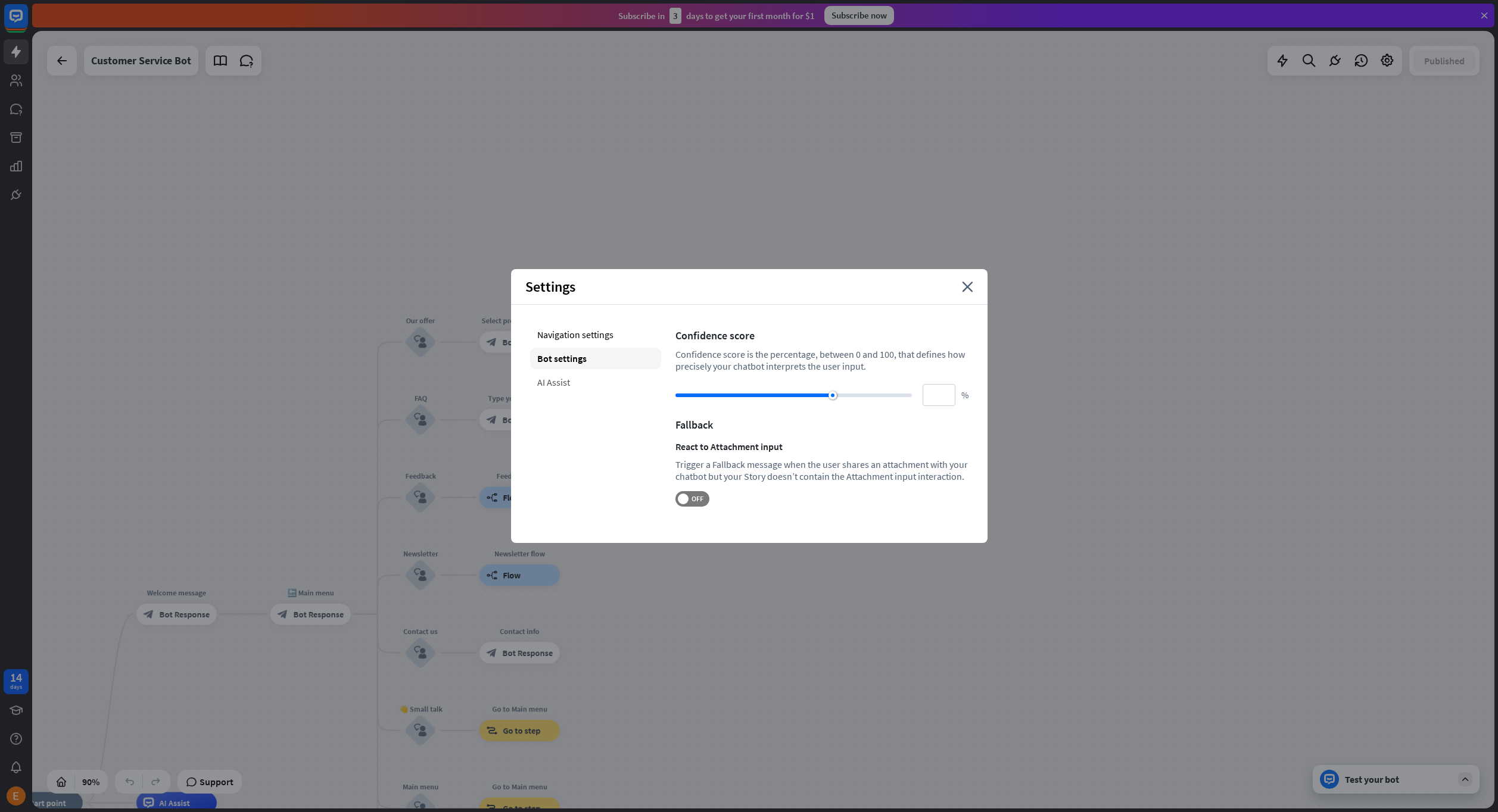
drag, startPoint x: 568, startPoint y: 371, endPoint x: 568, endPoint y: 379, distance: 8.0
click at [568, 371] on div "Navigation settings Bot settings AI Assist" at bounding box center [595, 415] width 131 height 183
click at [568, 383] on div "AI Assist" at bounding box center [595, 382] width 131 height 21
type input "**"
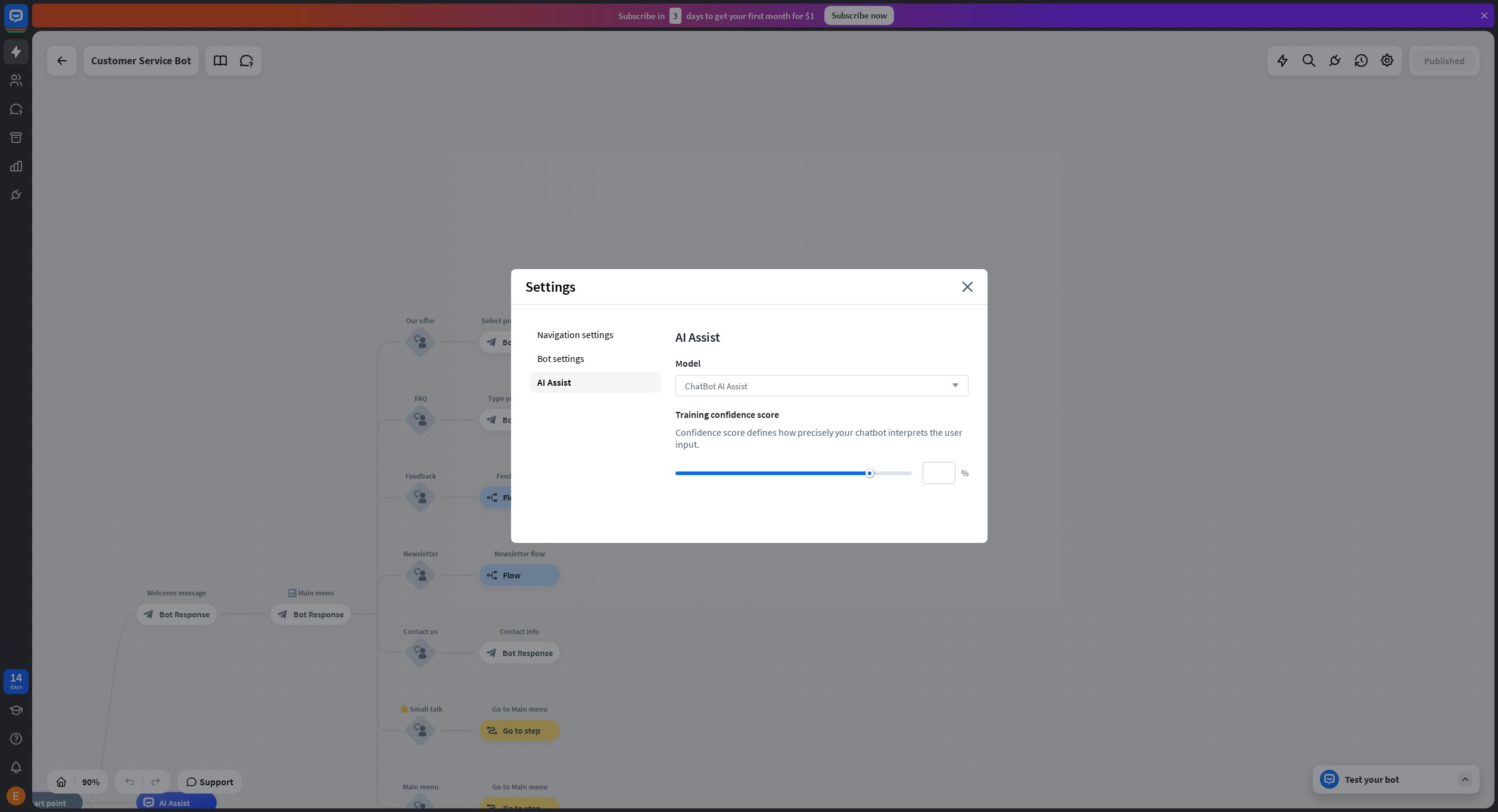
click at [798, 390] on div "ChatBot AI Assist arrow_down" at bounding box center [822, 386] width 293 height 21
click at [750, 438] on div "OpenAI GPT-4.1" at bounding box center [822, 440] width 284 height 24
click at [969, 285] on icon "close" at bounding box center [968, 287] width 11 height 11
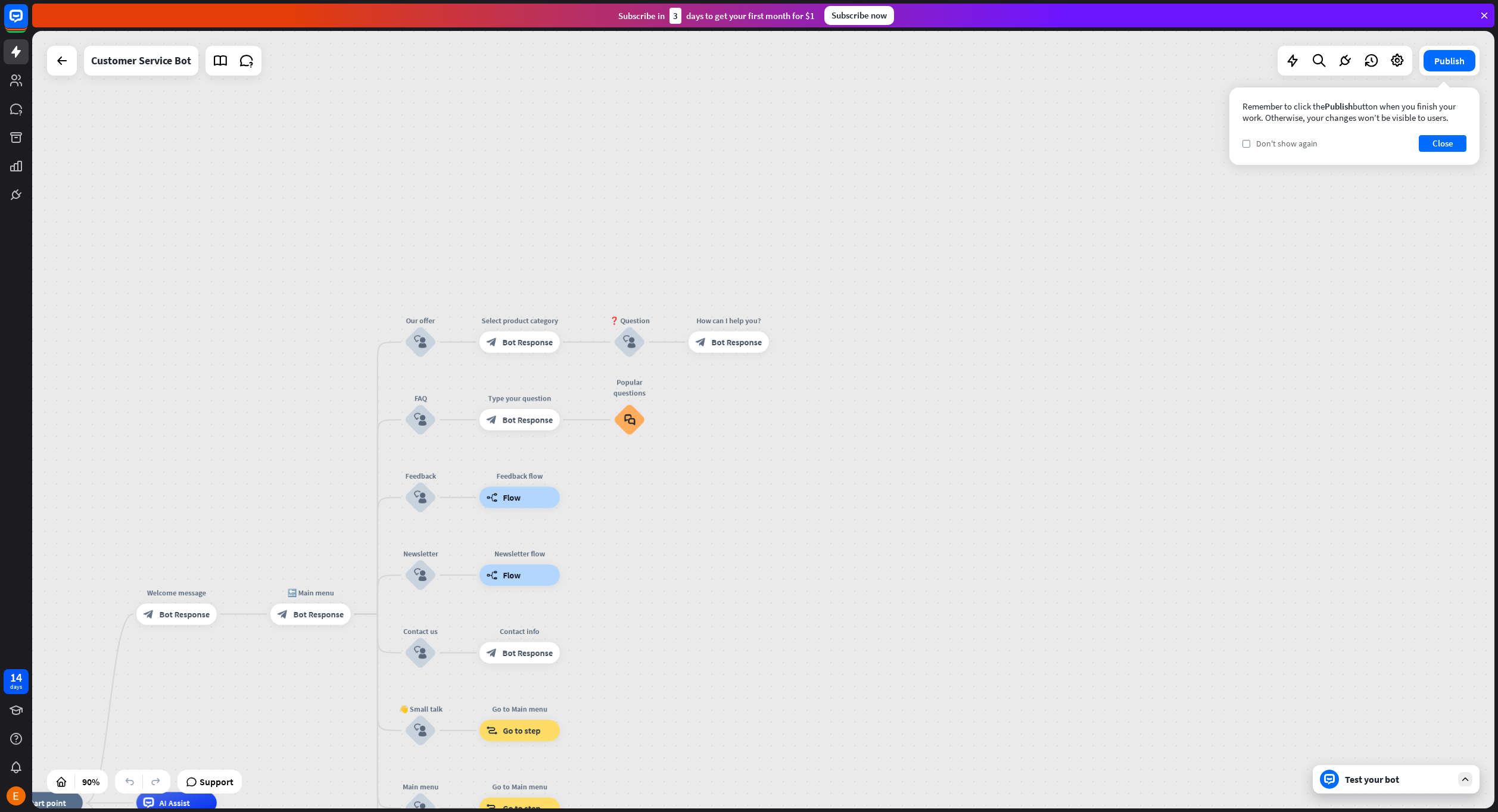
drag, startPoint x: 1254, startPoint y: 147, endPoint x: 1261, endPoint y: 145, distance: 7.3
click at [1254, 146] on div "check Don't show again" at bounding box center [1279, 143] width 75 height 11
click at [1427, 146] on button "Close" at bounding box center [1442, 143] width 47 height 16
click at [1290, 55] on icon at bounding box center [1292, 61] width 16 height 16
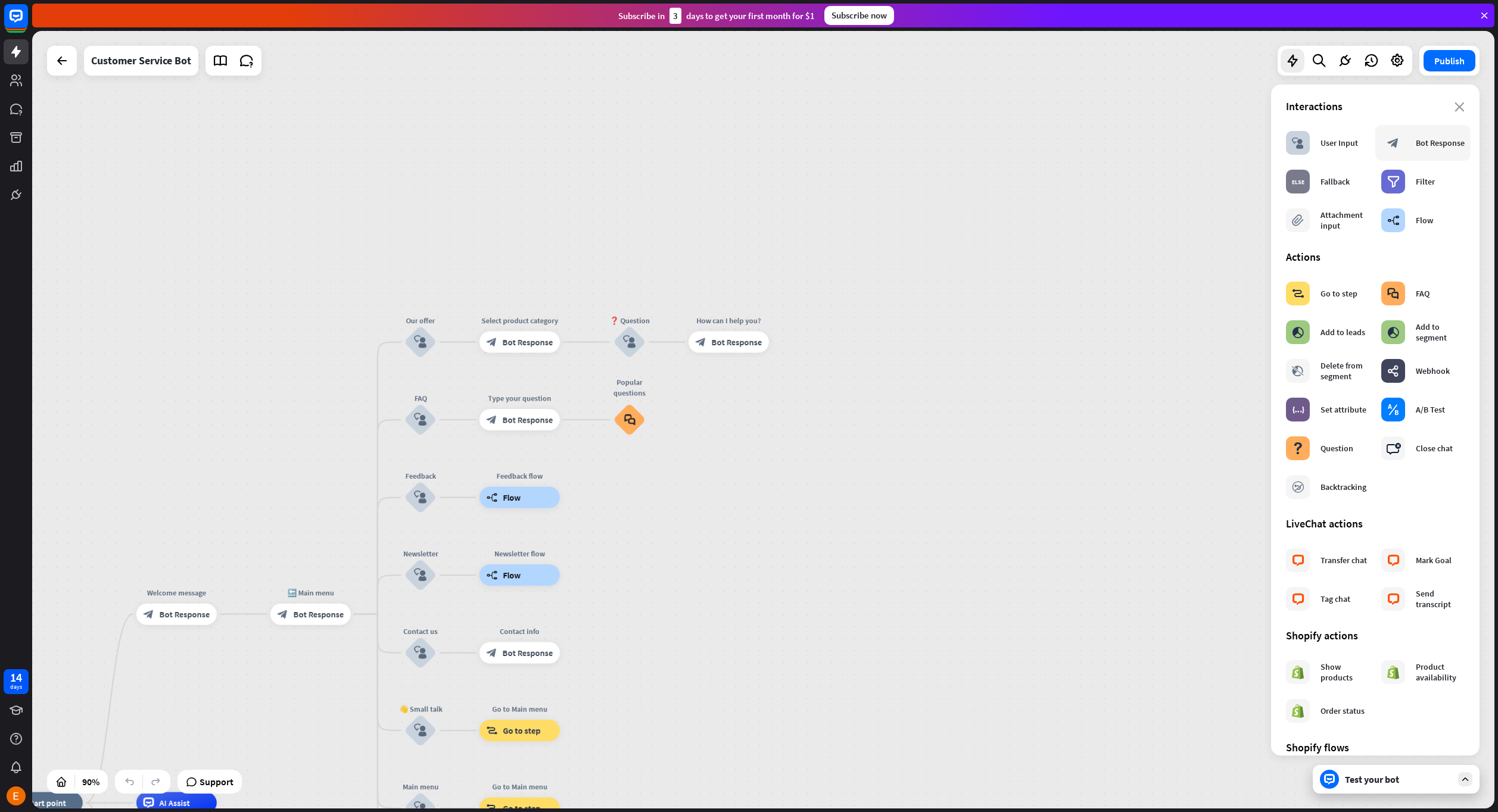
click at [1429, 138] on div "Bot Response" at bounding box center [1440, 143] width 49 height 11
click at [1454, 105] on icon "close" at bounding box center [1459, 107] width 10 height 9
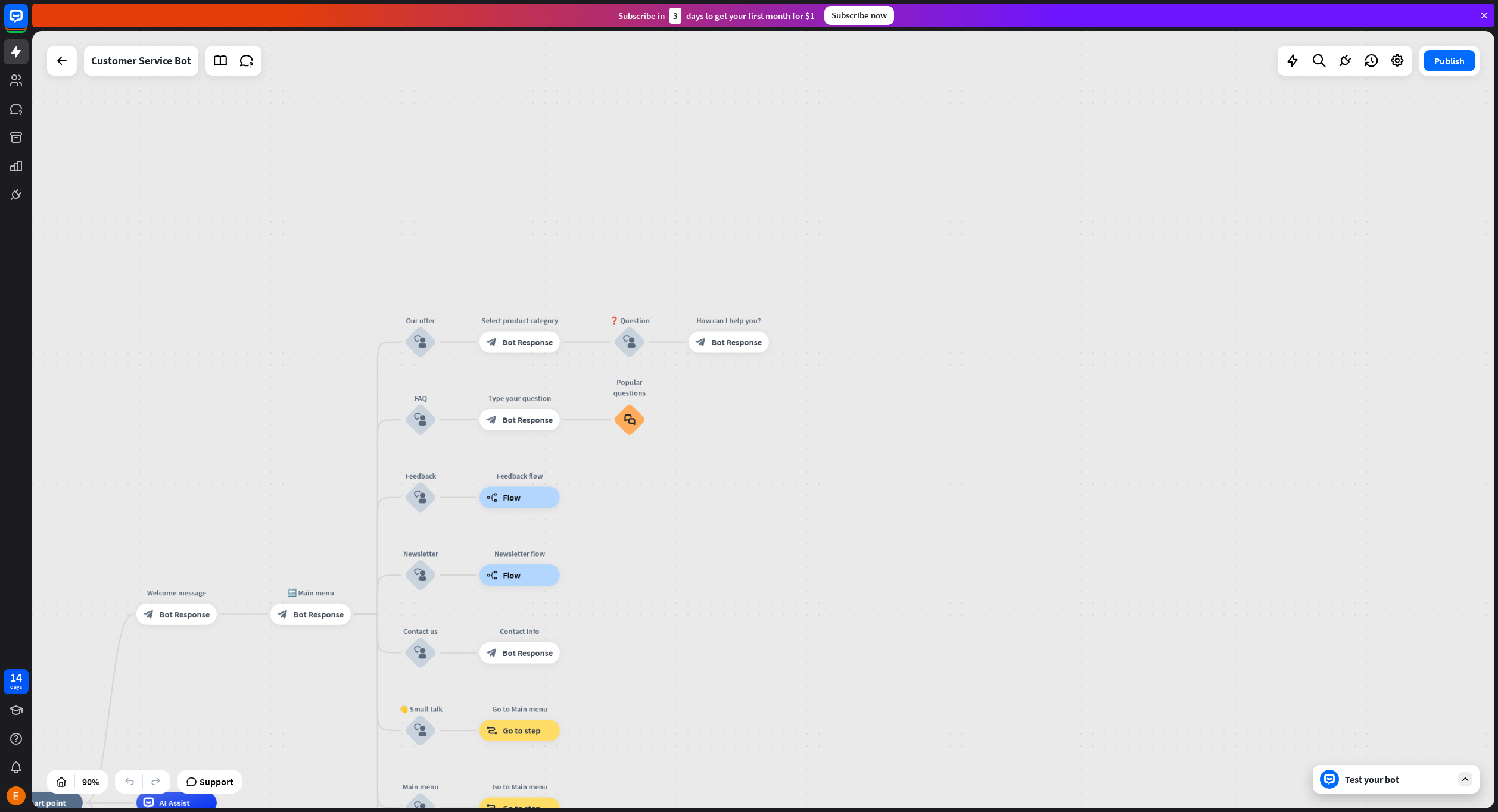
click at [1403, 789] on div "Test your bot" at bounding box center [1396, 779] width 167 height 28
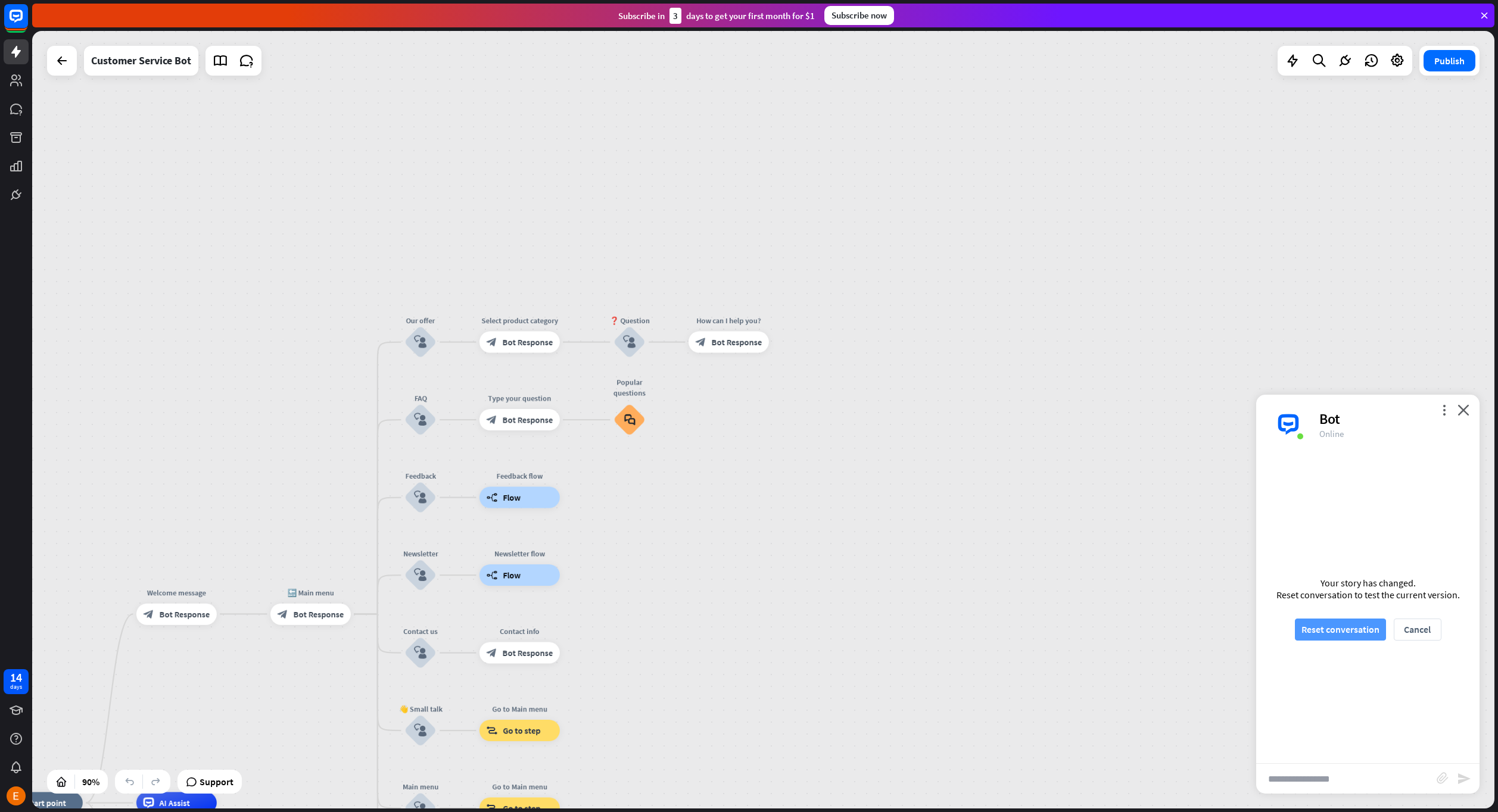
click at [1353, 633] on button "Reset conversation" at bounding box center [1340, 630] width 91 height 22
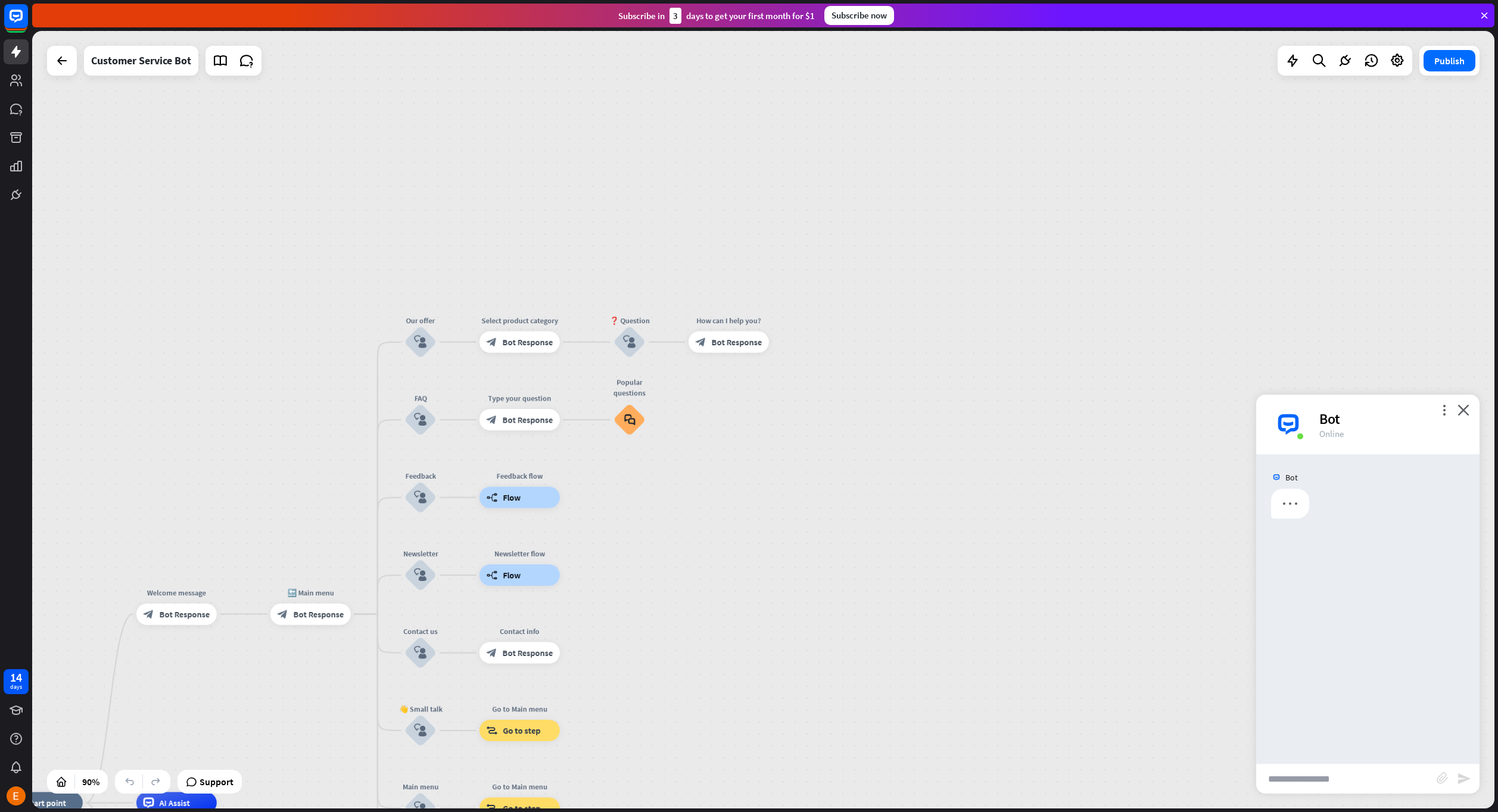
scroll to position [0, 0]
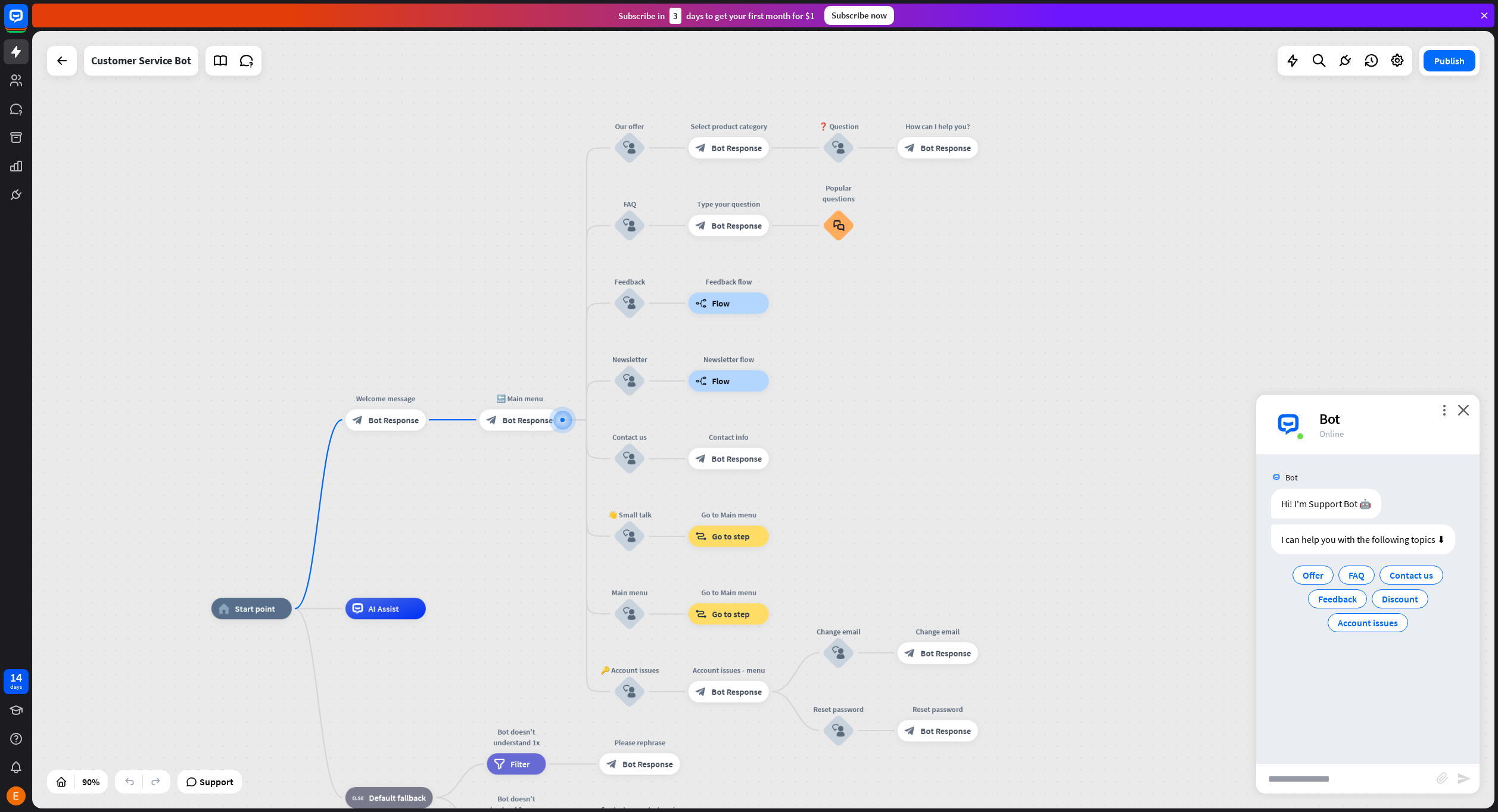
click at [1354, 789] on input "text" at bounding box center [1346, 779] width 181 height 30
type input "**********"
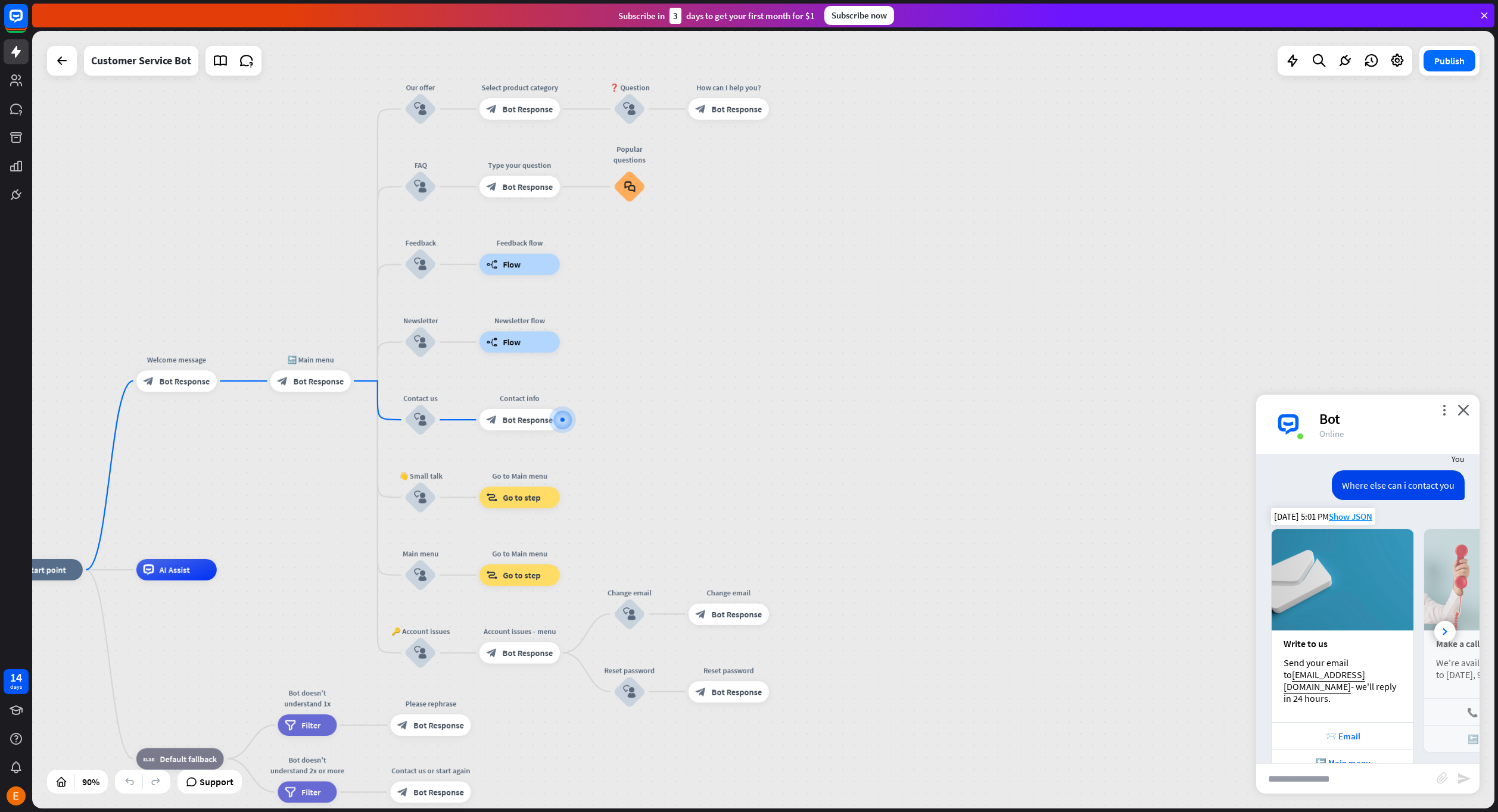
scroll to position [131, 0]
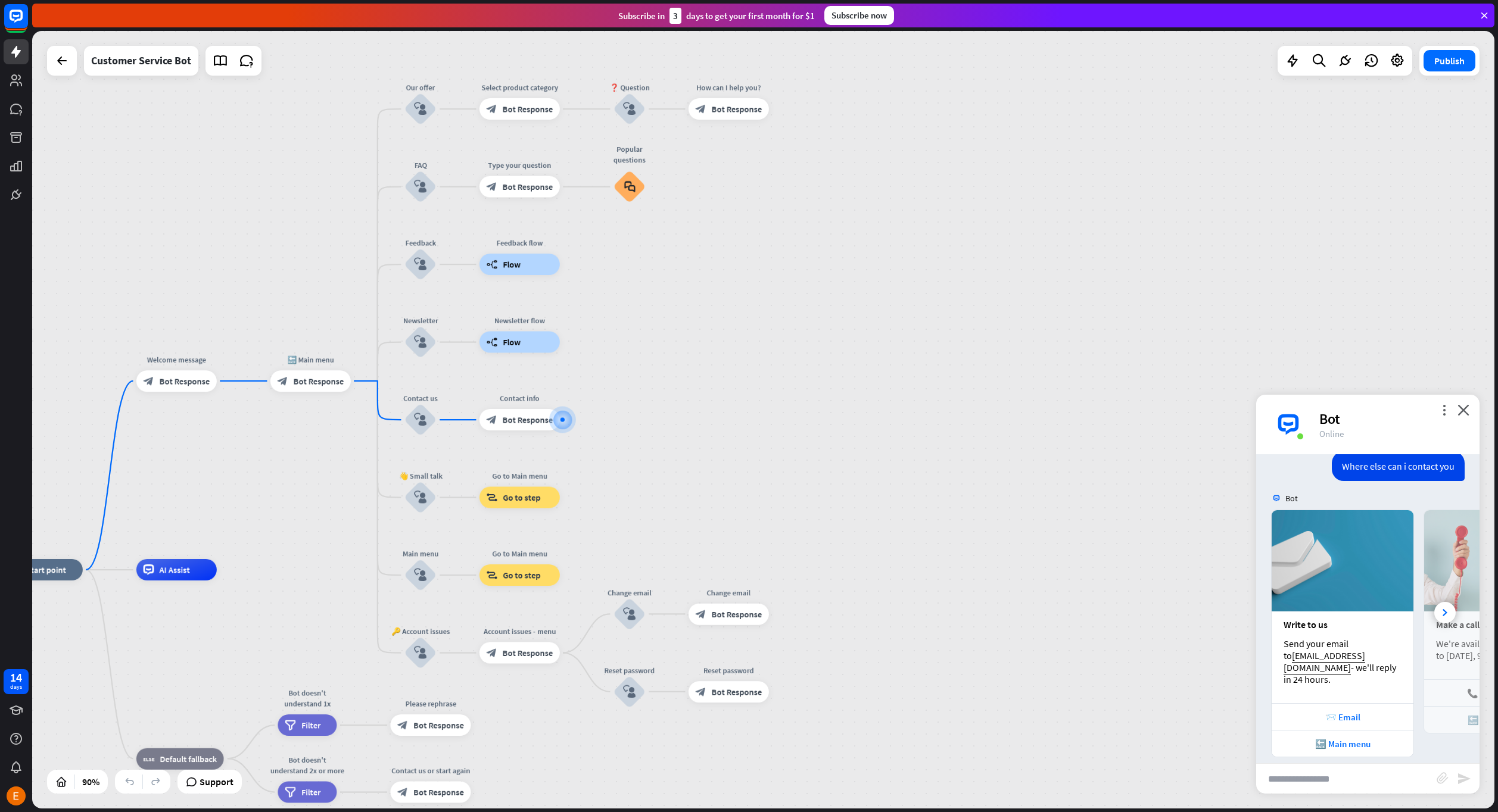
click at [1448, 415] on div "Bot" at bounding box center [1392, 419] width 146 height 18
click at [1446, 414] on icon "more_vert" at bounding box center [1444, 410] width 11 height 11
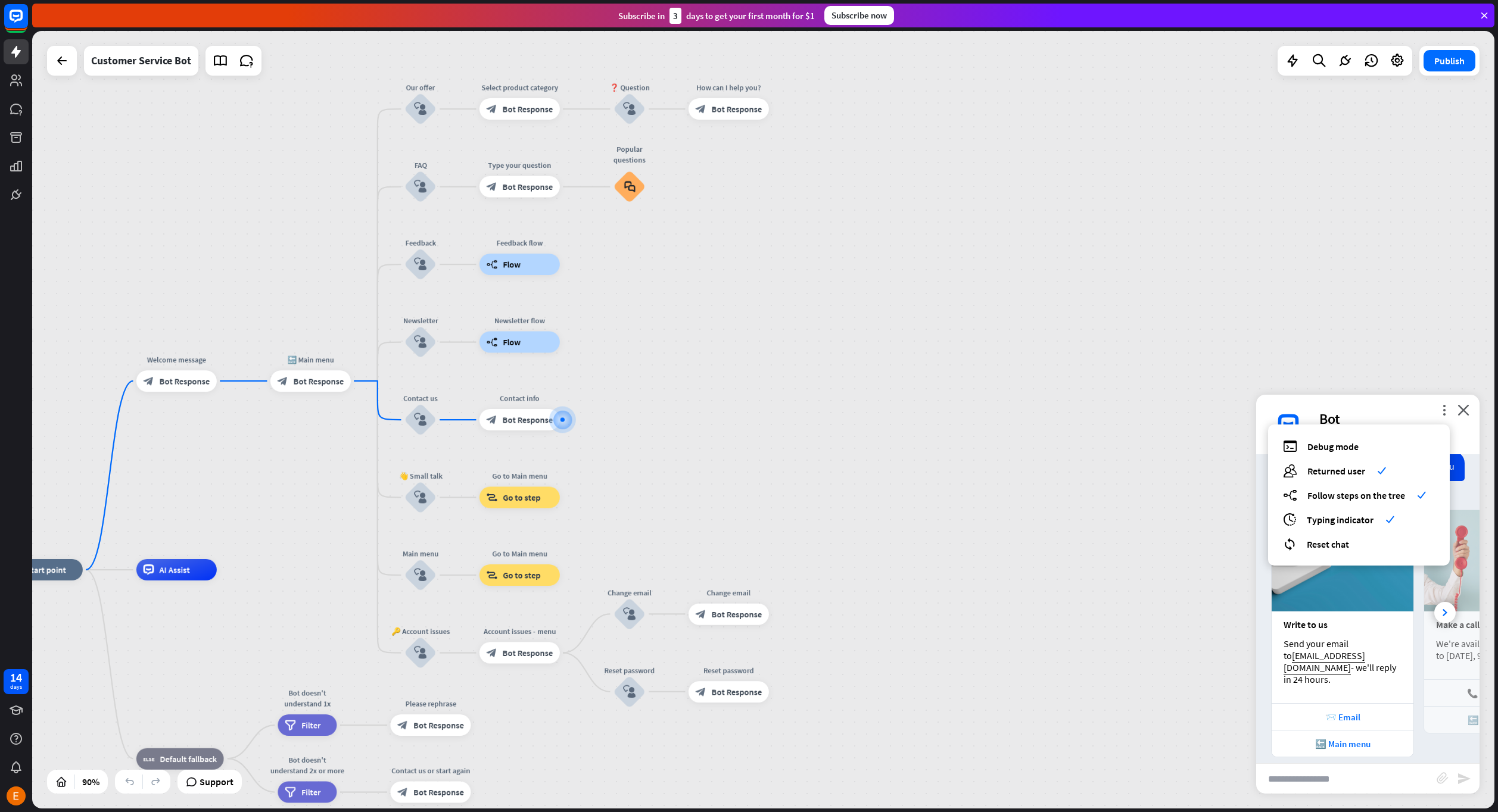
click at [1447, 403] on div "more_vert debug Debug mode users Returned user check builder_tree Follow steps …" at bounding box center [1368, 424] width 224 height 59
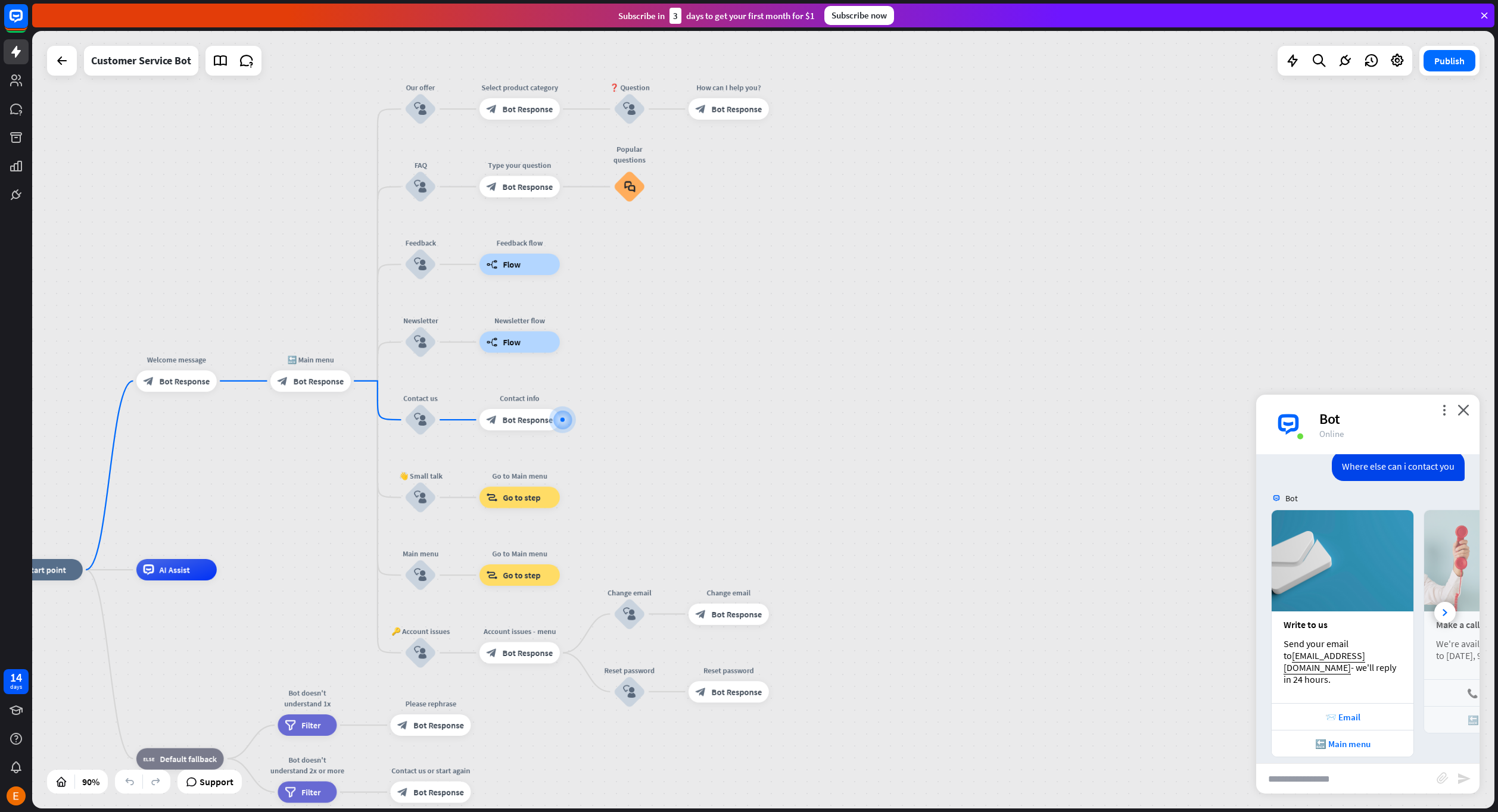
click at [1170, 436] on div "home_2 Start point Welcome message block_bot_response Bot Response 🔙 Main menu …" at bounding box center [763, 420] width 1462 height 778
click at [213, 779] on span "Support" at bounding box center [217, 782] width 34 height 19
click at [1466, 401] on div "more_vert close Bot Online" at bounding box center [1368, 424] width 224 height 59
click at [1469, 409] on icon "close" at bounding box center [1463, 410] width 12 height 11
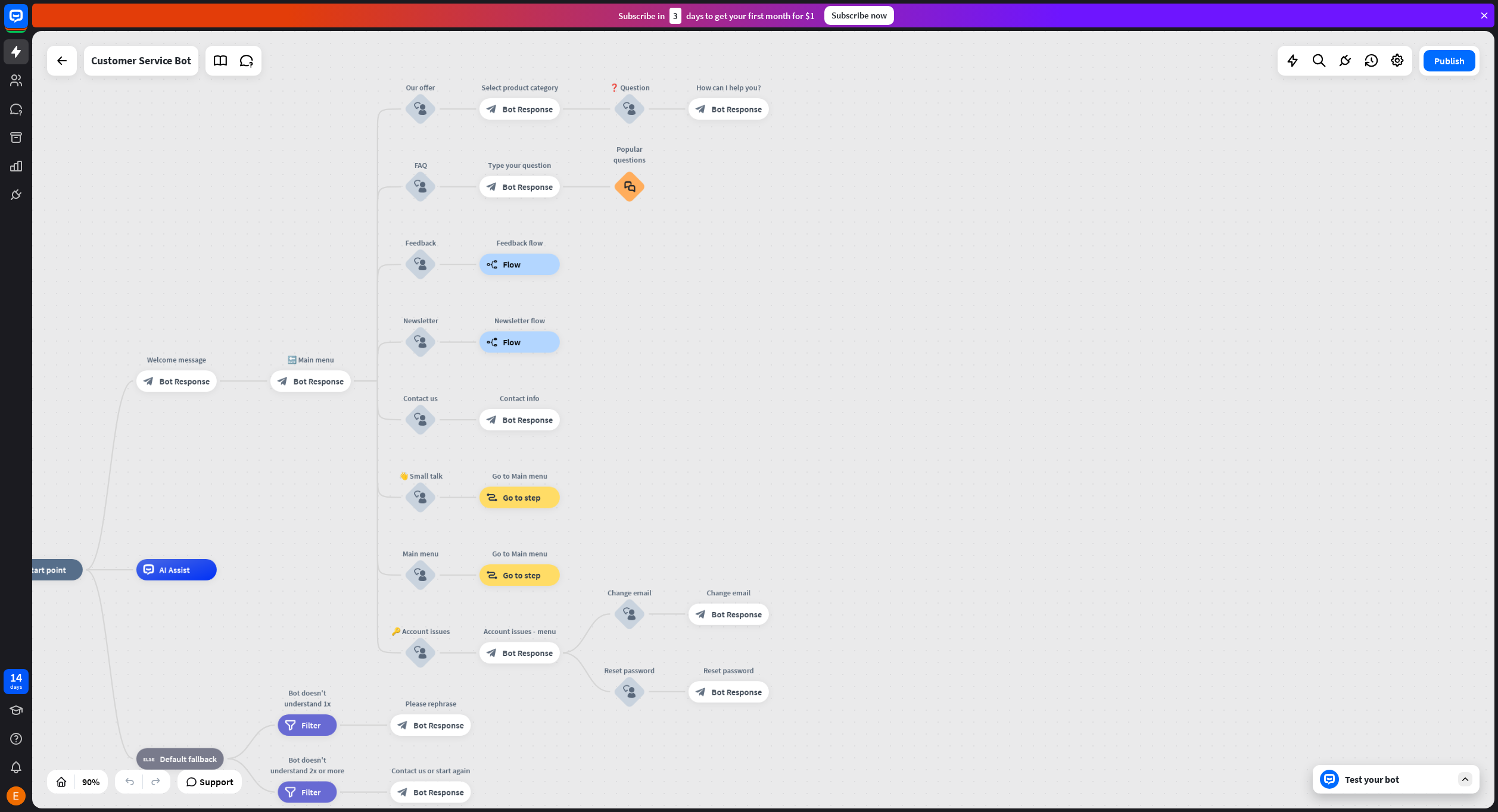
click at [1469, 775] on div at bounding box center [1465, 779] width 15 height 15
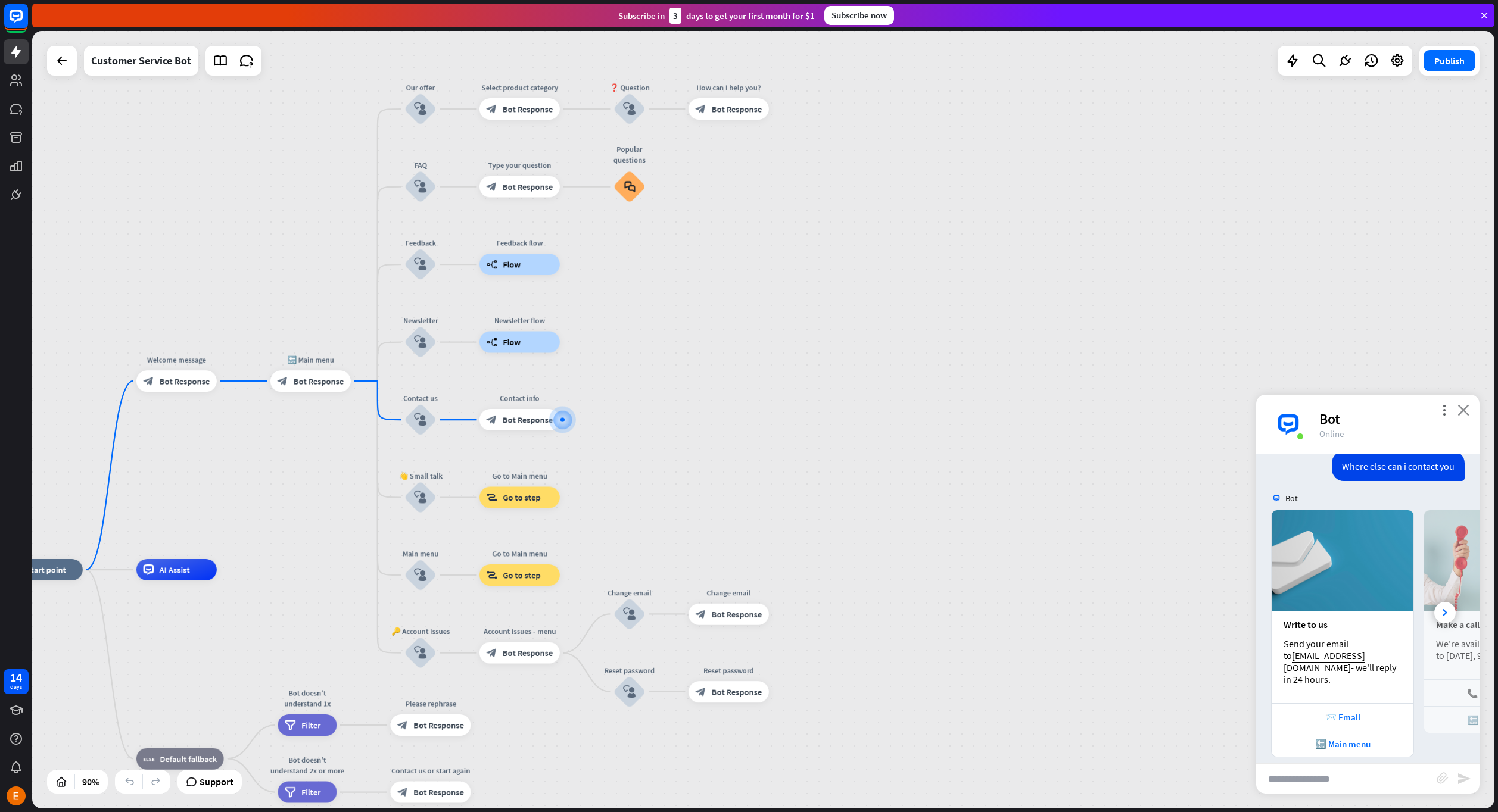
click at [1464, 405] on icon "close" at bounding box center [1463, 410] width 12 height 11
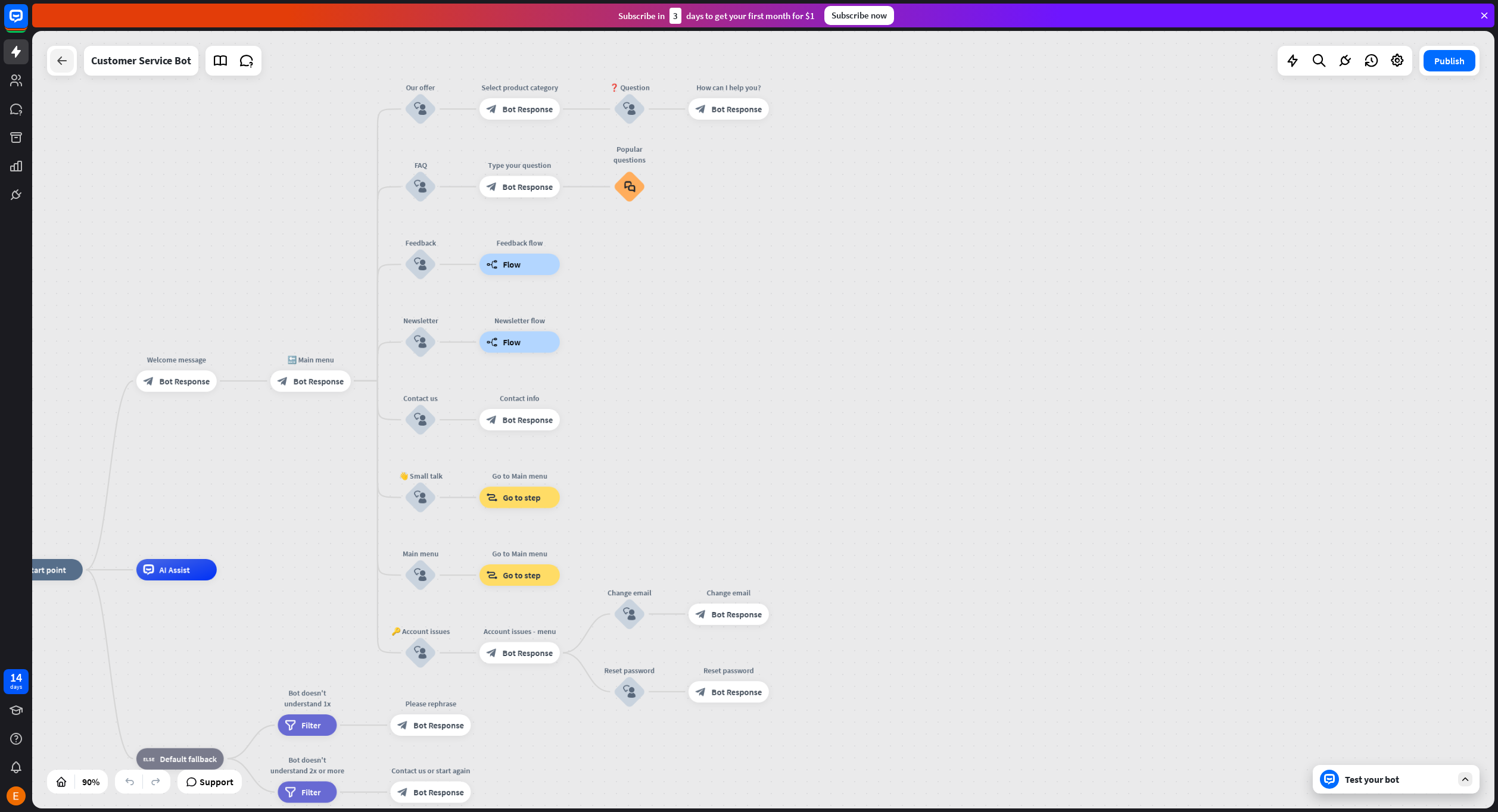
click at [65, 58] on icon at bounding box center [62, 61] width 15 height 15
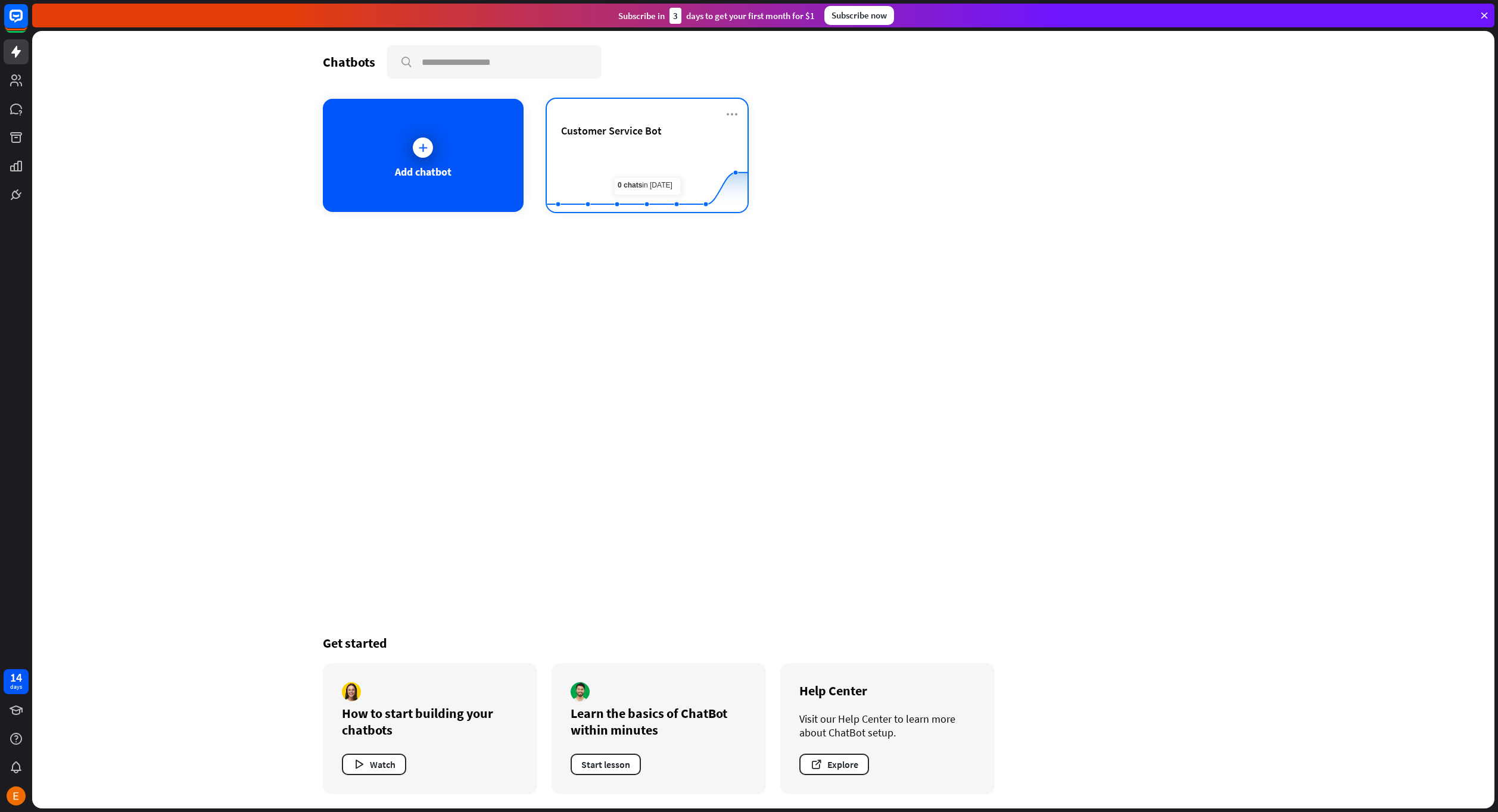
click at [739, 118] on div "Customer Service Bot Created with Highcharts 10.1.0 0 5 10" at bounding box center [647, 155] width 201 height 113
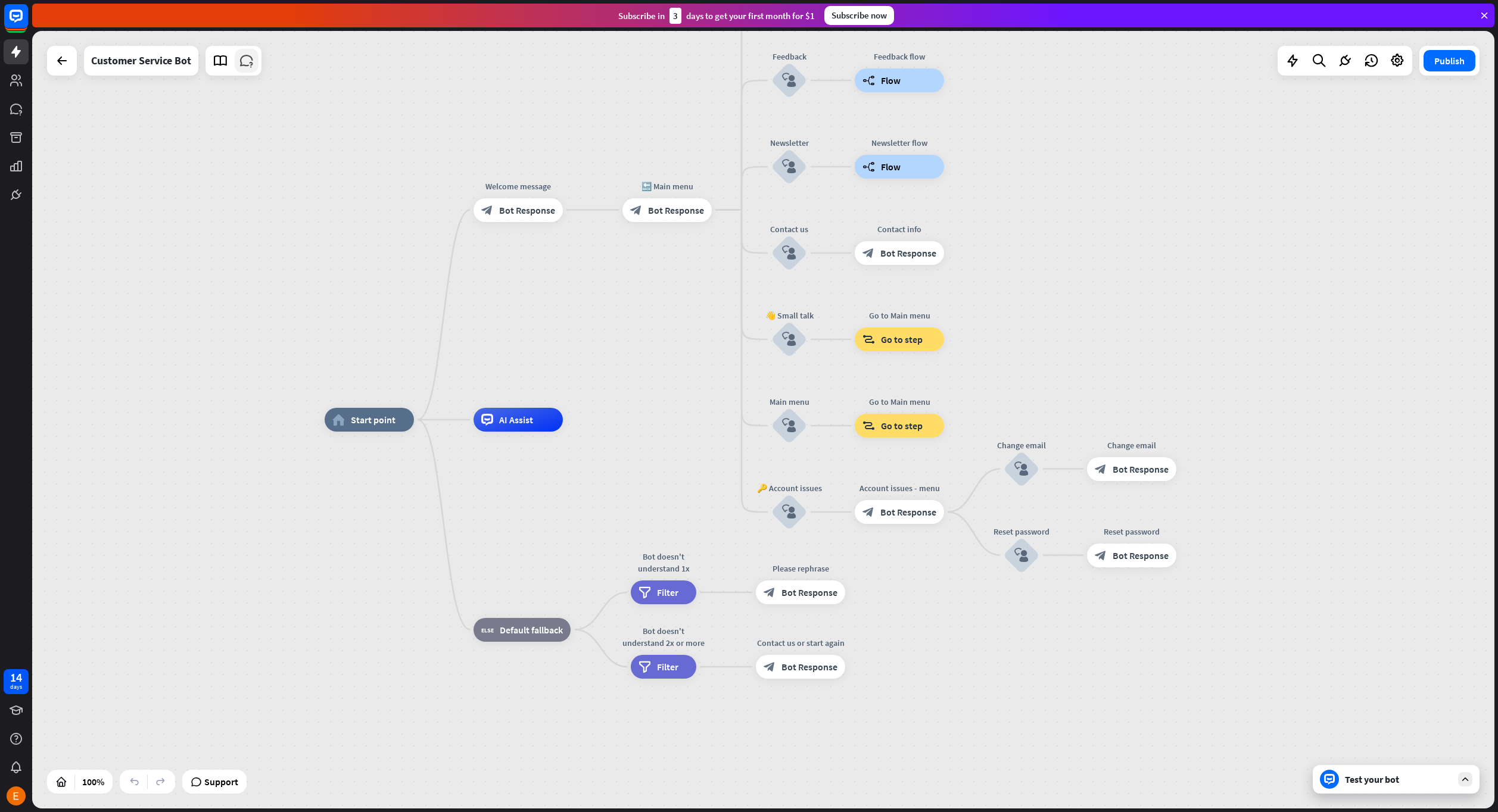
click at [249, 68] on link at bounding box center [247, 61] width 24 height 24
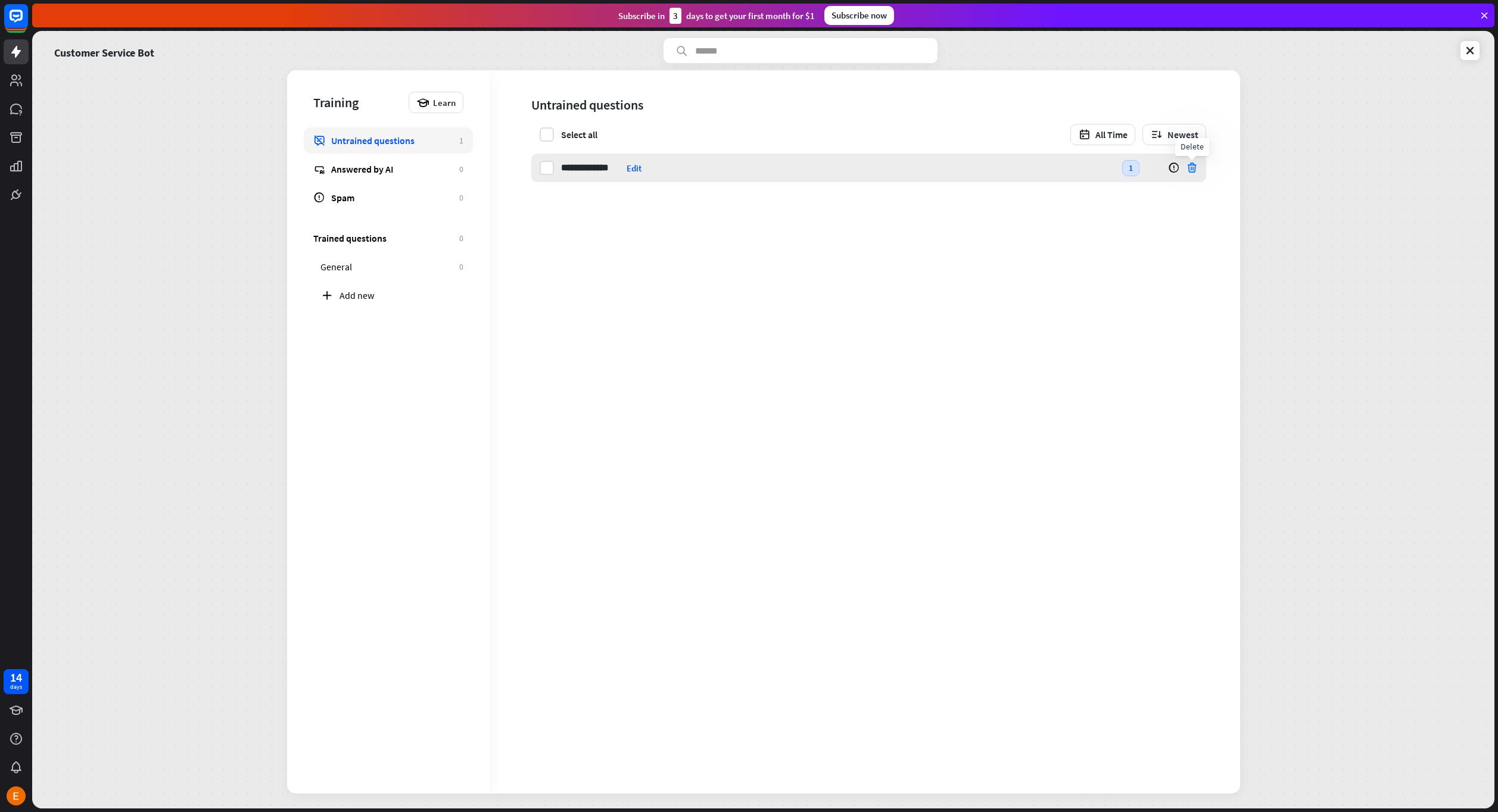
click at [1193, 165] on icon at bounding box center [1192, 168] width 12 height 12
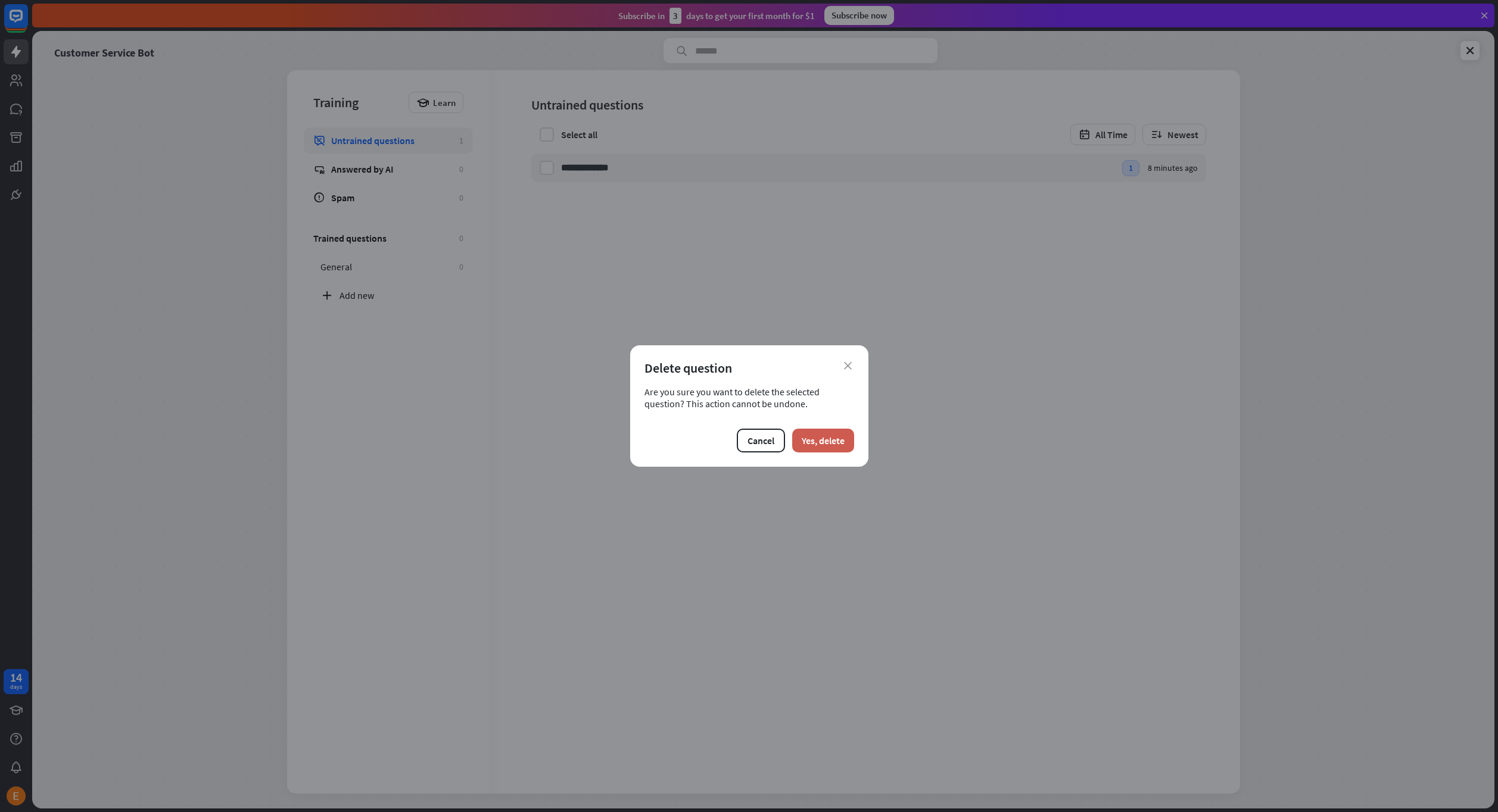
click at [821, 439] on button "Yes, delete" at bounding box center [823, 441] width 62 height 24
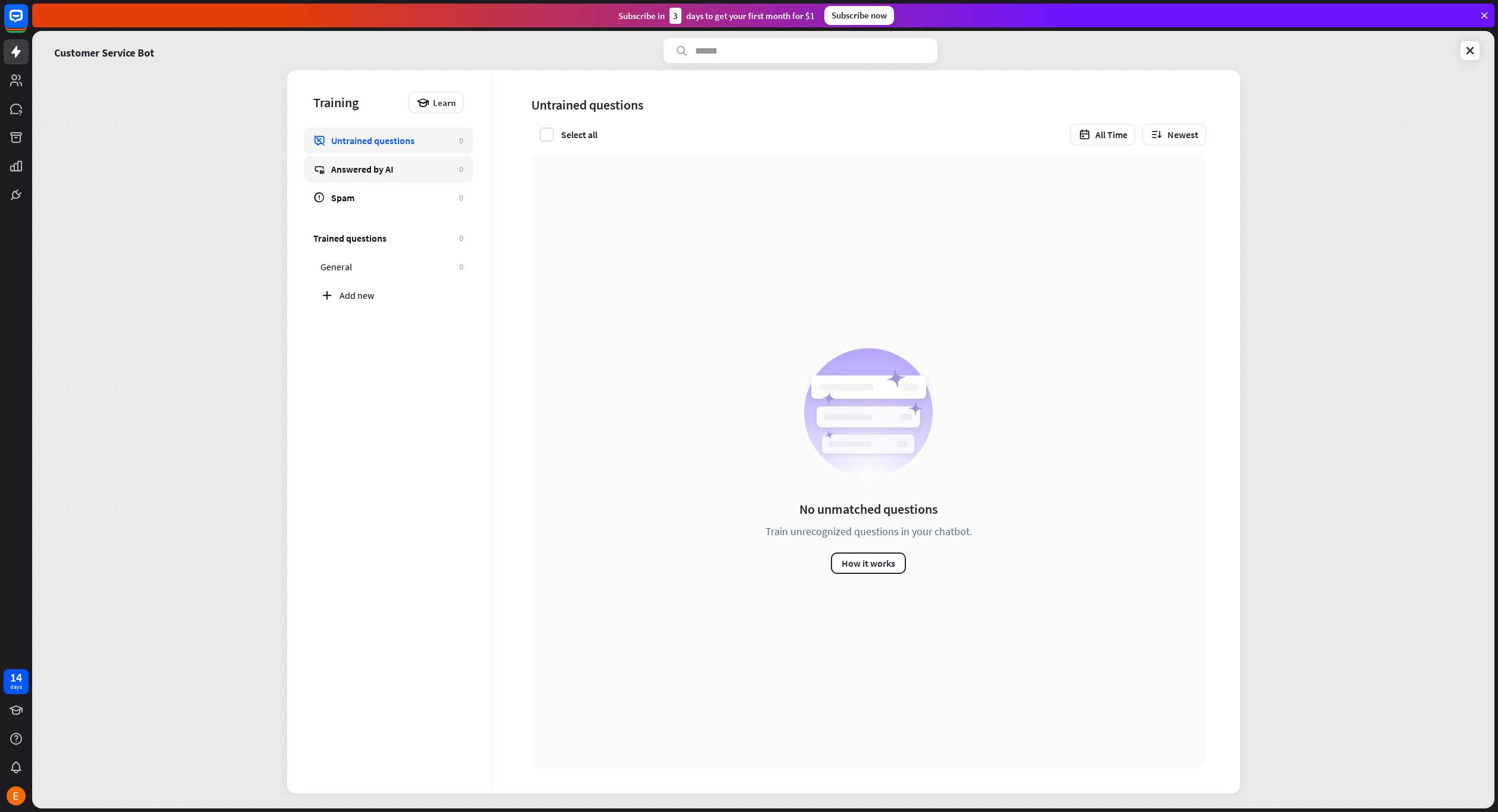
click at [407, 163] on div "Answered by AI" at bounding box center [392, 169] width 122 height 12
click at [425, 104] on icon at bounding box center [422, 102] width 13 height 13
drag, startPoint x: 450, startPoint y: 136, endPoint x: 726, endPoint y: 460, distance: 425.6
click at [677, 385] on body "14 days close Product Help First steps Get started with ChatBot Help Center Fol…" at bounding box center [749, 406] width 1498 height 812
click at [741, 470] on div "No AI Assist answers Review AI-generated answers and edit them if needed. How i…" at bounding box center [868, 461] width 674 height 615
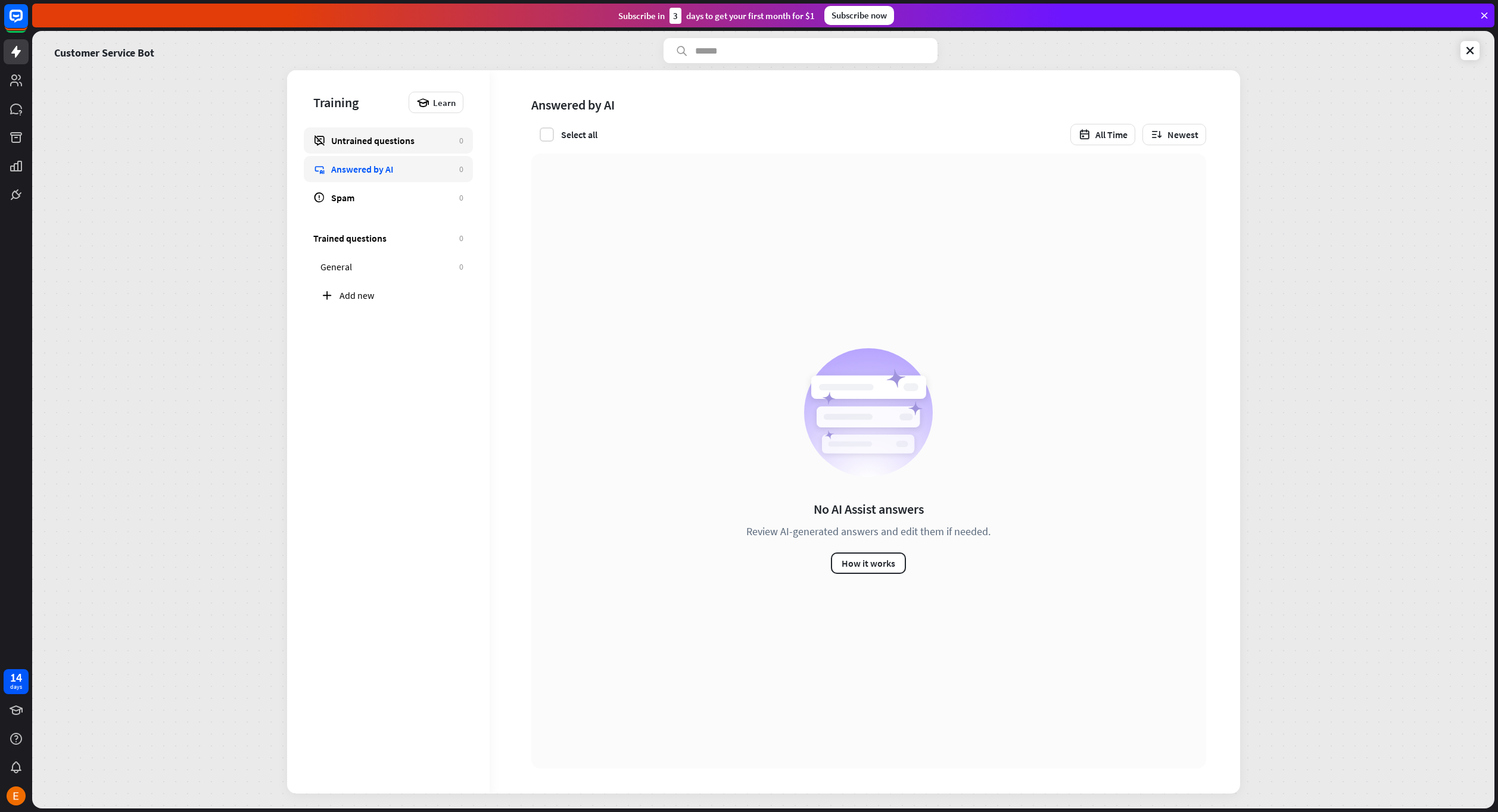
click at [413, 141] on div "Untrained questions" at bounding box center [392, 140] width 122 height 12
click at [385, 273] on link "General 0" at bounding box center [392, 266] width 162 height 26
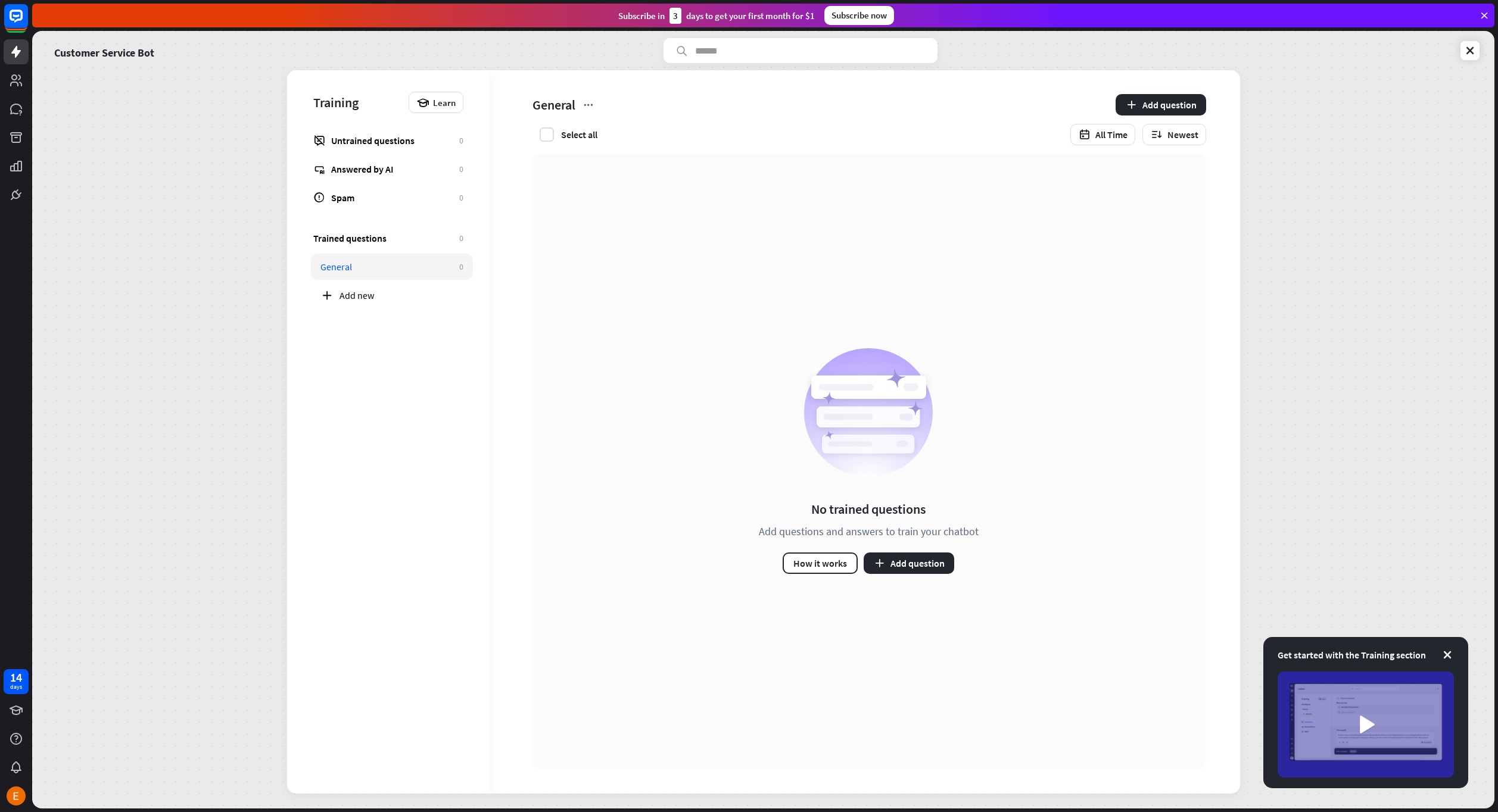
click at [53, 32] on div "Customer Service Bot Training Learn Untrained questions 0 Answered by AI 0 Spam…" at bounding box center [763, 420] width 1462 height 778
click at [78, 56] on link "Customer Service Bot" at bounding box center [104, 51] width 100 height 25
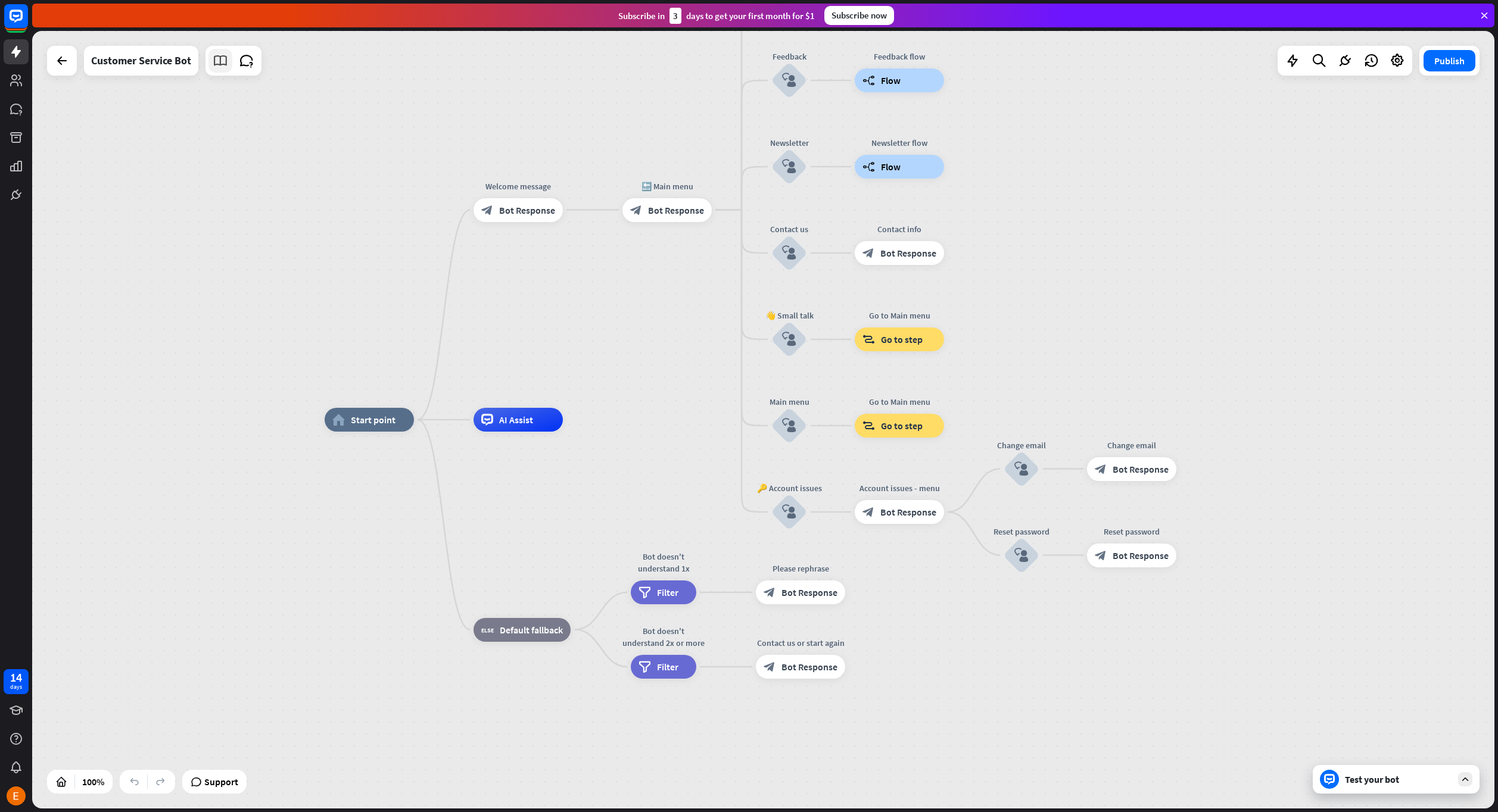
click at [225, 68] on icon at bounding box center [220, 61] width 16 height 16
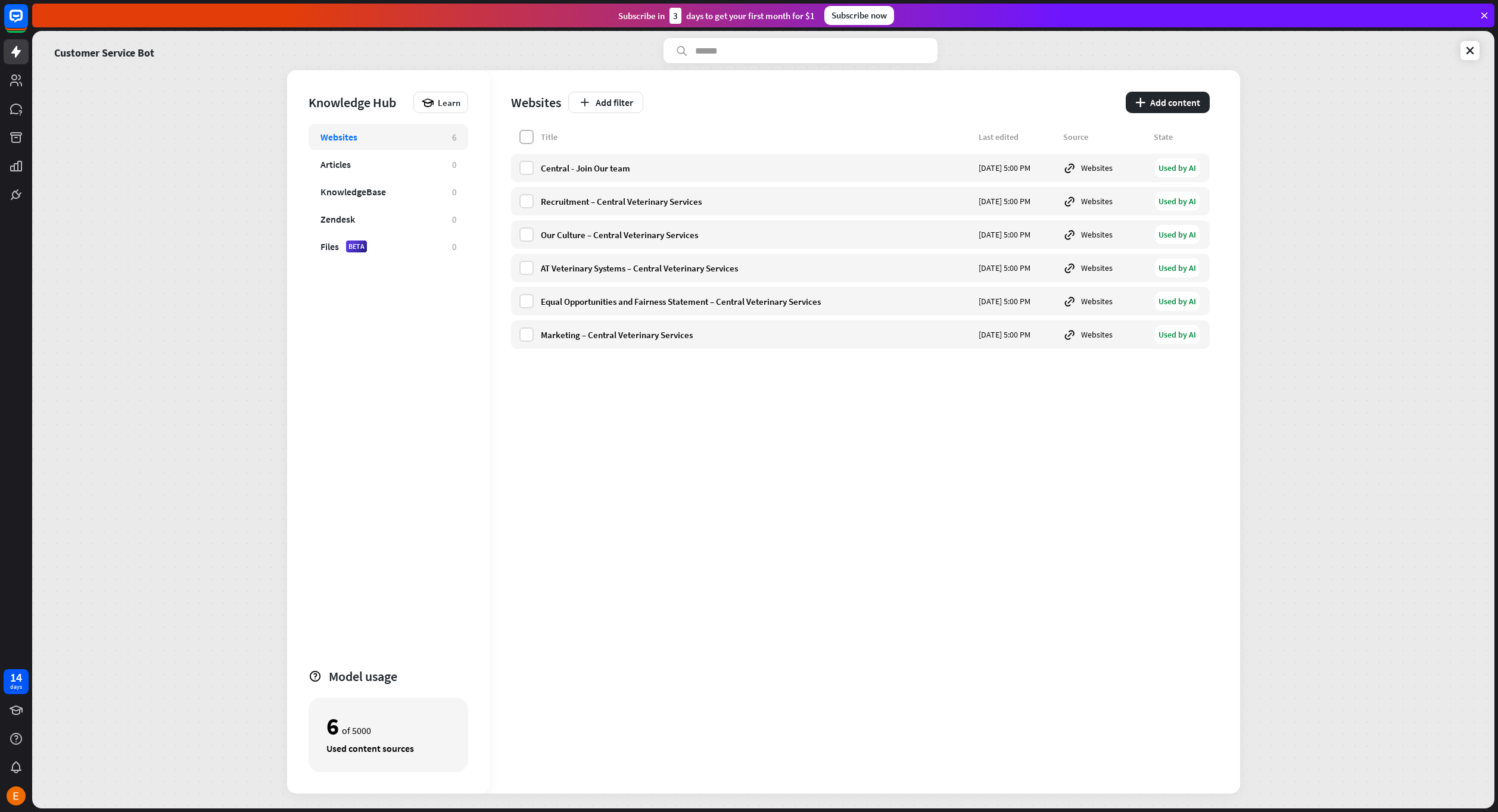
click at [524, 136] on label at bounding box center [526, 137] width 15 height 15
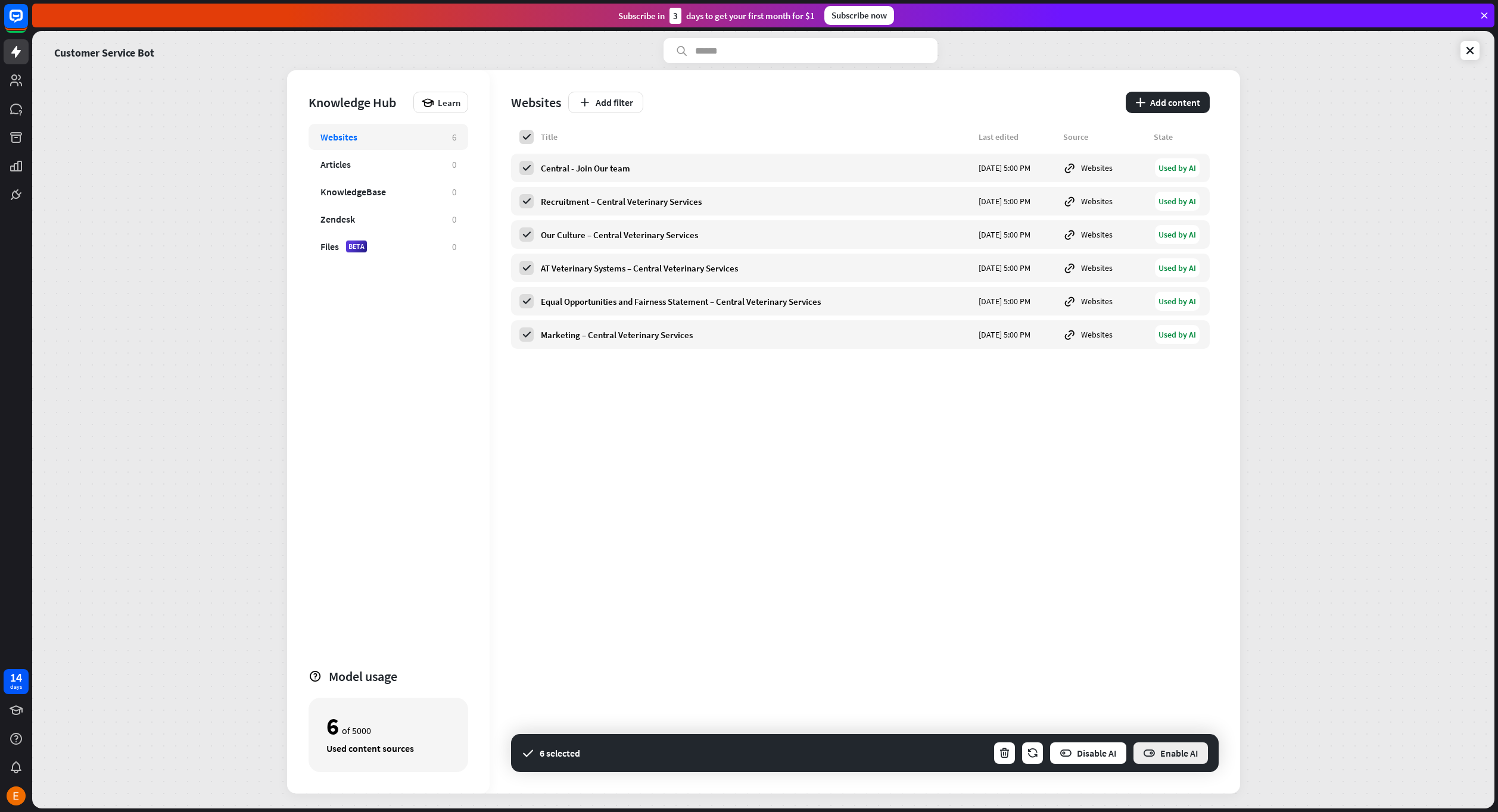
click at [1183, 758] on button "Enable AI" at bounding box center [1171, 753] width 77 height 24
